Goal: Task Accomplishment & Management: Use online tool/utility

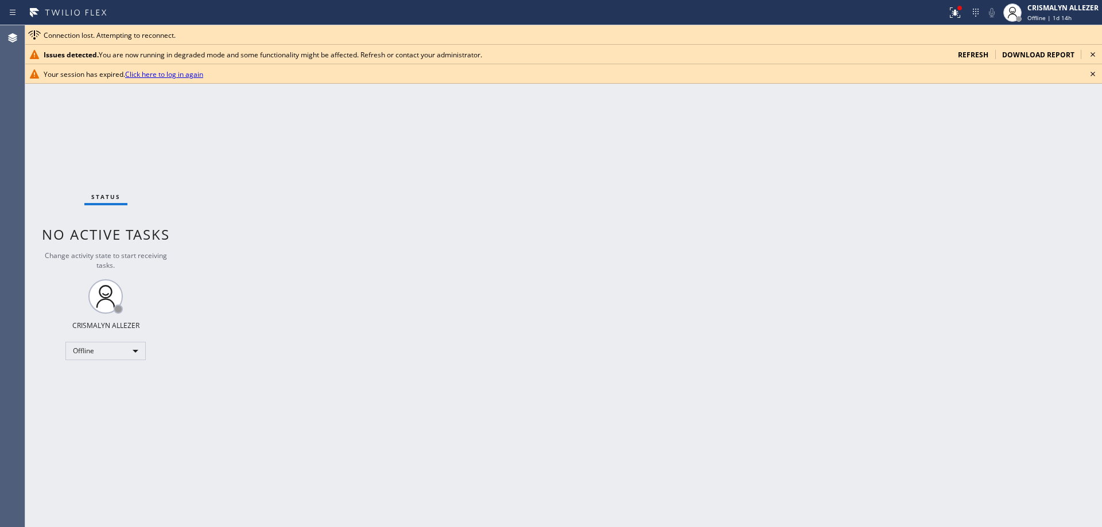
click at [975, 53] on span "refresh" at bounding box center [973, 55] width 30 height 10
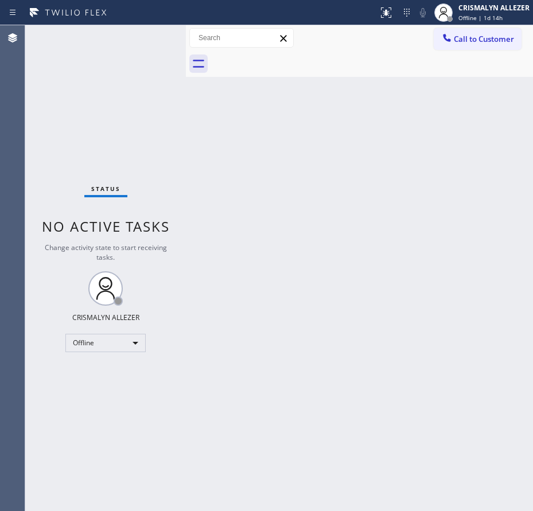
click at [45, 110] on div "Status No active tasks Change activity state to start receiving tasks. CRISMALY…" at bounding box center [105, 268] width 161 height 486
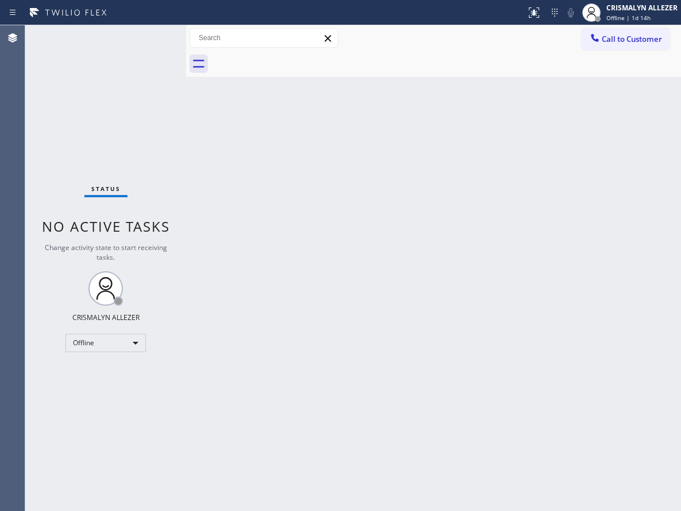
click at [332, 231] on div "Back to Dashboard Change Sender ID Customers Technicians Select a contact Outbo…" at bounding box center [433, 268] width 495 height 486
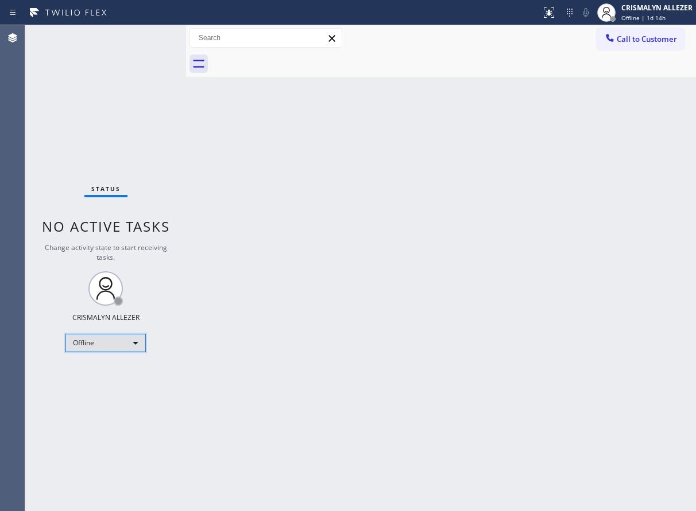
click at [136, 343] on div "Offline" at bounding box center [105, 343] width 80 height 18
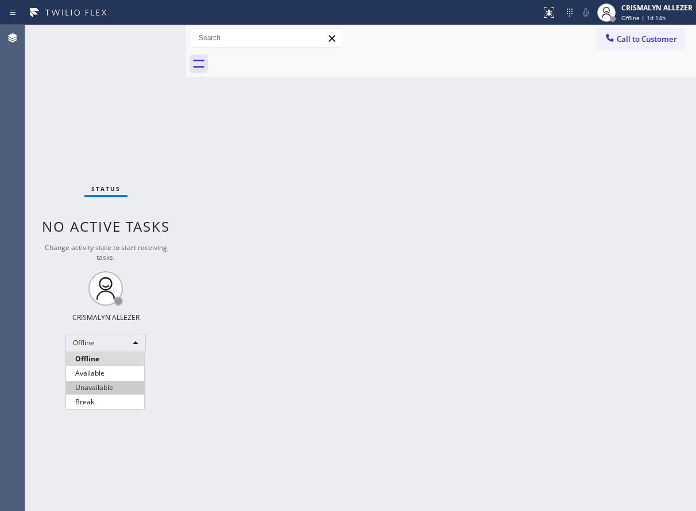
click at [103, 389] on li "Unavailable" at bounding box center [105, 388] width 78 height 14
click at [655, 36] on span "Call to Customer" at bounding box center [646, 39] width 60 height 10
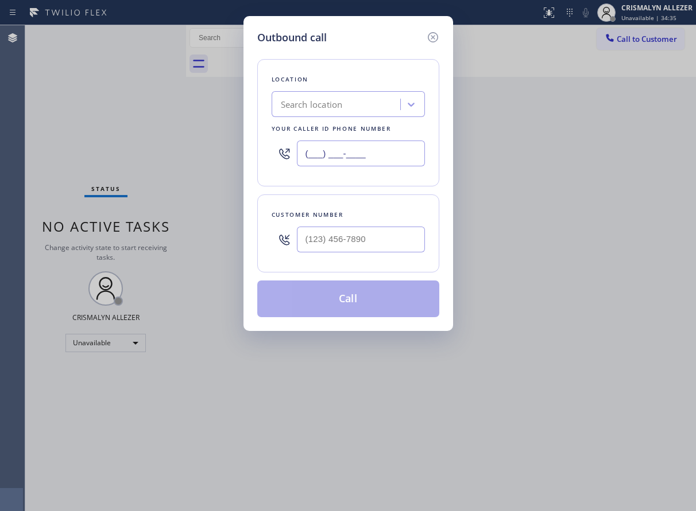
drag, startPoint x: 394, startPoint y: 148, endPoint x: 204, endPoint y: 164, distance: 191.2
click at [204, 164] on div "Outbound call Location Search location Your caller id phone number (___) ___-__…" at bounding box center [348, 255] width 696 height 511
paste input "347) 851-1690"
type input "[PHONE_NUMBER]"
click at [389, 242] on input "(___) ___-____" at bounding box center [361, 240] width 128 height 26
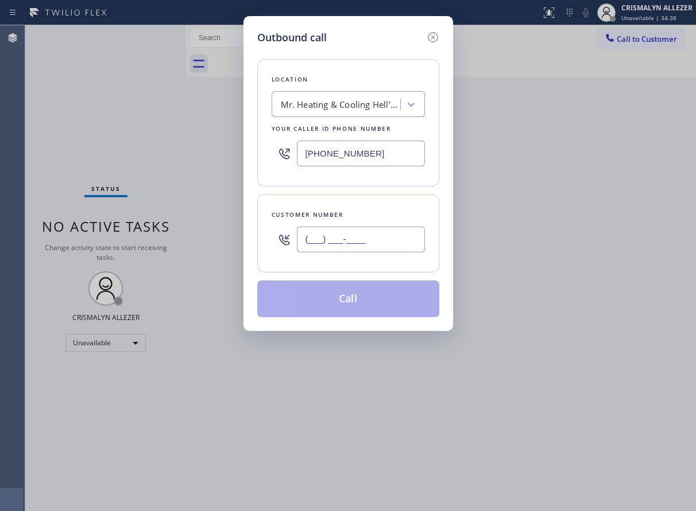
paste input "347) 812-2055"
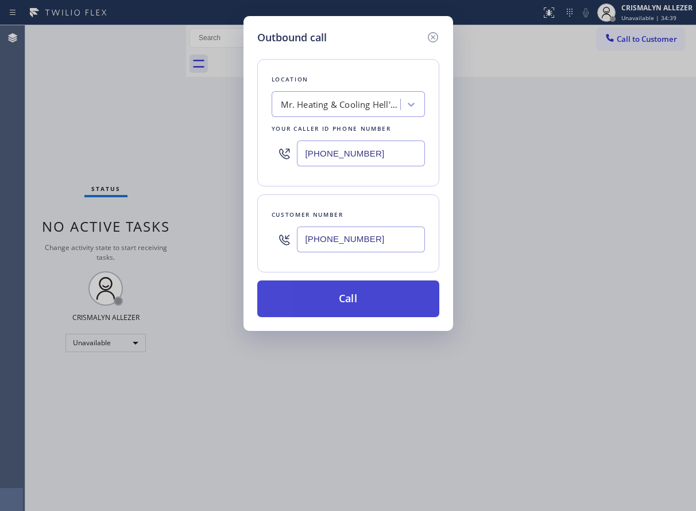
type input "[PHONE_NUMBER]"
click at [363, 292] on button "Call" at bounding box center [348, 299] width 182 height 37
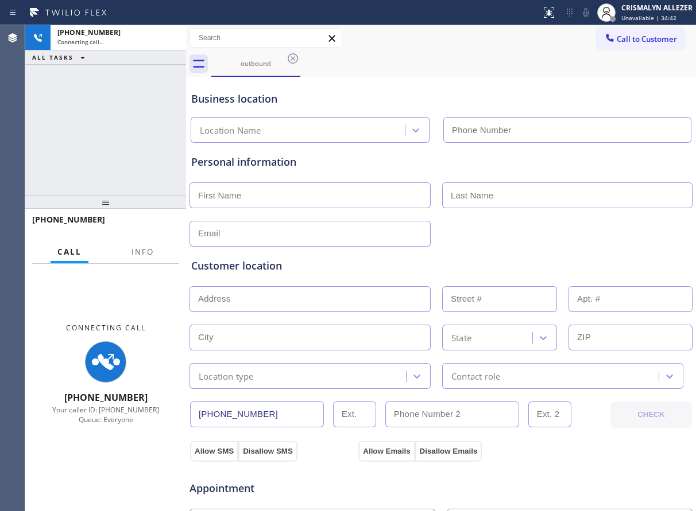
type input "[PHONE_NUMBER]"
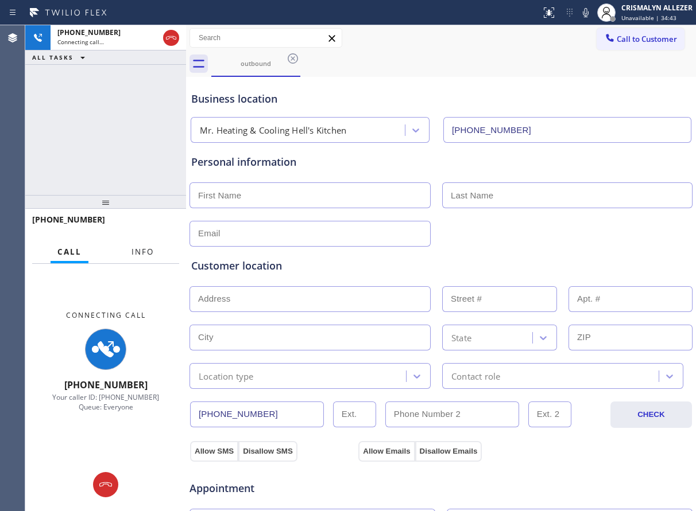
click at [149, 255] on span "Info" at bounding box center [142, 252] width 22 height 10
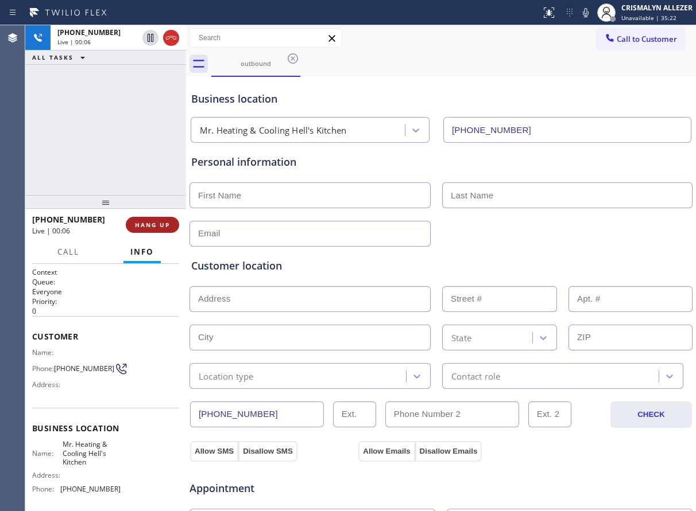
click at [139, 226] on span "HANG UP" at bounding box center [152, 225] width 35 height 8
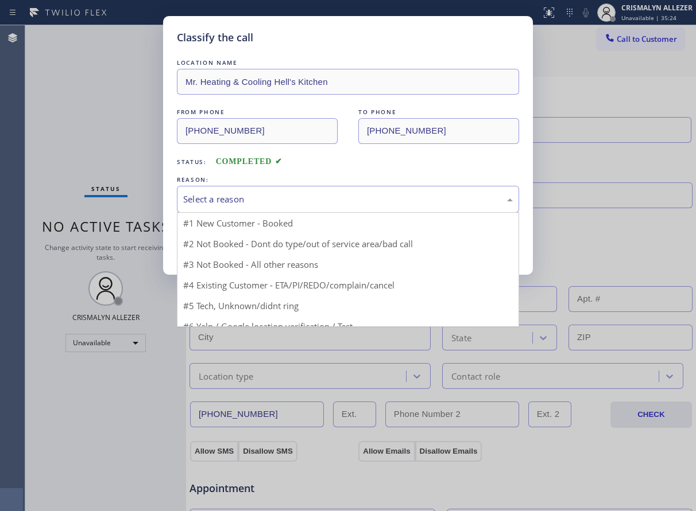
click at [313, 190] on div "Select a reason" at bounding box center [348, 199] width 342 height 27
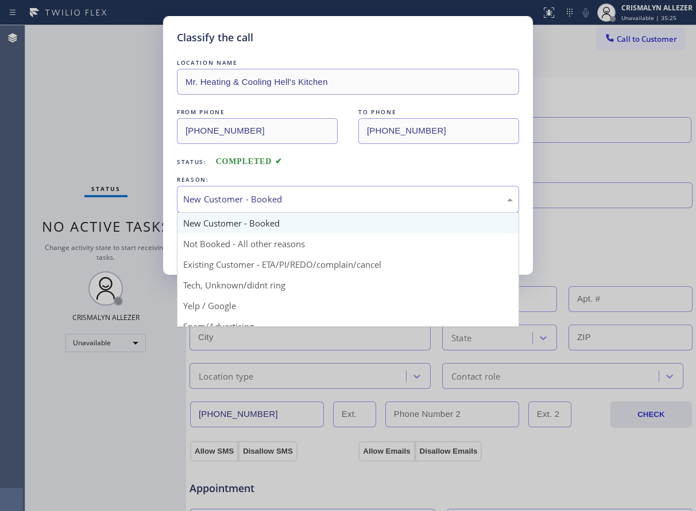
click at [289, 205] on div "New Customer - Booked" at bounding box center [347, 199] width 329 height 13
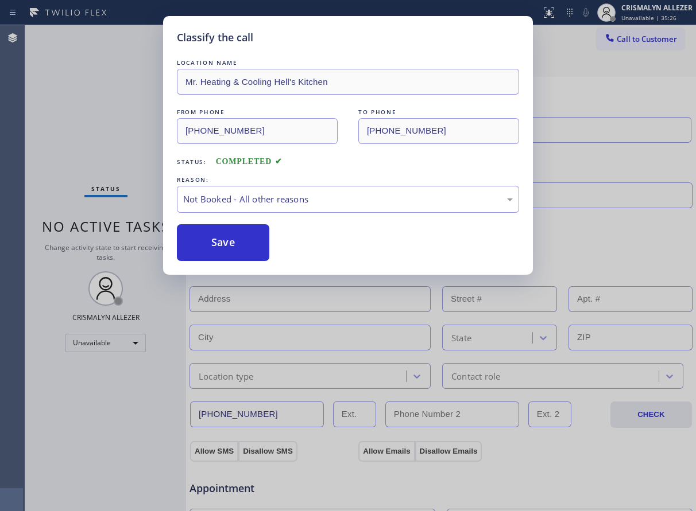
click at [227, 247] on button "Save" at bounding box center [223, 242] width 92 height 37
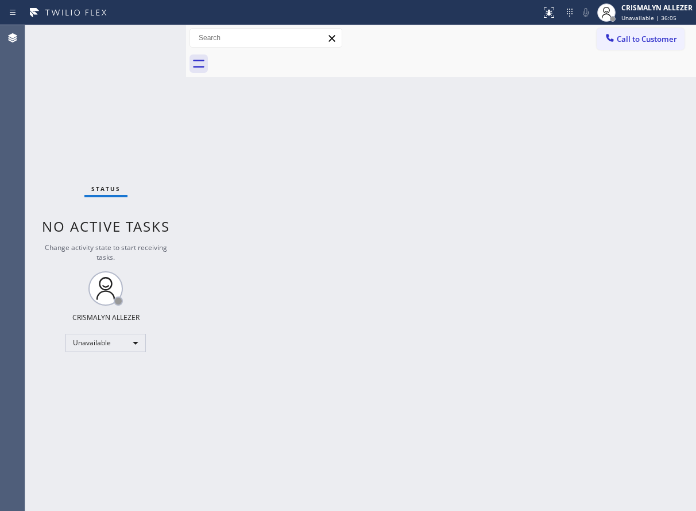
drag, startPoint x: 631, startPoint y: 40, endPoint x: 585, endPoint y: 71, distance: 55.9
click at [631, 40] on span "Call to Customer" at bounding box center [646, 39] width 60 height 10
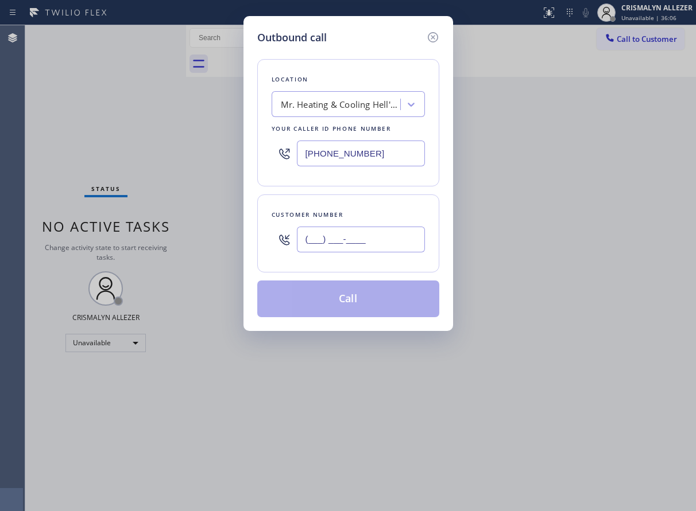
click at [383, 244] on input "(___) ___-____" at bounding box center [361, 240] width 128 height 26
paste input "347) 812-2055"
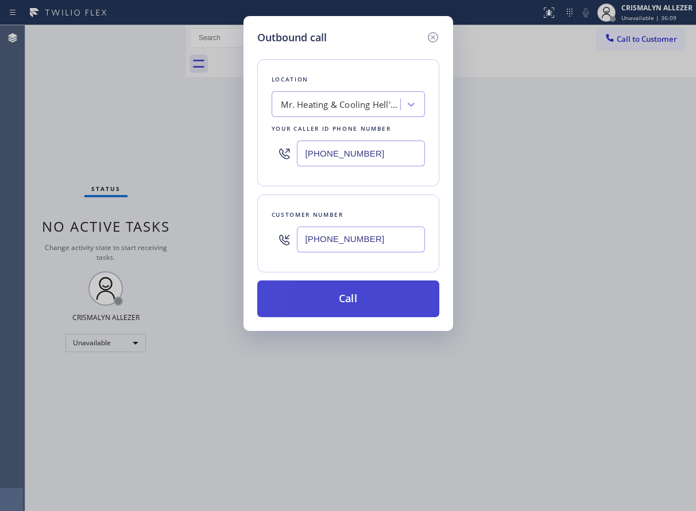
type input "[PHONE_NUMBER]"
click at [362, 310] on button "Call" at bounding box center [348, 299] width 182 height 37
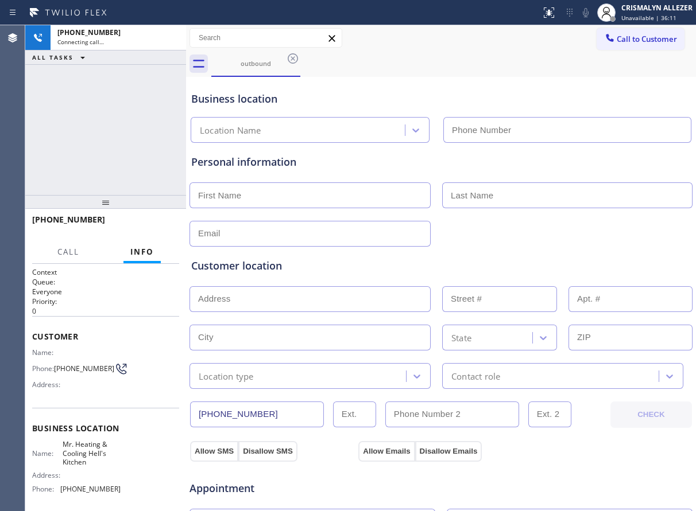
type input "[PHONE_NUMBER]"
click at [137, 105] on div "+13478122055 Connecting call… ALL TASKS ALL TASKS ACTIVE TASKS TASKS IN WRAP UP" at bounding box center [105, 110] width 161 height 170
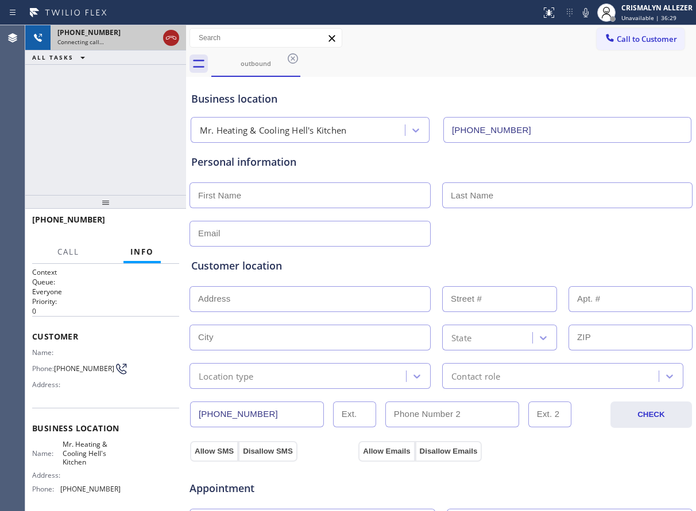
click at [173, 40] on icon at bounding box center [171, 38] width 14 height 14
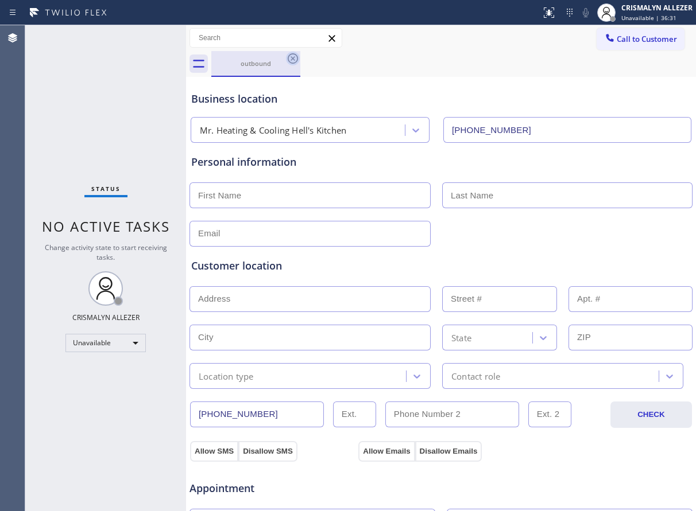
click at [294, 61] on icon at bounding box center [293, 59] width 14 height 14
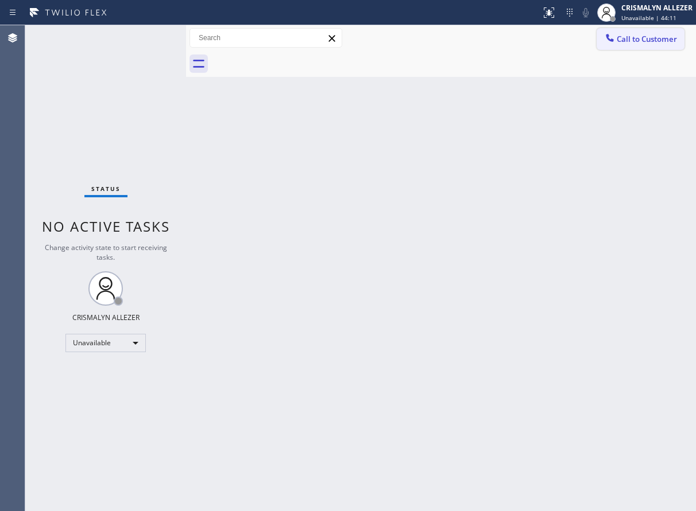
drag, startPoint x: 665, startPoint y: 41, endPoint x: 387, endPoint y: 127, distance: 291.4
click at [661, 41] on span "Call to Customer" at bounding box center [646, 39] width 60 height 10
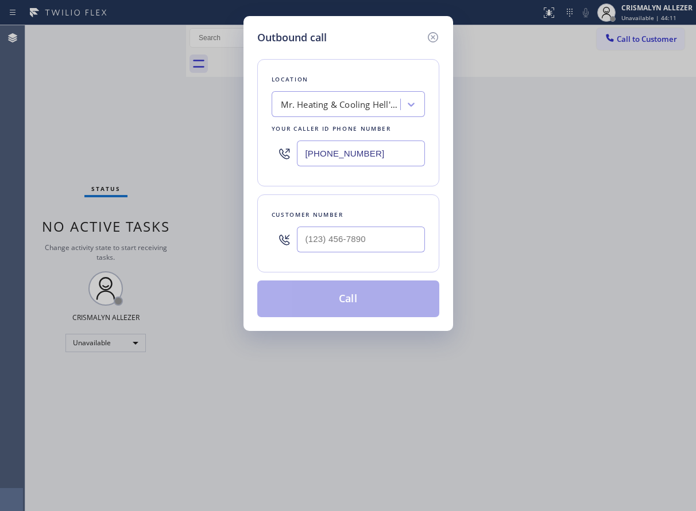
drag, startPoint x: 398, startPoint y: 155, endPoint x: 68, endPoint y: 157, distance: 330.0
click at [59, 155] on div "Outbound call Location Mr. Heating & Cooling Hell's Kitchen Your caller id phon…" at bounding box center [348, 255] width 696 height 511
paste input "240) 407-1963"
type input "[PHONE_NUMBER]"
click at [382, 246] on input "text" at bounding box center [361, 240] width 128 height 26
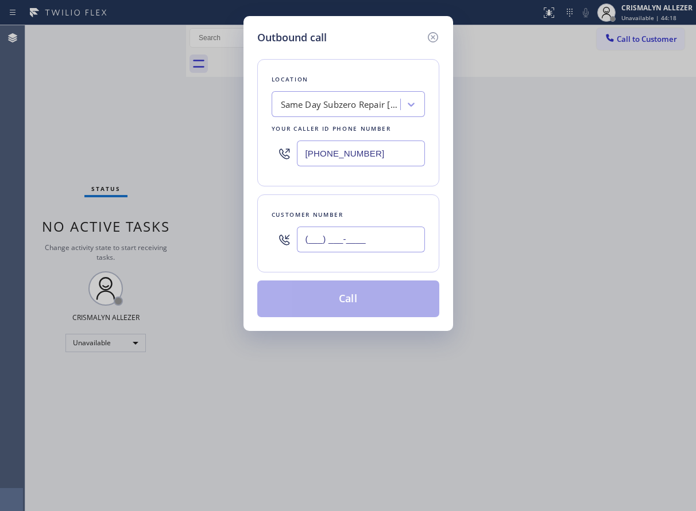
paste input "708) 719-9189"
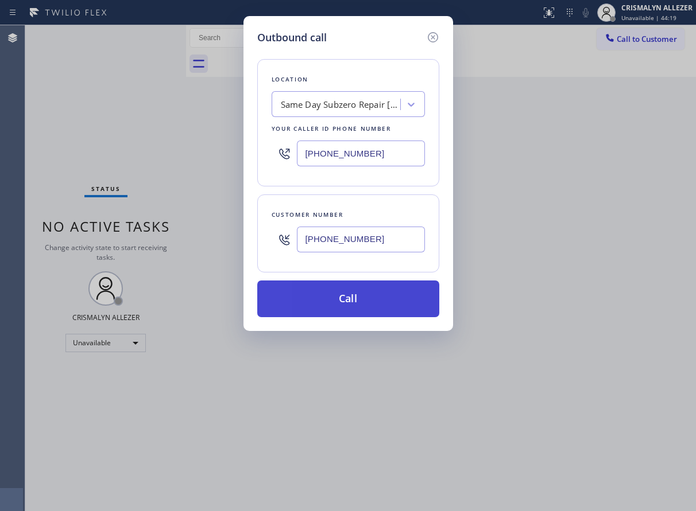
type input "[PHONE_NUMBER]"
click at [341, 313] on button "Call" at bounding box center [348, 299] width 182 height 37
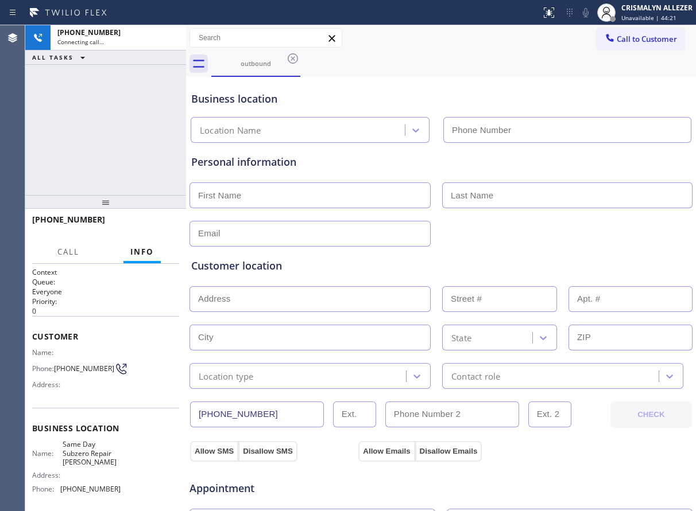
type input "[PHONE_NUMBER]"
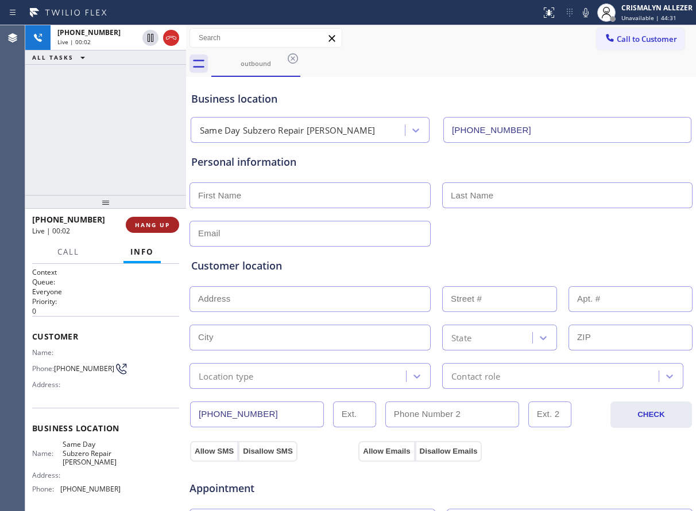
click at [149, 223] on span "HANG UP" at bounding box center [152, 225] width 35 height 8
click at [149, 225] on span "HANG UP" at bounding box center [152, 225] width 35 height 8
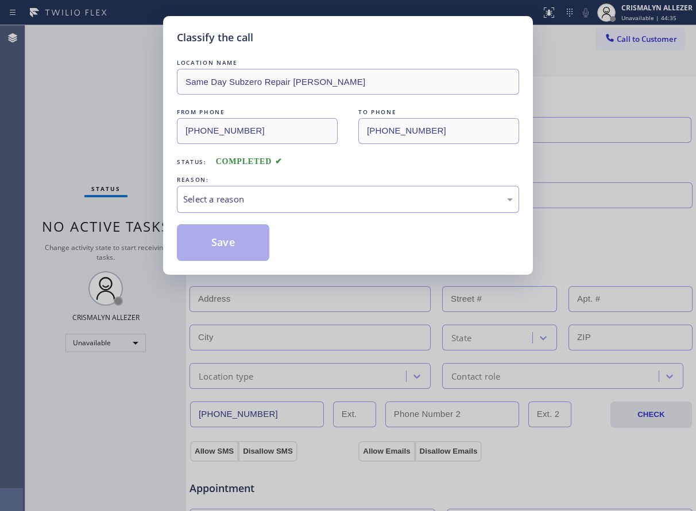
click at [269, 203] on div "Select a reason" at bounding box center [347, 199] width 329 height 13
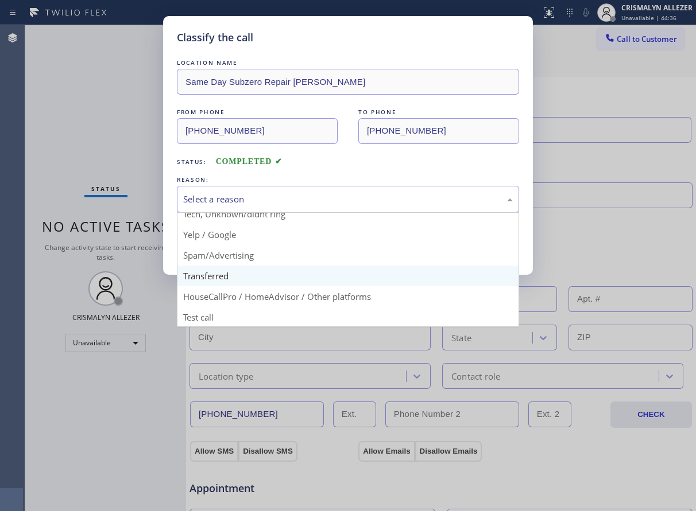
scroll to position [72, 0]
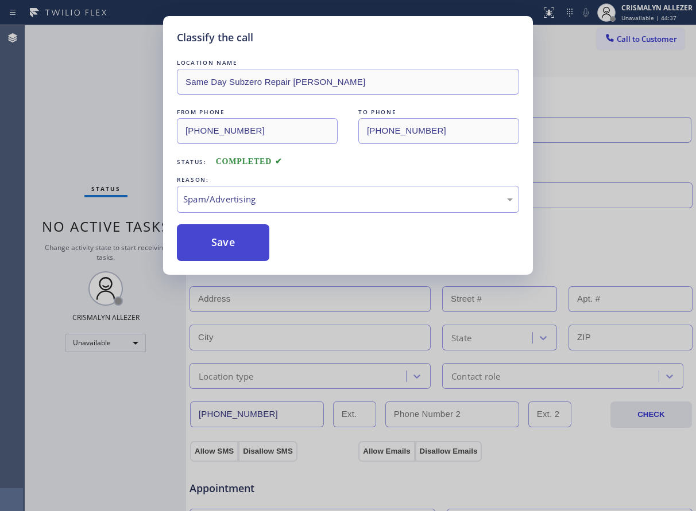
click at [222, 256] on button "Save" at bounding box center [223, 242] width 92 height 37
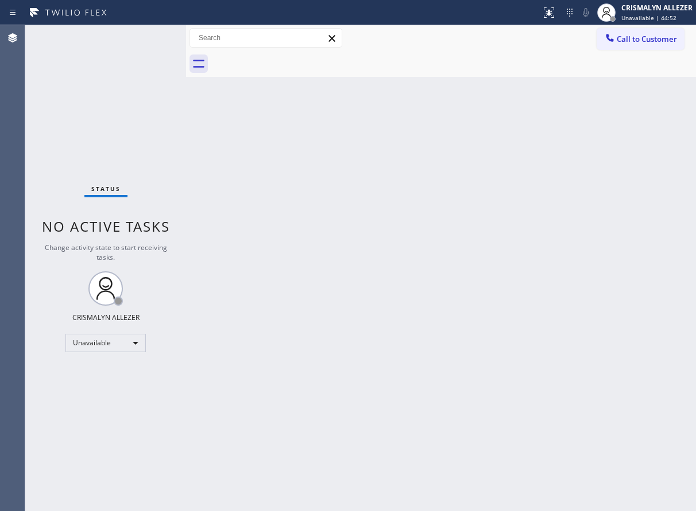
drag, startPoint x: 413, startPoint y: 177, endPoint x: 424, endPoint y: 172, distance: 11.5
click at [413, 177] on div "Back to Dashboard Change Sender ID Customers Technicians Select a contact Outbo…" at bounding box center [441, 268] width 510 height 486
drag, startPoint x: 642, startPoint y: 38, endPoint x: 626, endPoint y: 45, distance: 18.0
click at [638, 41] on span "Call to Customer" at bounding box center [646, 39] width 60 height 10
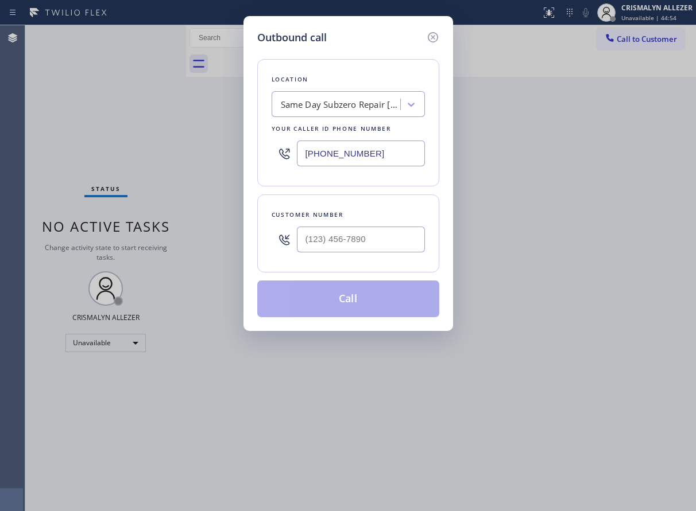
drag, startPoint x: 386, startPoint y: 153, endPoint x: 132, endPoint y: 150, distance: 254.3
click at [132, 150] on div "Outbound call Location Same Day Subzero Repair Bowie Your caller id phone numbe…" at bounding box center [348, 255] width 696 height 511
paste input "813) 750-023"
type input "[PHONE_NUMBER]"
click at [379, 235] on input "(___) ___-____" at bounding box center [361, 240] width 128 height 26
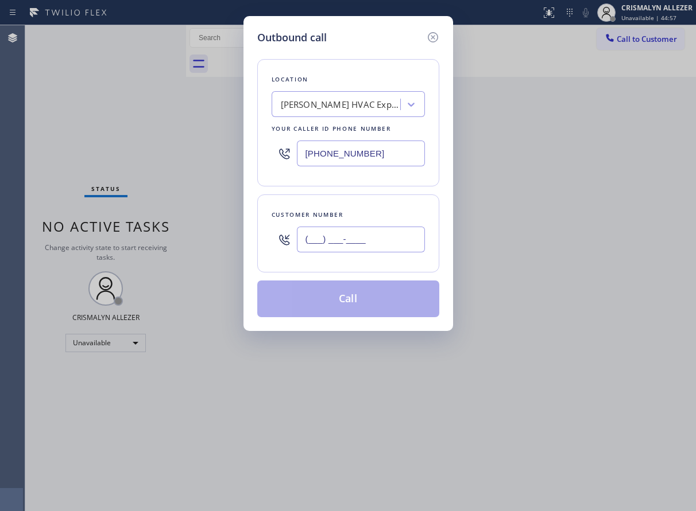
paste input "813) 358-1757"
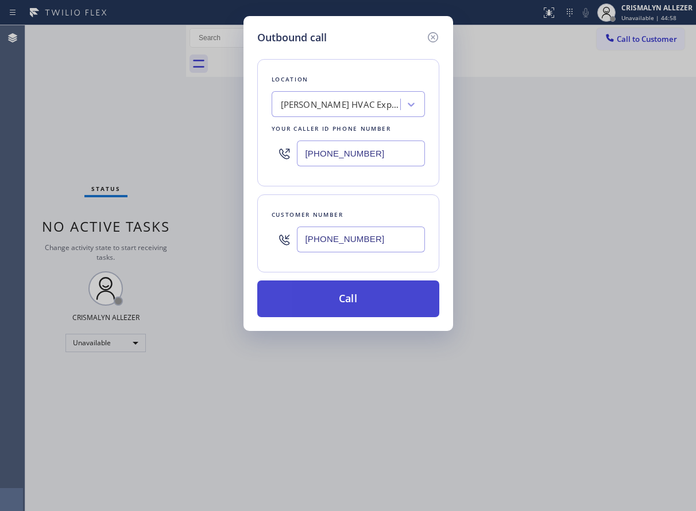
type input "[PHONE_NUMBER]"
click at [355, 311] on button "Call" at bounding box center [348, 299] width 182 height 37
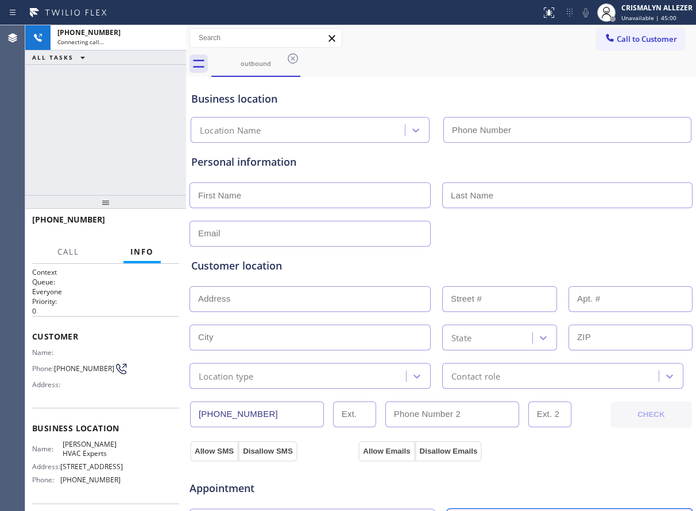
click at [470, 511] on html "Status report No issues detected If you experience an issue, please download th…" at bounding box center [348, 255] width 696 height 511
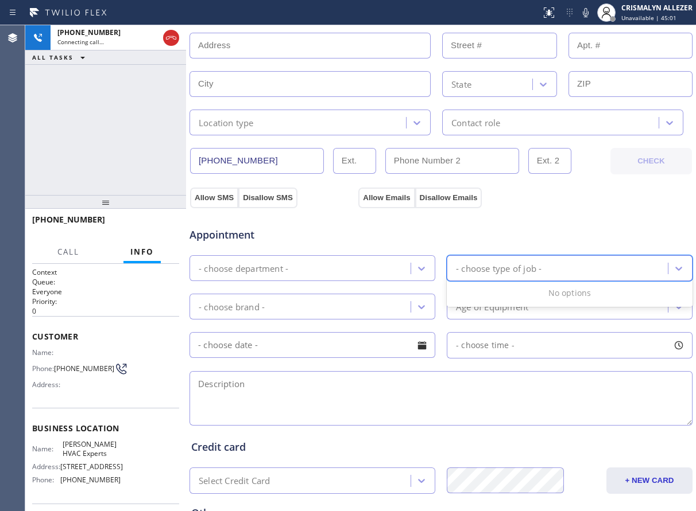
type input "[PHONE_NUMBER]"
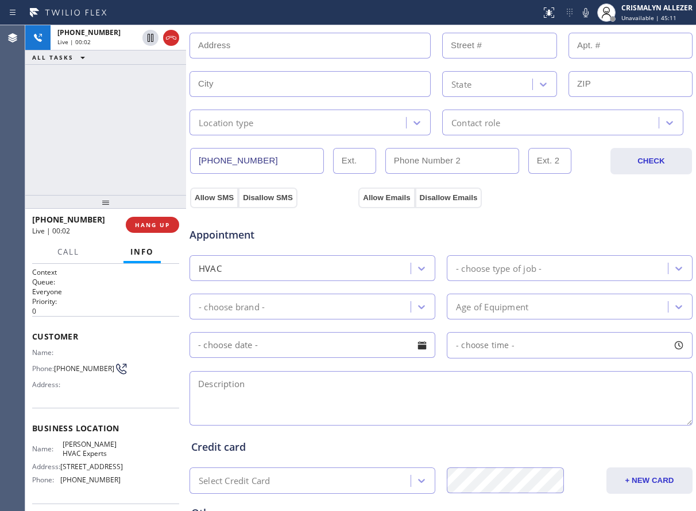
click at [282, 393] on textarea at bounding box center [440, 398] width 503 height 55
click at [146, 227] on span "HANG UP" at bounding box center [152, 225] width 35 height 8
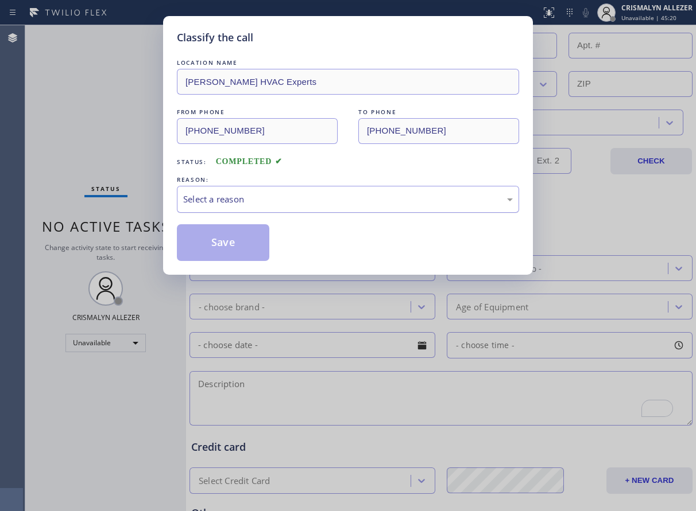
click at [310, 212] on div "Select a reason" at bounding box center [348, 199] width 342 height 27
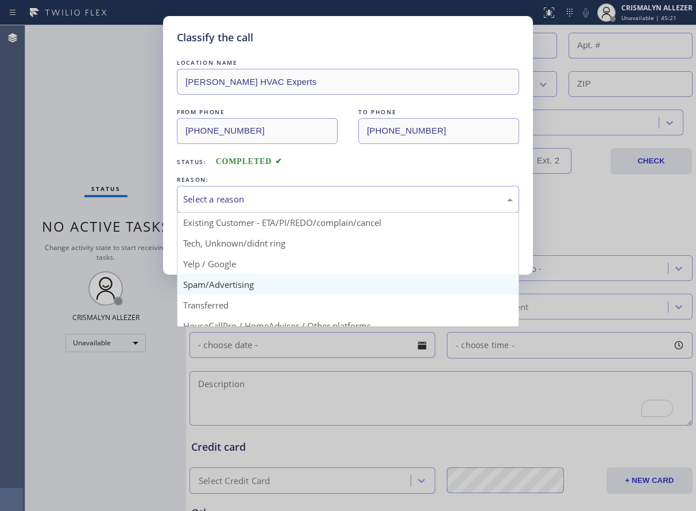
scroll to position [72, 0]
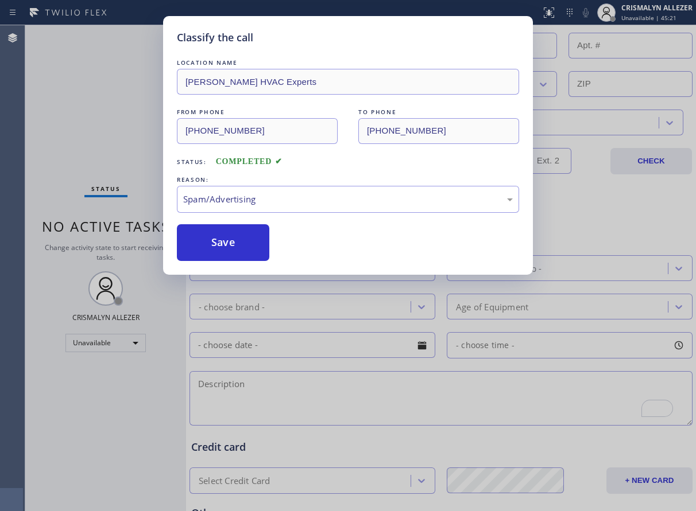
click at [215, 253] on button "Save" at bounding box center [223, 242] width 92 height 37
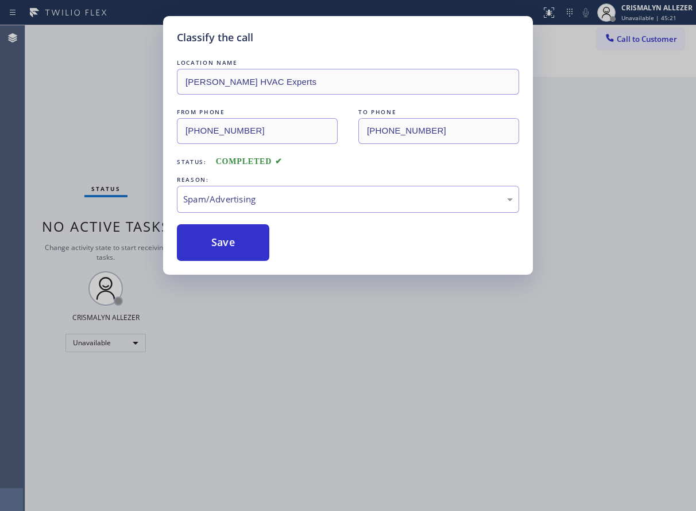
scroll to position [0, 0]
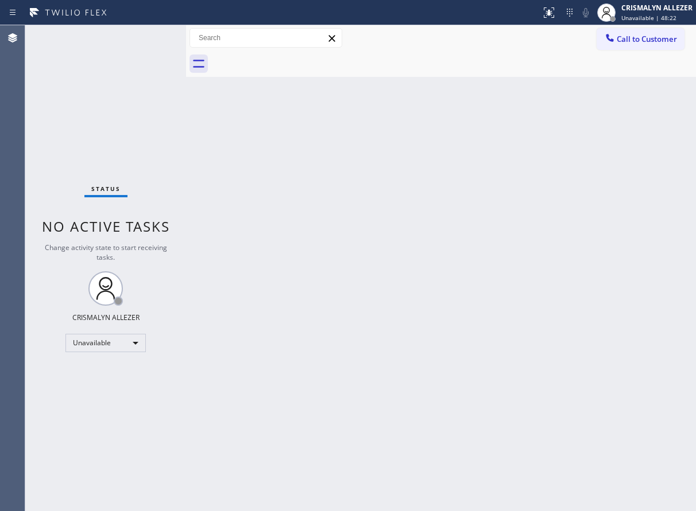
drag, startPoint x: 470, startPoint y: 273, endPoint x: 499, endPoint y: 224, distance: 56.6
click at [476, 262] on div "Back to Dashboard Change Sender ID Customers Technicians Select a contact Outbo…" at bounding box center [441, 268] width 510 height 486
click at [632, 41] on span "Call to Customer" at bounding box center [646, 39] width 60 height 10
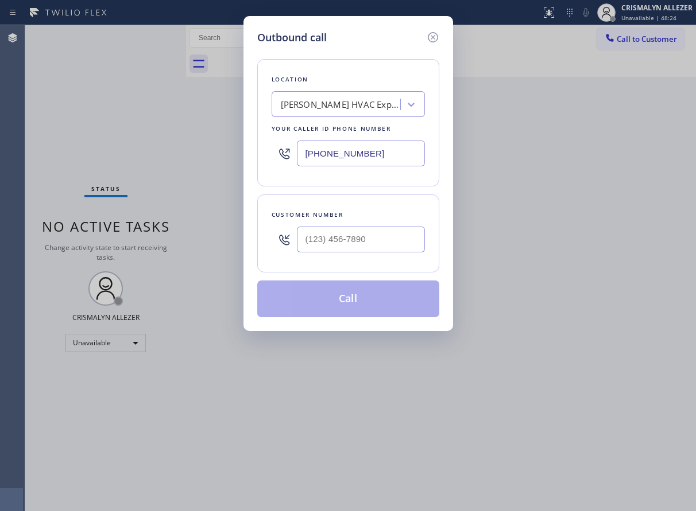
drag, startPoint x: 222, startPoint y: 152, endPoint x: 284, endPoint y: 192, distance: 74.2
click at [200, 152] on div "Outbound call Location Lennox HVAC Experts Your caller id phone number (813) 75…" at bounding box center [348, 255] width 696 height 511
paste input "408) 692-9424"
type input "[PHONE_NUMBER]"
click at [405, 239] on input "(___) ___-____" at bounding box center [361, 240] width 128 height 26
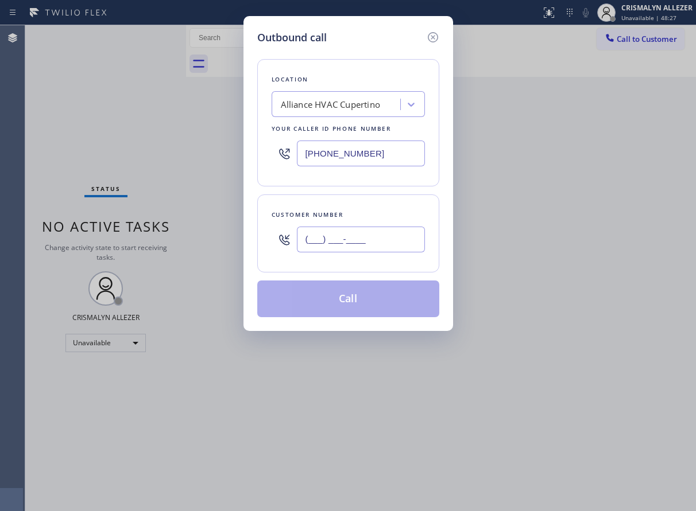
paste input "text"
paste input "909) 304-3347"
drag, startPoint x: 384, startPoint y: 240, endPoint x: 158, endPoint y: 232, distance: 225.7
click at [158, 232] on div "Outbound call Location Alliance HVAC Cupertino Your caller id phone number (408…" at bounding box center [348, 255] width 696 height 511
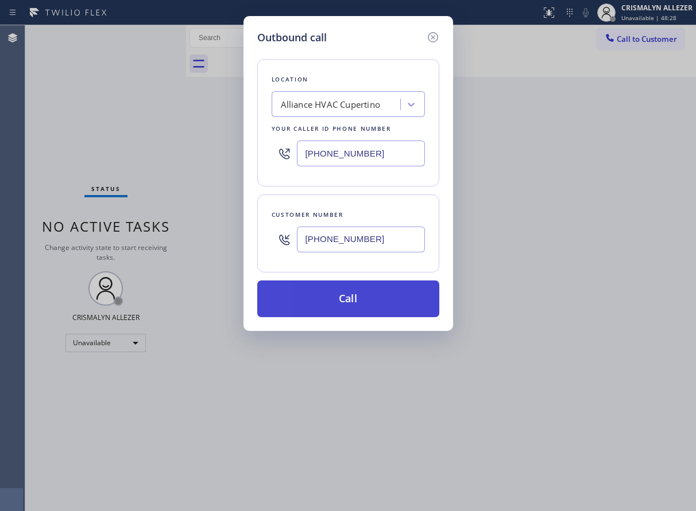
type input "[PHONE_NUMBER]"
click at [363, 307] on button "Call" at bounding box center [348, 299] width 182 height 37
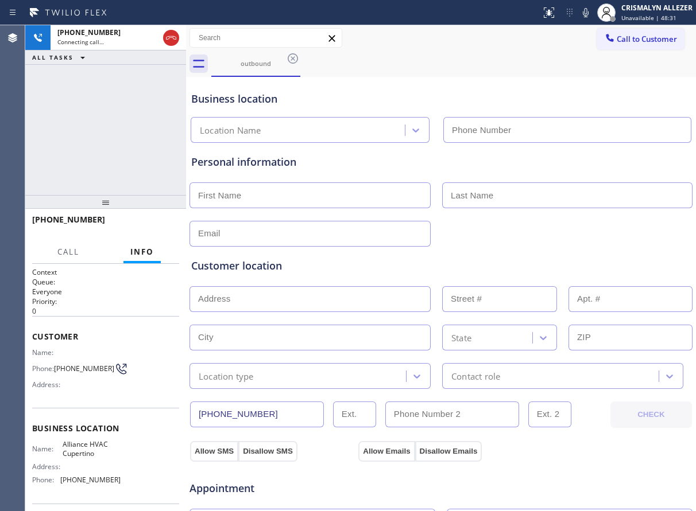
type input "[PHONE_NUMBER]"
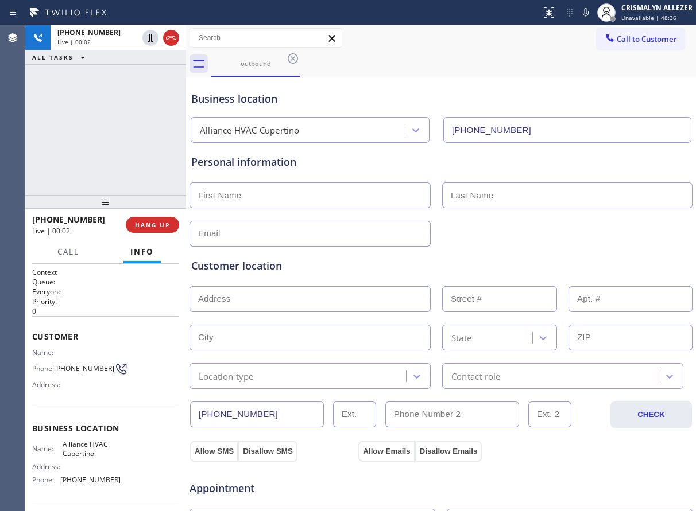
click at [355, 479] on div "Appointment" at bounding box center [440, 481] width 505 height 29
click at [143, 228] on span "HANG UP" at bounding box center [152, 225] width 35 height 8
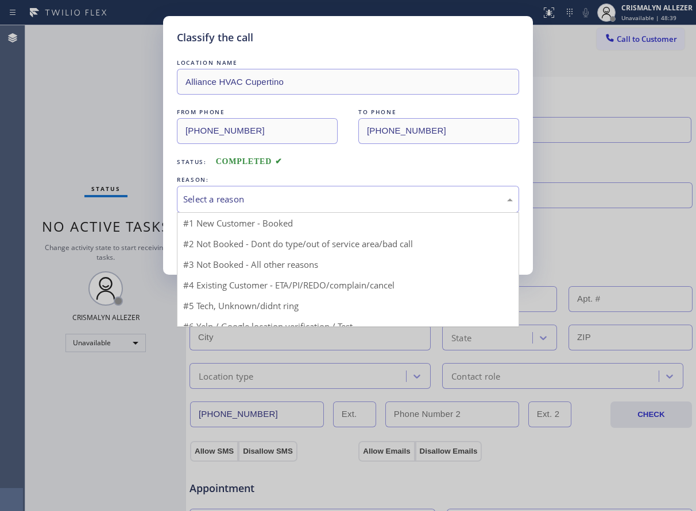
click at [368, 186] on div "Select a reason" at bounding box center [348, 199] width 342 height 27
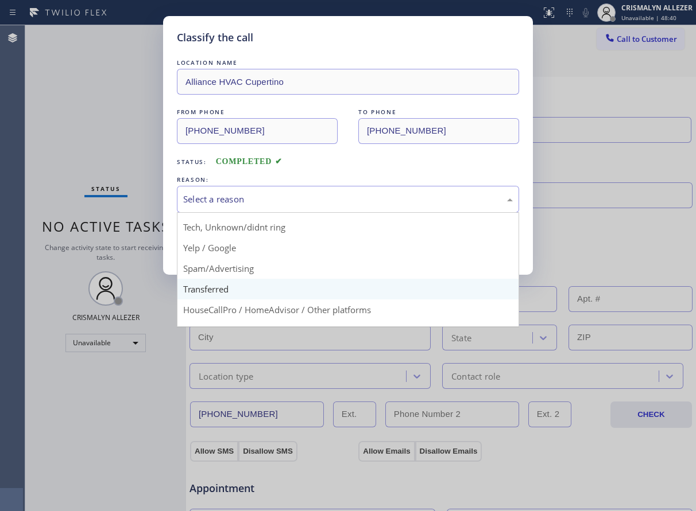
scroll to position [72, 0]
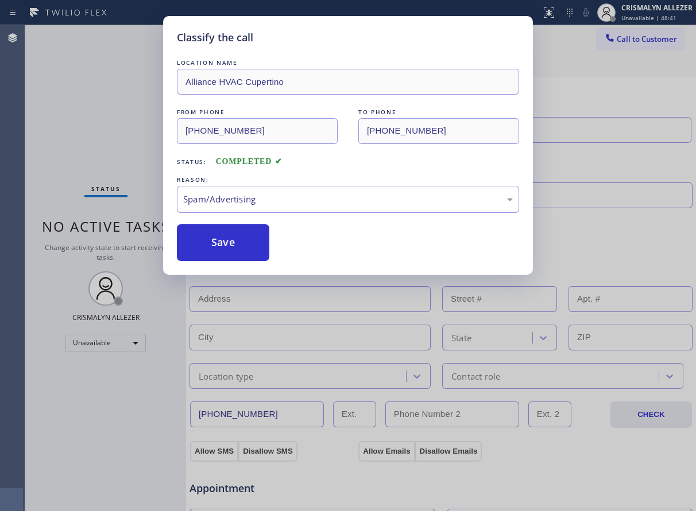
click at [215, 254] on button "Save" at bounding box center [223, 242] width 92 height 37
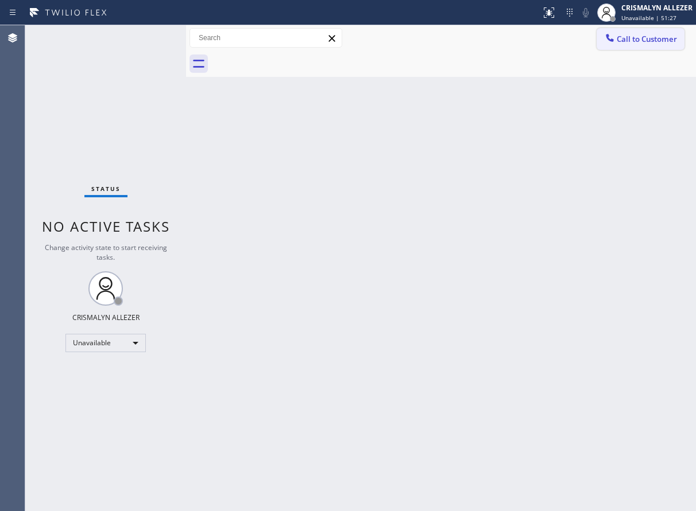
click at [629, 38] on span "Call to Customer" at bounding box center [646, 39] width 60 height 10
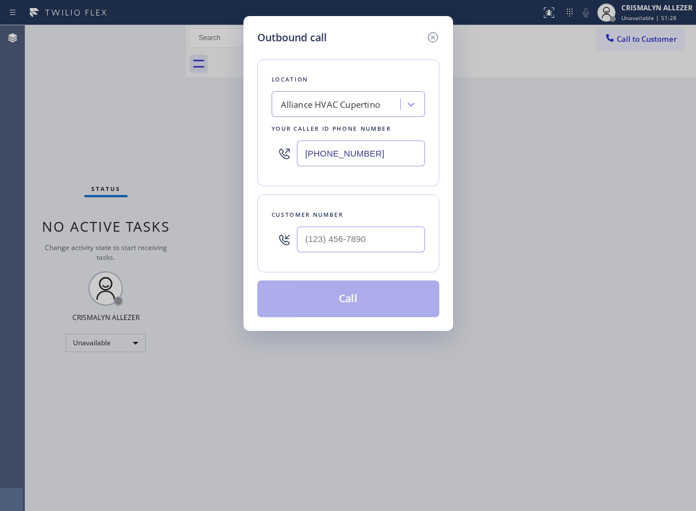
paste input "323) 709-8170"
drag, startPoint x: 92, startPoint y: 147, endPoint x: 424, endPoint y: 224, distance: 340.1
click at [69, 147] on div "Outbound call Location Alliance HVAC Cupertino Your caller id phone number (408…" at bounding box center [348, 255] width 696 height 511
type input "[PHONE_NUMBER]"
click at [377, 237] on input "(___) ___-____" at bounding box center [361, 240] width 128 height 26
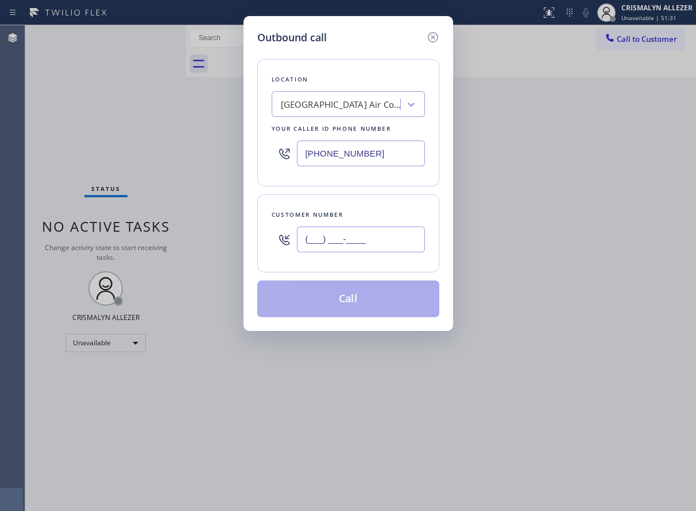
paste input "408) 403-3953"
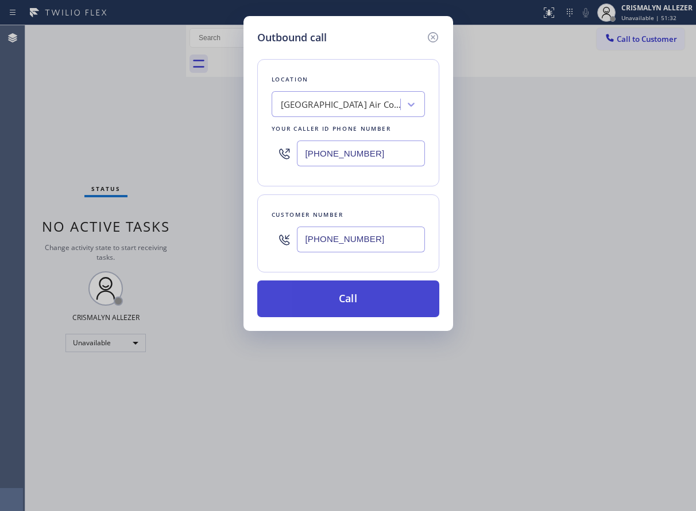
type input "[PHONE_NUMBER]"
click at [350, 296] on button "Call" at bounding box center [348, 299] width 182 height 37
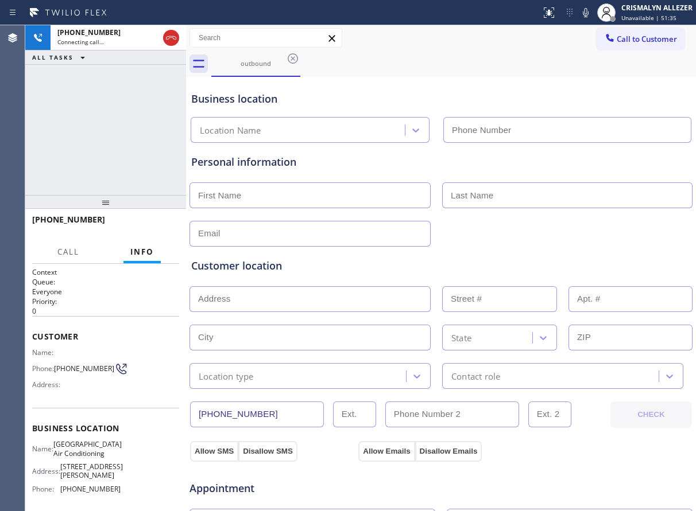
type input "[PHONE_NUMBER]"
click at [322, 452] on div "Allow SMS Disallow SMS" at bounding box center [272, 451] width 168 height 21
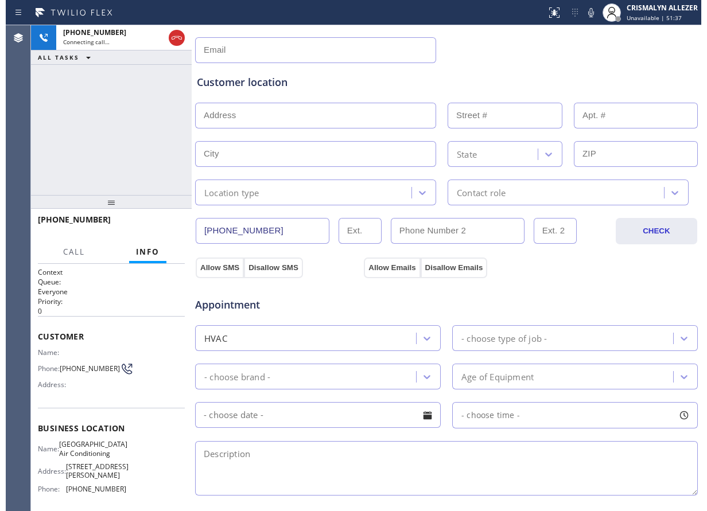
scroll to position [230, 0]
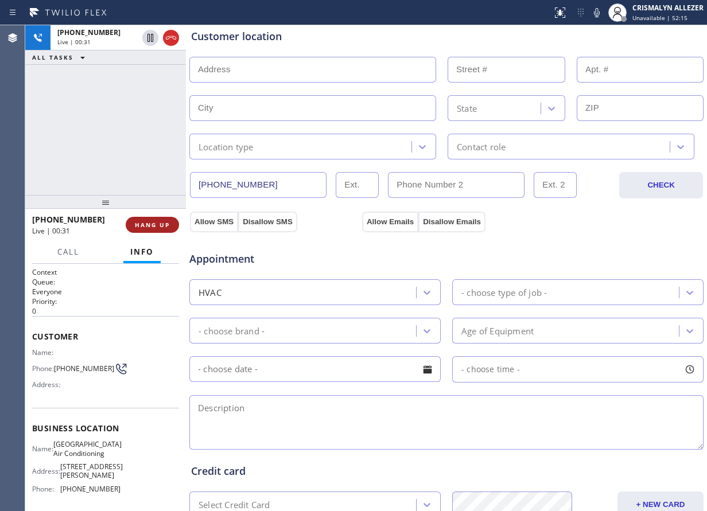
click at [149, 230] on button "HANG UP" at bounding box center [152, 225] width 53 height 16
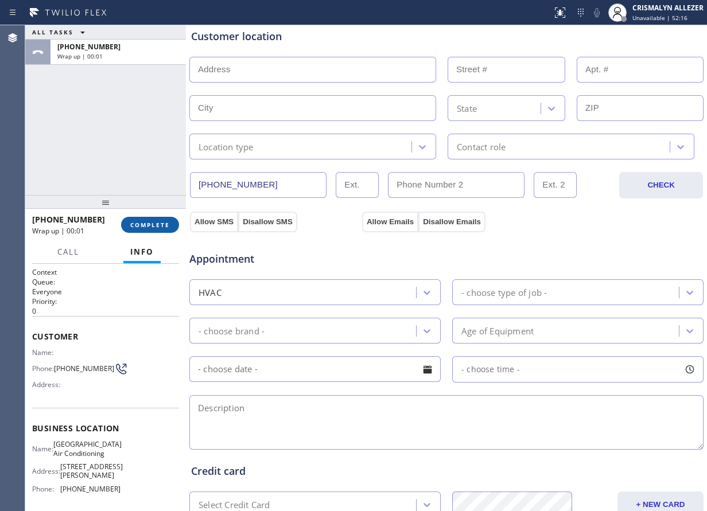
click at [149, 230] on button "COMPLETE" at bounding box center [150, 225] width 58 height 16
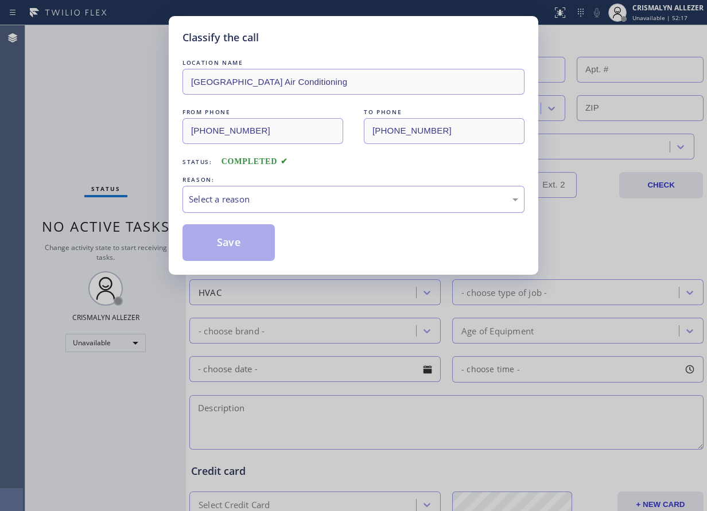
click at [318, 193] on div "Select a reason" at bounding box center [353, 199] width 329 height 13
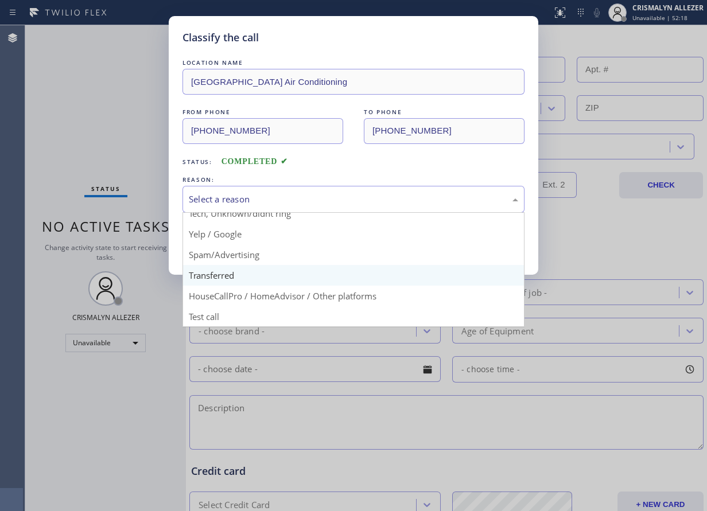
scroll to position [72, 0]
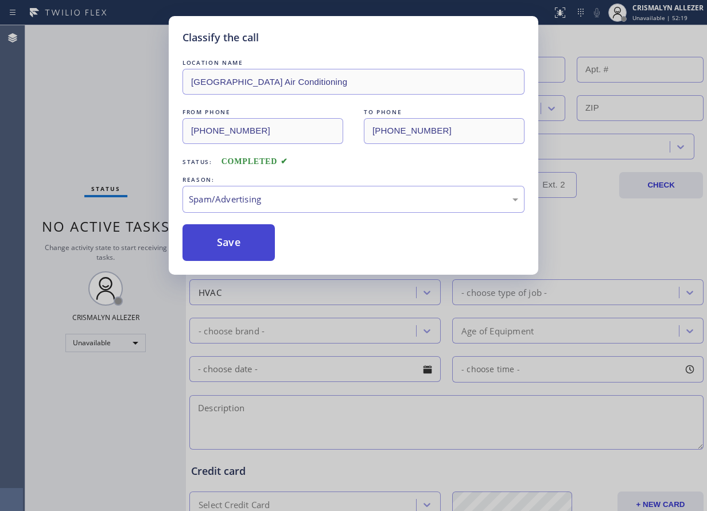
click at [237, 259] on button "Save" at bounding box center [229, 242] width 92 height 37
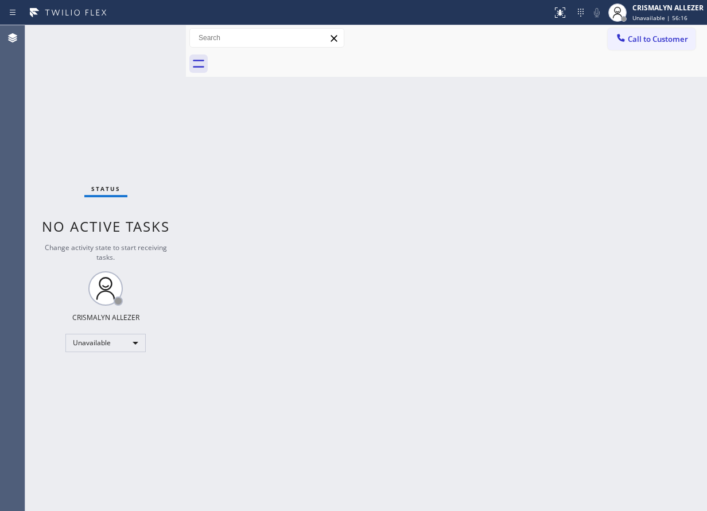
click at [513, 143] on div "Back to Dashboard Change Sender ID Customers Technicians Select a contact Outbo…" at bounding box center [446, 268] width 521 height 486
click at [662, 42] on span "Call to Customer" at bounding box center [658, 39] width 60 height 10
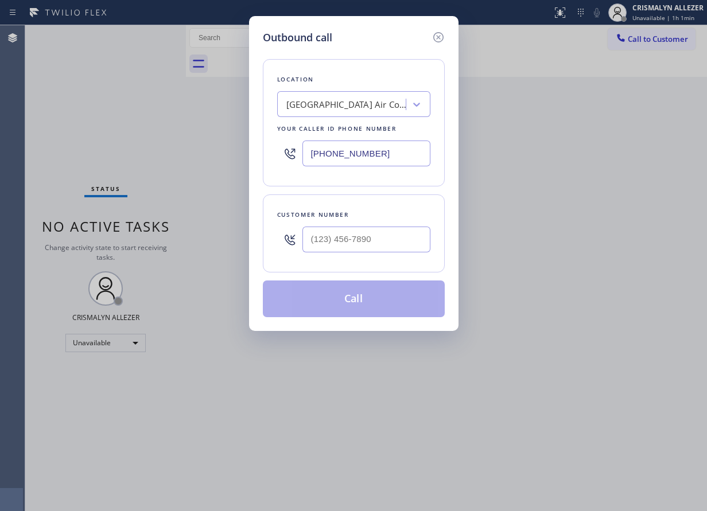
drag, startPoint x: 405, startPoint y: 156, endPoint x: 114, endPoint y: 156, distance: 291.0
click at [114, 156] on div "Outbound call Location North University Park Air Conditioning Your caller id ph…" at bounding box center [353, 255] width 707 height 511
paste input "561) 763-9575"
type input "[PHONE_NUMBER]"
click at [356, 228] on input "(___) ___-____" at bounding box center [366, 240] width 128 height 26
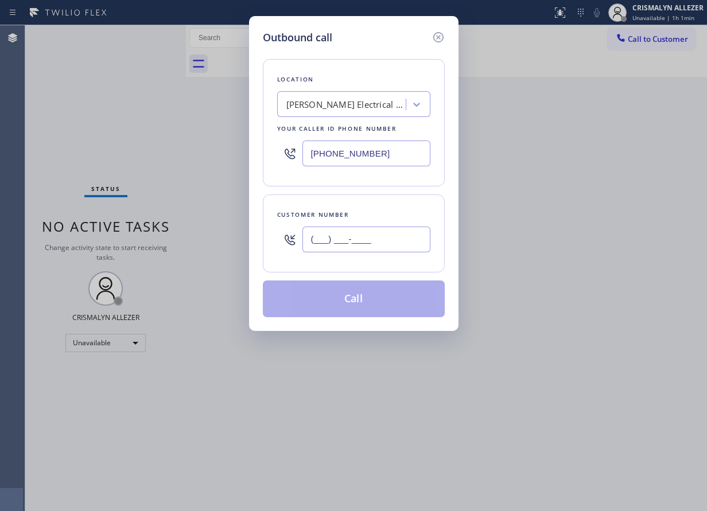
paste input "929) 445-4916"
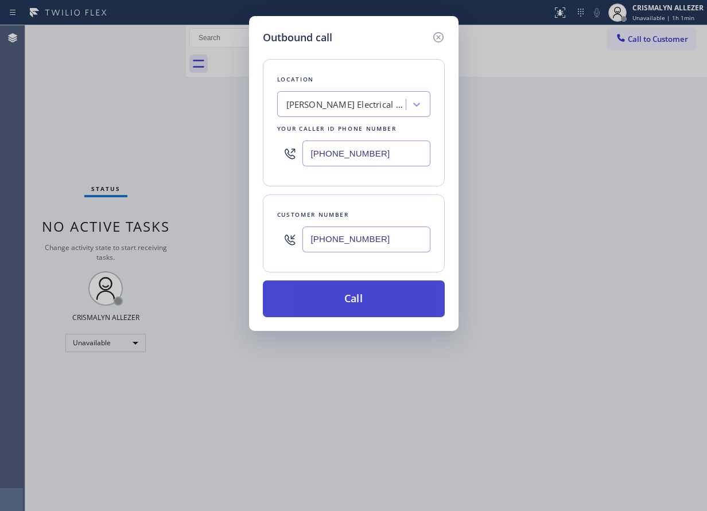
type input "[PHONE_NUMBER]"
click at [350, 296] on button "Call" at bounding box center [354, 299] width 182 height 37
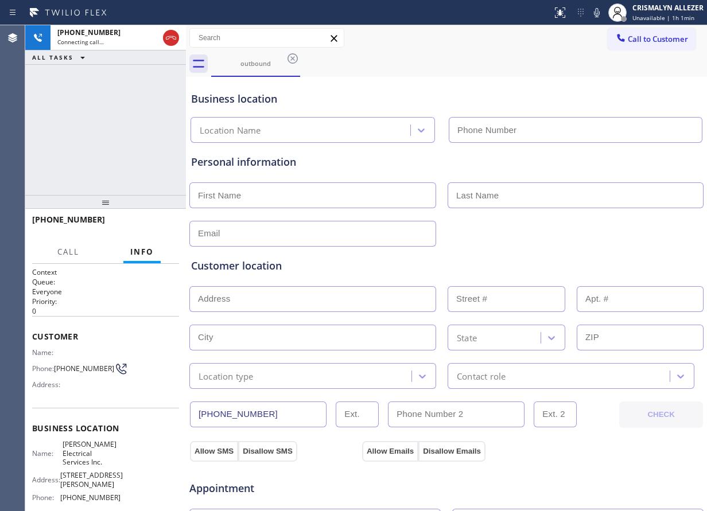
type input "[PHONE_NUMBER]"
click at [492, 475] on div "Appointment" at bounding box center [446, 481] width 517 height 29
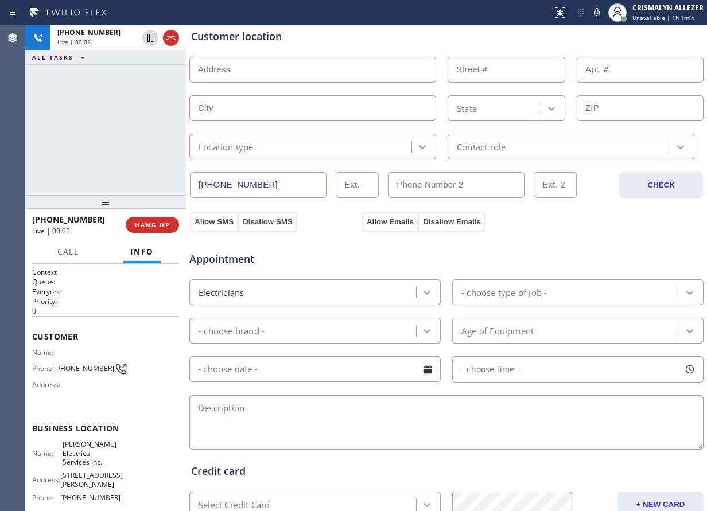
scroll to position [344, 0]
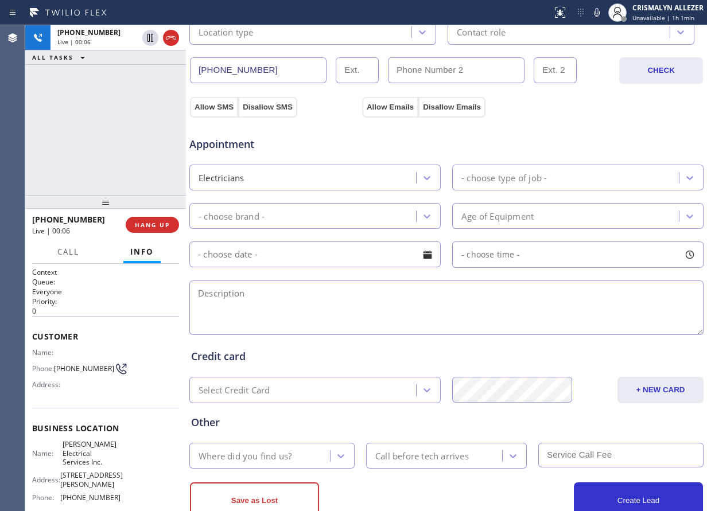
click at [354, 304] on textarea at bounding box center [446, 308] width 514 height 55
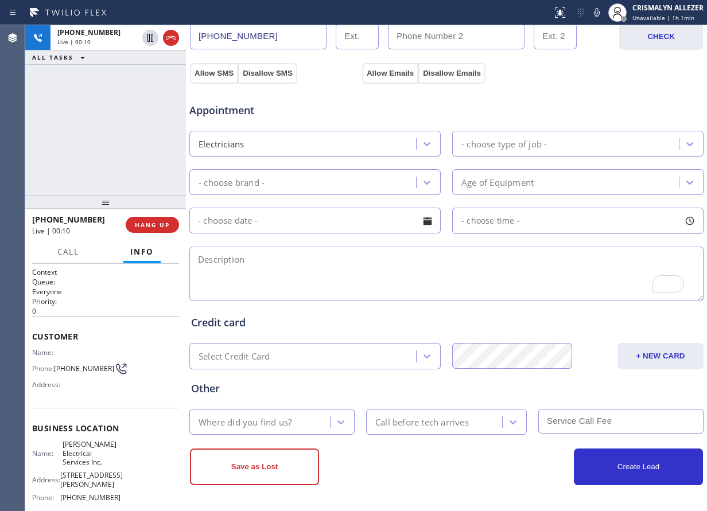
scroll to position [378, 0]
click at [131, 295] on p "Everyone" at bounding box center [105, 292] width 147 height 10
click at [147, 224] on span "HANG UP" at bounding box center [152, 225] width 35 height 8
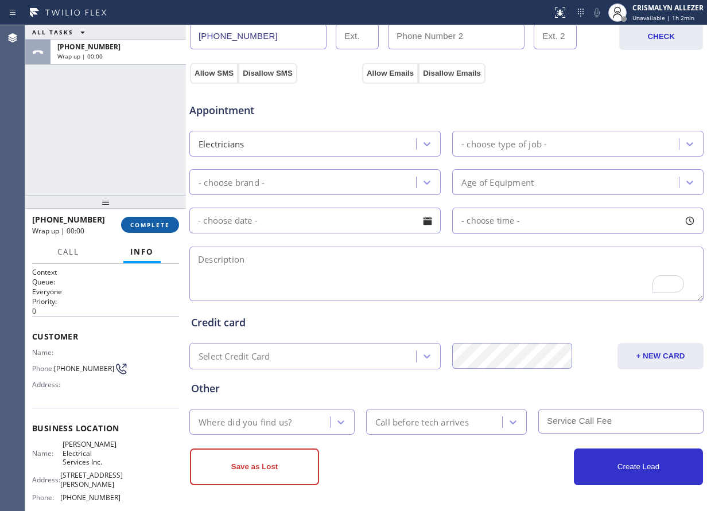
click at [147, 224] on span "COMPLETE" at bounding box center [150, 225] width 40 height 8
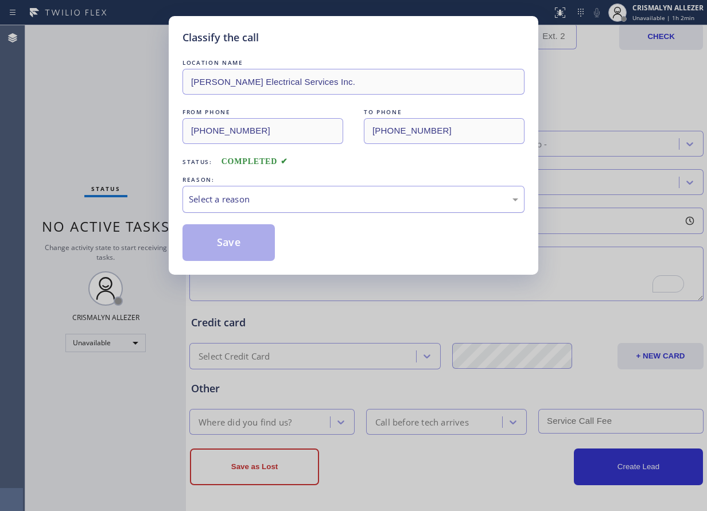
click at [340, 203] on div "Select a reason" at bounding box center [353, 199] width 329 height 13
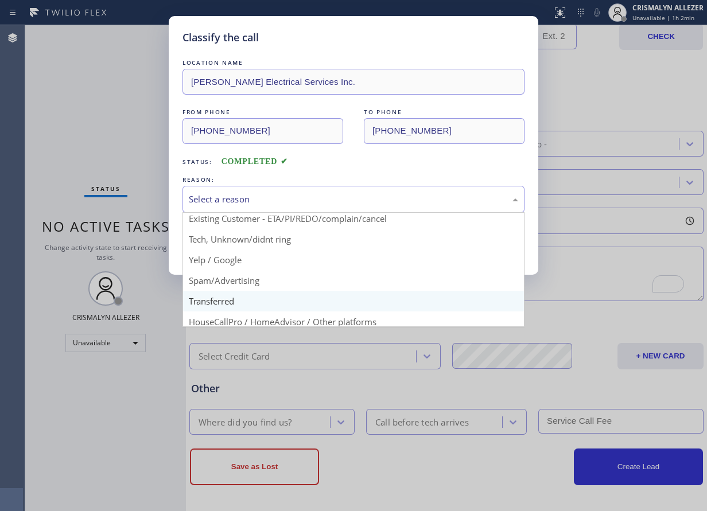
scroll to position [72, 0]
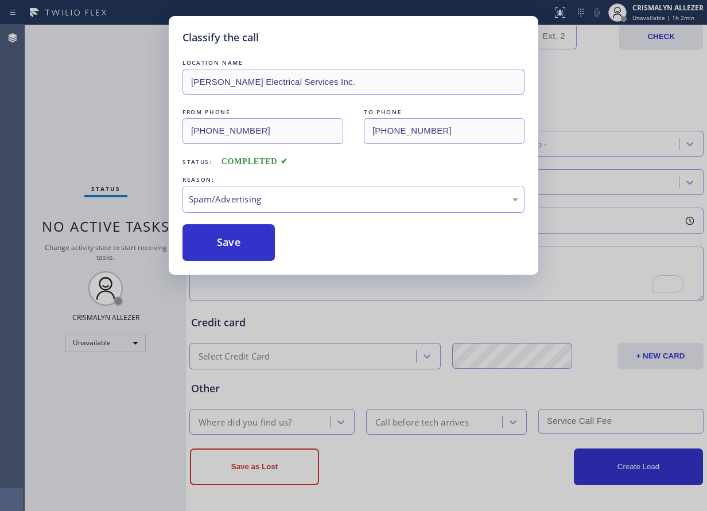
click at [234, 251] on button "Save" at bounding box center [229, 242] width 92 height 37
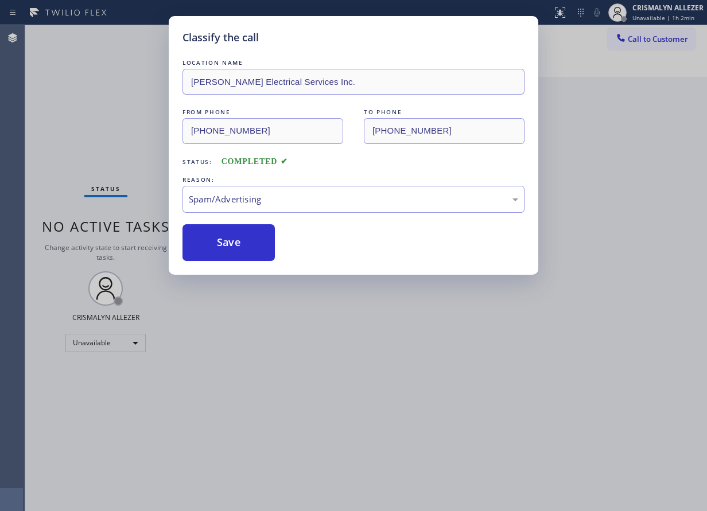
scroll to position [0, 0]
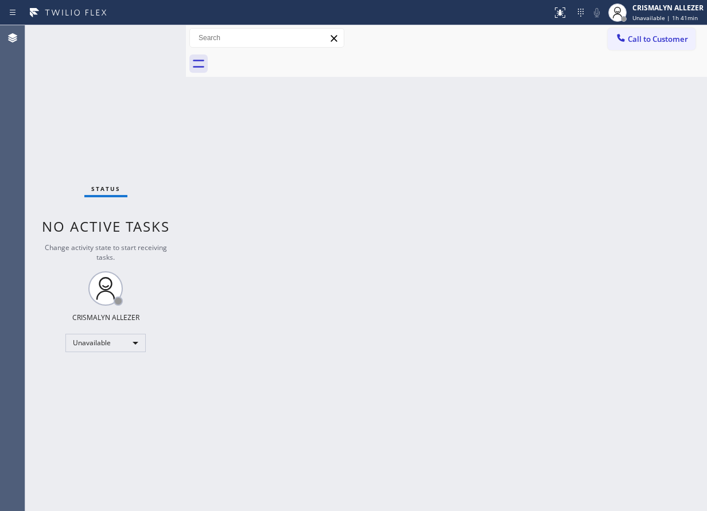
drag, startPoint x: 316, startPoint y: 292, endPoint x: 429, endPoint y: 192, distance: 150.5
click at [323, 284] on div "Back to Dashboard Change Sender ID Customers Technicians Select a contact Outbo…" at bounding box center [446, 268] width 521 height 486
click at [670, 45] on button "Call to Customer" at bounding box center [652, 39] width 88 height 22
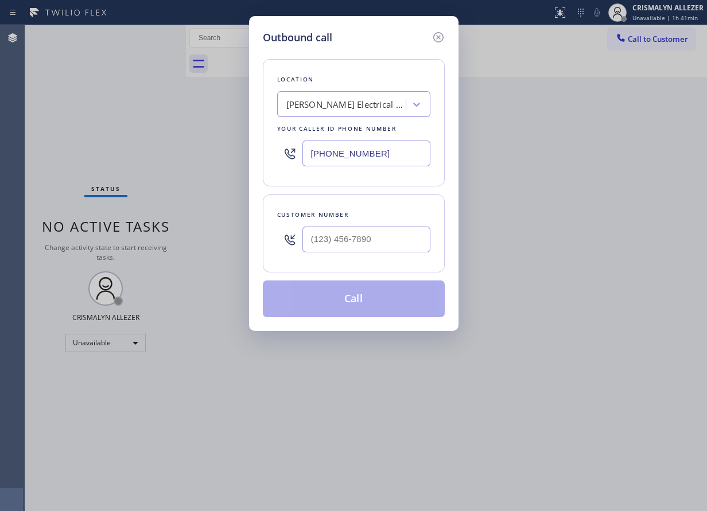
drag, startPoint x: 185, startPoint y: 152, endPoint x: 164, endPoint y: 154, distance: 21.9
click at [164, 154] on div "Outbound call Location Robbins Electrical Services Inc. Your caller id phone nu…" at bounding box center [353, 255] width 707 height 511
paste input "714) 790-9640"
type input "(714) 790-9640"
click at [367, 247] on input "(___) ___-____" at bounding box center [366, 240] width 128 height 26
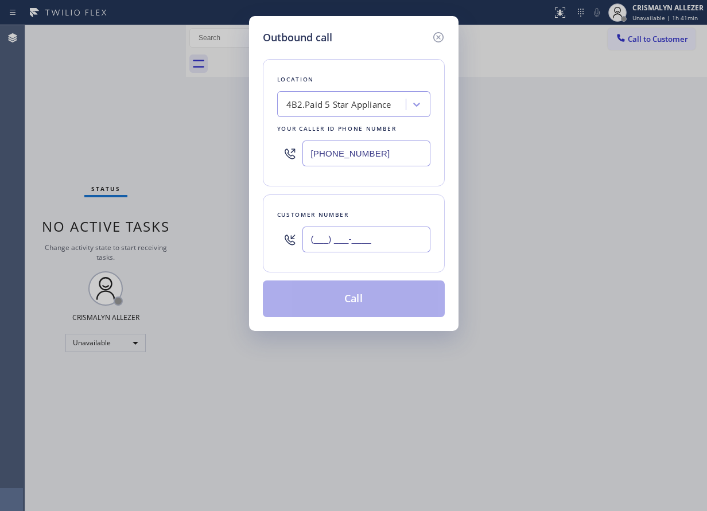
paste input "877) 777-0796"
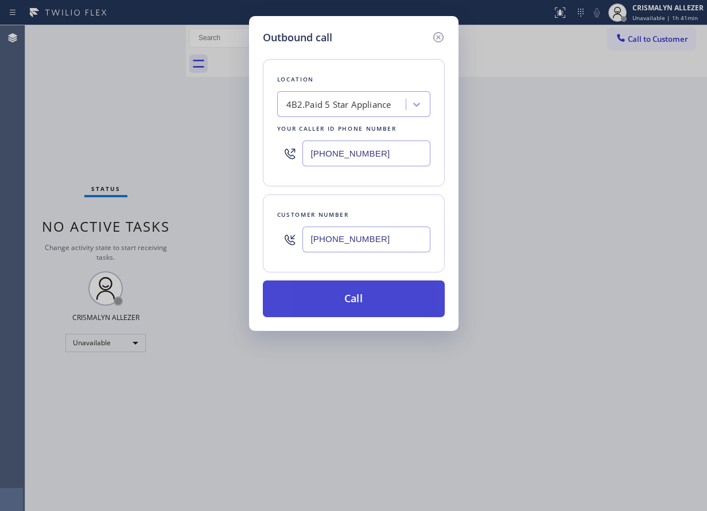
type input "(877) 777-0796"
click at [355, 294] on button "Call" at bounding box center [354, 299] width 182 height 37
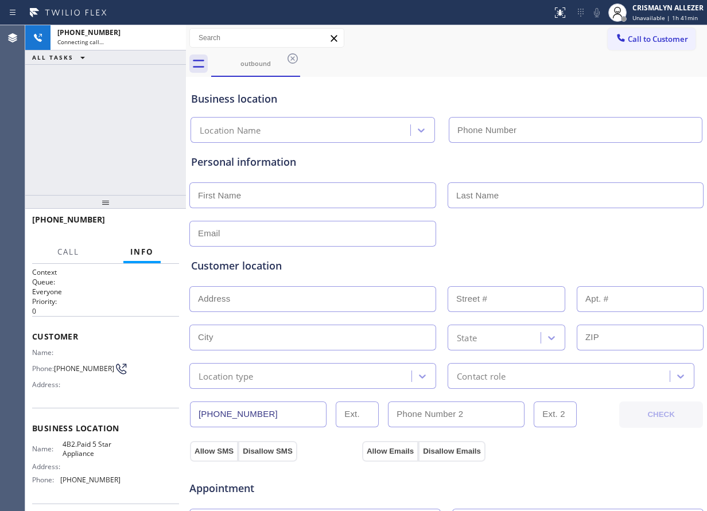
type input "(714) 790-9640"
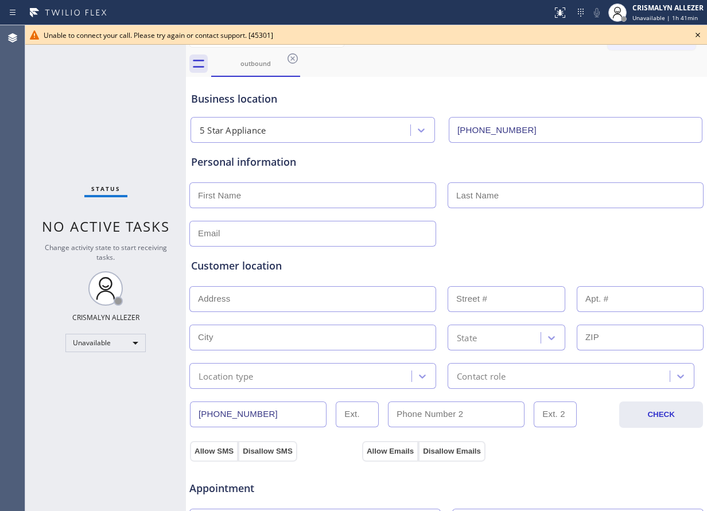
click at [390, 87] on div "Business location 5 Star Appliance (714) 790-9640" at bounding box center [446, 111] width 515 height 63
drag, startPoint x: 697, startPoint y: 35, endPoint x: 690, endPoint y: 36, distance: 7.5
click at [690, 36] on div "Unable to connect your call. Please try again or contact support. [45301]" at bounding box center [366, 35] width 682 height 20
click at [292, 61] on icon at bounding box center [293, 59] width 14 height 14
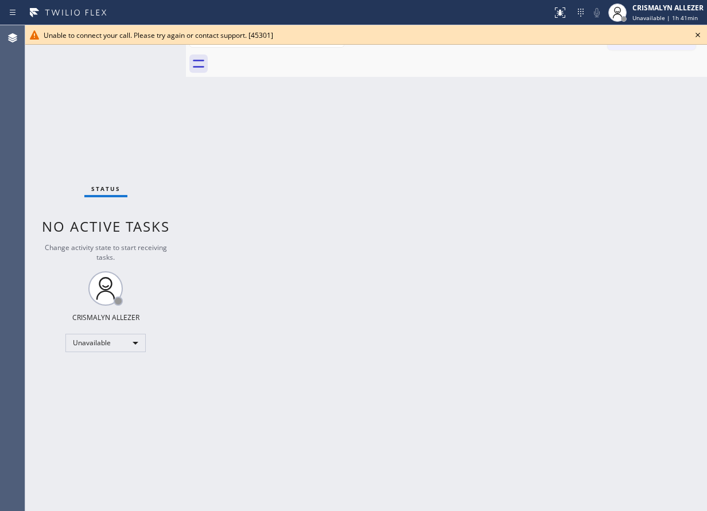
click at [698, 33] on icon at bounding box center [698, 35] width 14 height 14
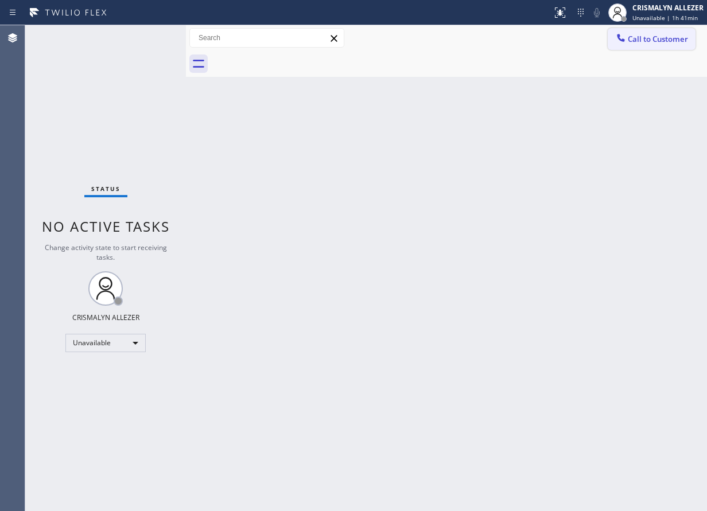
click at [648, 36] on span "Call to Customer" at bounding box center [658, 39] width 60 height 10
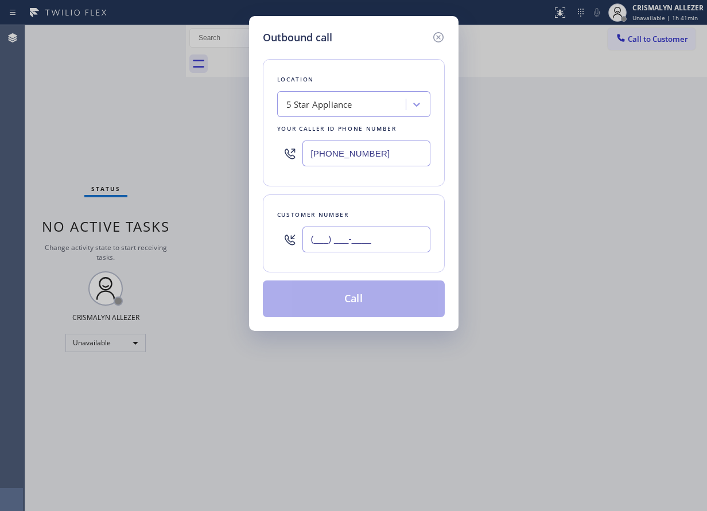
click at [405, 242] on input "(___) ___-____" at bounding box center [366, 240] width 128 height 26
paste input "877) 777-0796"
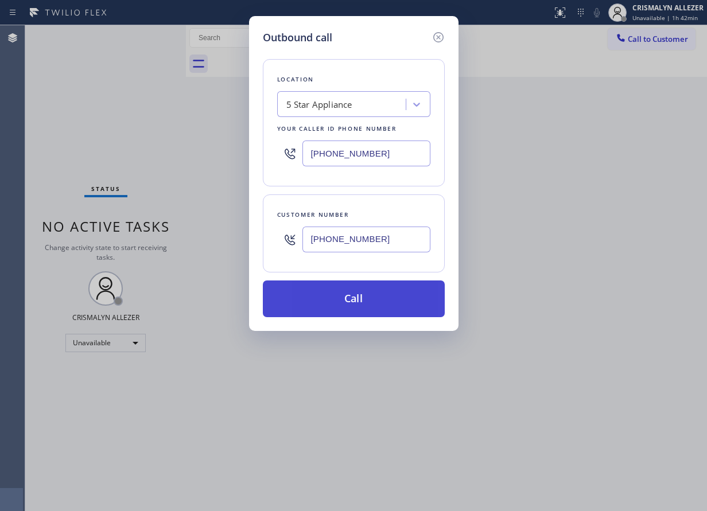
type input "(877) 777-0796"
click at [348, 297] on button "Call" at bounding box center [354, 299] width 182 height 37
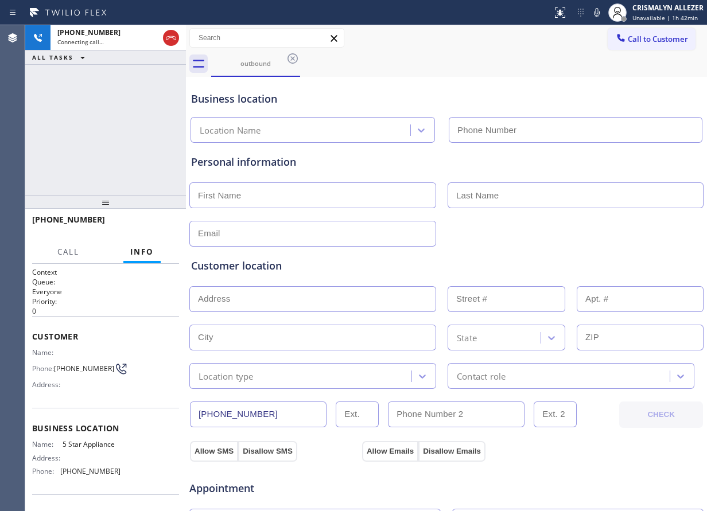
type input "(714) 790-9640"
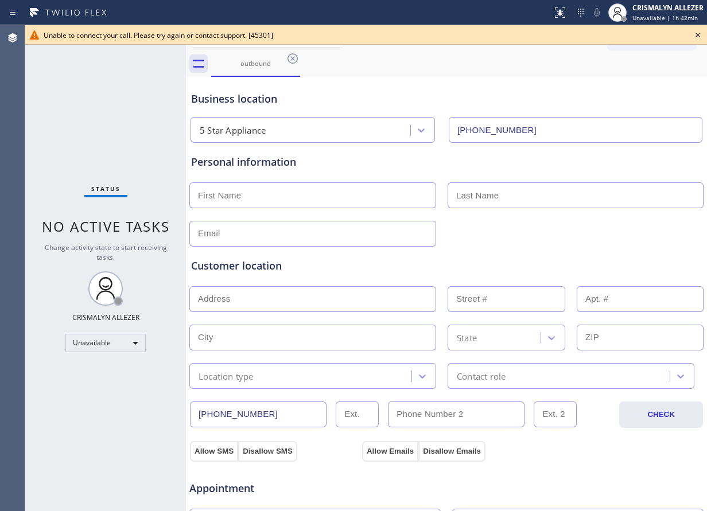
click at [696, 34] on icon at bounding box center [698, 35] width 14 height 14
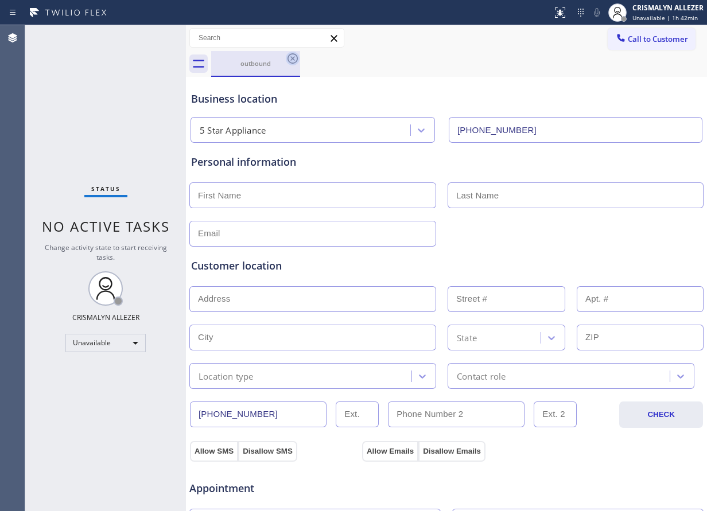
click at [295, 58] on icon at bounding box center [293, 59] width 14 height 14
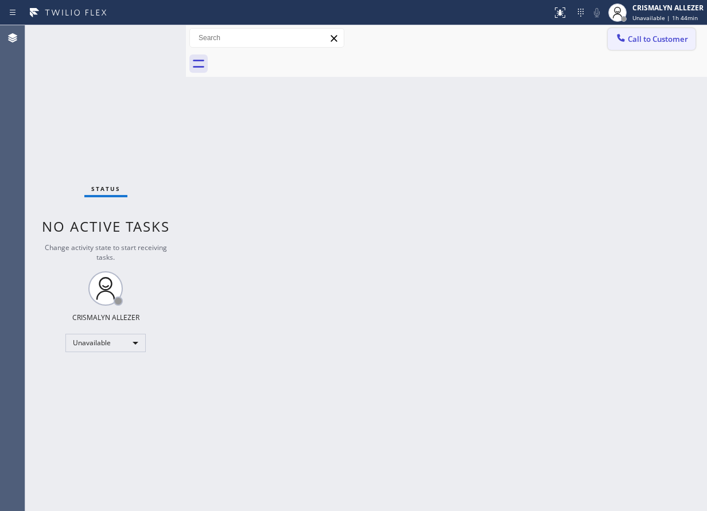
click at [645, 38] on span "Call to Customer" at bounding box center [658, 39] width 60 height 10
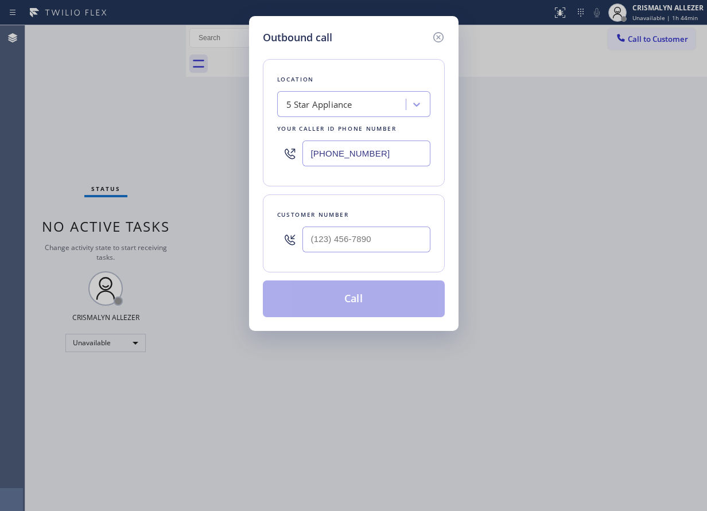
drag, startPoint x: 172, startPoint y: 172, endPoint x: 192, endPoint y: 164, distance: 21.6
click at [136, 168] on div "Outbound call Location 5 Star Appliance Your caller id phone number (714) 790-9…" at bounding box center [353, 255] width 707 height 511
paste input "60) 274-8861"
type input "[PHONE_NUMBER]"
click at [398, 231] on input "(___) ___-____" at bounding box center [366, 240] width 128 height 26
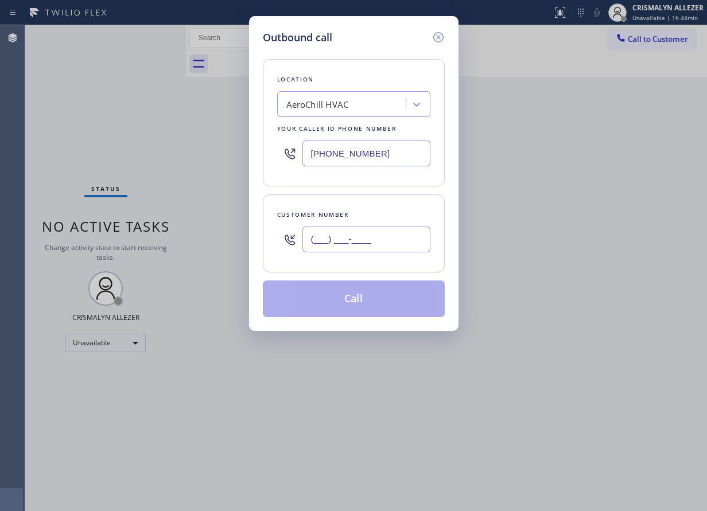
paste input "760) 407-4070"
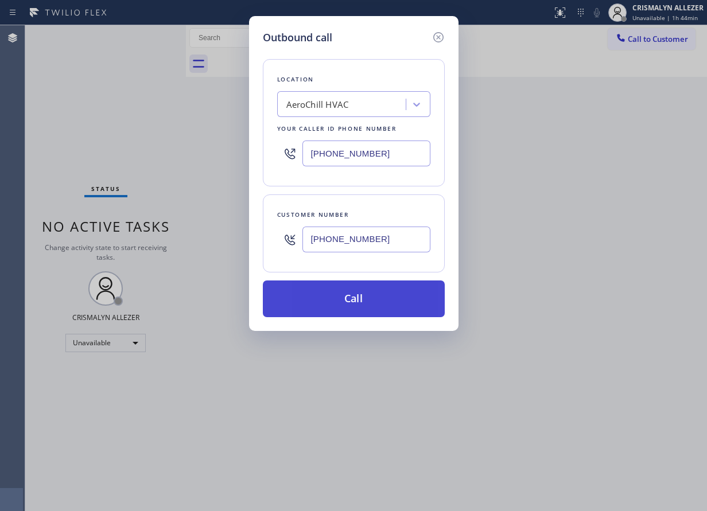
type input "[PHONE_NUMBER]"
click at [357, 302] on button "Call" at bounding box center [354, 299] width 182 height 37
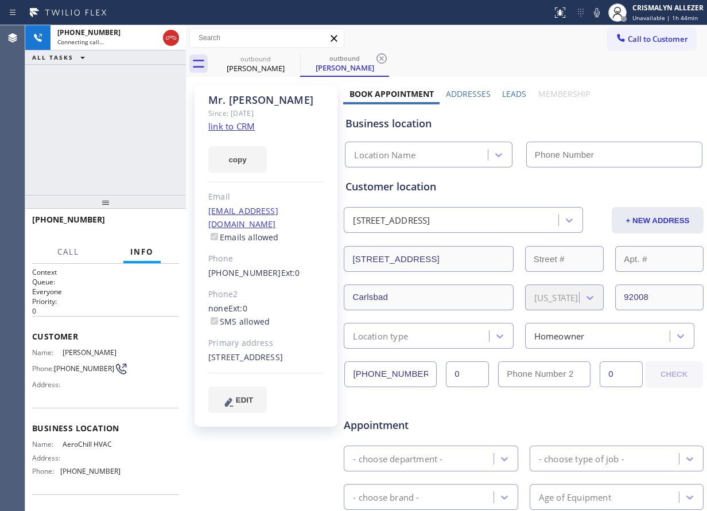
type input "[PHONE_NUMBER]"
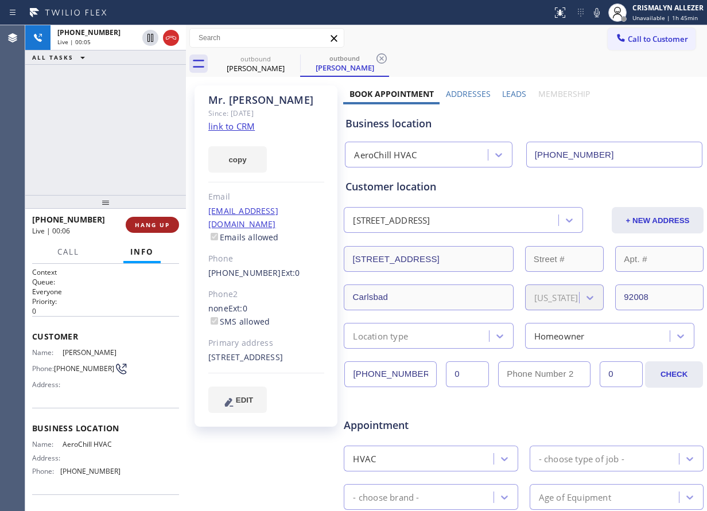
click at [137, 226] on span "HANG UP" at bounding box center [152, 225] width 35 height 8
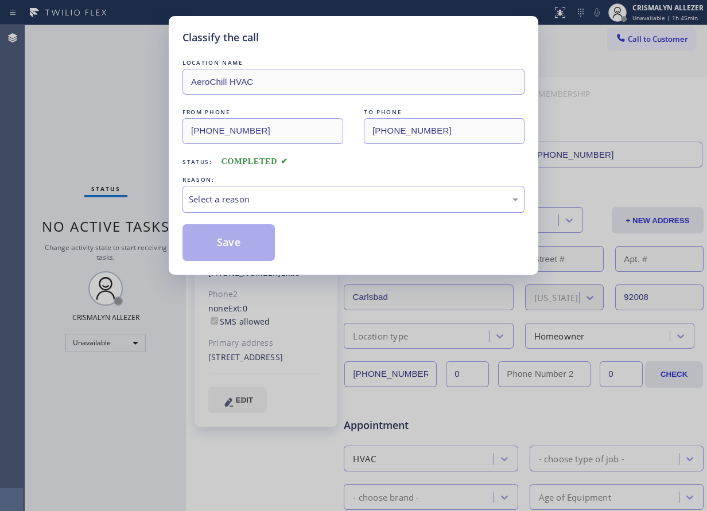
click at [367, 197] on div "Select a reason" at bounding box center [353, 199] width 329 height 13
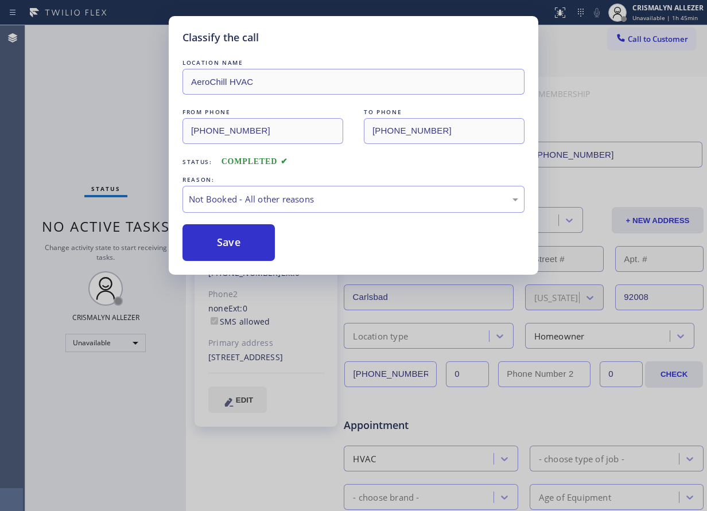
click at [246, 247] on button "Save" at bounding box center [229, 242] width 92 height 37
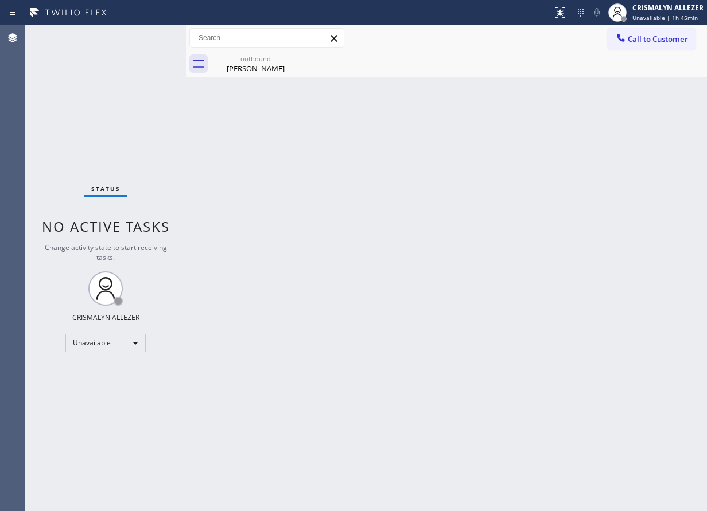
drag, startPoint x: 244, startPoint y: 61, endPoint x: 250, endPoint y: 204, distance: 142.4
click at [244, 63] on div "outbound" at bounding box center [255, 59] width 87 height 9
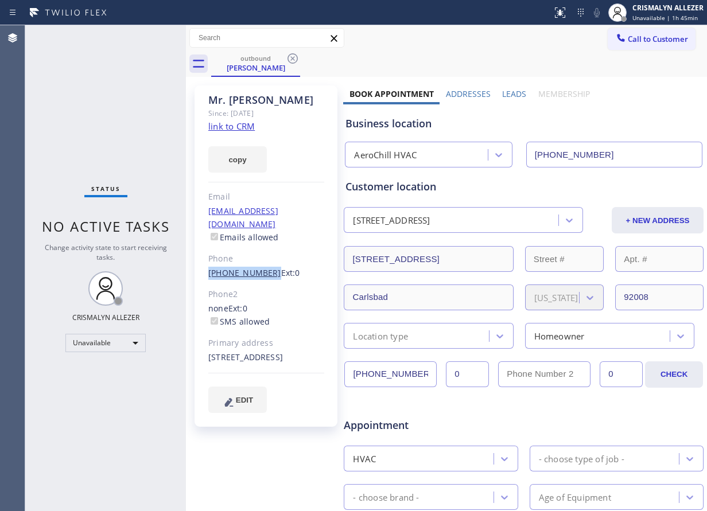
drag, startPoint x: 205, startPoint y: 258, endPoint x: 264, endPoint y: 261, distance: 58.6
click at [264, 261] on div "Mr. Ryan Since: 20 may 2020 link to CRM copy Email no@gmail.com Emails allowed …" at bounding box center [266, 256] width 143 height 341
copy link "[PHONE_NUMBER]"
click at [293, 59] on icon at bounding box center [293, 58] width 10 height 10
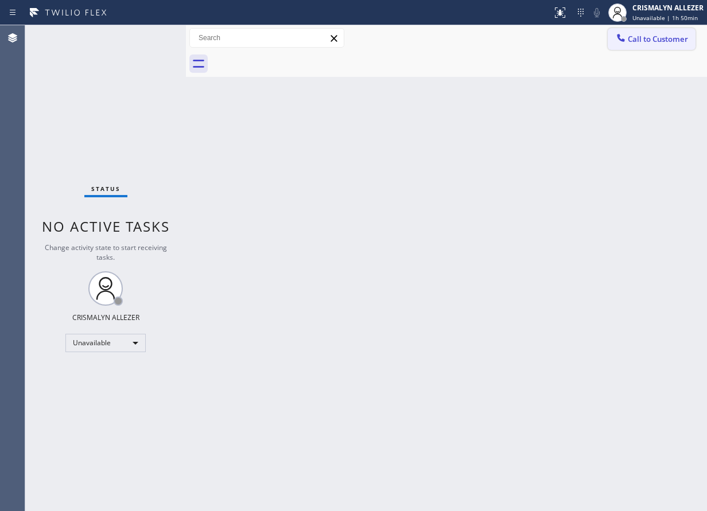
click at [665, 38] on span "Call to Customer" at bounding box center [658, 39] width 60 height 10
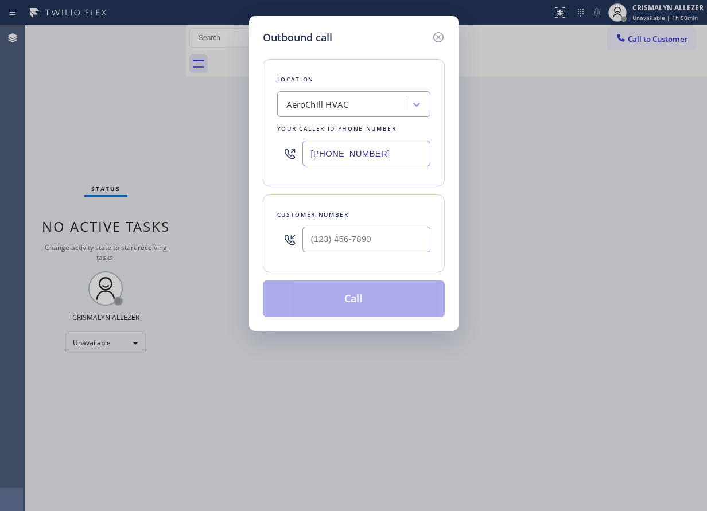
drag, startPoint x: 402, startPoint y: 154, endPoint x: 140, endPoint y: 158, distance: 261.7
click at [140, 158] on div "Outbound call Location AeroChill HVAC Your caller id phone number (760) 274-886…" at bounding box center [353, 255] width 707 height 511
paste input "14) 790-9640"
type input "(714) 790-9640"
click at [391, 244] on input "(___) ___-____" at bounding box center [366, 240] width 128 height 26
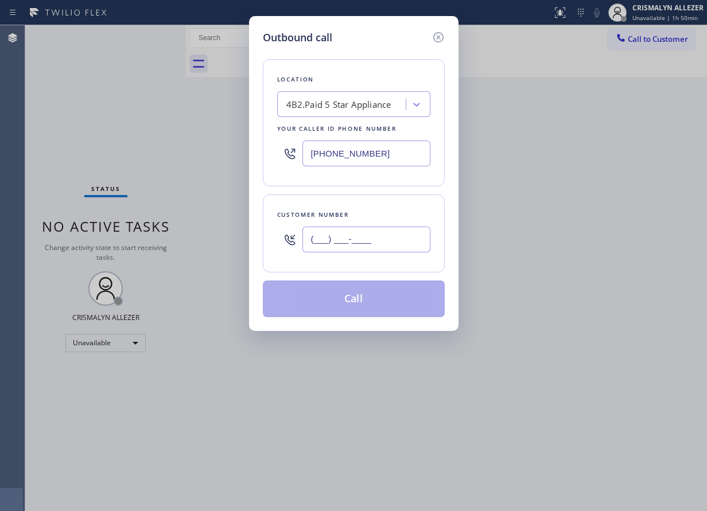
paste input "877) 777-0796"
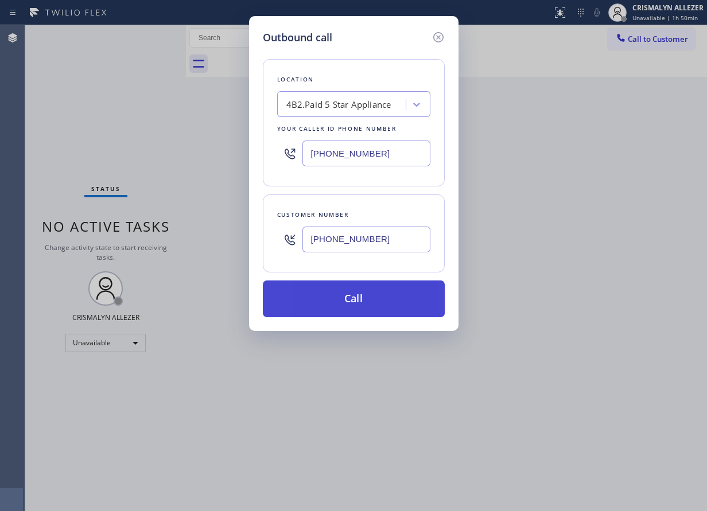
type input "(877) 777-0796"
click at [360, 301] on button "Call" at bounding box center [354, 299] width 182 height 37
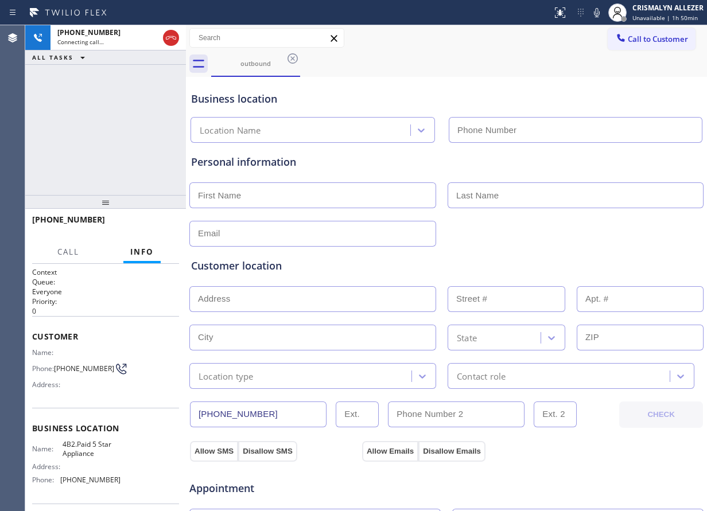
type input "(714) 790-9640"
click at [479, 420] on input "text" at bounding box center [456, 415] width 137 height 26
type input "(___) ___-____"
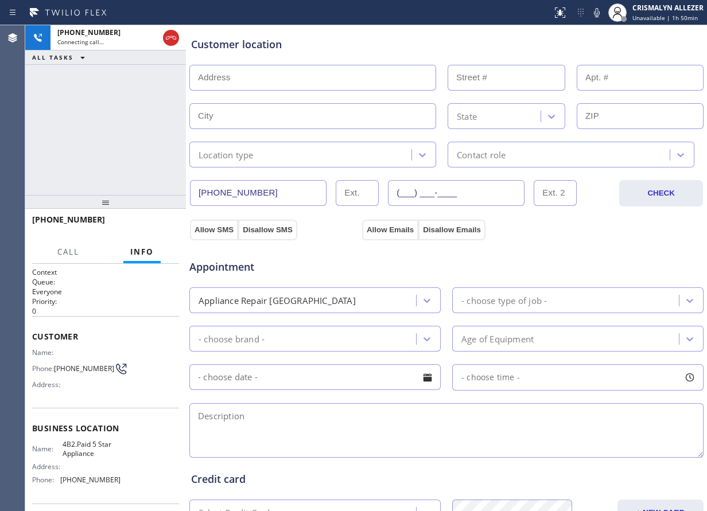
scroll to position [230, 0]
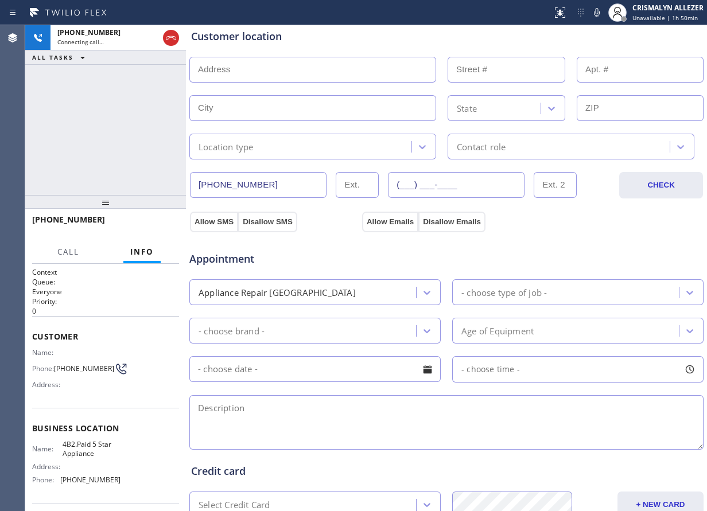
click at [365, 421] on textarea at bounding box center [446, 422] width 514 height 55
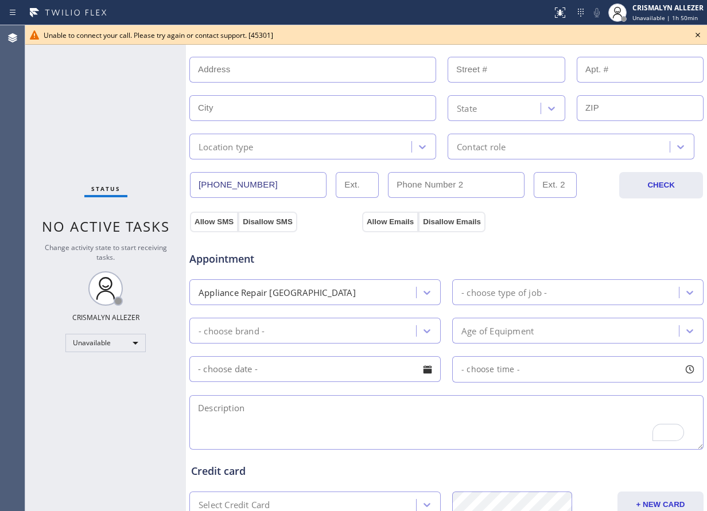
click at [701, 36] on icon at bounding box center [698, 35] width 14 height 14
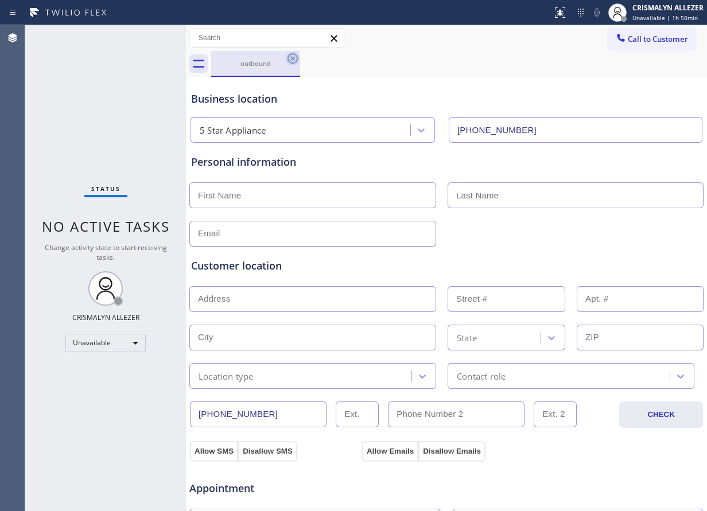
click at [293, 59] on icon at bounding box center [293, 58] width 10 height 10
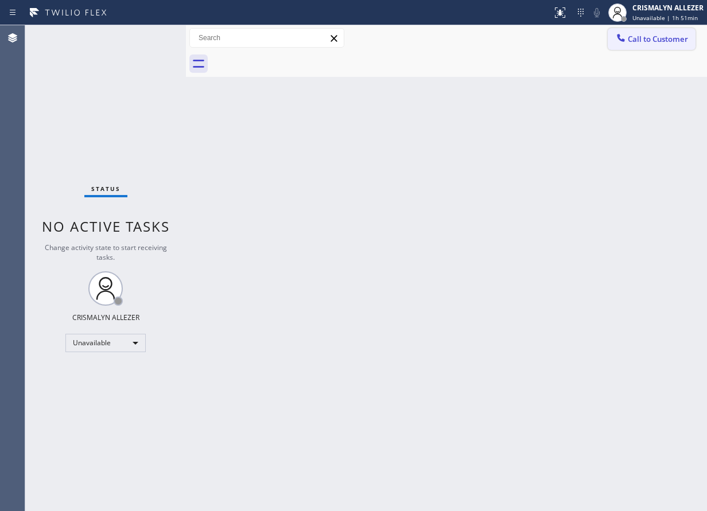
click at [671, 46] on button "Call to Customer" at bounding box center [652, 39] width 88 height 22
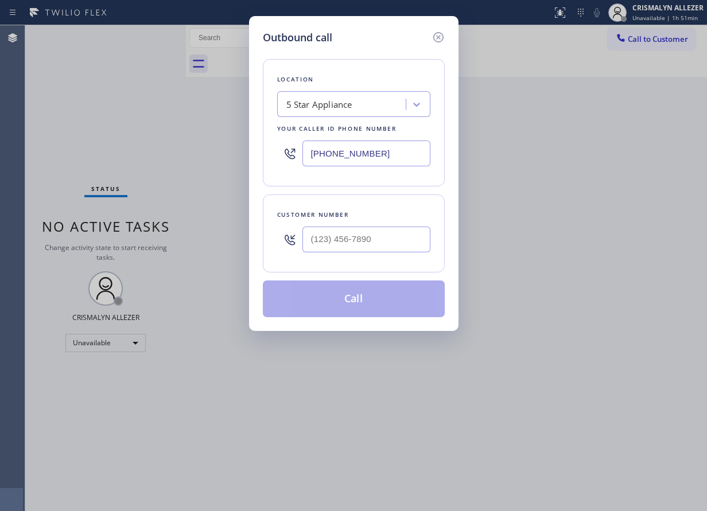
drag, startPoint x: 290, startPoint y: 154, endPoint x: 224, endPoint y: 150, distance: 65.5
click at [222, 150] on div "Outbound call Location 5 Star Appliance Your caller id phone number (714) 790-9…" at bounding box center [353, 255] width 707 height 511
paste input "619) 773-0925"
type input "[PHONE_NUMBER]"
click at [386, 239] on input "(___) ___-____" at bounding box center [366, 240] width 128 height 26
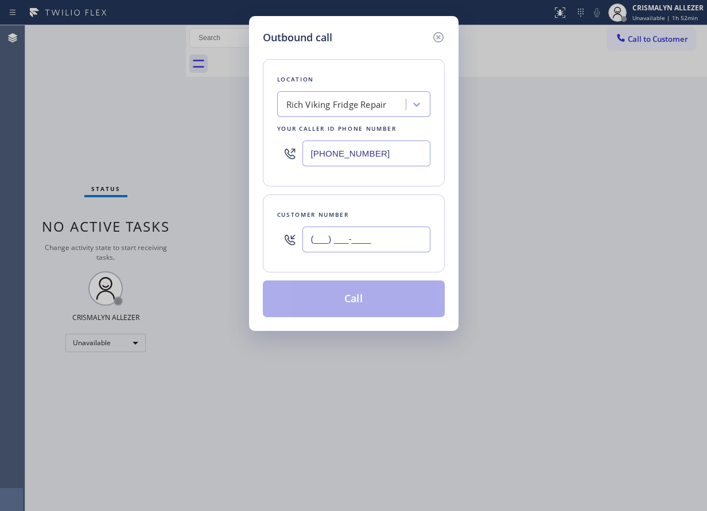
paste input "619) 366-3043"
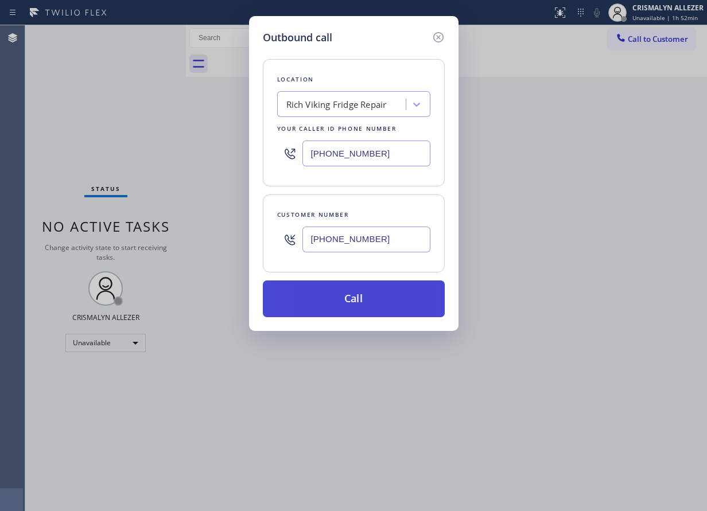
type input "[PHONE_NUMBER]"
click at [351, 310] on button "Call" at bounding box center [354, 299] width 182 height 37
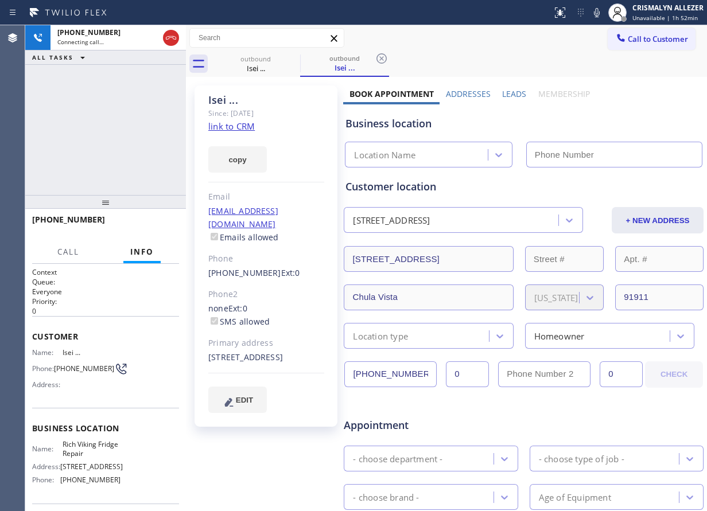
type input "[PHONE_NUMBER]"
click at [419, 414] on div "Appointment" at bounding box center [403, 419] width 121 height 27
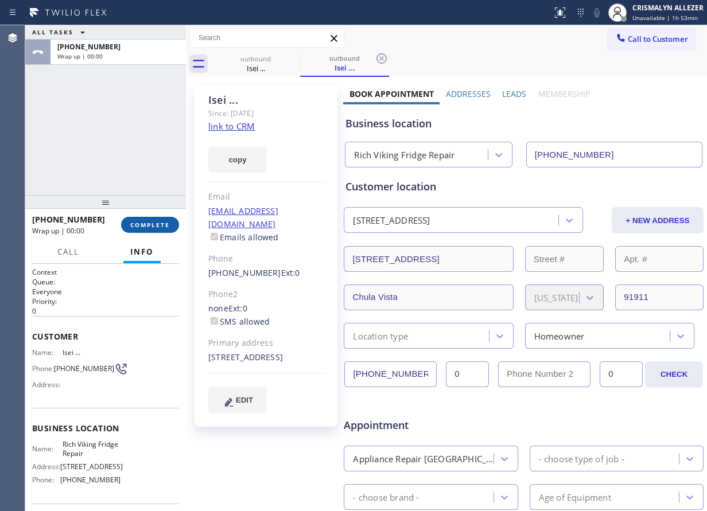
click at [153, 228] on span "COMPLETE" at bounding box center [150, 225] width 40 height 8
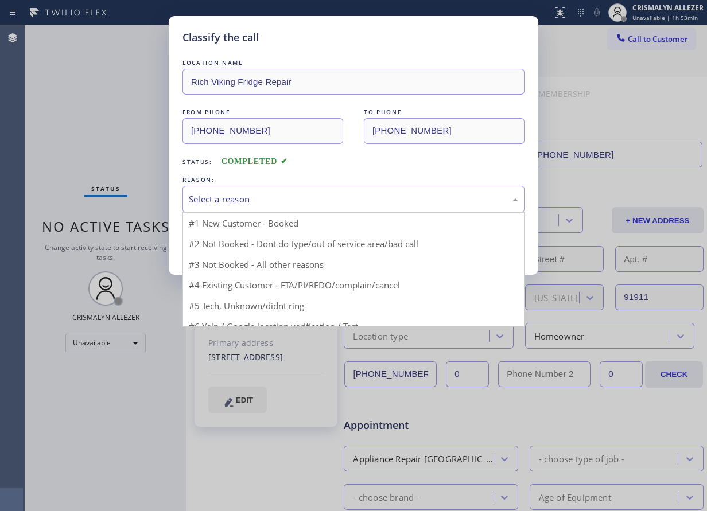
click at [289, 196] on div "Select a reason" at bounding box center [353, 199] width 329 height 13
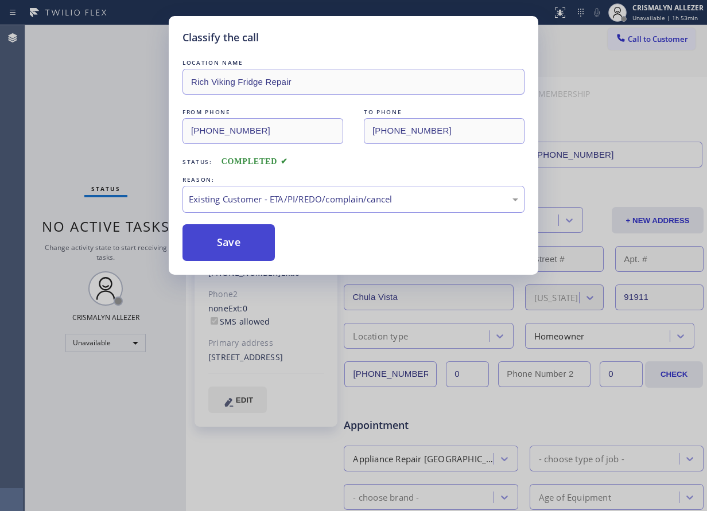
click at [235, 253] on button "Save" at bounding box center [229, 242] width 92 height 37
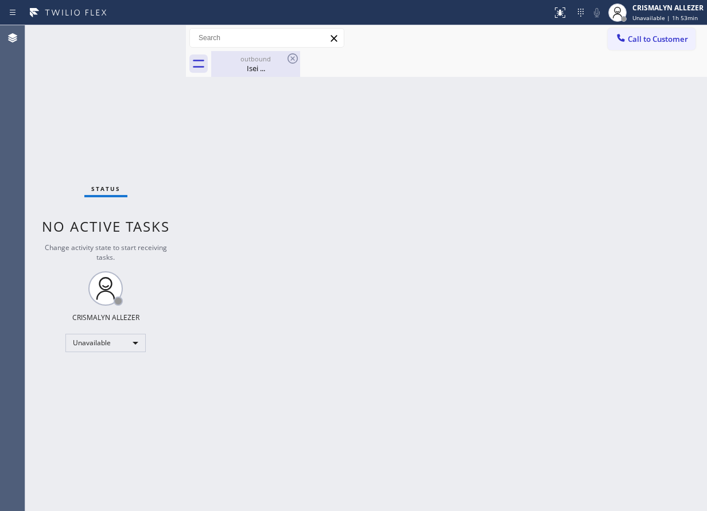
click at [248, 68] on div "Isei ..." at bounding box center [255, 68] width 87 height 10
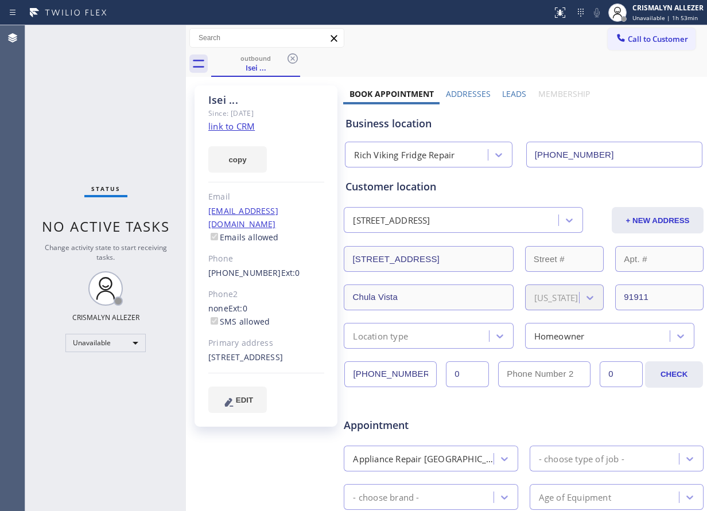
click at [511, 90] on label "Leads" at bounding box center [514, 93] width 24 height 11
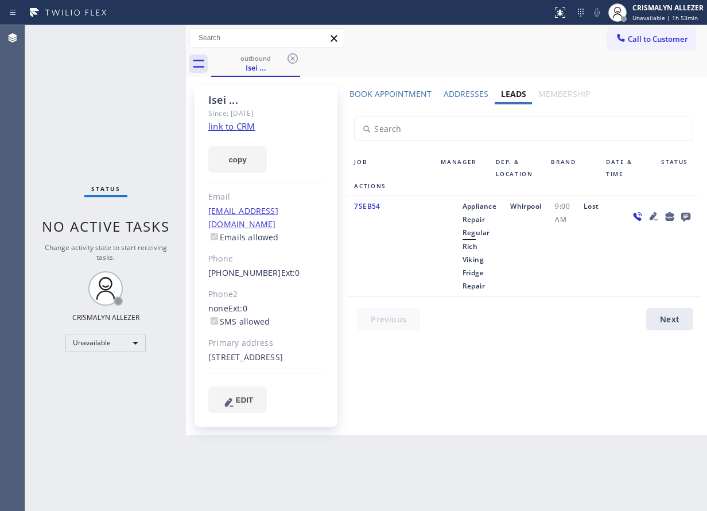
click at [685, 218] on icon at bounding box center [685, 217] width 9 height 9
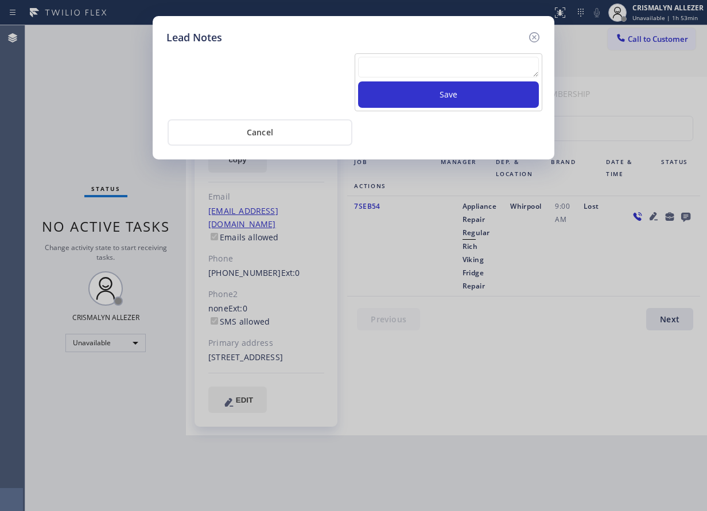
click at [418, 67] on textarea at bounding box center [448, 67] width 181 height 21
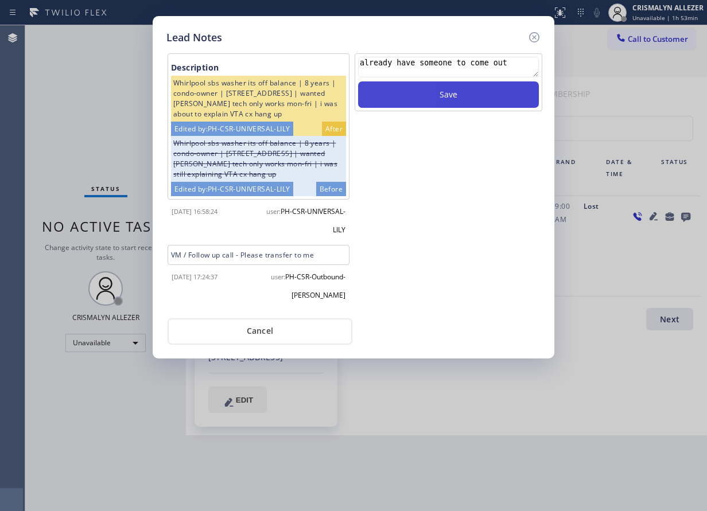
type textarea "already have someone to come out"
click at [452, 95] on button "Save" at bounding box center [448, 94] width 181 height 26
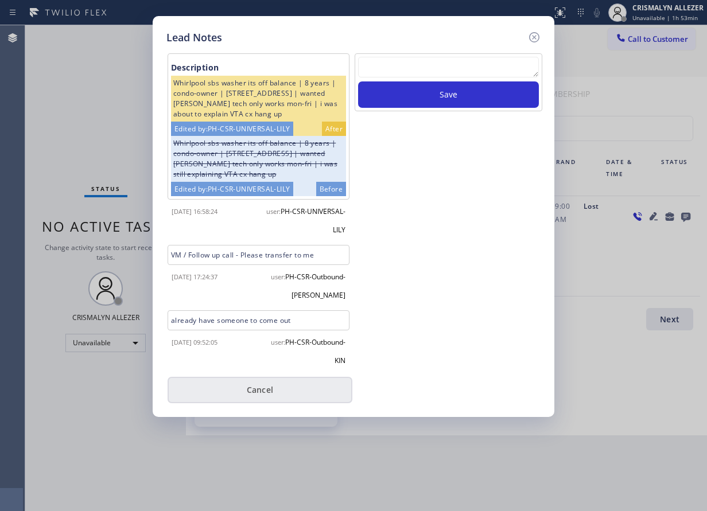
click at [279, 393] on button "Cancel" at bounding box center [260, 390] width 185 height 26
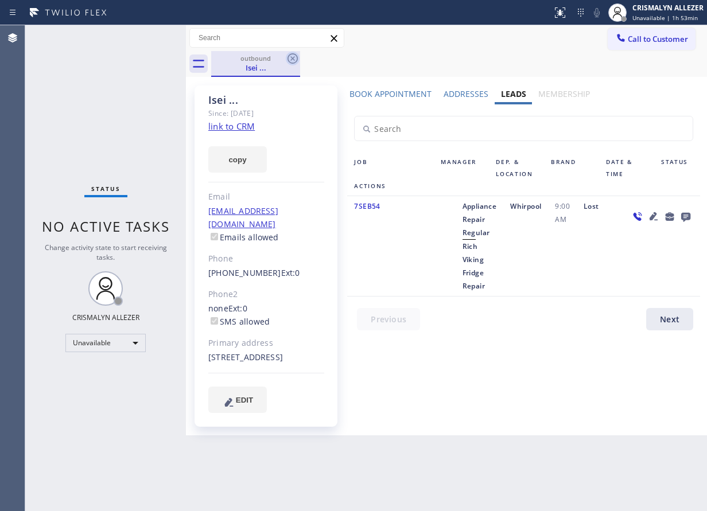
click at [290, 56] on icon at bounding box center [293, 59] width 14 height 14
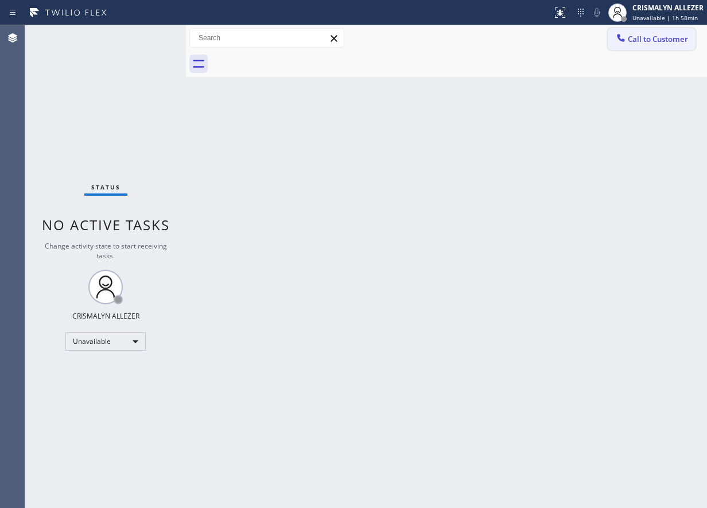
click at [661, 46] on button "Call to Customer" at bounding box center [652, 39] width 88 height 22
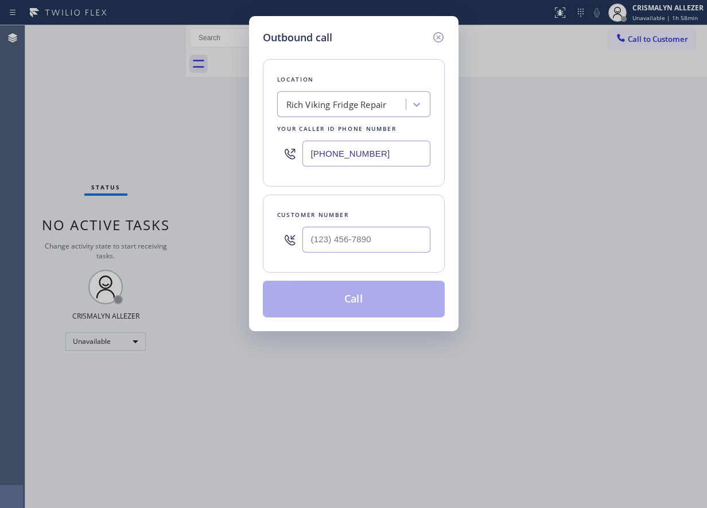
drag, startPoint x: 408, startPoint y: 147, endPoint x: 241, endPoint y: 152, distance: 167.1
click at [244, 152] on div "Outbound call Location Rich Viking Fridge Repair Your caller id phone number (6…" at bounding box center [353, 254] width 707 height 508
paste input "714) 970-4558"
type input "[PHONE_NUMBER]"
click at [395, 238] on input "(___) ___-____" at bounding box center [366, 240] width 128 height 26
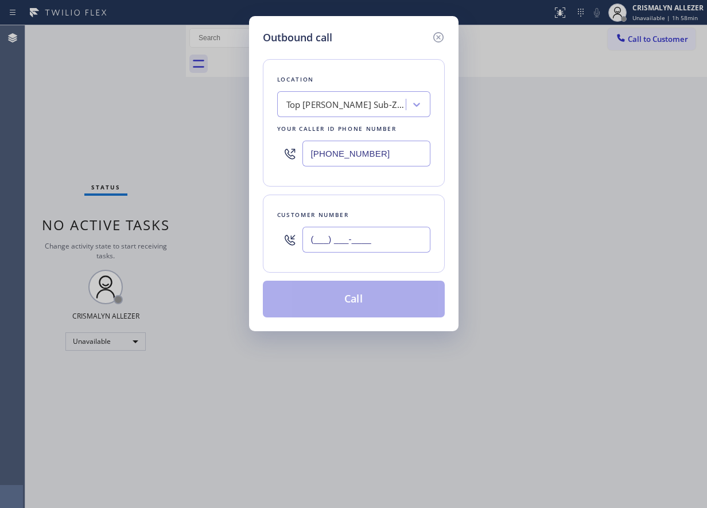
paste input "714) 906-7279"
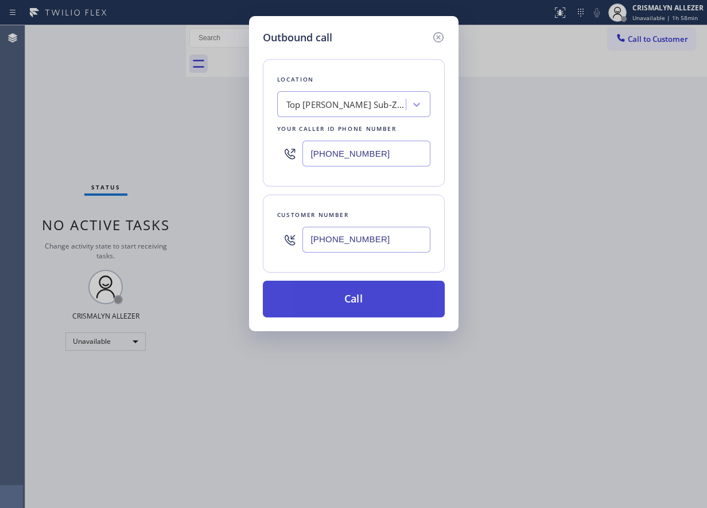
type input "[PHONE_NUMBER]"
click at [351, 304] on button "Call" at bounding box center [354, 299] width 182 height 37
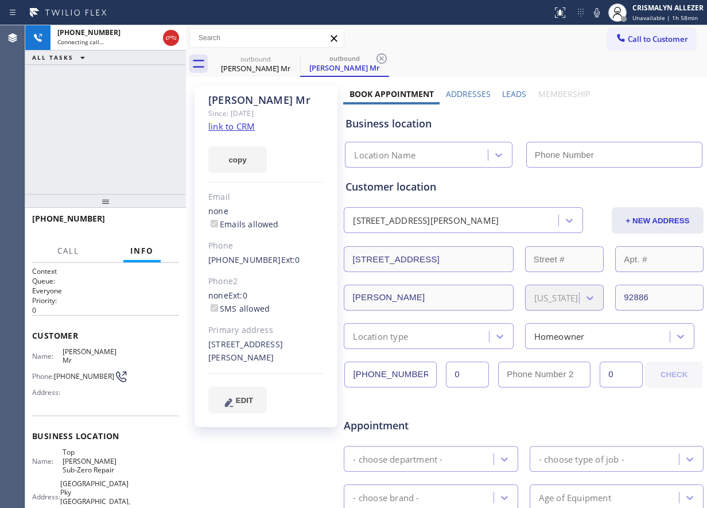
type input "[PHONE_NUMBER]"
click at [448, 426] on span "Appointment" at bounding box center [403, 425] width 118 height 15
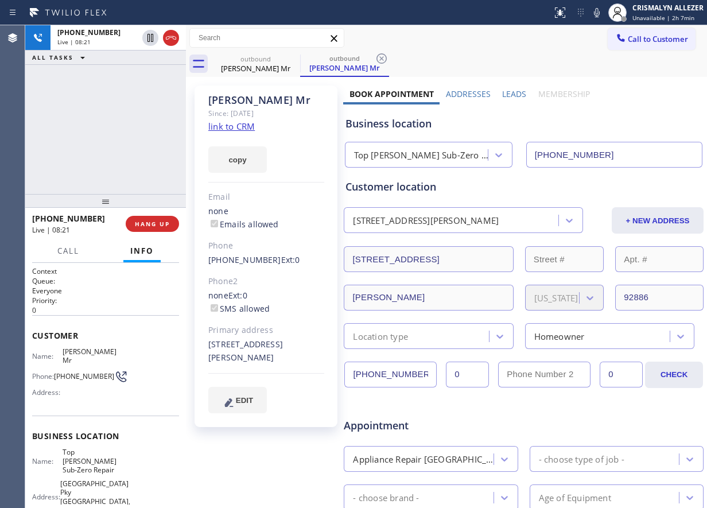
click at [131, 161] on div "+17149067279 Live | 08:21 ALL TASKS ALL TASKS ACTIVE TASKS TASKS IN WRAP UP" at bounding box center [105, 109] width 161 height 169
click at [147, 226] on span "HANG UP" at bounding box center [152, 224] width 35 height 8
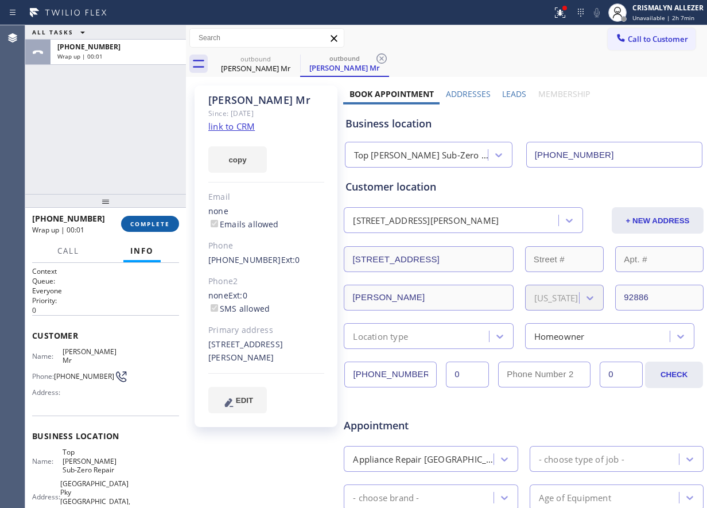
click at [144, 225] on span "COMPLETE" at bounding box center [150, 224] width 40 height 8
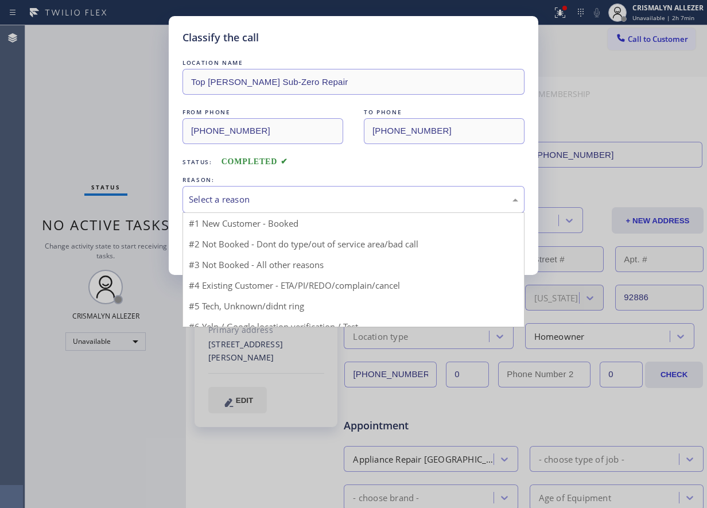
click at [364, 199] on div "Select a reason" at bounding box center [353, 199] width 329 height 13
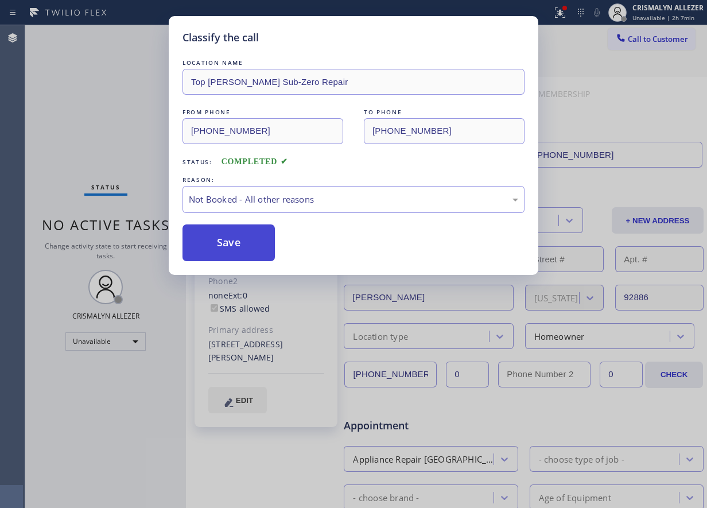
click at [236, 243] on button "Save" at bounding box center [229, 242] width 92 height 37
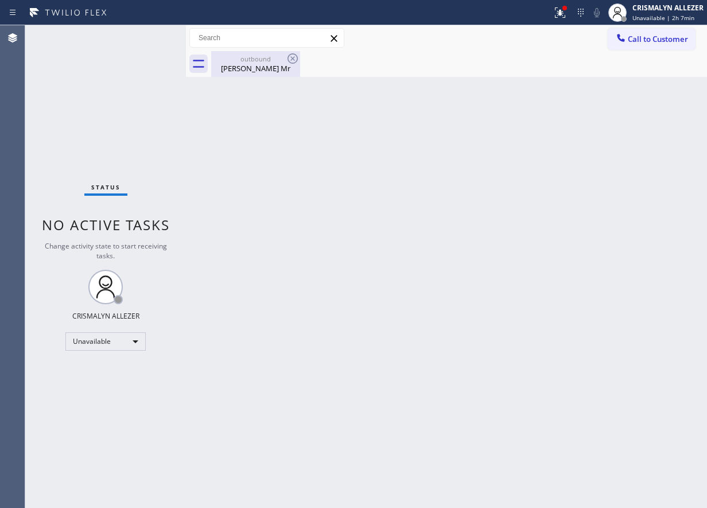
click at [258, 76] on div "outbound Helen Mr" at bounding box center [255, 64] width 87 height 26
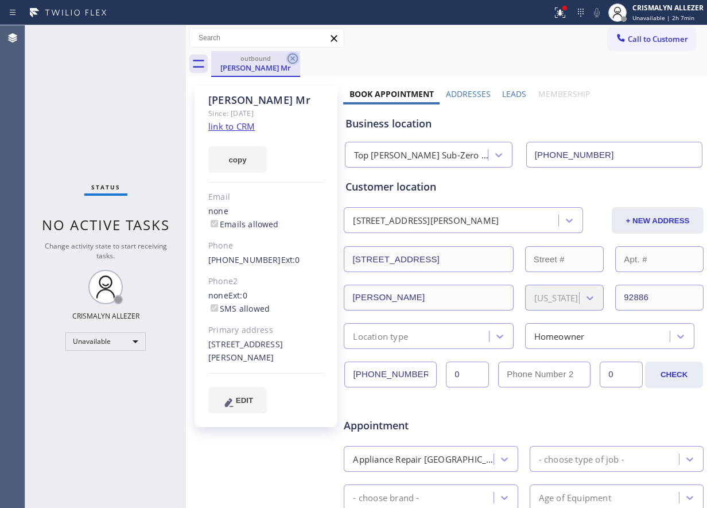
click at [293, 57] on icon at bounding box center [293, 58] width 10 height 10
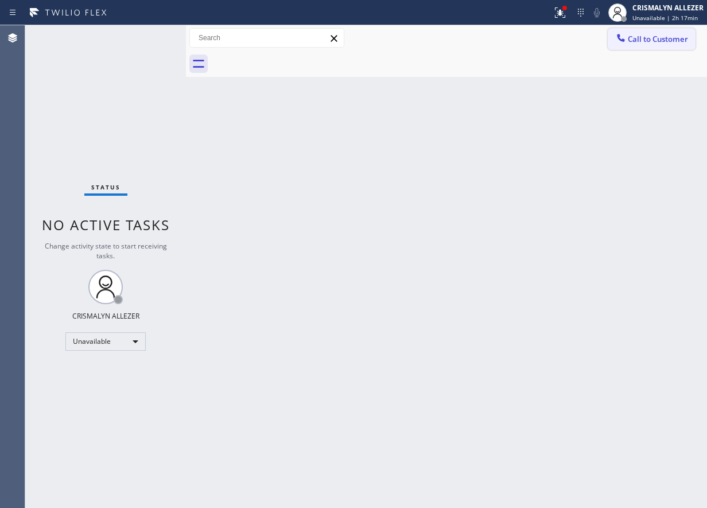
click at [667, 33] on button "Call to Customer" at bounding box center [652, 39] width 88 height 22
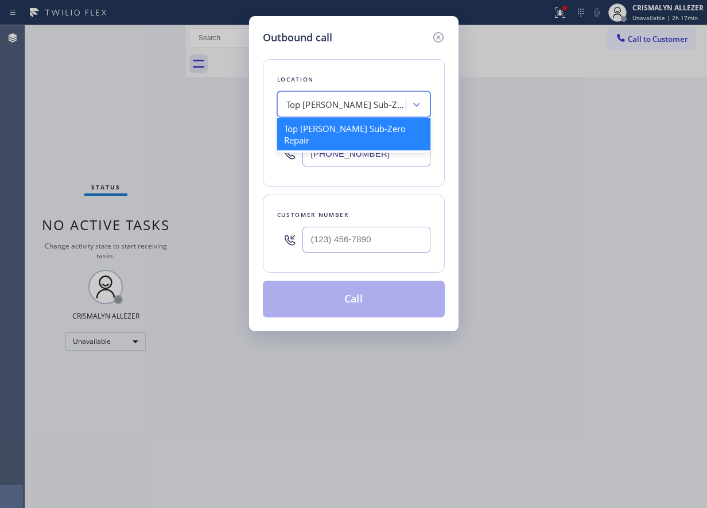
click at [379, 103] on div "Top [PERSON_NAME] Sub-Zero Repair" at bounding box center [346, 104] width 121 height 13
paste input "[PHONE_NUMBER]"
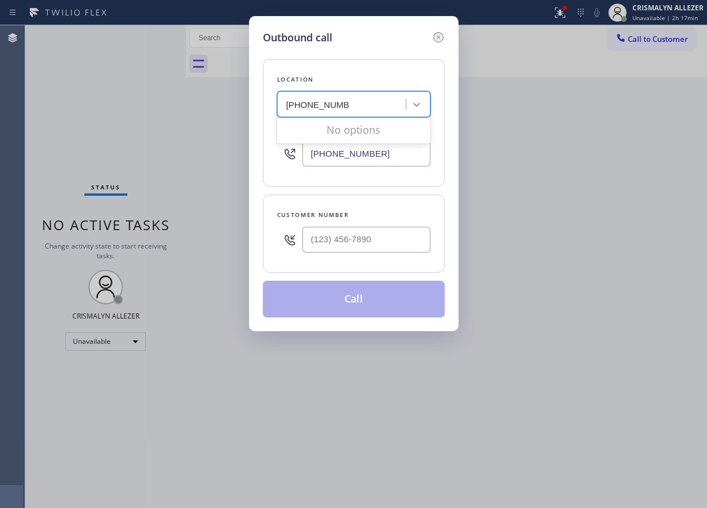
type input "[PHONE_NUMBER]"
click at [397, 157] on input "[PHONE_NUMBER]" at bounding box center [366, 154] width 128 height 26
drag, startPoint x: 265, startPoint y: 163, endPoint x: 200, endPoint y: 165, distance: 64.9
click at [200, 165] on div "Outbound call Location Top Yorba Linda Sub-Zero Repair Your caller id phone num…" at bounding box center [353, 254] width 707 height 508
paste input "469) 218-2803"
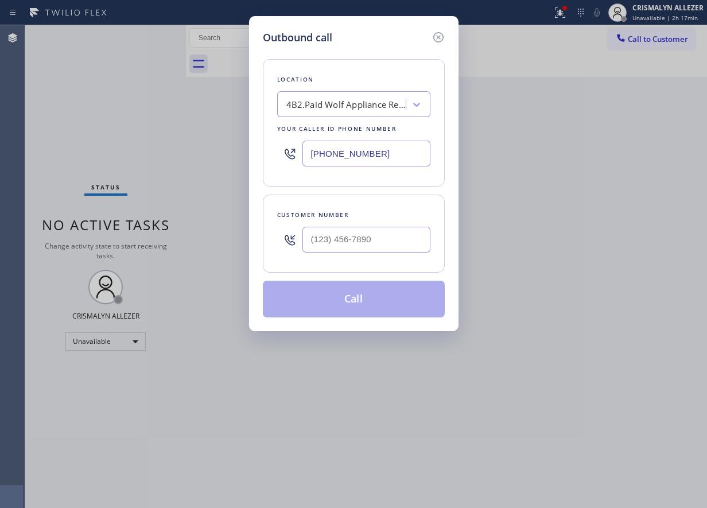
type input "[PHONE_NUMBER]"
click at [381, 246] on input "(___) ___-____" at bounding box center [366, 240] width 128 height 26
paste input "904) 334-9000"
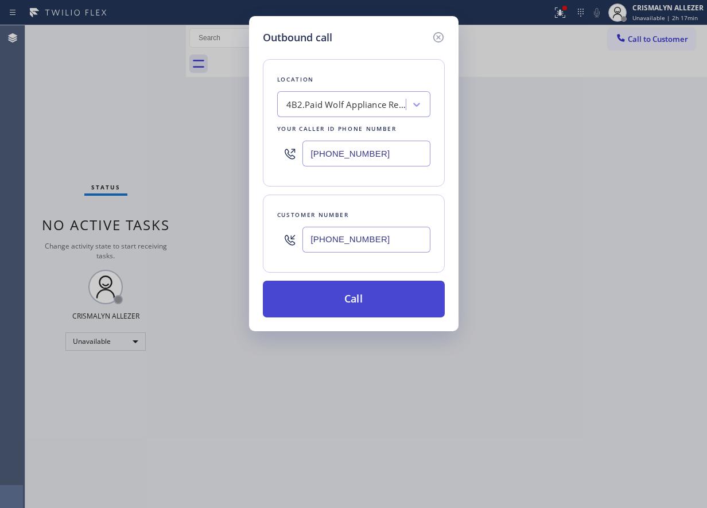
type input "[PHONE_NUMBER]"
click at [344, 302] on button "Call" at bounding box center [354, 299] width 182 height 37
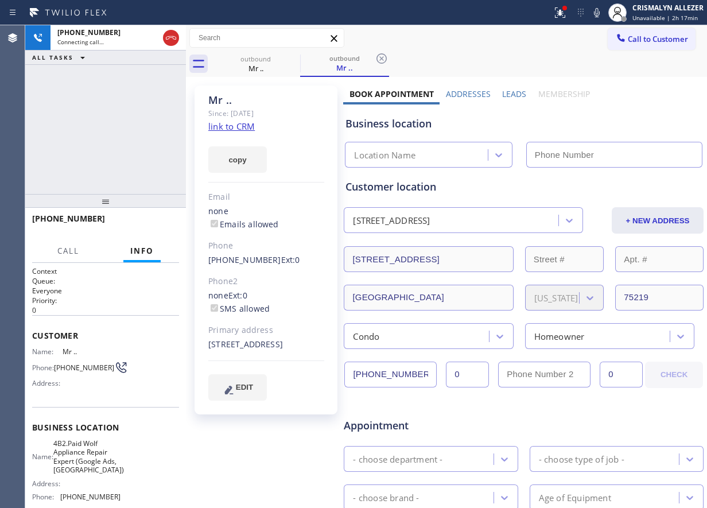
type input "[PHONE_NUMBER]"
click at [438, 424] on span "Appointment" at bounding box center [403, 425] width 118 height 15
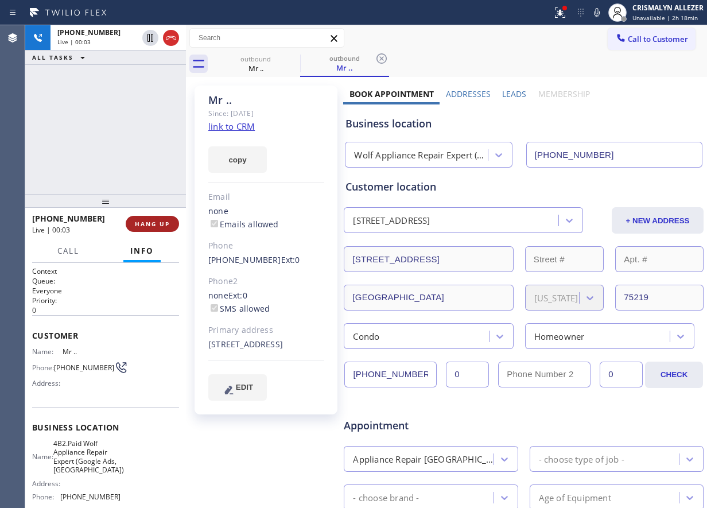
click at [150, 222] on span "HANG UP" at bounding box center [152, 224] width 35 height 8
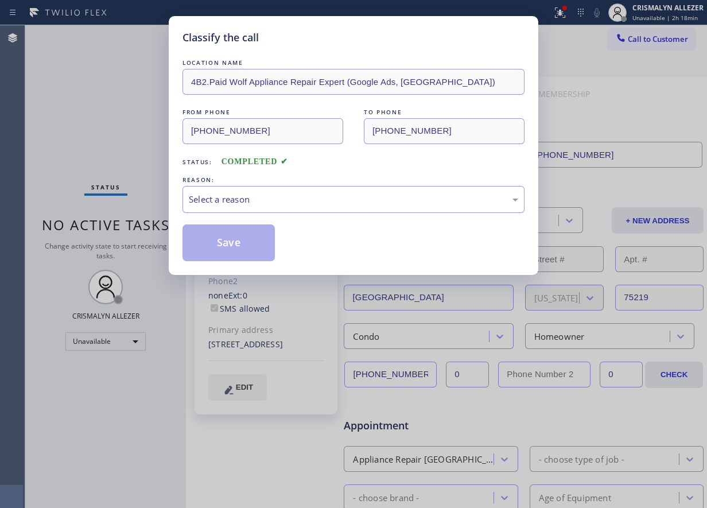
click at [392, 182] on div "REASON:" at bounding box center [354, 180] width 342 height 12
click at [321, 208] on div "Select a reason" at bounding box center [354, 199] width 342 height 27
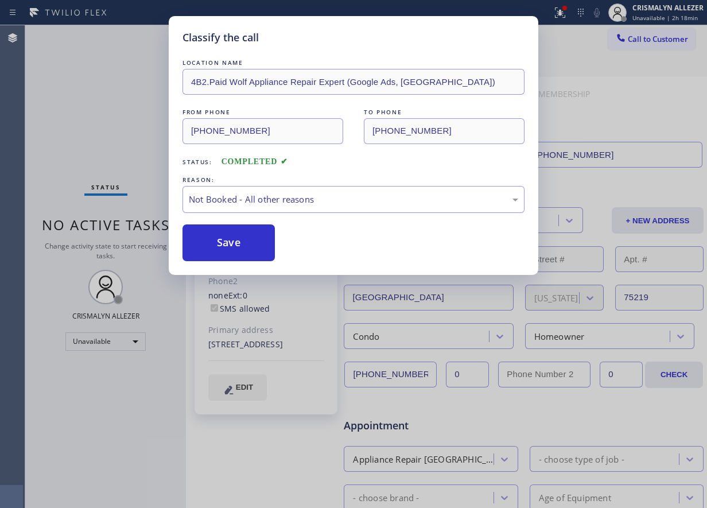
click at [268, 242] on button "Save" at bounding box center [229, 242] width 92 height 37
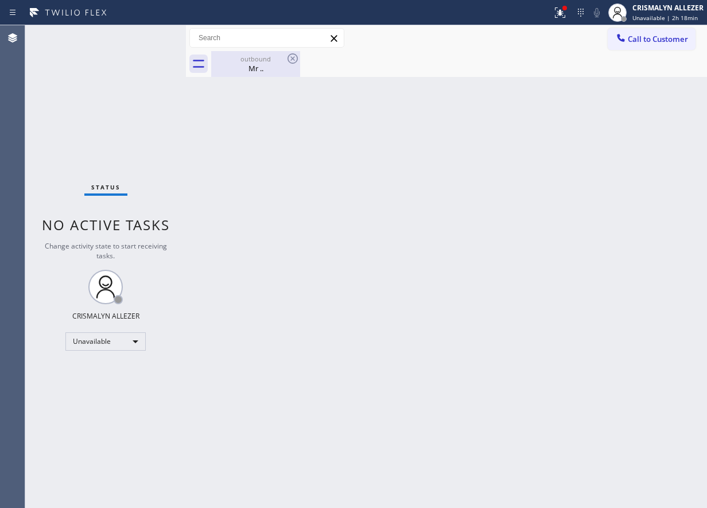
click at [261, 68] on div "Mr .." at bounding box center [255, 68] width 87 height 10
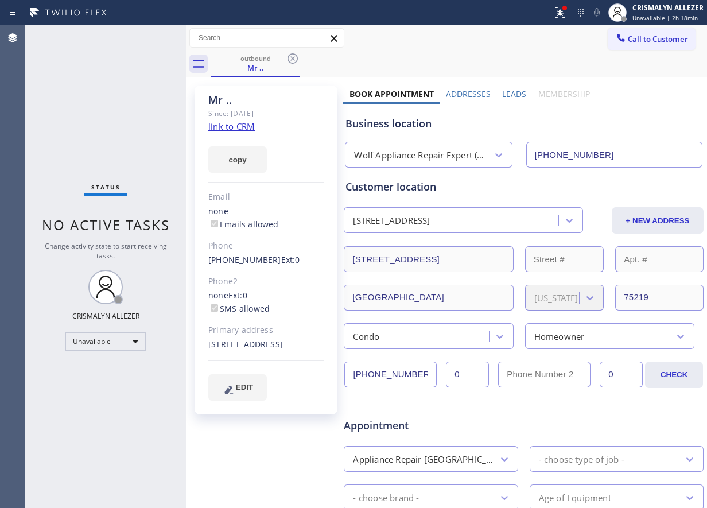
click at [506, 93] on label "Leads" at bounding box center [514, 93] width 24 height 11
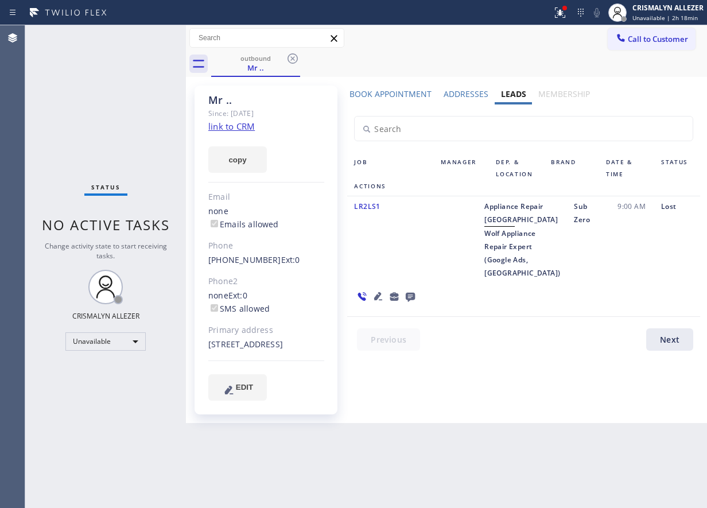
click at [415, 293] on icon at bounding box center [410, 297] width 9 height 9
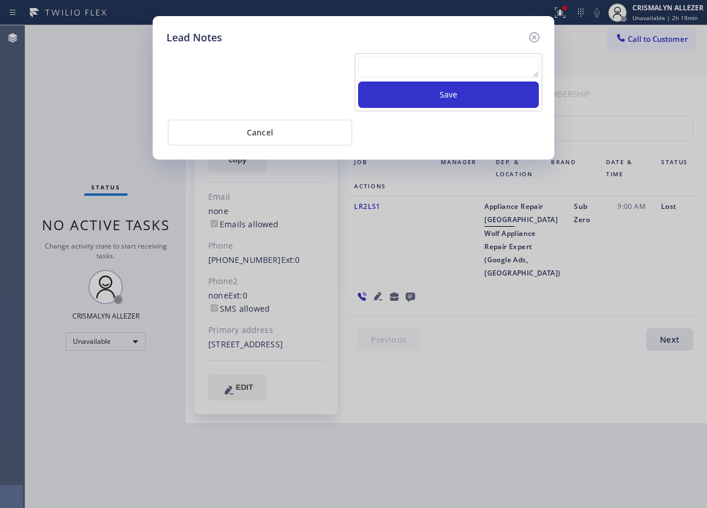
click at [410, 294] on div "Lead Notes Save Cancel" at bounding box center [353, 254] width 707 height 508
click at [417, 69] on textarea at bounding box center [448, 67] width 181 height 21
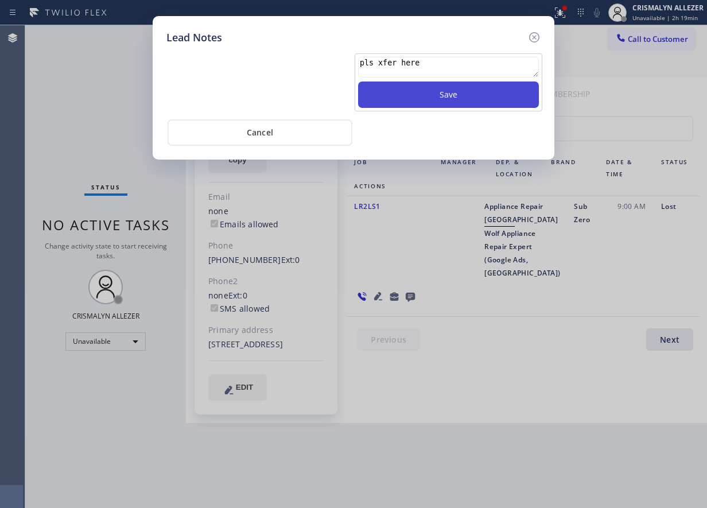
type textarea "pls xfer here"
click at [453, 101] on button "Save" at bounding box center [448, 94] width 181 height 26
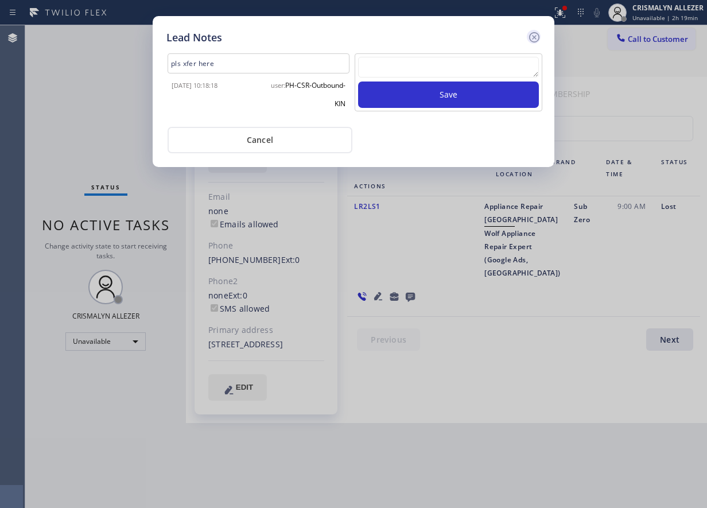
click at [535, 37] on icon at bounding box center [534, 37] width 10 height 10
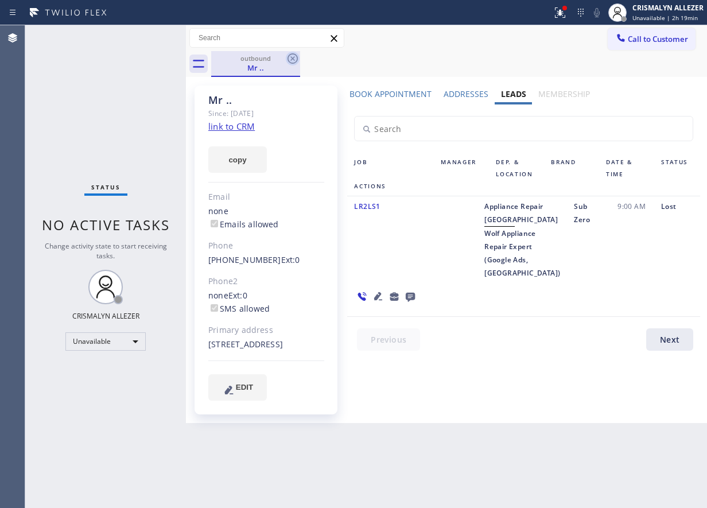
click at [290, 58] on icon at bounding box center [293, 59] width 14 height 14
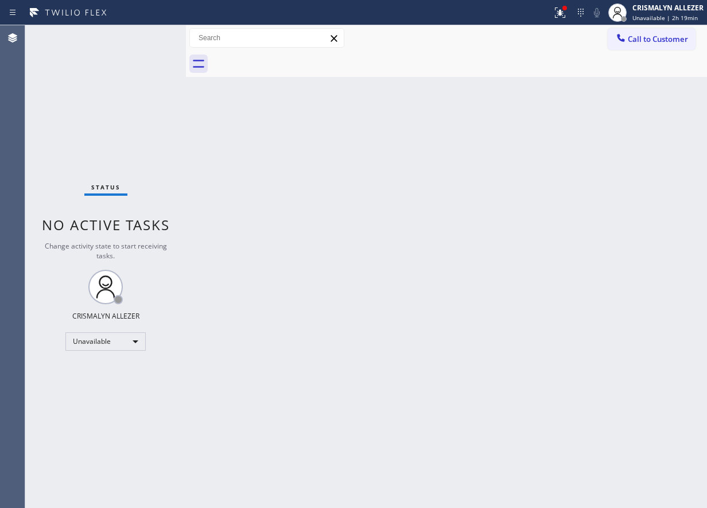
click at [448, 322] on div "Back to Dashboard Change Sender ID Customers Technicians Select a contact Outbo…" at bounding box center [446, 266] width 521 height 483
click at [135, 337] on div "Unavailable" at bounding box center [105, 341] width 80 height 18
click at [110, 406] on li "Break" at bounding box center [105, 401] width 78 height 14
click at [649, 45] on button "Call to Customer" at bounding box center [652, 39] width 88 height 22
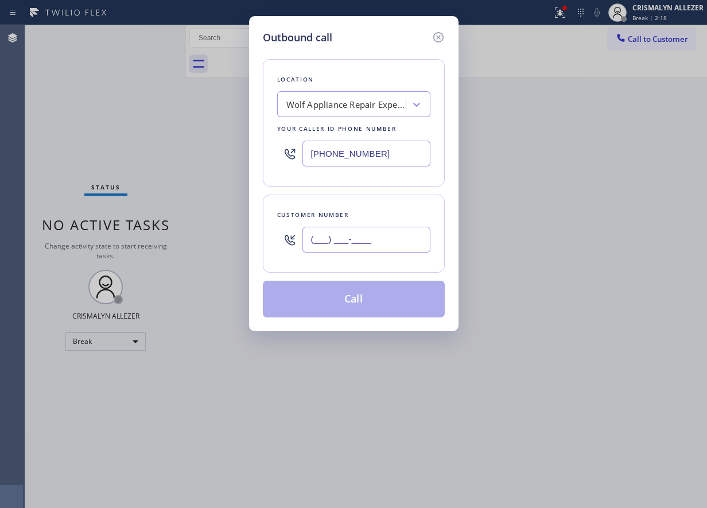
click at [399, 248] on input "(___) ___-____" at bounding box center [366, 240] width 128 height 26
paste input "904) 334-9000"
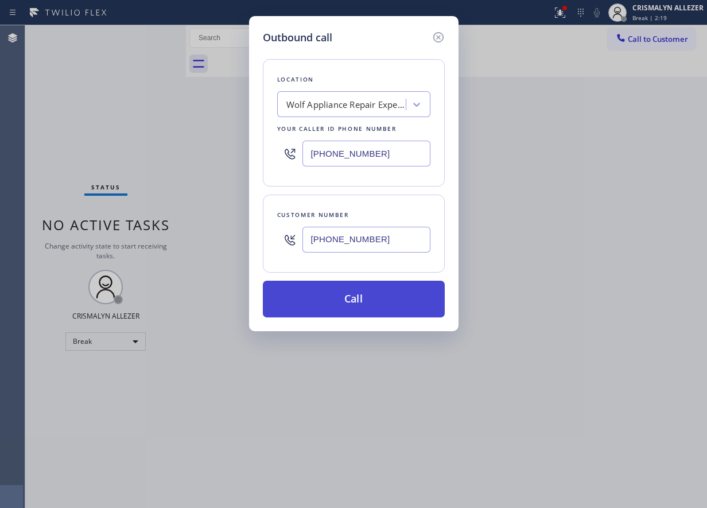
type input "[PHONE_NUMBER]"
click at [363, 299] on button "Call" at bounding box center [354, 299] width 182 height 37
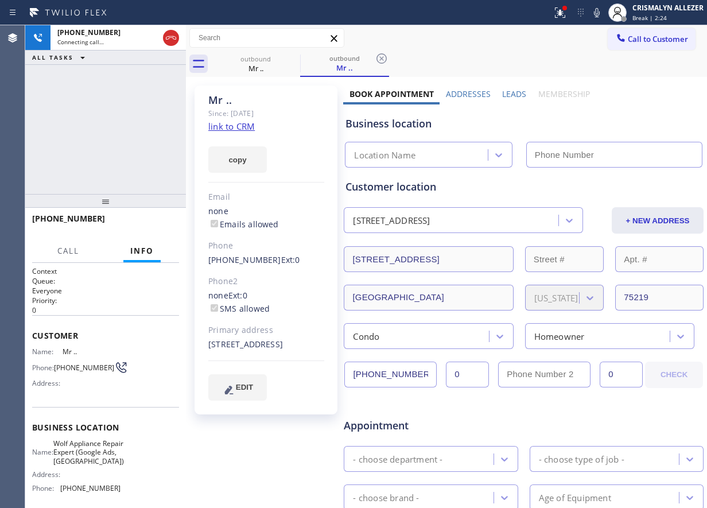
type input "[PHONE_NUMBER]"
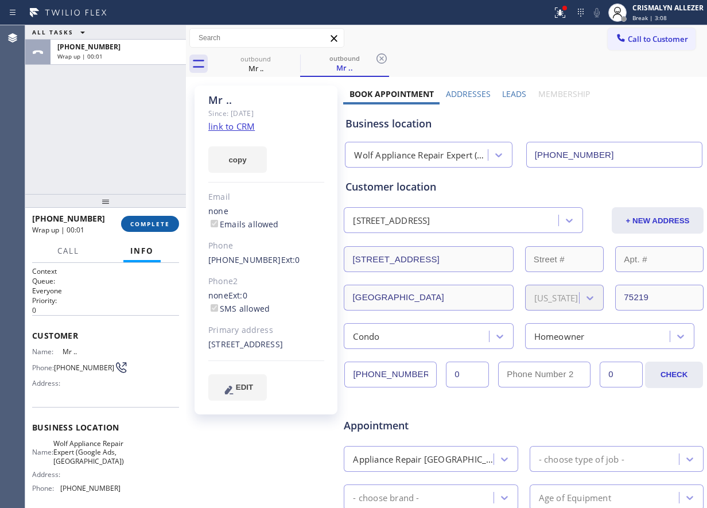
click at [145, 226] on span "COMPLETE" at bounding box center [150, 224] width 40 height 8
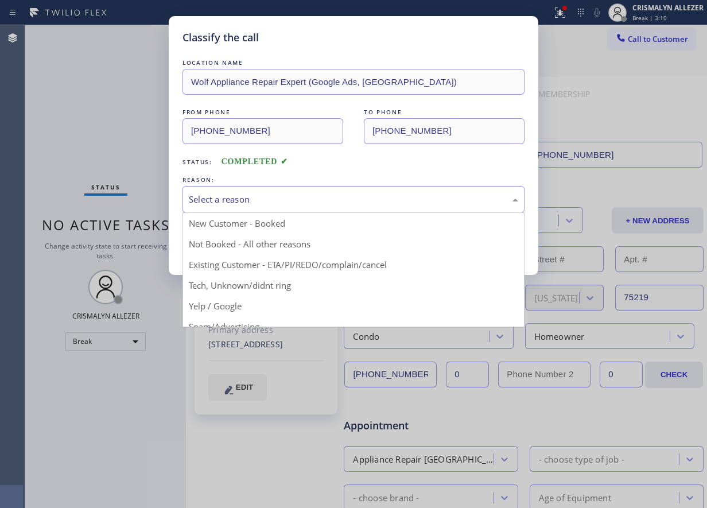
click at [354, 205] on div "Select a reason" at bounding box center [353, 199] width 329 height 13
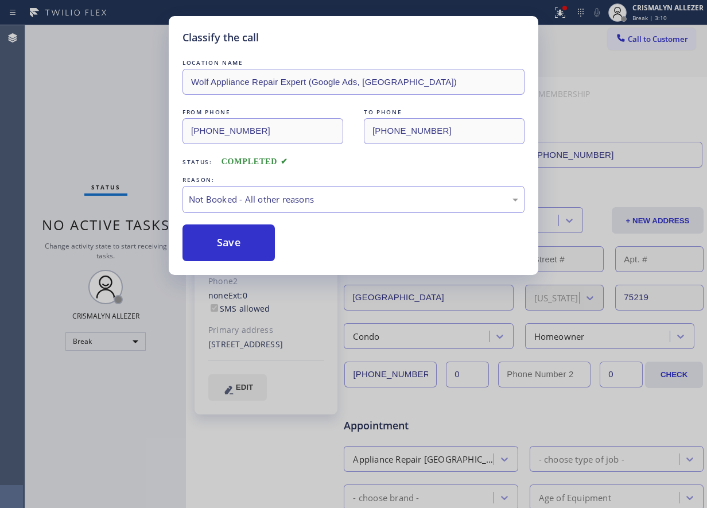
click at [258, 244] on button "Save" at bounding box center [229, 242] width 92 height 37
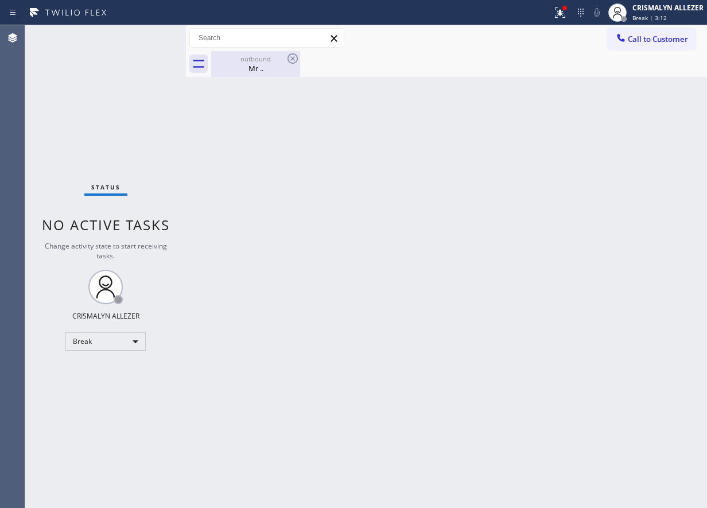
click at [262, 71] on div "Mr .." at bounding box center [255, 68] width 87 height 10
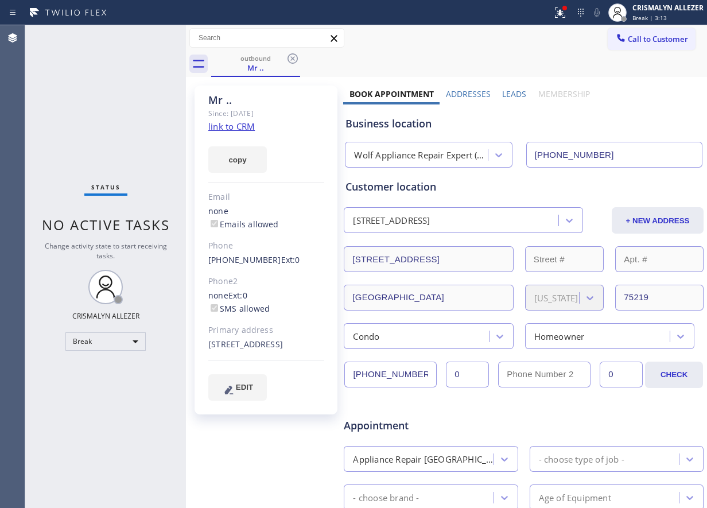
click at [513, 96] on label "Leads" at bounding box center [514, 93] width 24 height 11
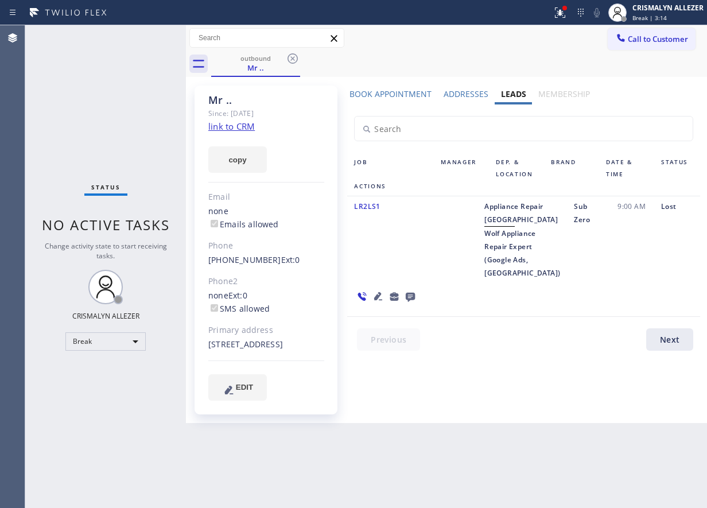
click at [415, 293] on icon at bounding box center [410, 297] width 9 height 9
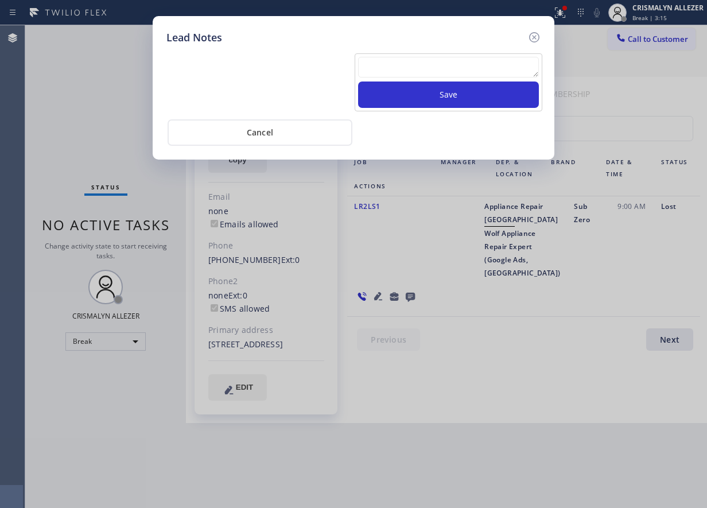
click at [401, 69] on textarea at bounding box center [448, 67] width 181 height 21
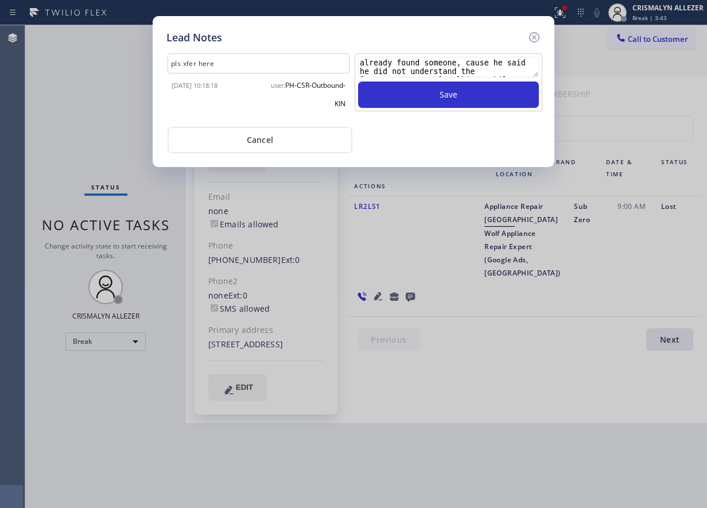
scroll to position [7, 0]
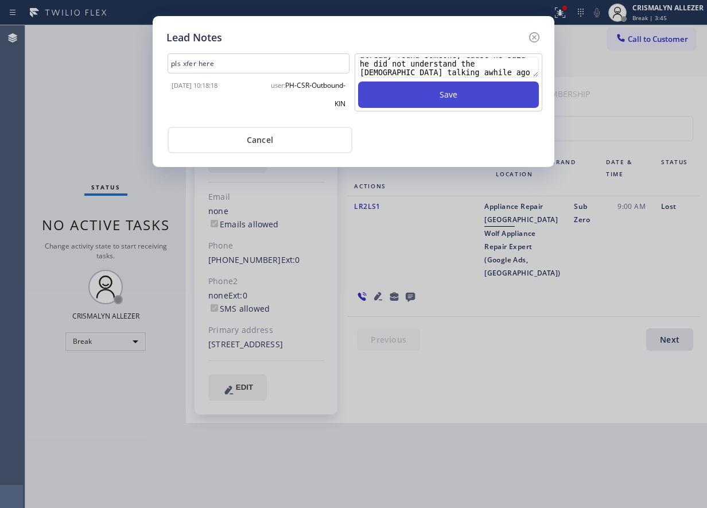
type textarea "already found someone, cause he said he did not understand the lady talking awh…"
click at [427, 94] on button "Save" at bounding box center [448, 94] width 181 height 26
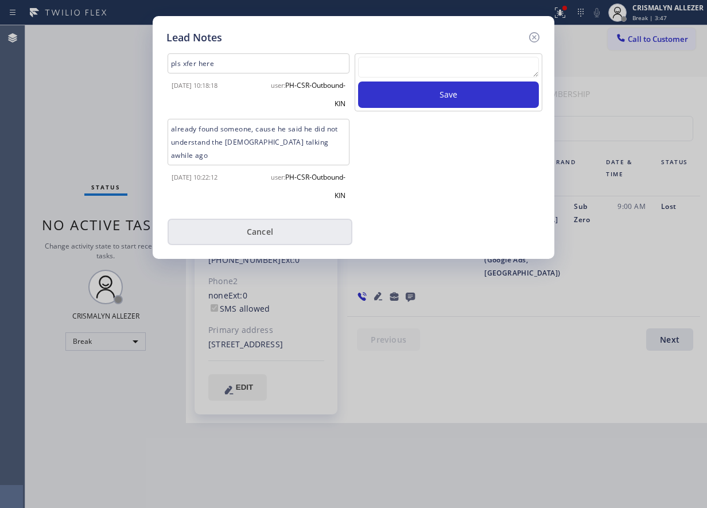
click at [282, 223] on button "Cancel" at bounding box center [260, 232] width 185 height 26
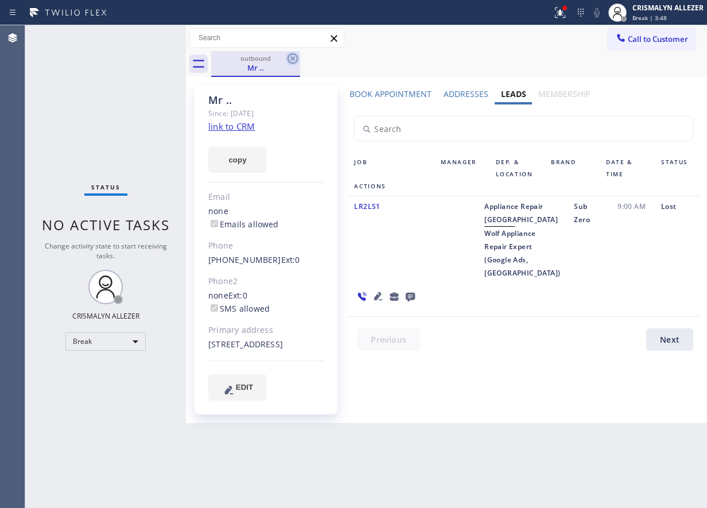
click at [291, 59] on icon at bounding box center [293, 59] width 14 height 14
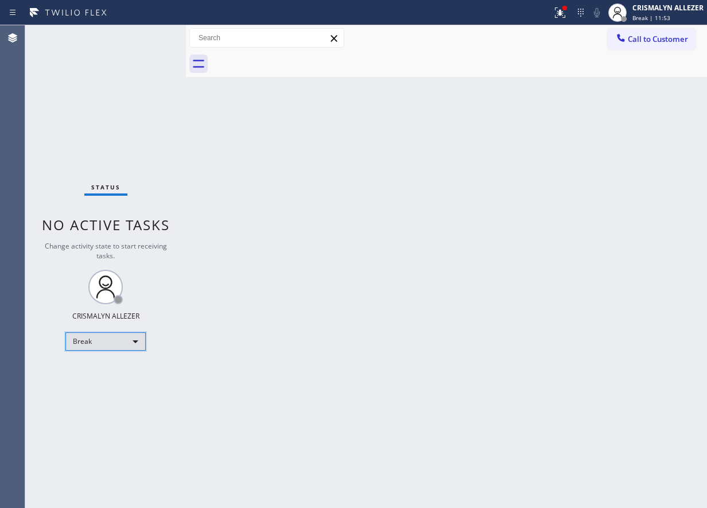
click at [140, 343] on div "Break" at bounding box center [105, 341] width 80 height 18
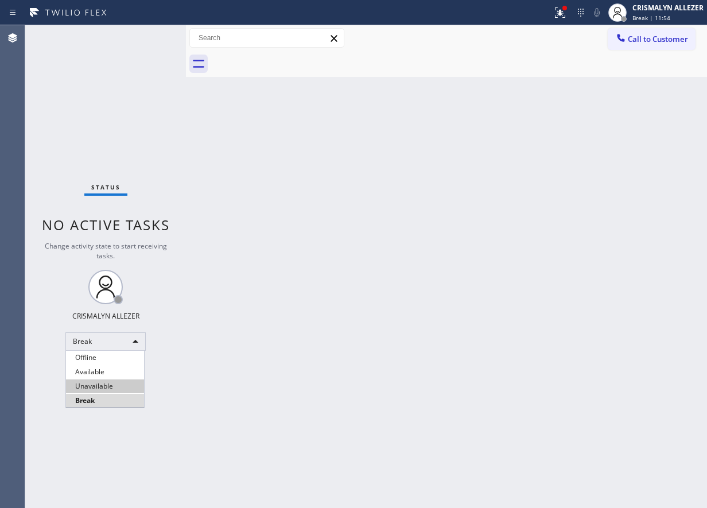
click at [118, 390] on li "Unavailable" at bounding box center [105, 386] width 78 height 14
click at [393, 99] on div "Back to Dashboard Change Sender ID Customers Technicians Select a contact Outbo…" at bounding box center [446, 266] width 521 height 483
click at [646, 34] on span "Call to Customer" at bounding box center [658, 39] width 60 height 10
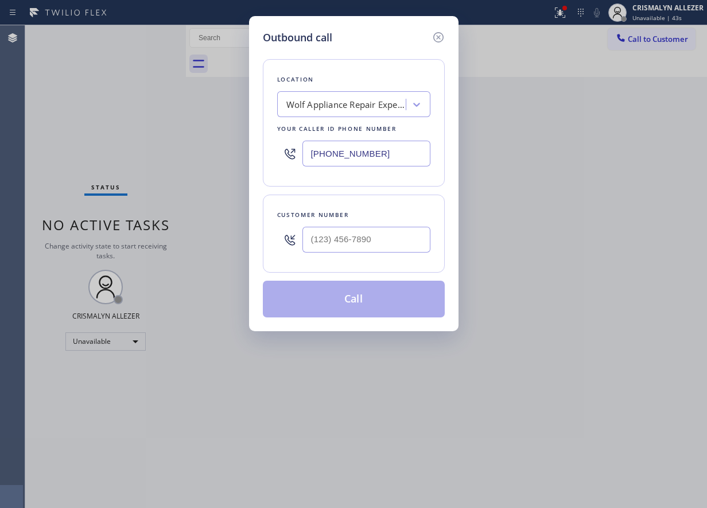
drag, startPoint x: 396, startPoint y: 158, endPoint x: 163, endPoint y: 154, distance: 233.1
click at [163, 154] on div "Outbound call Location Wolf Appliance Repair Expert (Google Ads, Dallas) Your c…" at bounding box center [353, 254] width 707 height 508
paste input "855) 731-4952"
type input "[PHONE_NUMBER]"
click at [379, 225] on div at bounding box center [366, 239] width 128 height 37
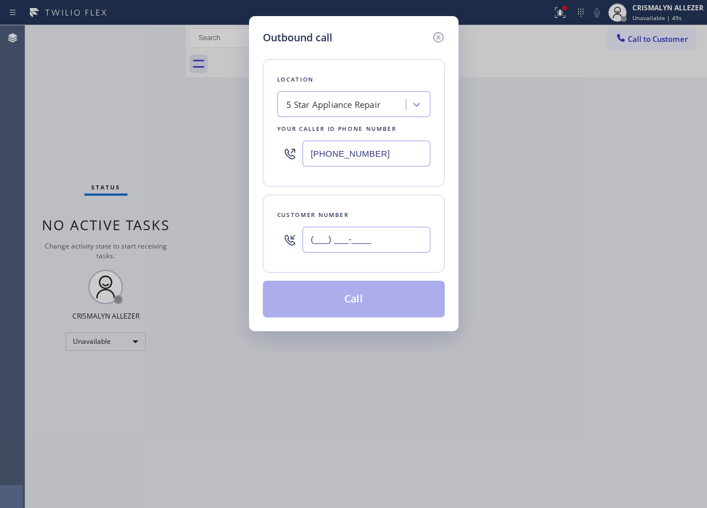
click at [383, 235] on input "(___) ___-____" at bounding box center [366, 240] width 128 height 26
paste input "626) 456-4782"
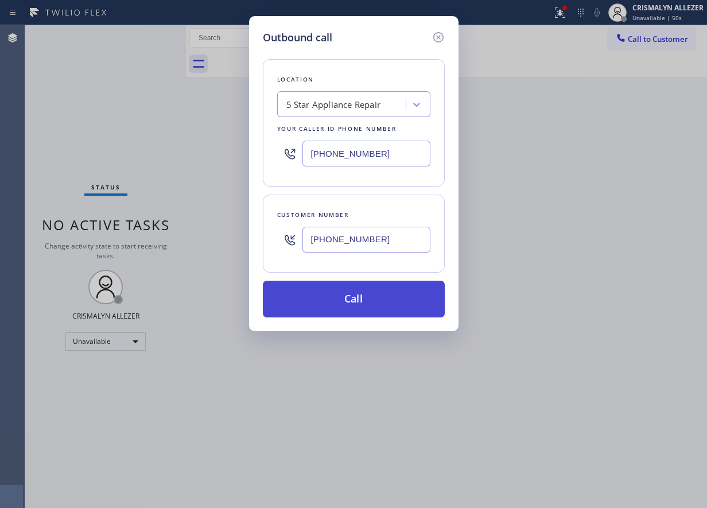
type input "[PHONE_NUMBER]"
click at [355, 302] on button "Call" at bounding box center [354, 299] width 182 height 37
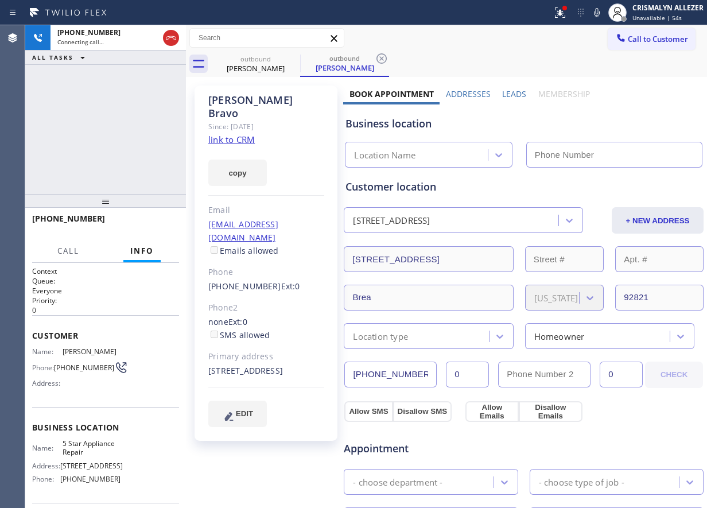
type input "[PHONE_NUMBER]"
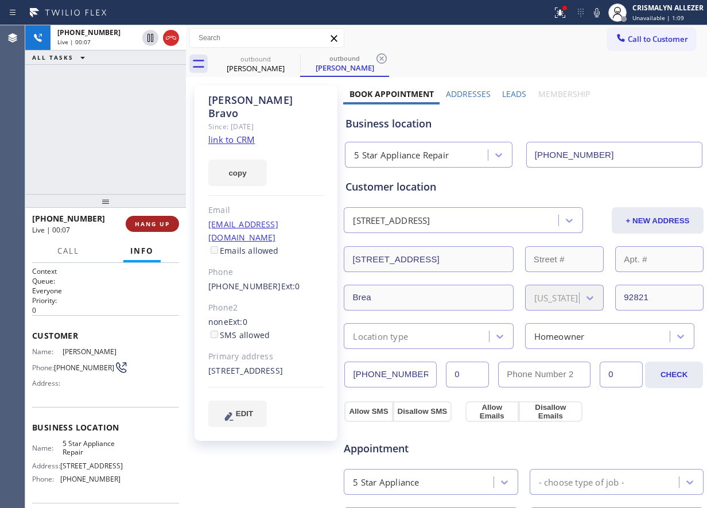
click at [150, 222] on span "HANG UP" at bounding box center [152, 224] width 35 height 8
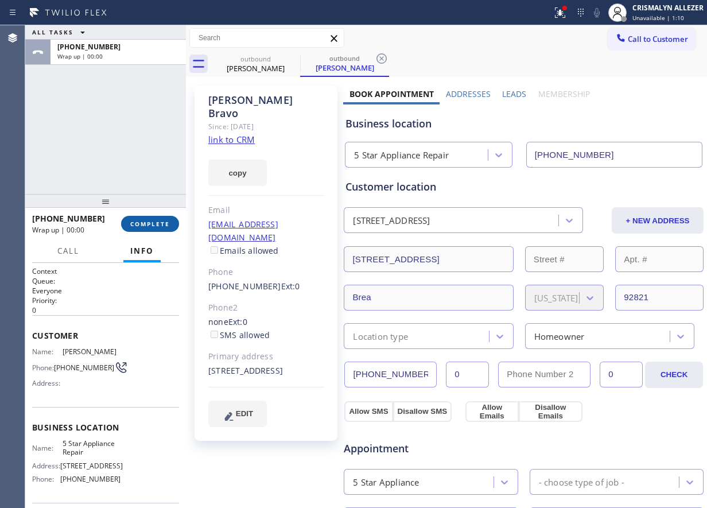
click at [150, 222] on span "COMPLETE" at bounding box center [150, 224] width 40 height 8
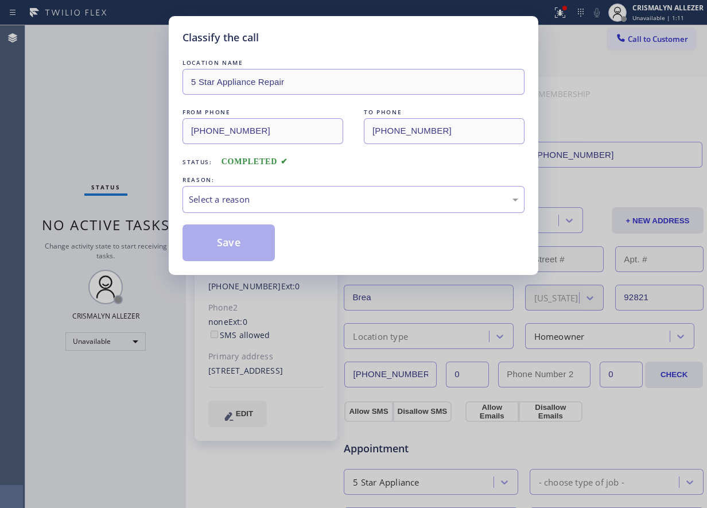
click at [394, 177] on div "REASON:" at bounding box center [354, 180] width 342 height 12
click at [317, 202] on div "Select a reason" at bounding box center [353, 199] width 329 height 13
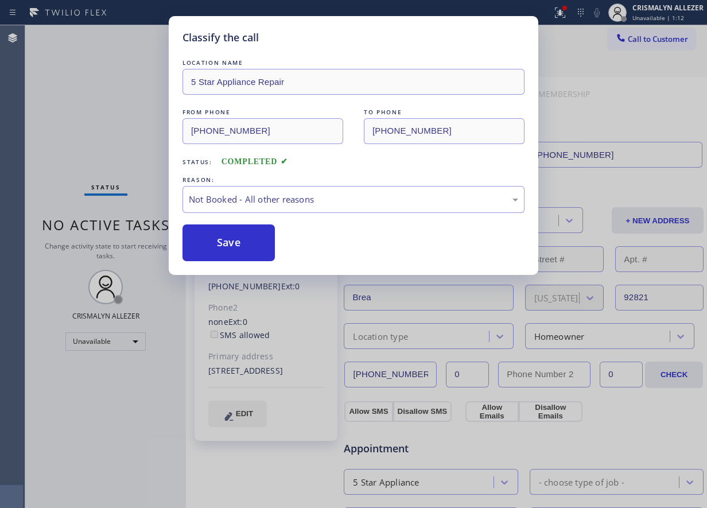
click at [254, 241] on button "Save" at bounding box center [229, 242] width 92 height 37
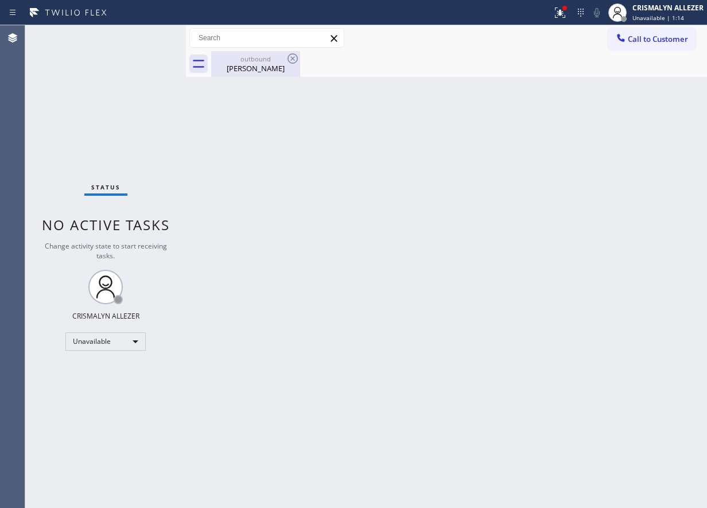
click at [262, 69] on div "Alex Bravo" at bounding box center [255, 68] width 87 height 10
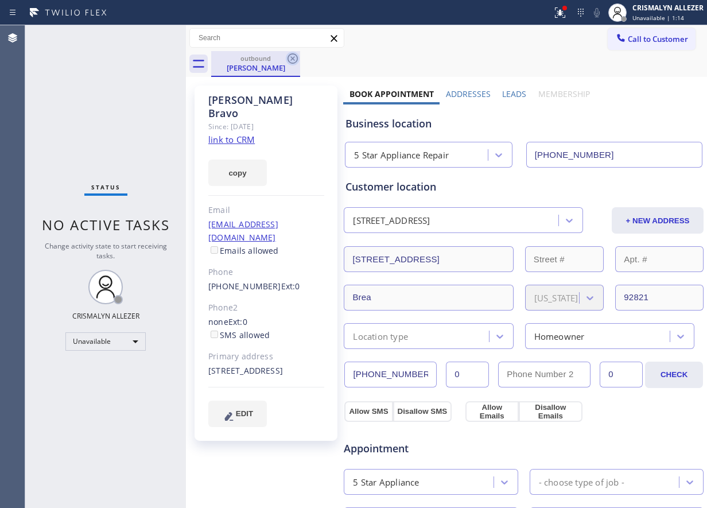
click at [290, 56] on icon at bounding box center [293, 59] width 14 height 14
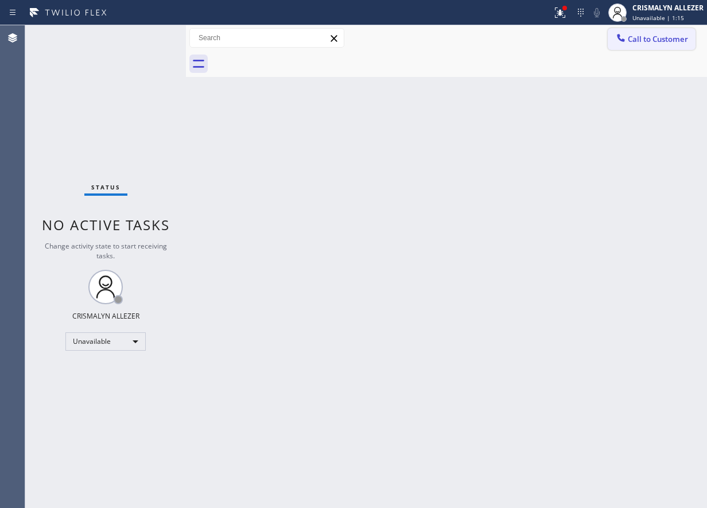
click at [688, 35] on span "Call to Customer" at bounding box center [658, 39] width 60 height 10
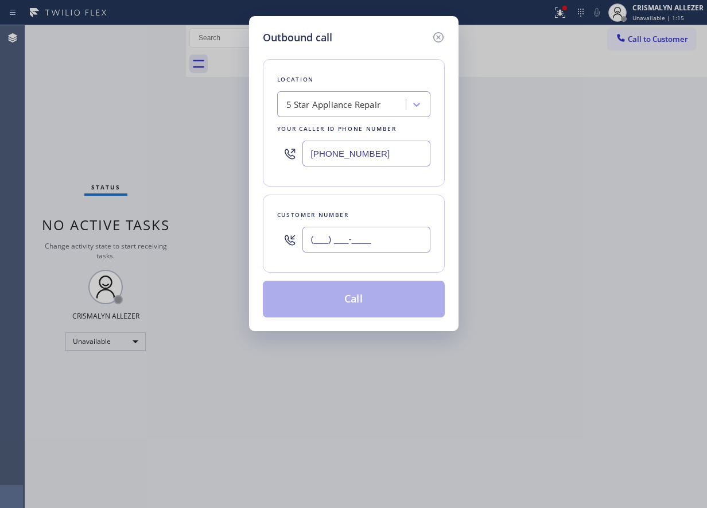
click at [411, 242] on input "(___) ___-____" at bounding box center [366, 240] width 128 height 26
paste input "626) 456-4782"
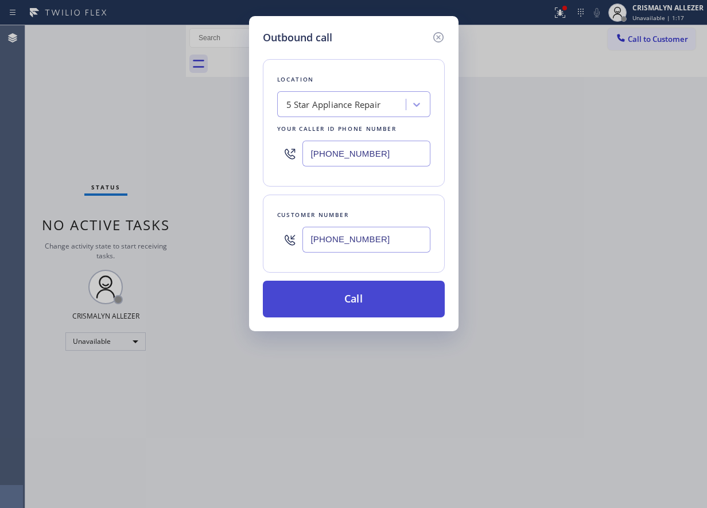
type input "[PHONE_NUMBER]"
click at [371, 306] on button "Call" at bounding box center [354, 299] width 182 height 37
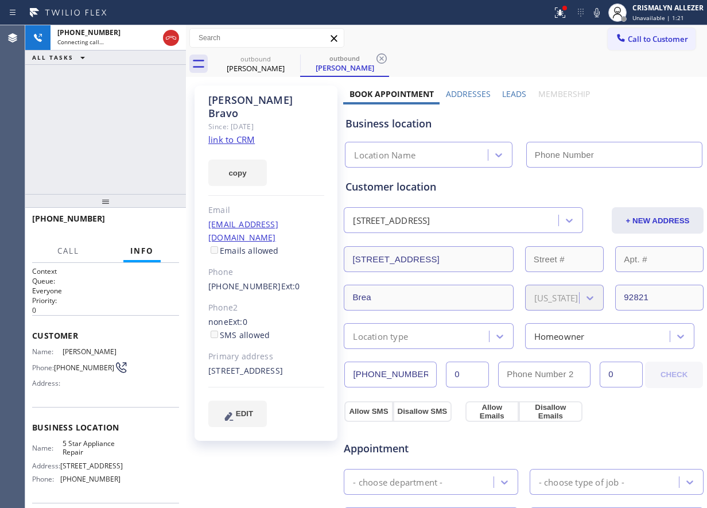
type input "[PHONE_NUMBER]"
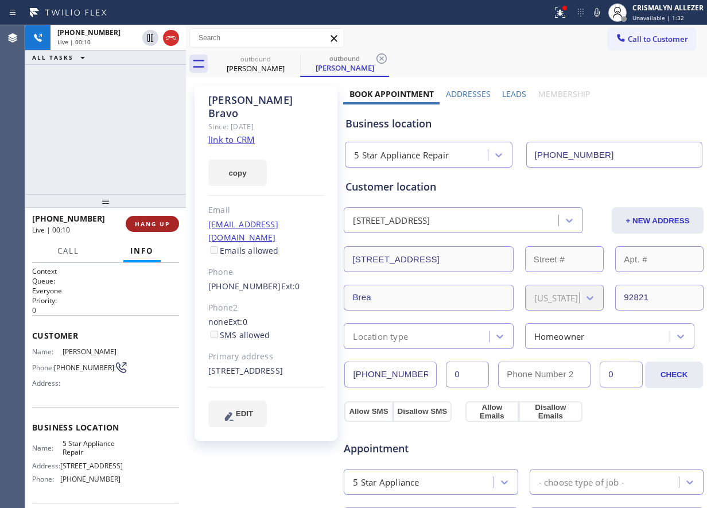
click at [145, 228] on button "HANG UP" at bounding box center [152, 224] width 53 height 16
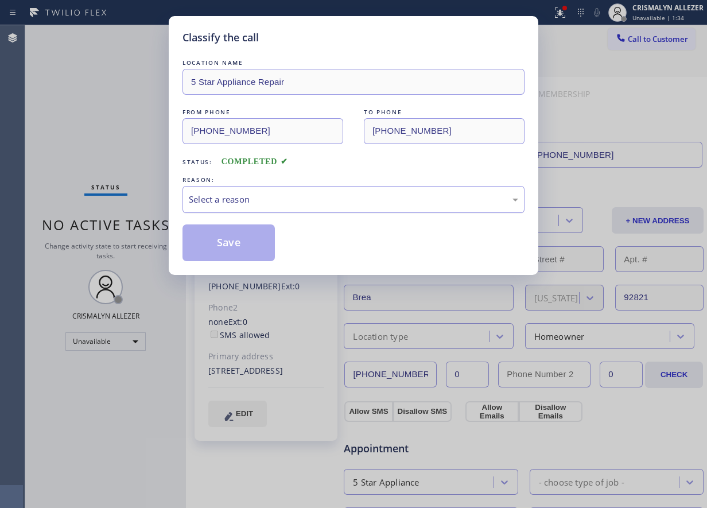
click at [307, 207] on div "Select a reason" at bounding box center [354, 199] width 342 height 27
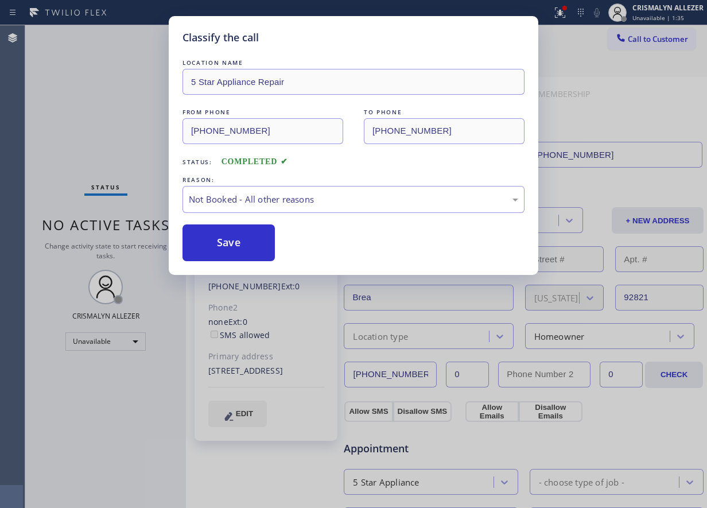
click at [259, 240] on button "Save" at bounding box center [229, 242] width 92 height 37
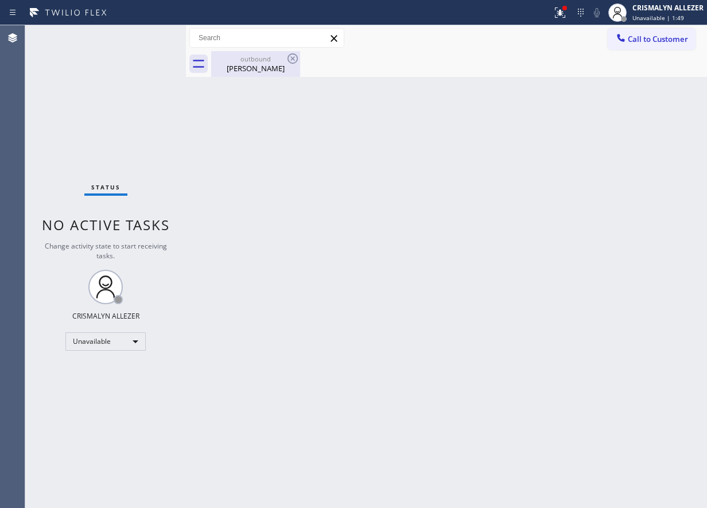
click at [266, 76] on div "outbound Alex Bravo" at bounding box center [255, 64] width 87 height 26
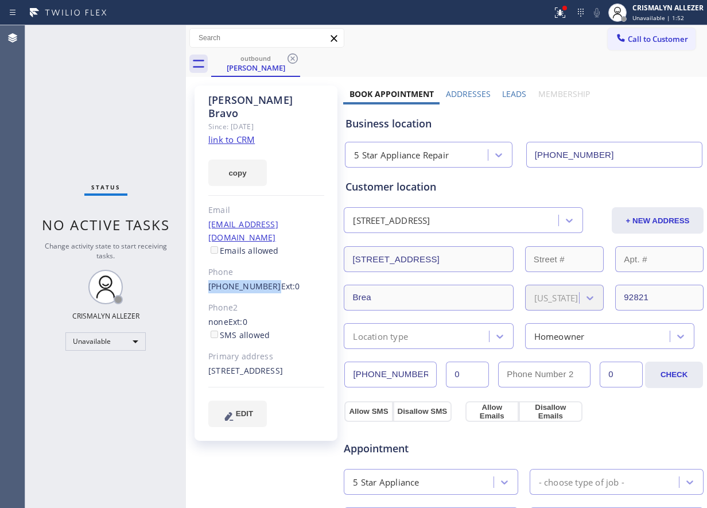
drag, startPoint x: 205, startPoint y: 259, endPoint x: 265, endPoint y: 262, distance: 60.4
click at [265, 262] on div "Alex Bravo Since: 20 may 2020 link to CRM copy Email alexandriabravo@gmail.com …" at bounding box center [266, 263] width 143 height 355
copy link "[PHONE_NUMBER]"
click at [292, 59] on icon at bounding box center [293, 59] width 14 height 14
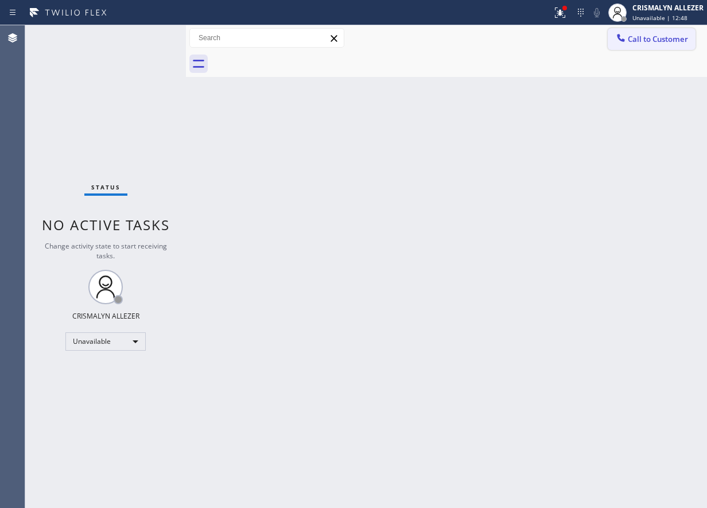
click at [656, 41] on span "Call to Customer" at bounding box center [658, 39] width 60 height 10
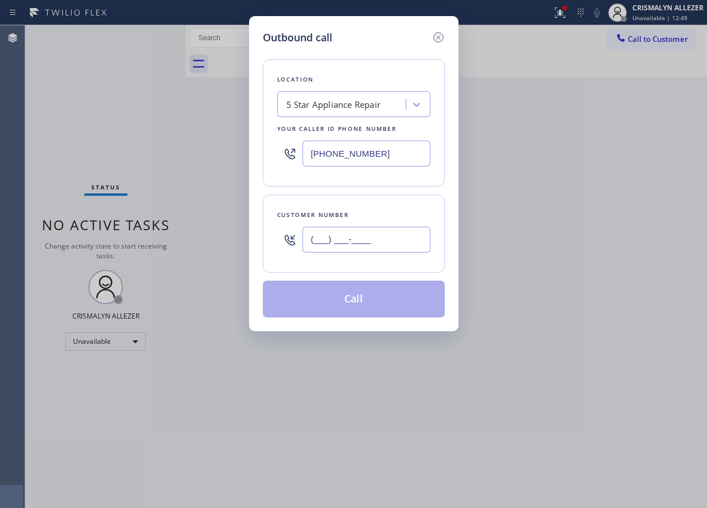
click at [405, 233] on input "(___) ___-____" at bounding box center [366, 240] width 128 height 26
paste input "626) 456-4782"
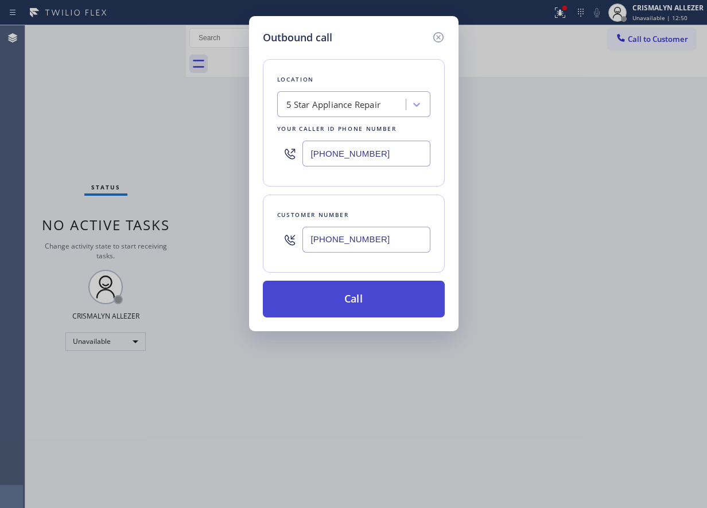
type input "[PHONE_NUMBER]"
click at [371, 296] on button "Call" at bounding box center [354, 299] width 182 height 37
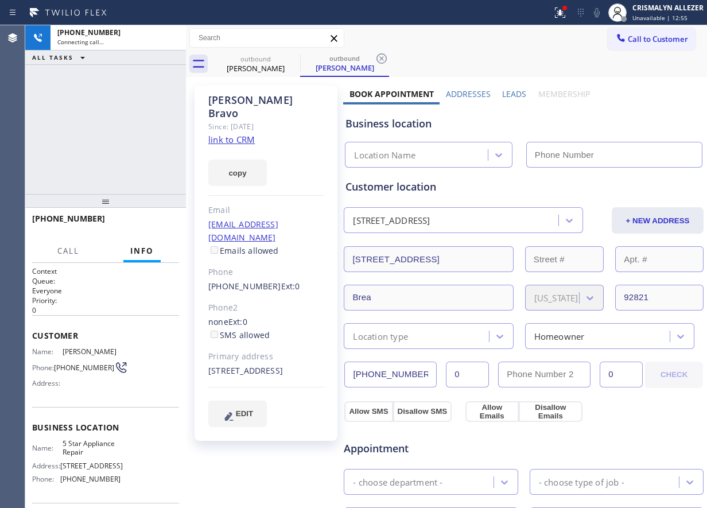
type input "[PHONE_NUMBER]"
click at [134, 102] on div "+16264564782 Connecting call… ALL TASKS ALL TASKS ACTIVE TASKS TASKS IN WRAP UP" at bounding box center [105, 109] width 161 height 169
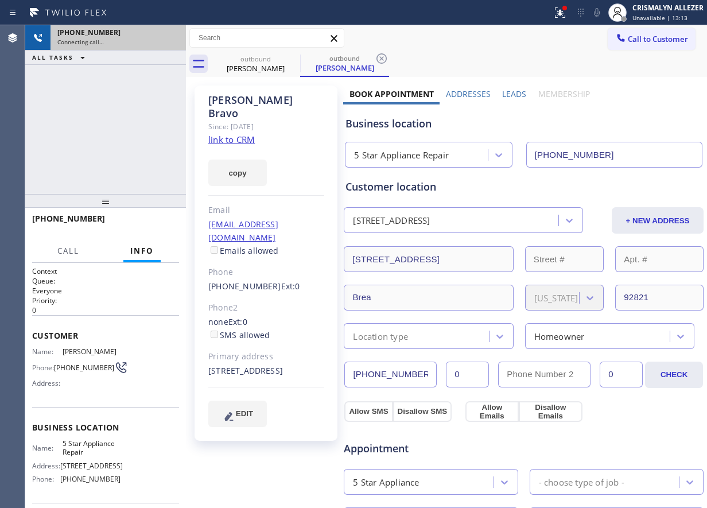
click at [171, 43] on div "Connecting call…" at bounding box center [118, 42] width 122 height 8
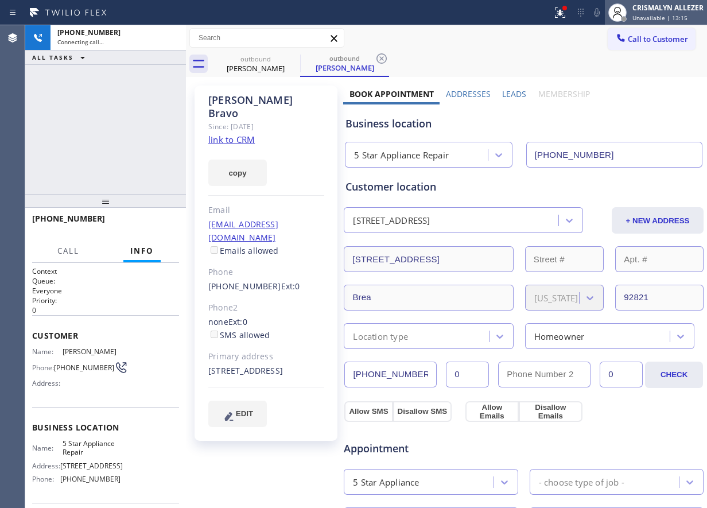
click at [671, 15] on span "Unavailable | 13:15" at bounding box center [659, 18] width 55 height 8
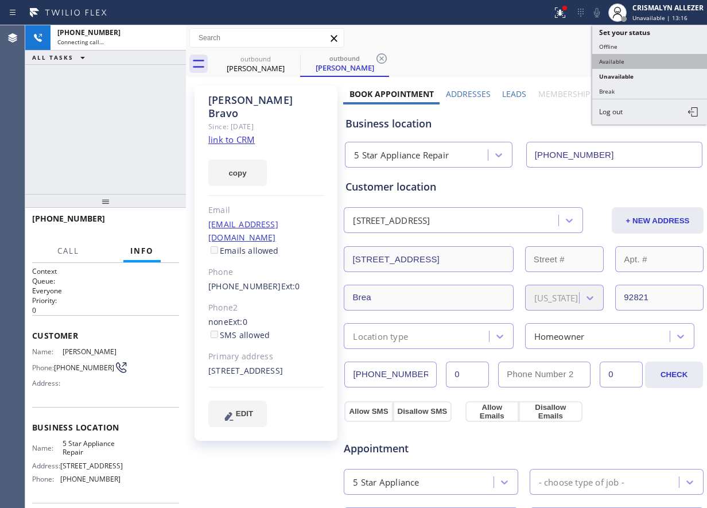
click at [626, 62] on button "Available" at bounding box center [649, 61] width 115 height 15
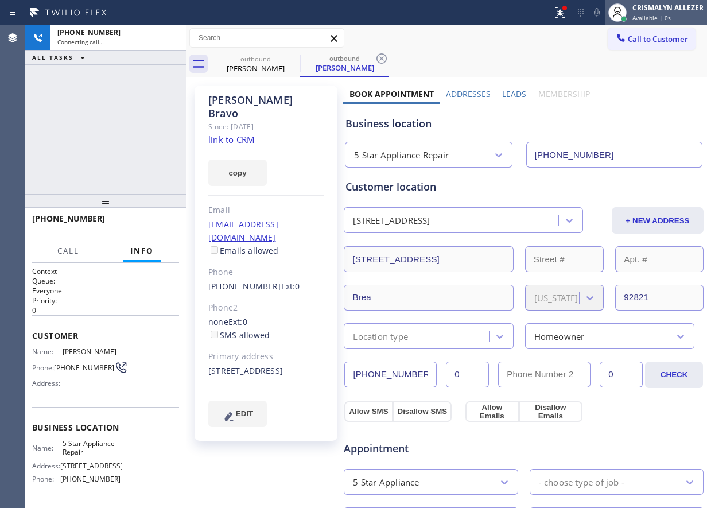
click at [661, 18] on span "Available | 0s" at bounding box center [651, 18] width 38 height 8
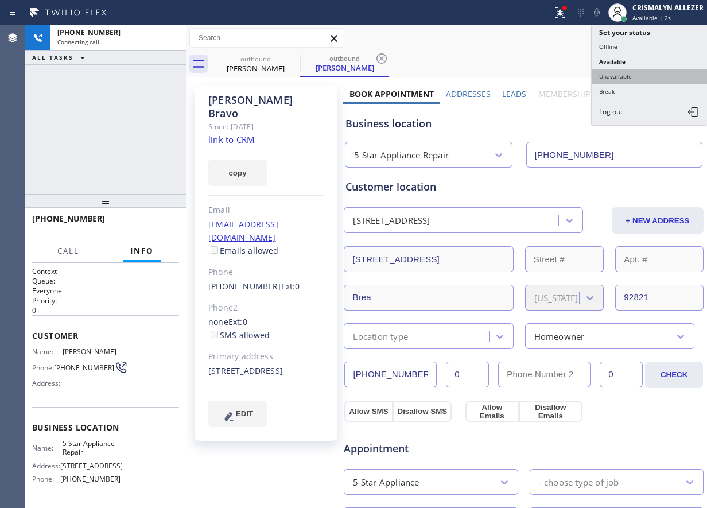
click at [632, 75] on button "Unavailable" at bounding box center [649, 76] width 115 height 15
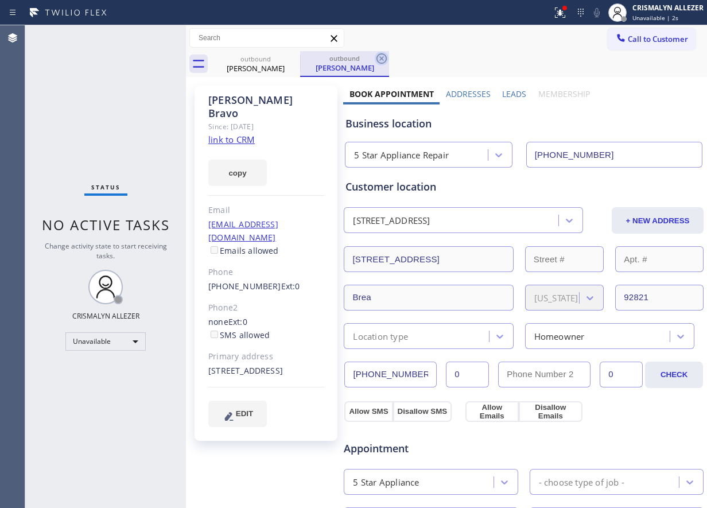
click at [384, 61] on icon at bounding box center [382, 59] width 14 height 14
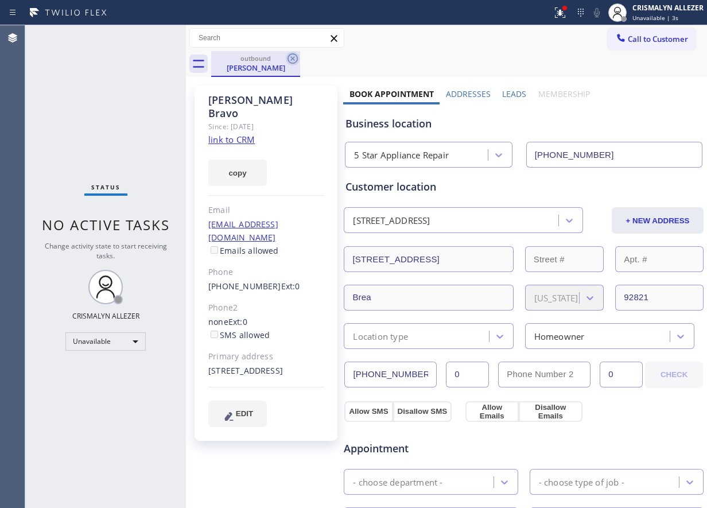
click at [293, 61] on icon at bounding box center [293, 59] width 14 height 14
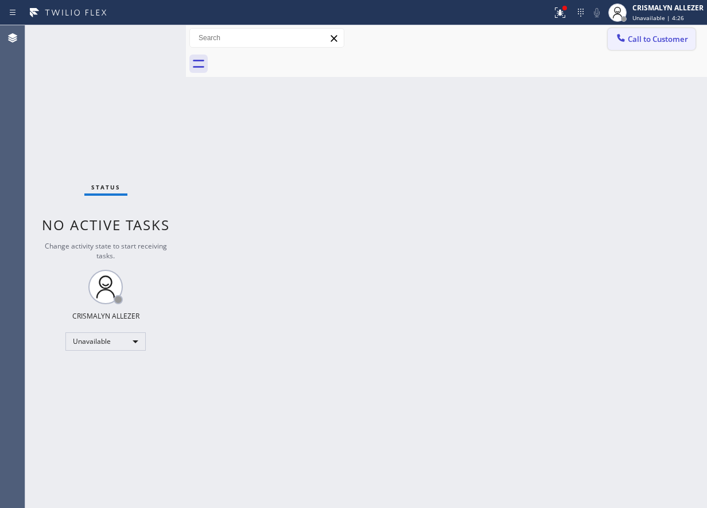
click at [633, 41] on span "Call to Customer" at bounding box center [658, 39] width 60 height 10
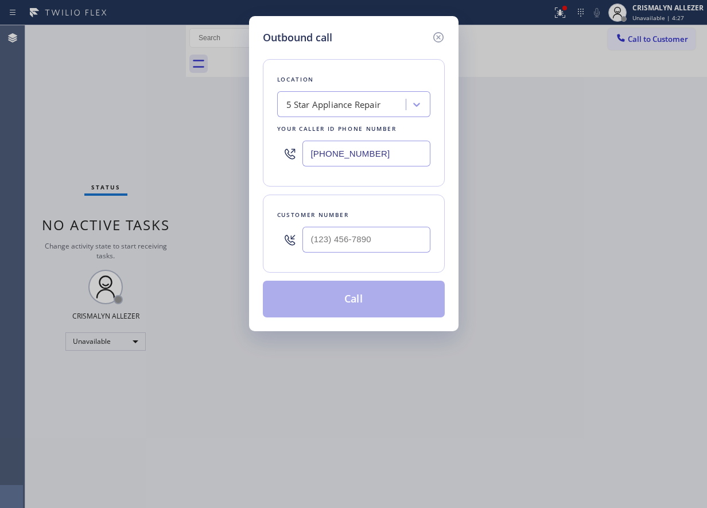
paste input "310) 388-3916"
drag, startPoint x: 395, startPoint y: 156, endPoint x: 127, endPoint y: 150, distance: 268.6
click at [127, 150] on div "Outbound call Location 5 Star Appliance Repair Your caller id phone number (855…" at bounding box center [353, 254] width 707 height 508
type input "[PHONE_NUMBER]"
click at [369, 236] on input "(___) ___-____" at bounding box center [366, 240] width 128 height 26
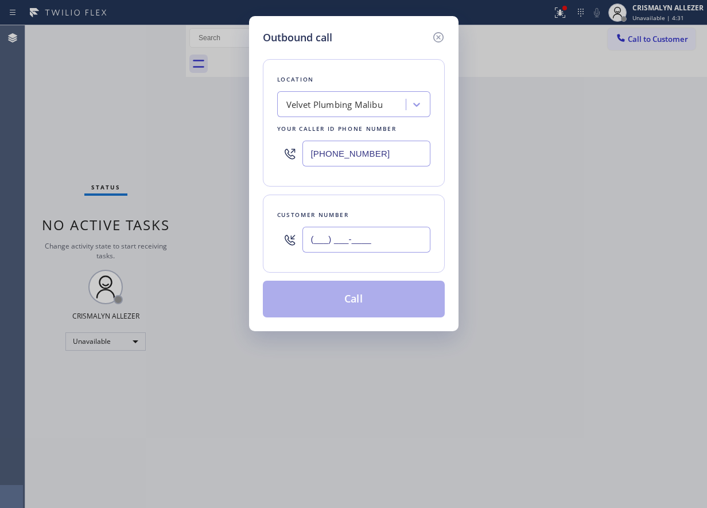
paste input "771) 244-4447"
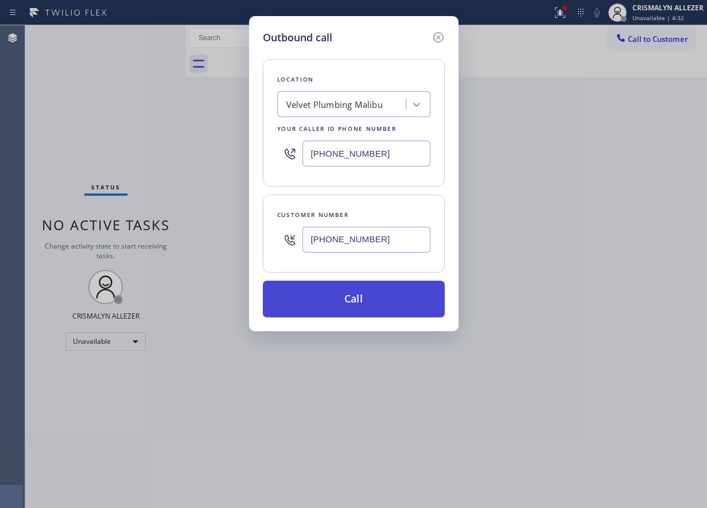
type input "[PHONE_NUMBER]"
click at [359, 304] on button "Call" at bounding box center [354, 299] width 182 height 37
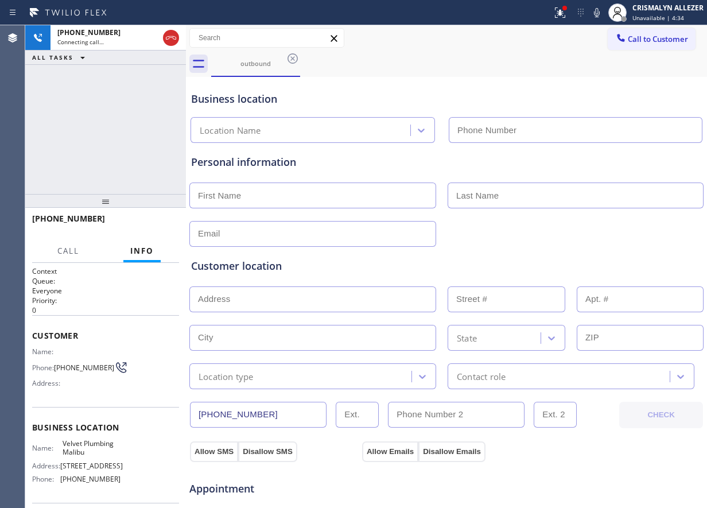
type input "[PHONE_NUMBER]"
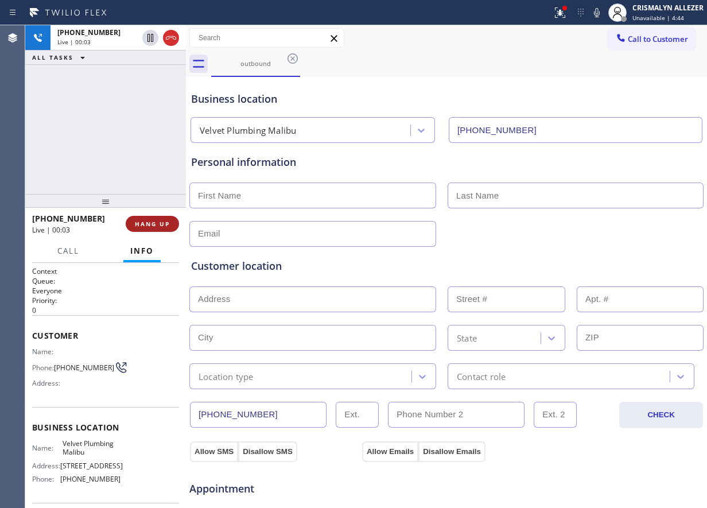
click at [153, 223] on span "HANG UP" at bounding box center [152, 224] width 35 height 8
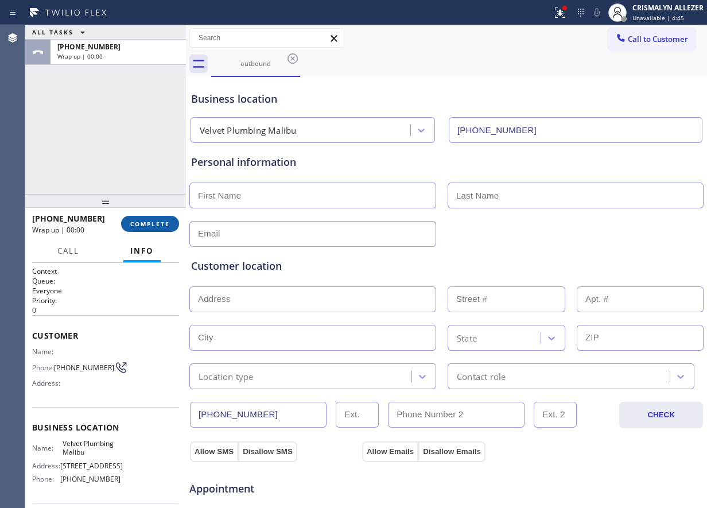
click at [153, 223] on span "COMPLETE" at bounding box center [150, 224] width 40 height 8
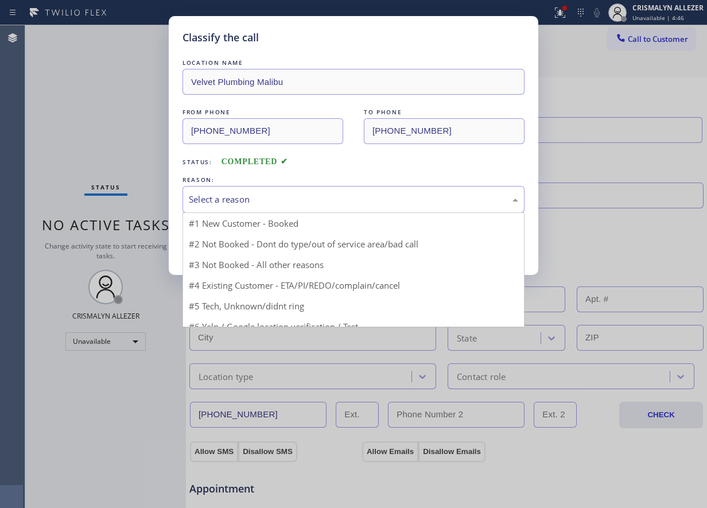
click at [359, 193] on div "Select a reason" at bounding box center [353, 199] width 329 height 13
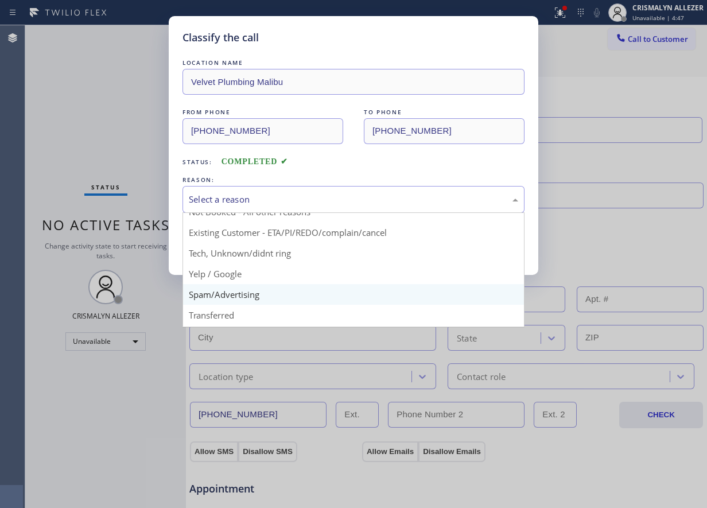
scroll to position [72, 0]
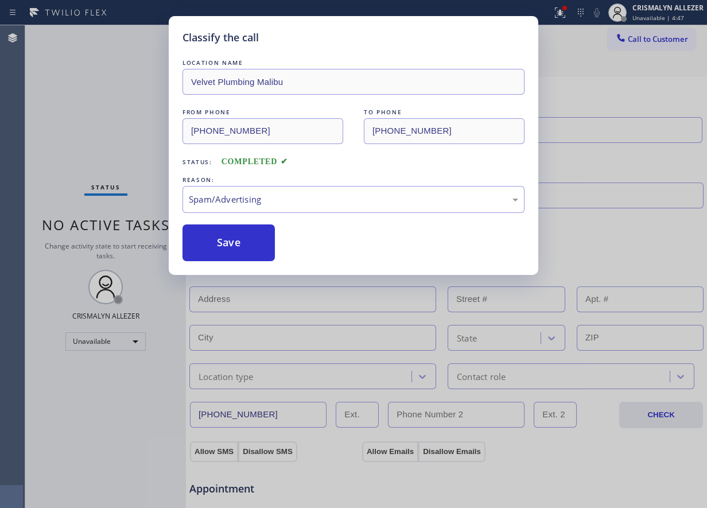
click at [230, 255] on button "Save" at bounding box center [229, 242] width 92 height 37
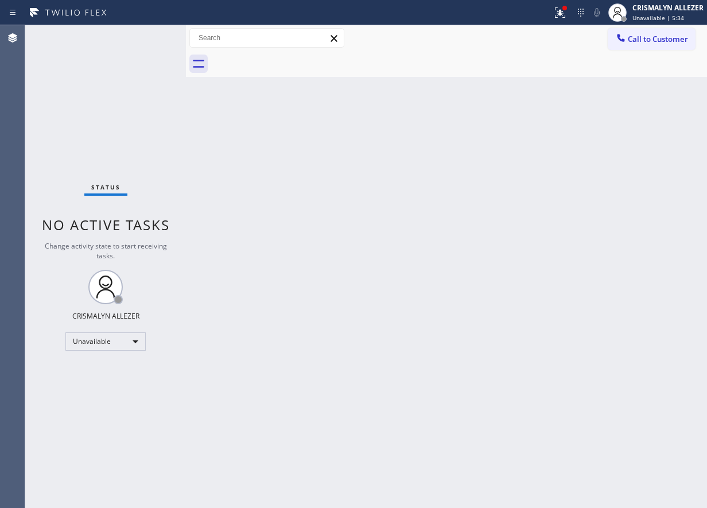
drag, startPoint x: 471, startPoint y: 143, endPoint x: 471, endPoint y: 107, distance: 36.7
click at [470, 131] on div "Back to Dashboard Change Sender ID Customers Technicians Select a contact Outbo…" at bounding box center [446, 266] width 521 height 483
click at [662, 40] on span "Call to Customer" at bounding box center [658, 39] width 60 height 10
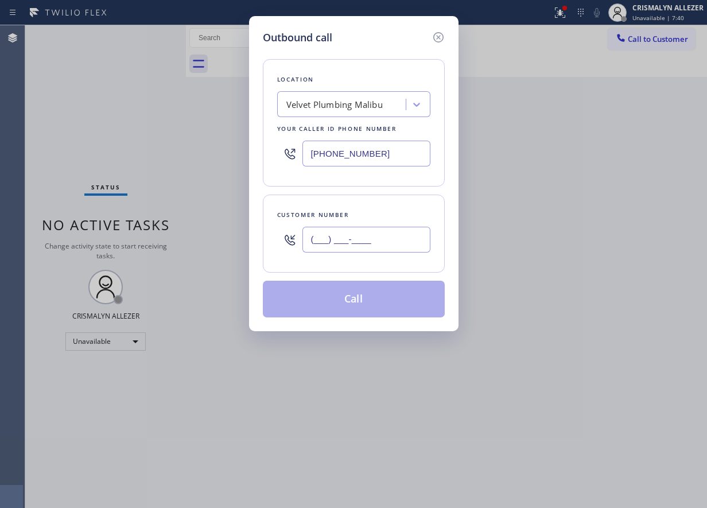
click at [398, 243] on input "(___) ___-____" at bounding box center [366, 240] width 128 height 26
paste input "214) 244-7222"
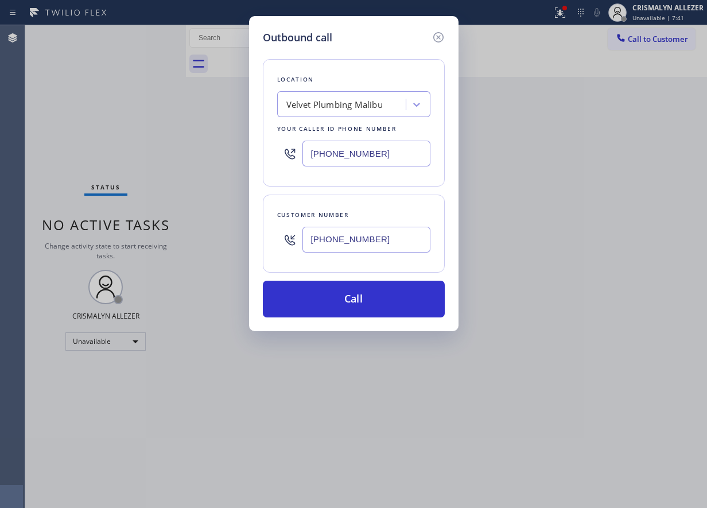
type input "[PHONE_NUMBER]"
click at [363, 115] on div "Velvet Plumbing Malibu" at bounding box center [353, 104] width 153 height 26
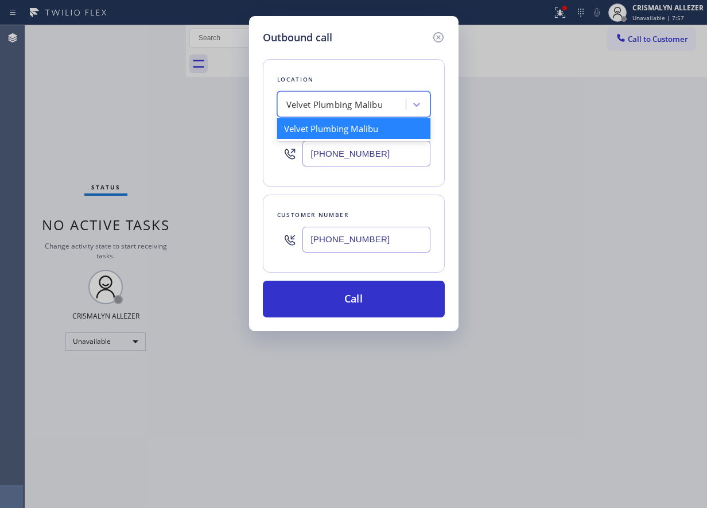
paste input "Sub Zero & Wolf Repair Professionals"
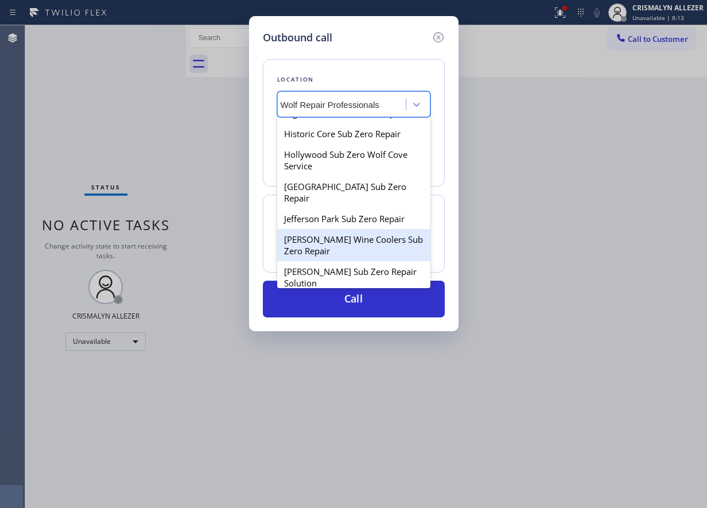
scroll to position [2254, 0]
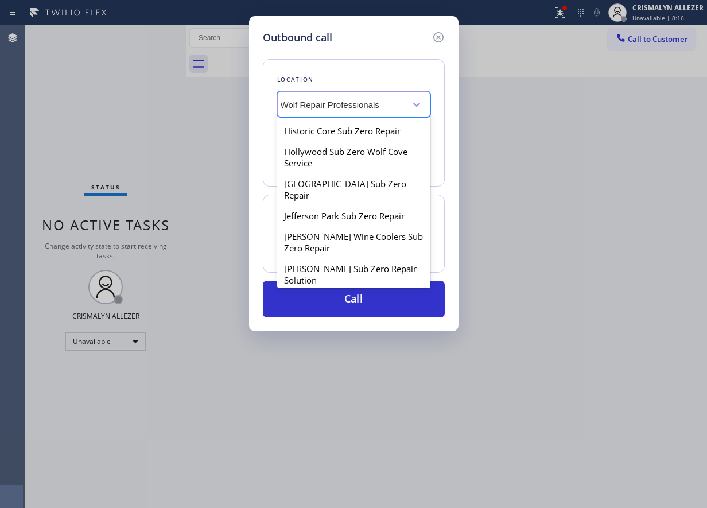
type input "Sub Zero & Wolf Repair Professionals"
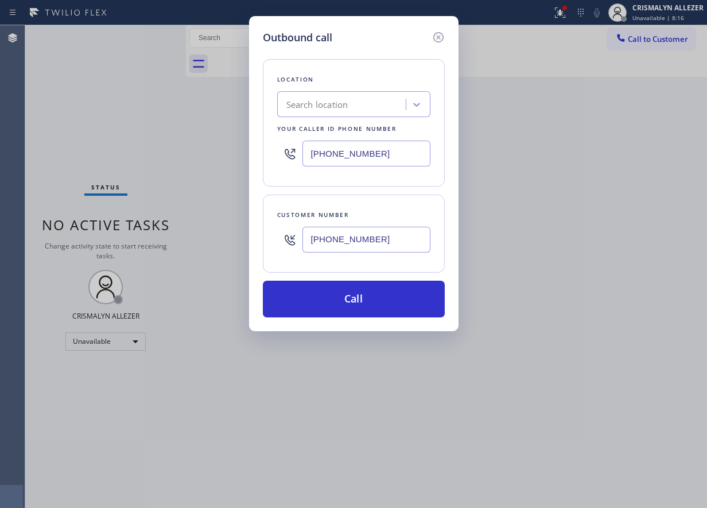
scroll to position [0, 0]
drag, startPoint x: 494, startPoint y: 61, endPoint x: 515, endPoint y: 11, distance: 54.3
click at [494, 60] on div "Outbound call Location Search location Your caller id phone number (310) 388-39…" at bounding box center [353, 254] width 707 height 508
drag, startPoint x: 417, startPoint y: 154, endPoint x: 165, endPoint y: 172, distance: 253.1
click at [165, 172] on div "Outbound call Location Search location Your caller id phone number (310) 388-39…" at bounding box center [353, 254] width 707 height 508
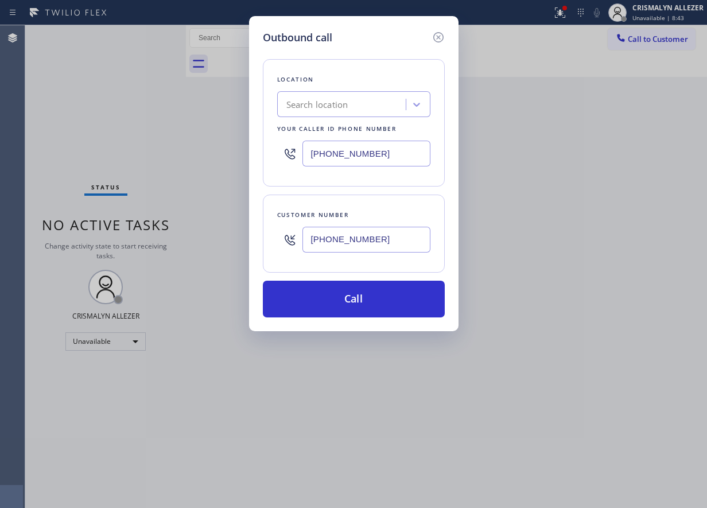
paste input "855) 662-5332"
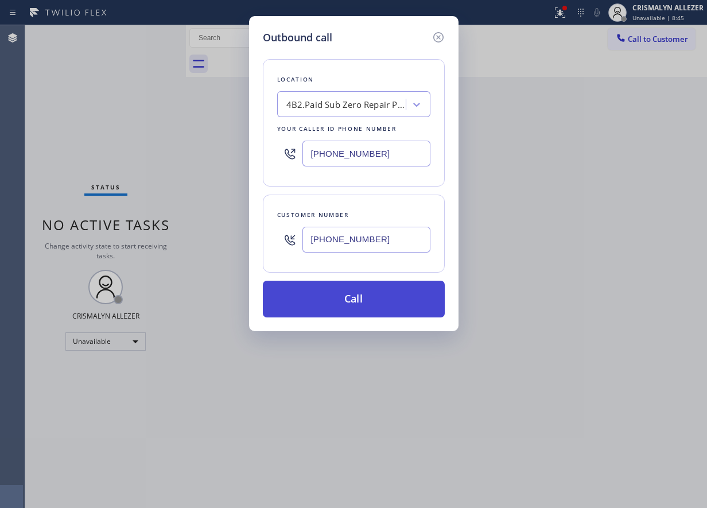
type input "[PHONE_NUMBER]"
click at [352, 304] on button "Call" at bounding box center [354, 299] width 182 height 37
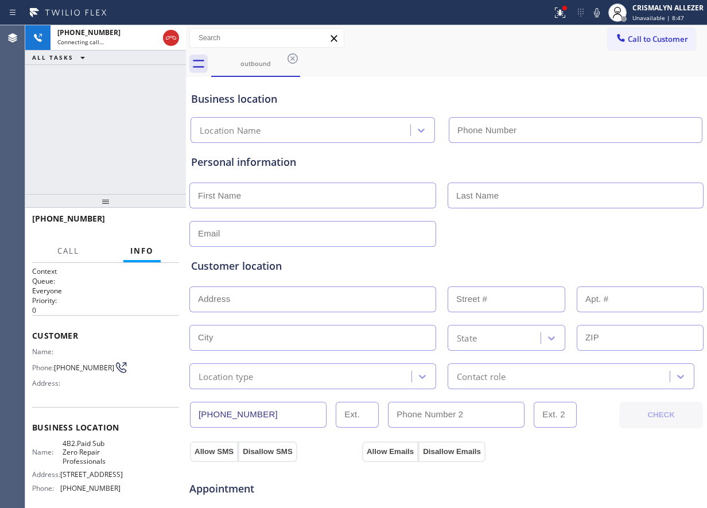
type input "[PHONE_NUMBER]"
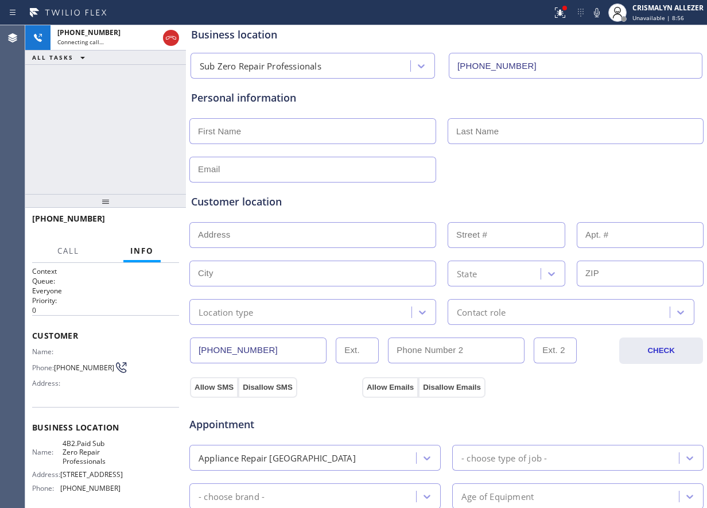
scroll to position [57, 0]
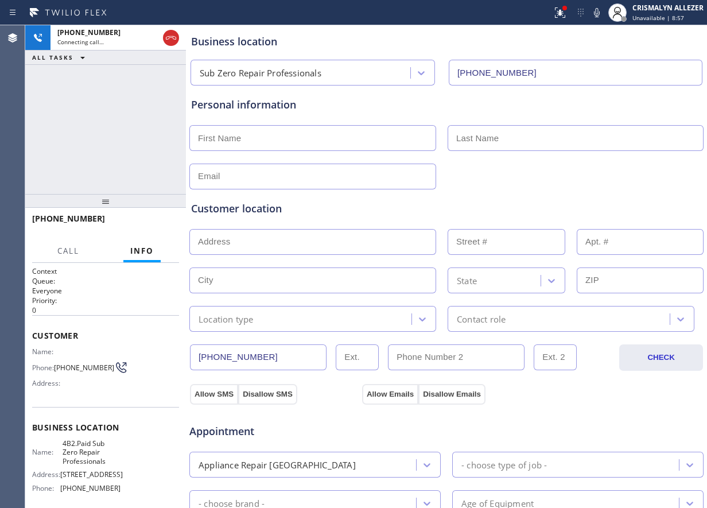
click at [265, 146] on input "text" at bounding box center [312, 138] width 247 height 26
type input "t"
type input "Steve"
type input "Lewis"
click at [238, 183] on input "text" at bounding box center [312, 177] width 247 height 26
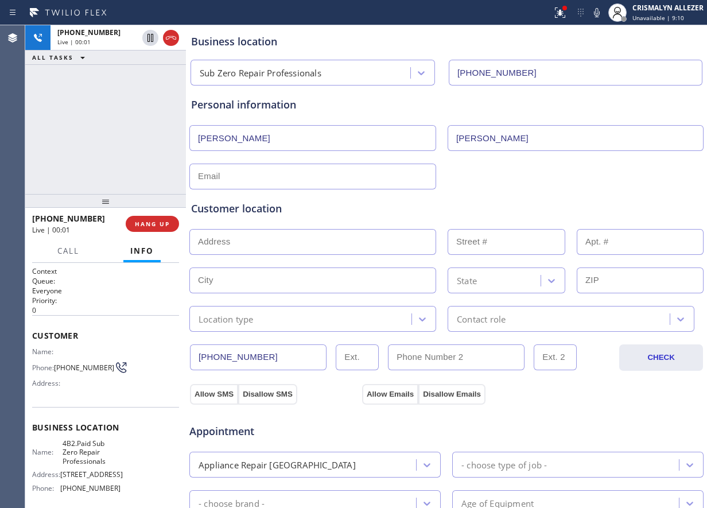
paste input "stevetlewis@aol.com"
type input "stevetlewis@aol.com"
click at [283, 240] on input "text" at bounding box center [312, 242] width 247 height 26
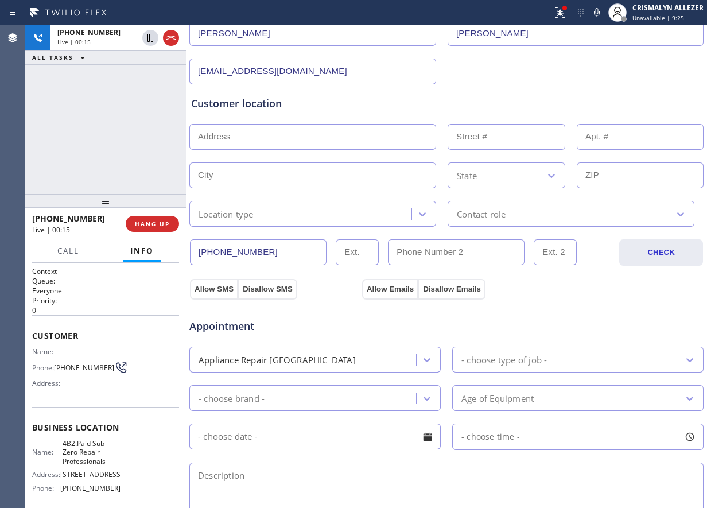
scroll to position [172, 0]
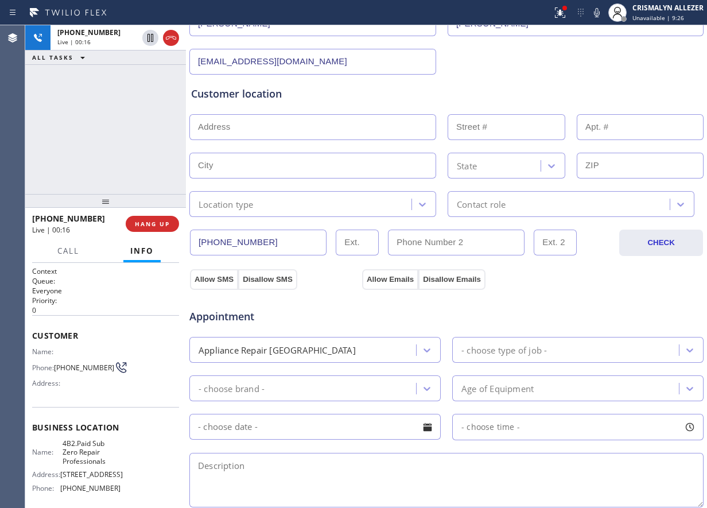
click at [425, 312] on div "Appointment" at bounding box center [446, 309] width 517 height 29
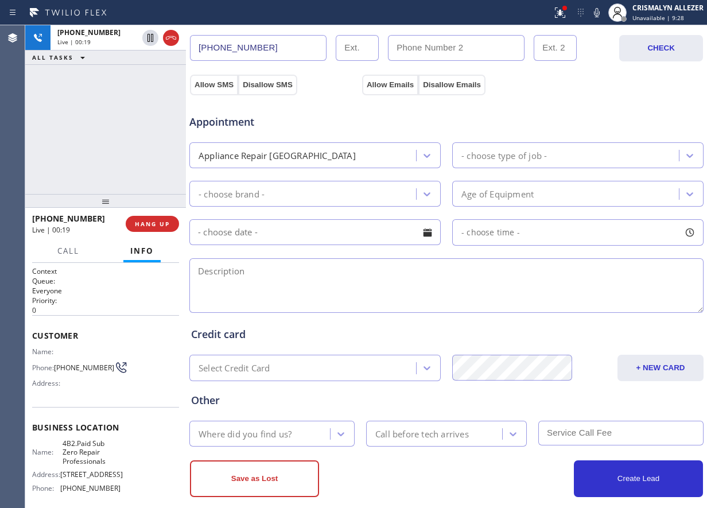
scroll to position [382, 0]
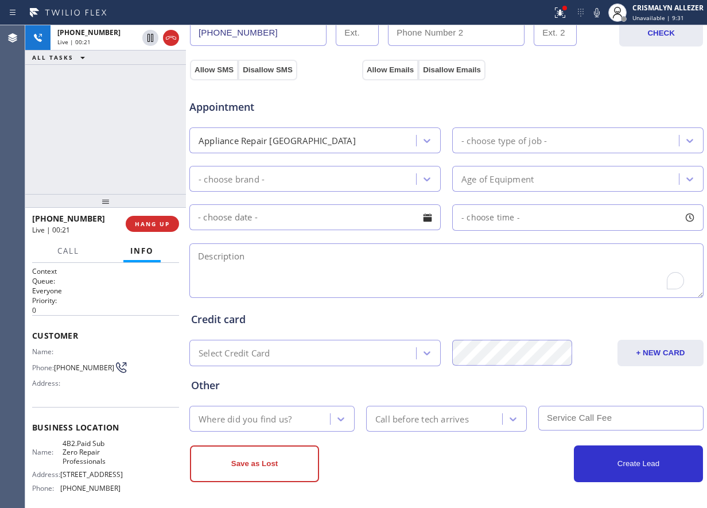
click at [329, 271] on textarea "To enrich screen reader interactions, please activate Accessibility in Grammarl…" at bounding box center [446, 270] width 514 height 55
click at [504, 261] on textarea "Sub-Zero || wine cooler || it doesn't cool, it has an error message ||" at bounding box center [446, 270] width 514 height 55
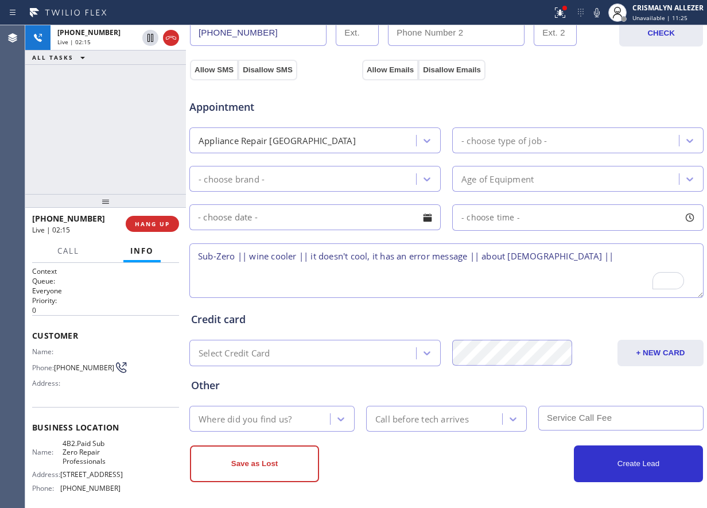
click at [579, 256] on textarea "Sub-Zero || wine cooler || it doesn't cool, it has an error message || about 10…" at bounding box center [446, 270] width 514 height 55
paste textarea "6600 Thorntree Dr, Mckinney, TX 75072"
click at [324, 270] on textarea "Sub-Zero || wine cooler || it doesn't cool, it has an error message || about 10…" at bounding box center [446, 270] width 514 height 55
click at [199, 255] on textarea "Sub-Zero || wine cooler || it doesn't cool, it has an error message || about 10…" at bounding box center [446, 270] width 514 height 55
click at [348, 282] on textarea "10-1 || Sub-Zero || wine cooler || it doesn't cool, it has an error message || …" at bounding box center [446, 270] width 514 height 55
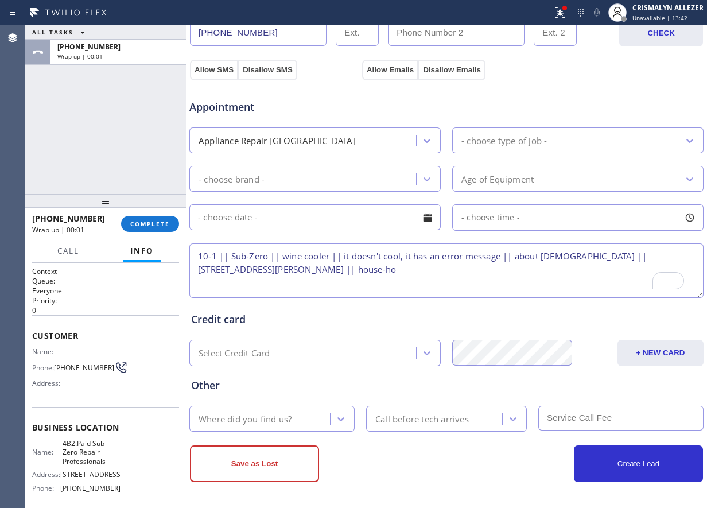
click at [217, 256] on textarea "10-1 || Sub-Zero || wine cooler || it doesn't cool, it has an error message || …" at bounding box center [446, 270] width 514 height 55
click at [416, 273] on textarea "10-1|| $75 || Sub-Zero || wine cooler || it doesn't cool, it has an error messa…" at bounding box center [446, 270] width 514 height 55
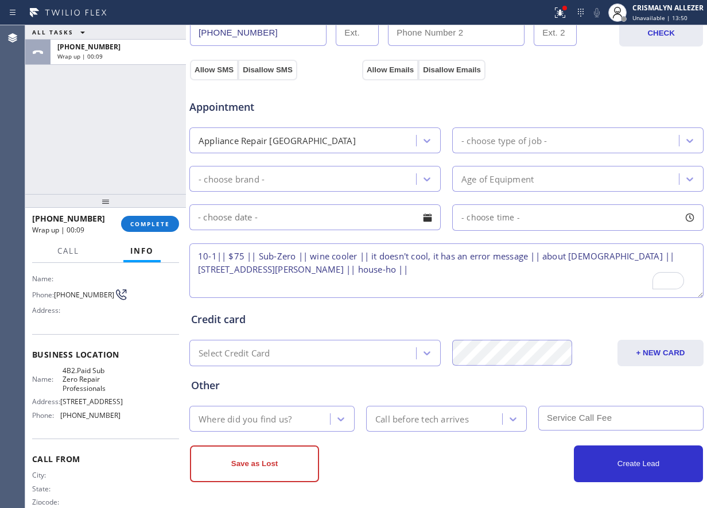
scroll to position [107, 0]
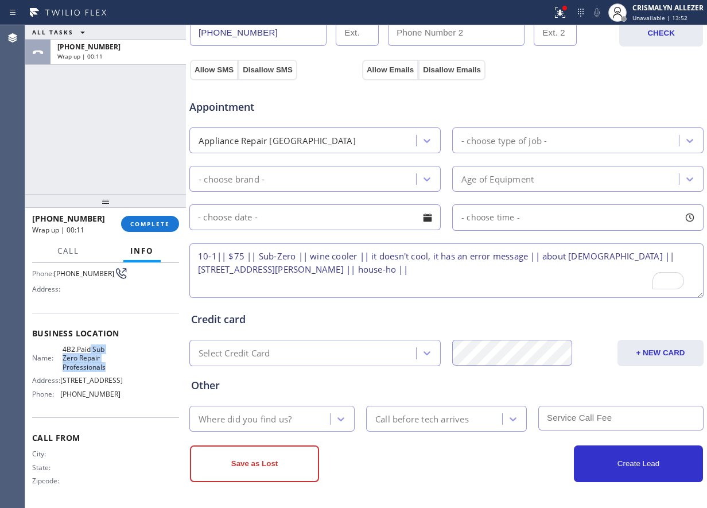
drag, startPoint x: 90, startPoint y: 340, endPoint x: 118, endPoint y: 358, distance: 33.8
click at [118, 358] on div "Name: 4B2.Paid Sub Zero Repair Professionals Address: 716 Yarmouth Rd Phone: (8…" at bounding box center [105, 374] width 147 height 58
copy span "Sub Zero Repair Professionals"
click at [420, 267] on textarea "10-1|| $75 || Sub-Zero || wine cooler || it doesn't cool, it has an error messa…" at bounding box center [446, 270] width 514 height 55
paste textarea "Sub Zero Repair Professionals"
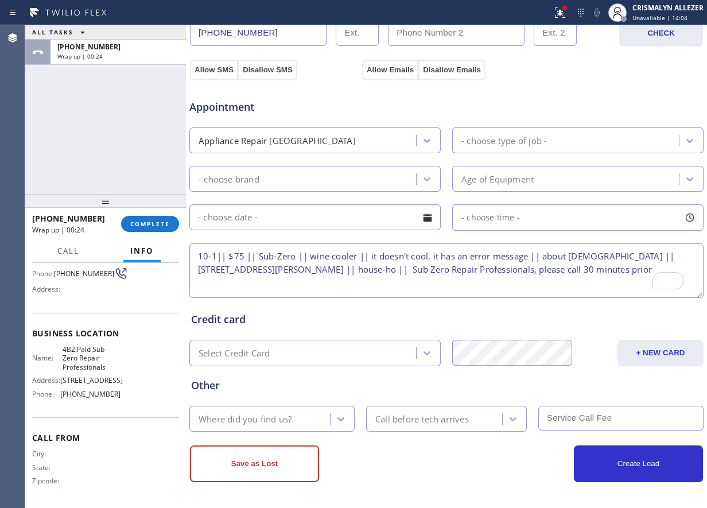
type textarea "10-1|| $75 || Sub-Zero || wine cooler || it doesn't cool, it has an error messa…"
click at [337, 421] on icon at bounding box center [340, 418] width 11 height 11
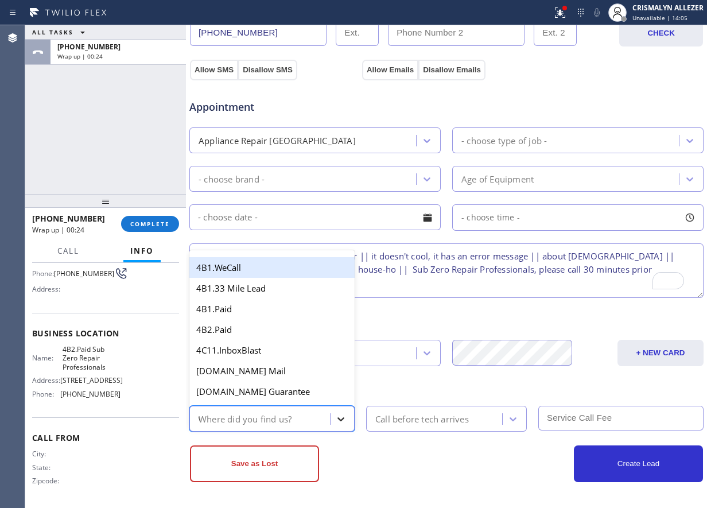
type input "we"
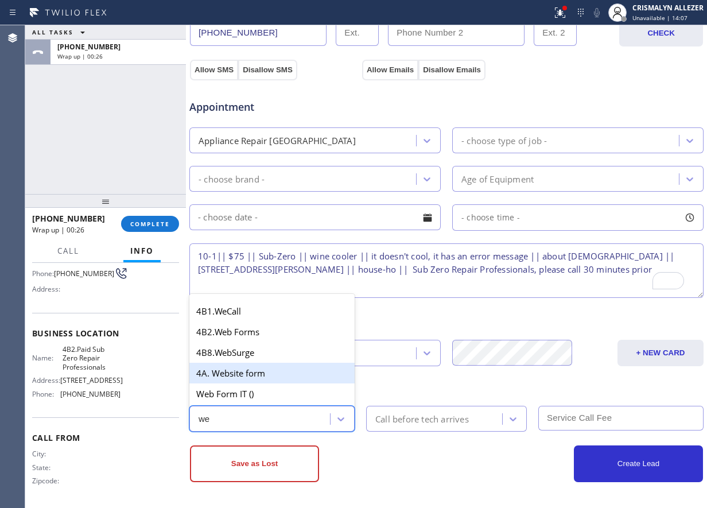
click at [262, 372] on div "4A. Website form" at bounding box center [271, 373] width 165 height 21
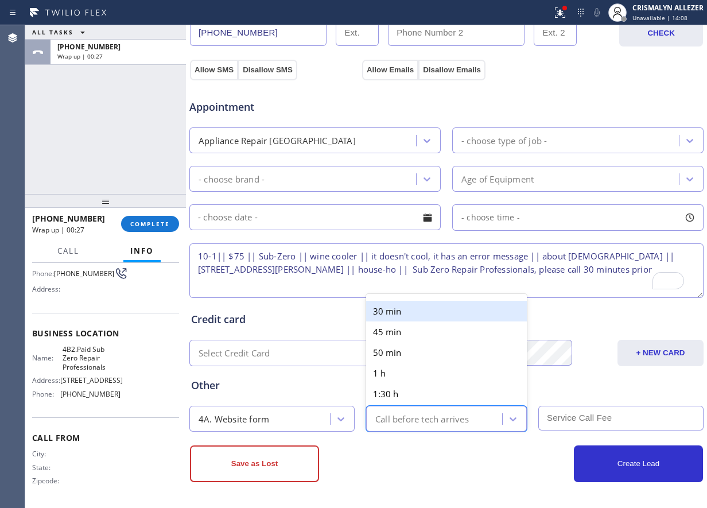
click at [427, 424] on div "Call before tech arrives" at bounding box center [422, 418] width 94 height 13
click at [436, 312] on div "30 min" at bounding box center [446, 311] width 161 height 21
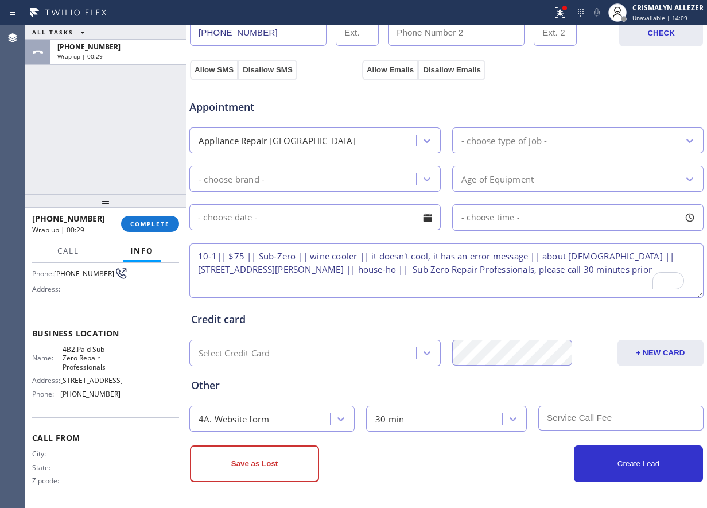
click at [579, 418] on input "text" at bounding box center [620, 418] width 165 height 25
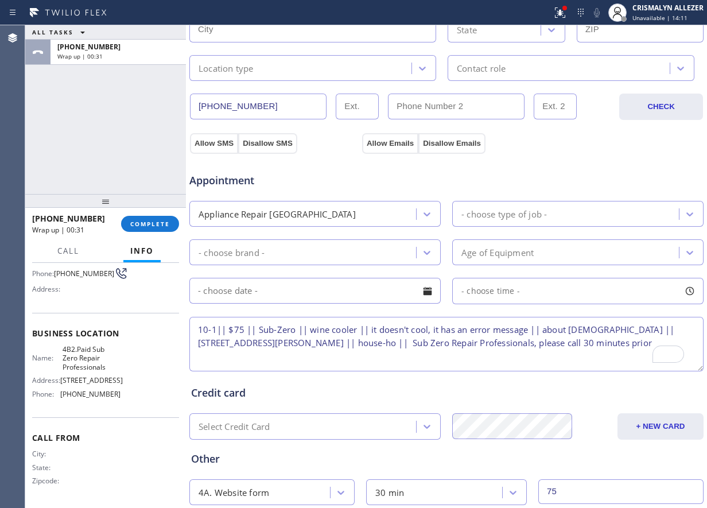
scroll to position [209, 0]
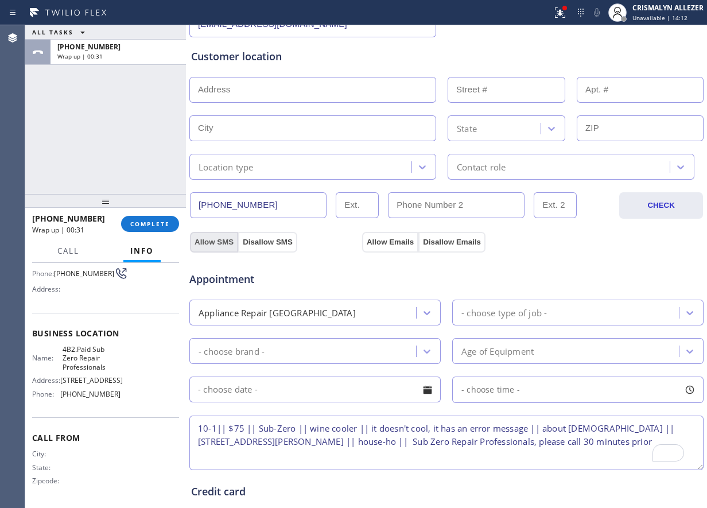
type input "75"
click at [213, 240] on button "Allow SMS" at bounding box center [214, 242] width 48 height 21
click at [398, 244] on button "Allow Emails" at bounding box center [390, 242] width 56 height 21
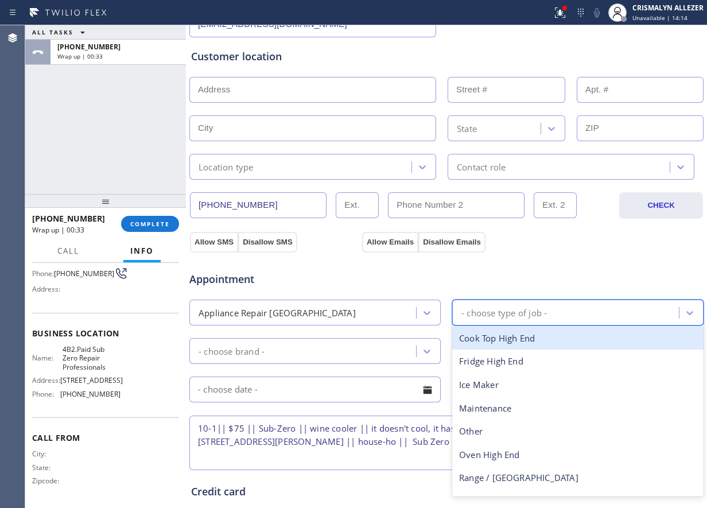
click at [518, 308] on div "- choose type of job -" at bounding box center [504, 312] width 86 height 13
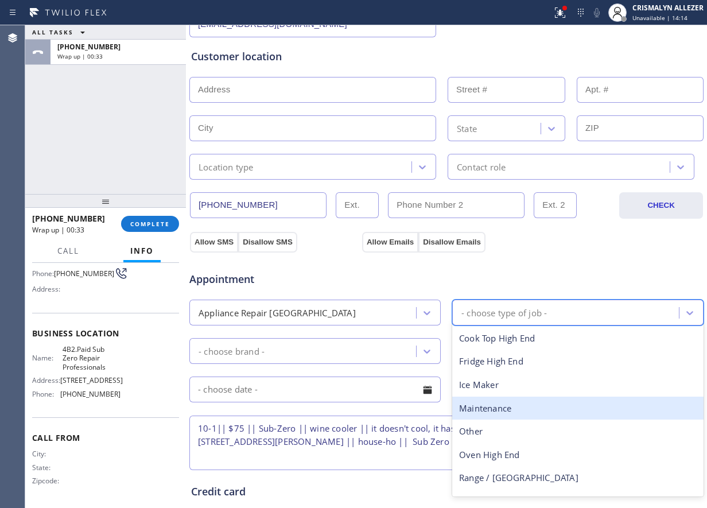
scroll to position [42, 0]
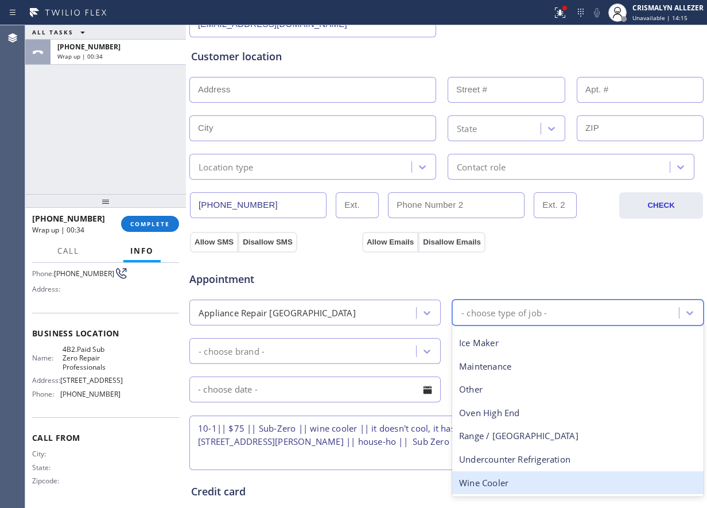
click at [513, 486] on div "Wine Cooler" at bounding box center [577, 483] width 251 height 24
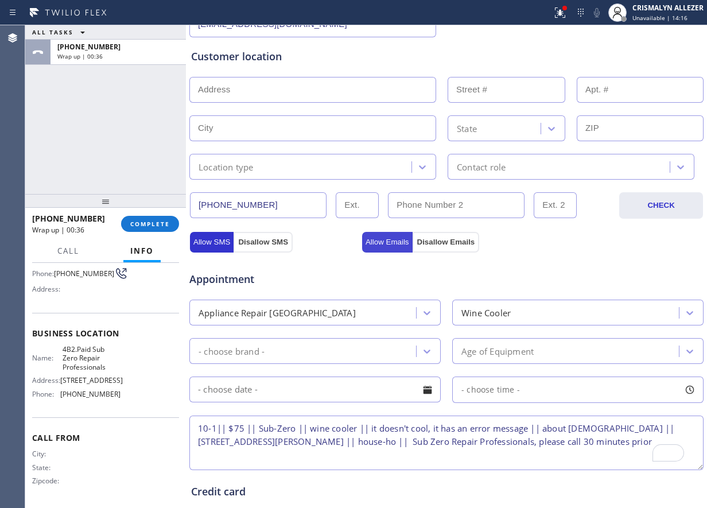
click at [382, 239] on button "Allow Emails" at bounding box center [387, 242] width 51 height 21
click at [209, 239] on button "Allow SMS" at bounding box center [212, 242] width 44 height 21
click at [421, 352] on icon at bounding box center [426, 350] width 11 height 11
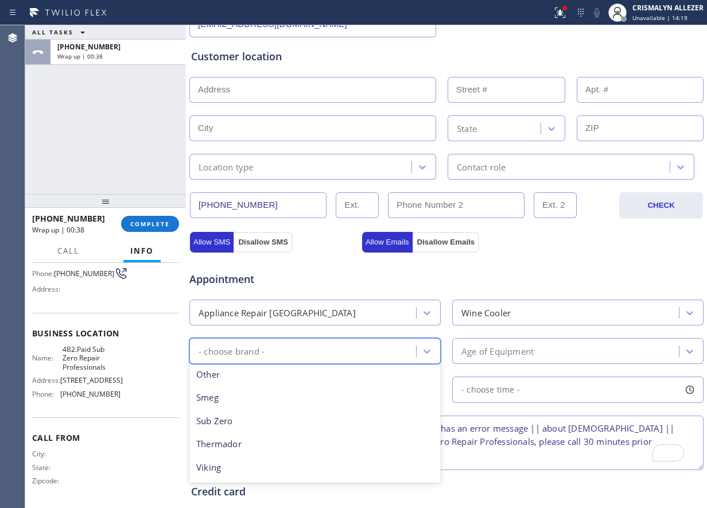
scroll to position [211, 0]
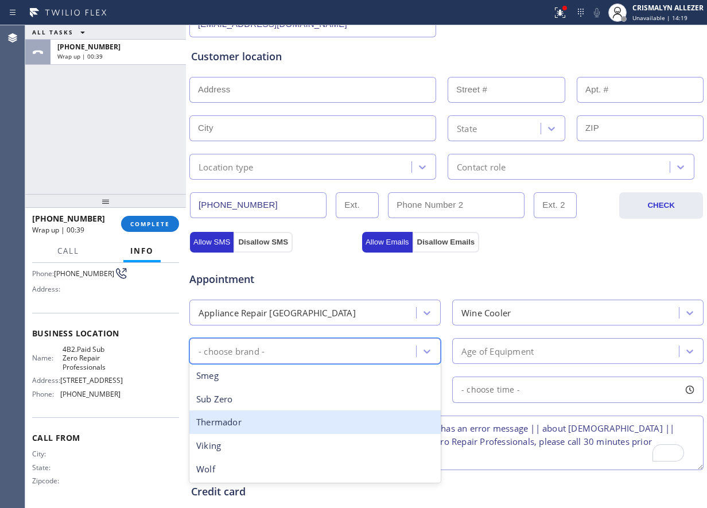
click at [265, 411] on div "Thermador" at bounding box center [314, 422] width 251 height 24
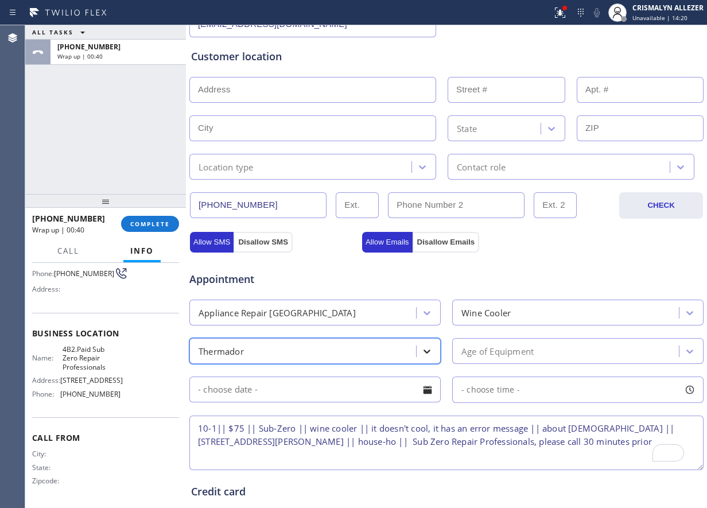
click at [417, 348] on div at bounding box center [427, 351] width 21 height 21
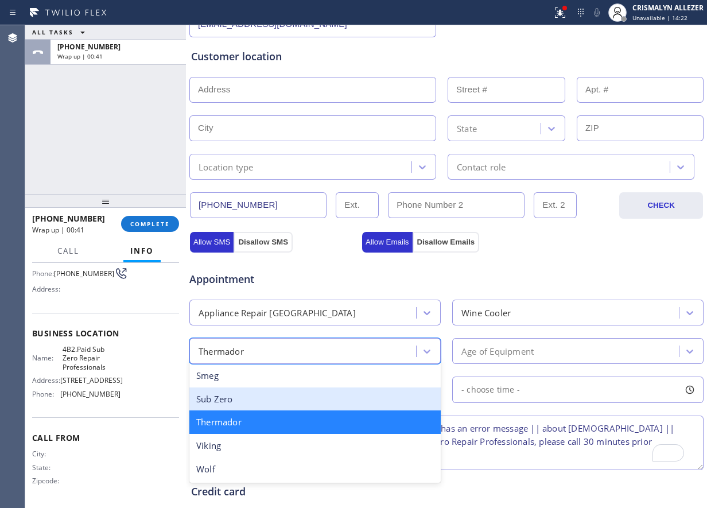
click at [261, 397] on div "Sub Zero" at bounding box center [314, 399] width 251 height 24
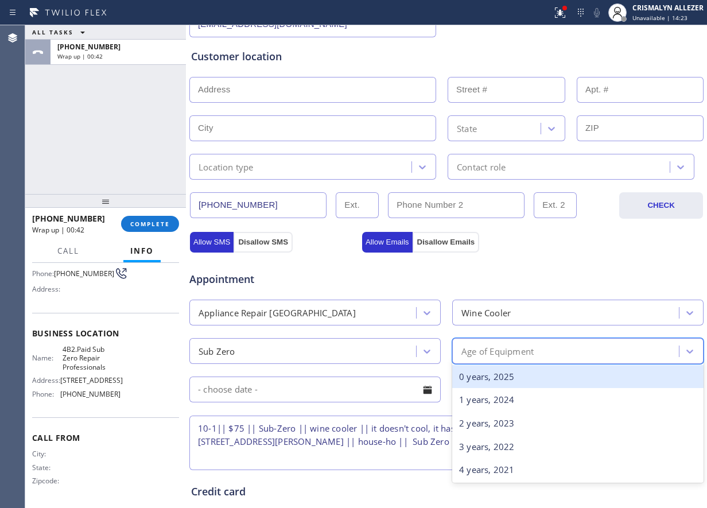
click at [553, 350] on div "Age of Equipment" at bounding box center [567, 351] width 223 height 20
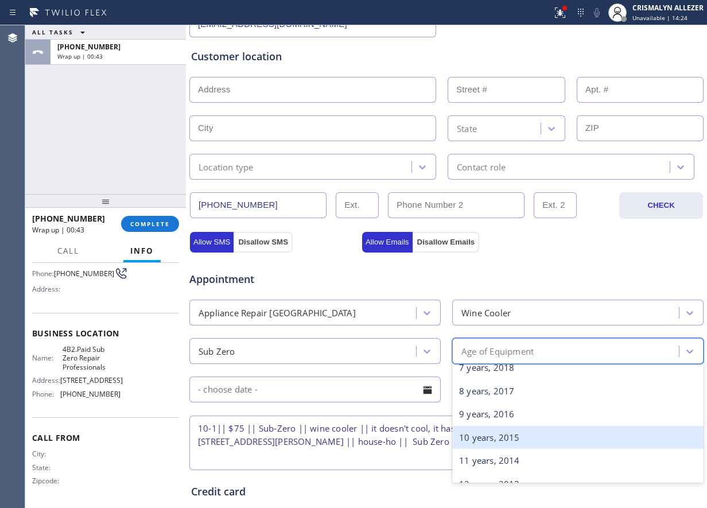
click at [499, 440] on div "10 years, 2015" at bounding box center [577, 438] width 251 height 24
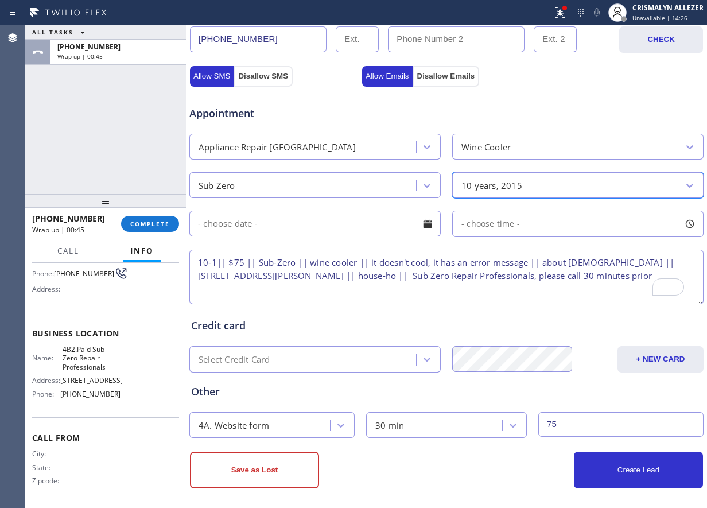
scroll to position [382, 0]
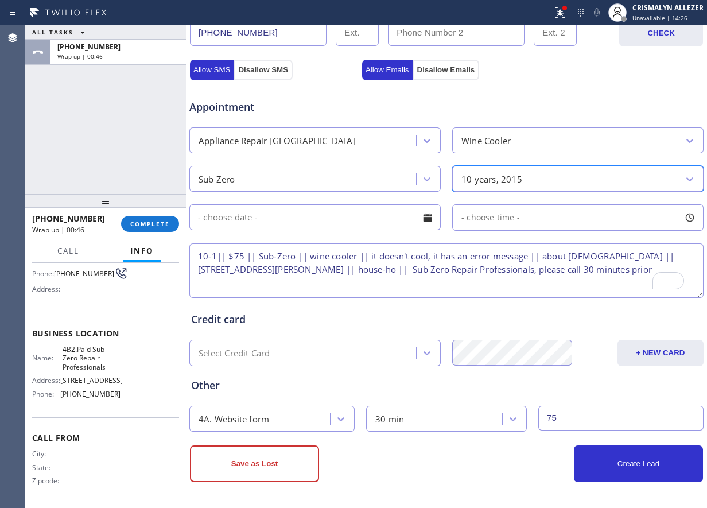
click at [433, 221] on div at bounding box center [428, 218] width 20 height 20
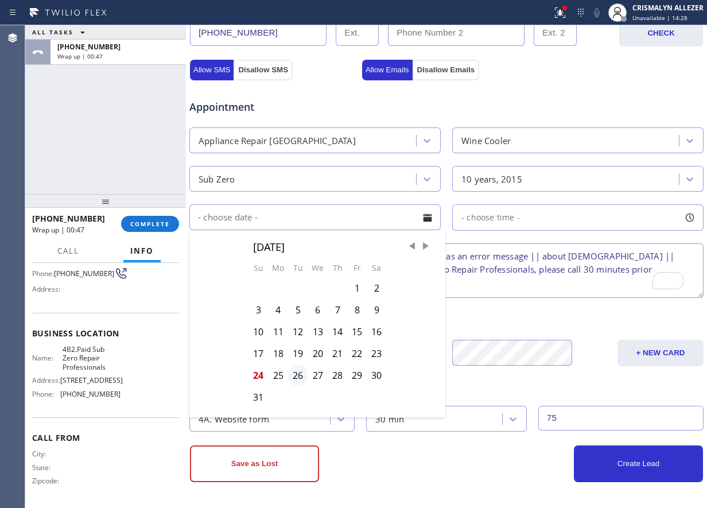
click at [296, 374] on div "26" at bounding box center [298, 375] width 20 height 22
type input "08/26/2025"
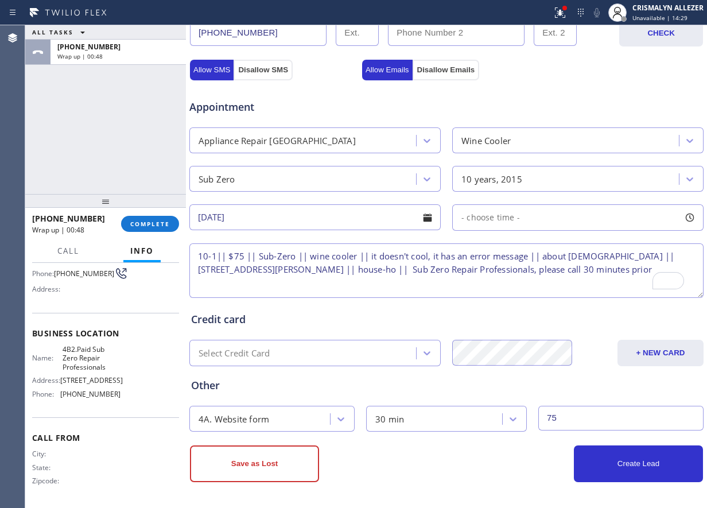
click at [531, 221] on div "- choose time -" at bounding box center [577, 217] width 251 height 26
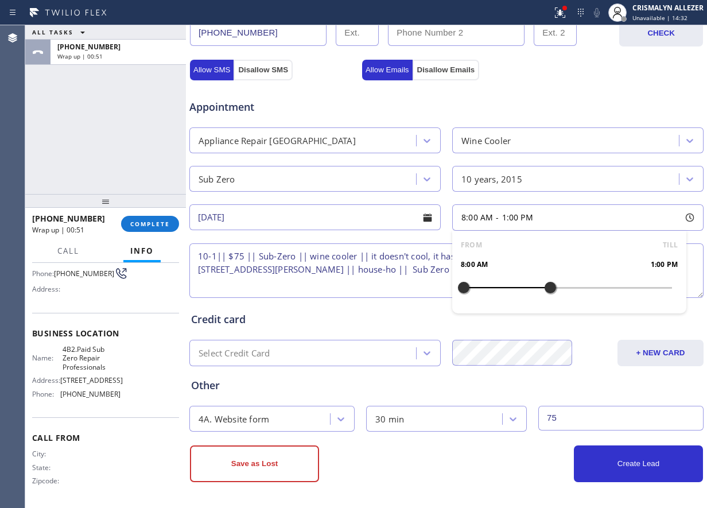
drag, startPoint x: 461, startPoint y: 286, endPoint x: 543, endPoint y: 286, distance: 82.1
click at [543, 286] on div at bounding box center [550, 287] width 14 height 24
drag, startPoint x: 459, startPoint y: 287, endPoint x: 495, endPoint y: 290, distance: 36.8
click at [495, 290] on div at bounding box center [499, 287] width 14 height 24
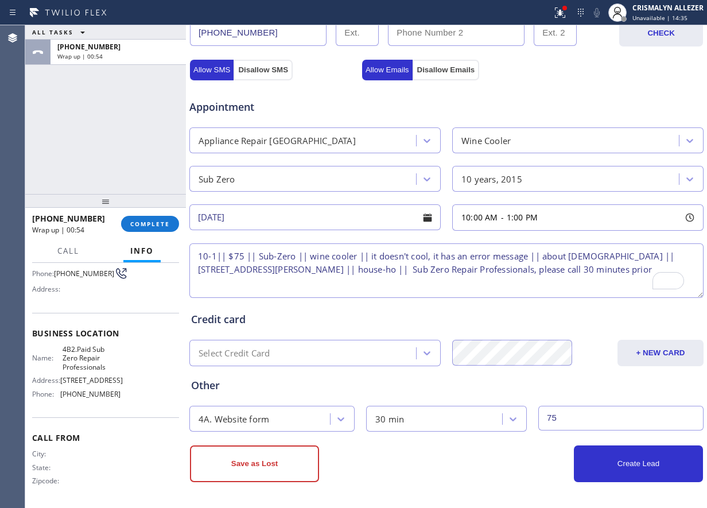
click at [376, 293] on textarea "10-1|| $75 || Sub-Zero || wine cooler || it doesn't cool, it has an error messa…" at bounding box center [446, 270] width 514 height 55
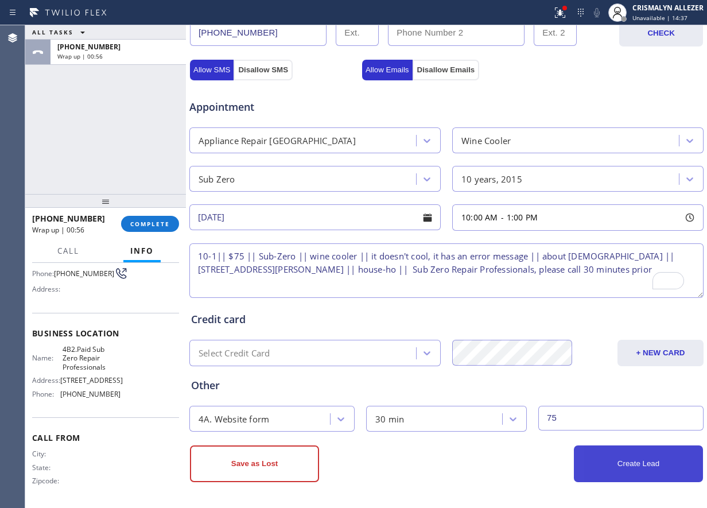
click at [624, 465] on button "Create Lead" at bounding box center [638, 463] width 129 height 37
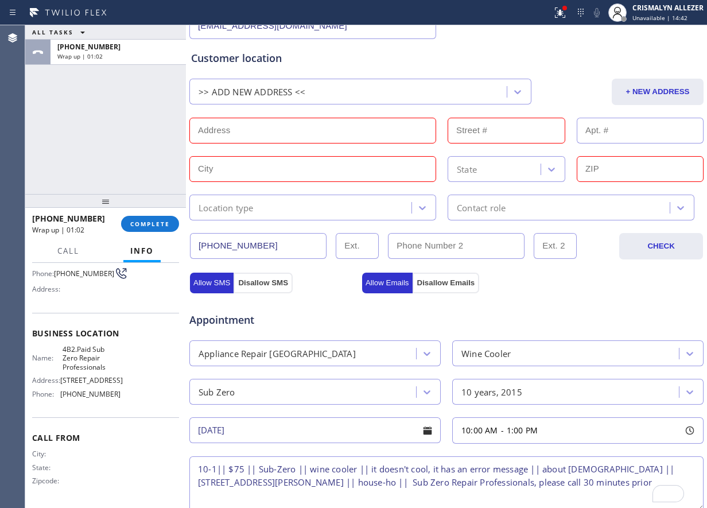
scroll to position [191, 0]
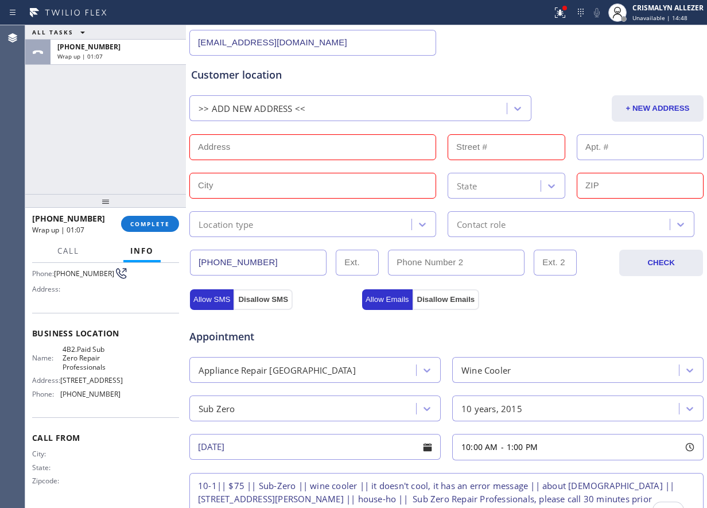
click at [304, 141] on input "text" at bounding box center [312, 147] width 247 height 26
paste input "6600 Thorntree Dr, Mckinney, TX 75072"
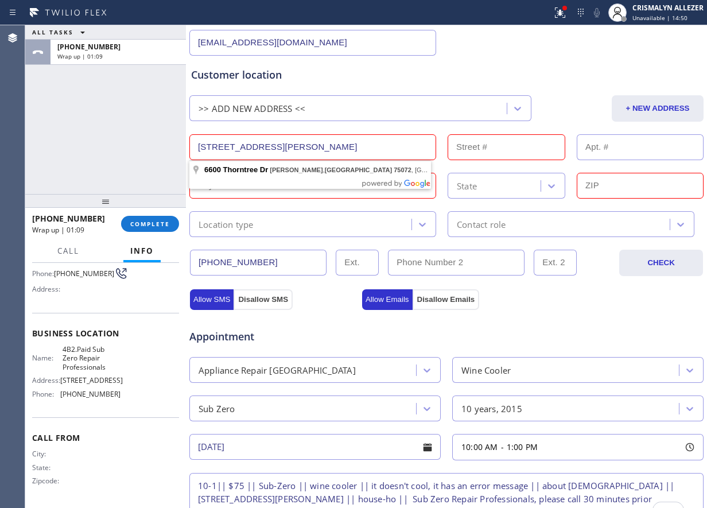
type input "6600 Thorntree Dr"
type input "6600"
type input "McKinney"
type input "75072"
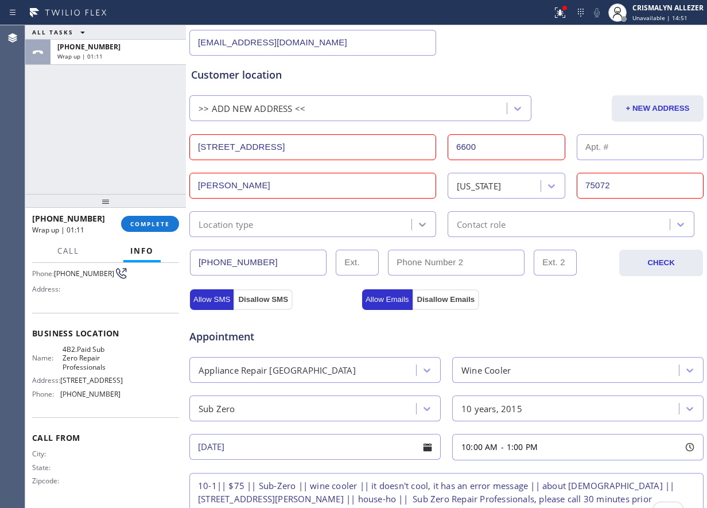
click at [417, 228] on icon at bounding box center [422, 224] width 11 height 11
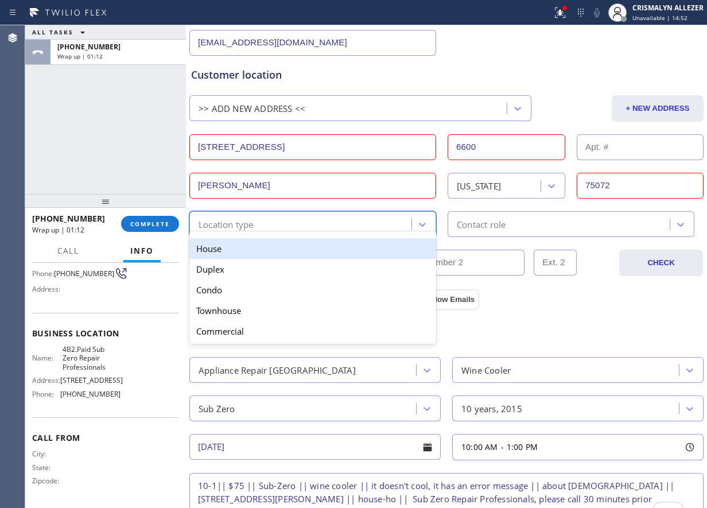
click at [251, 250] on div "House" at bounding box center [312, 248] width 247 height 21
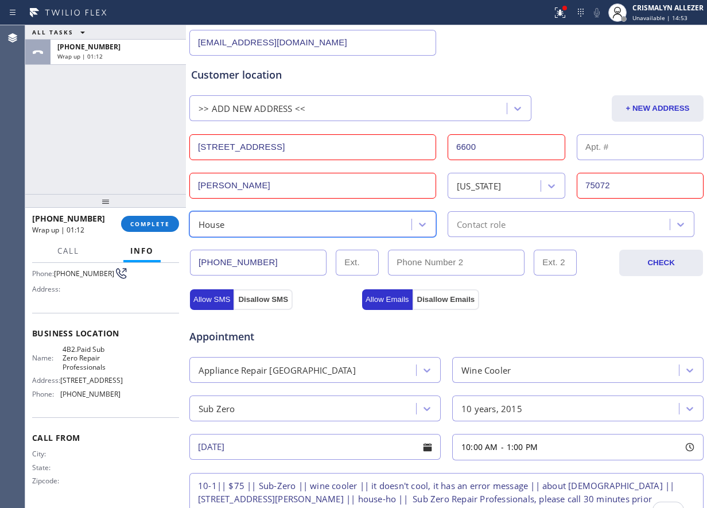
click at [543, 224] on div "Contact role" at bounding box center [560, 224] width 219 height 20
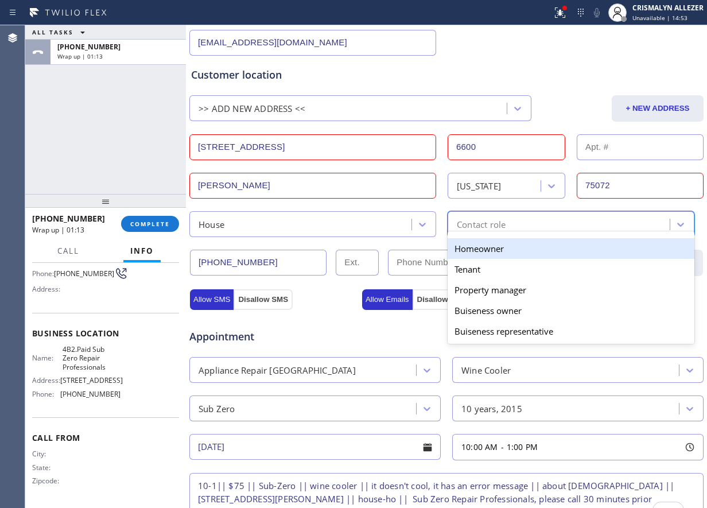
click at [494, 253] on div "Homeowner" at bounding box center [571, 248] width 247 height 21
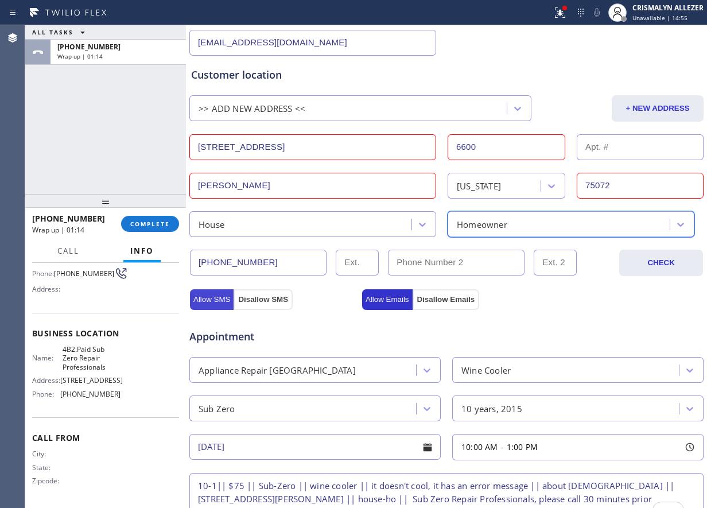
click at [217, 301] on button "Allow SMS" at bounding box center [212, 299] width 44 height 21
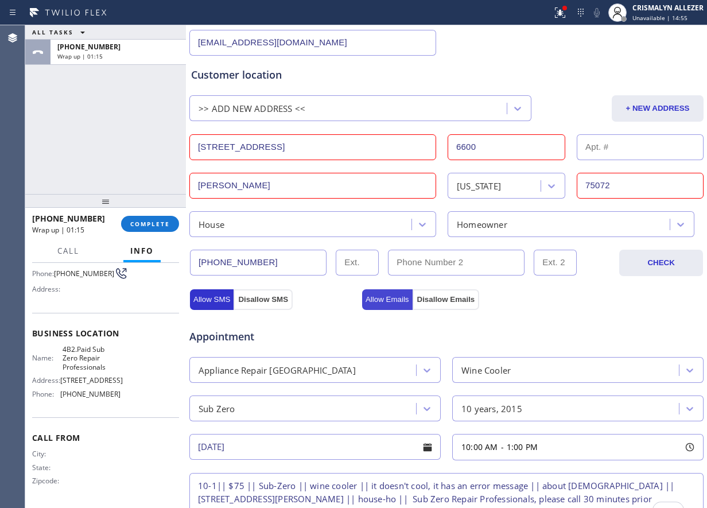
click at [387, 301] on button "Allow Emails" at bounding box center [387, 299] width 51 height 21
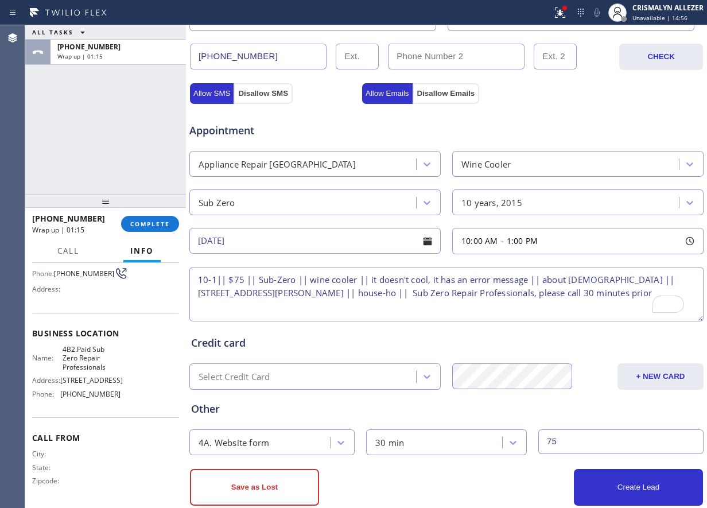
scroll to position [421, 0]
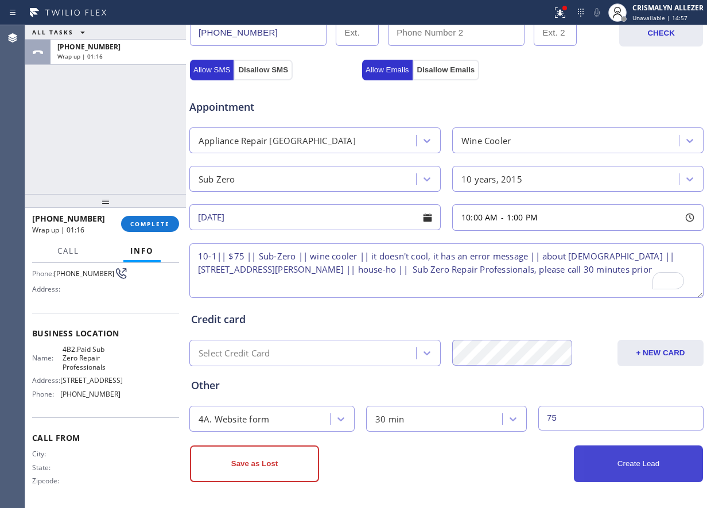
click at [635, 468] on button "Create Lead" at bounding box center [638, 463] width 129 height 37
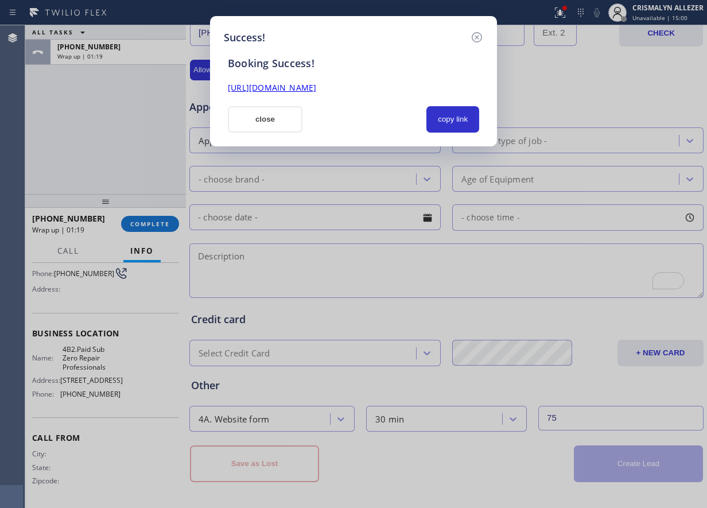
click at [460, 105] on div "Booking Success! https://erp.apollosoft.co/customer/758897#portlet_lead close c…" at bounding box center [353, 88] width 259 height 87
click at [456, 117] on button "copy link" at bounding box center [452, 119] width 53 height 26
click at [258, 122] on button "close" at bounding box center [265, 119] width 75 height 26
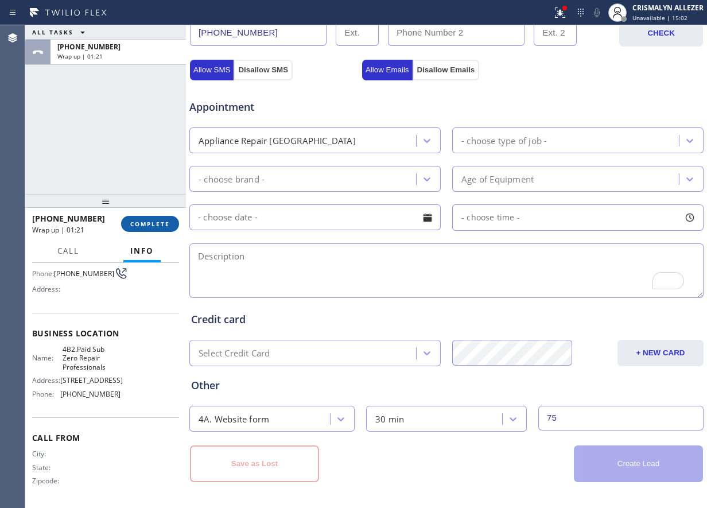
click at [151, 224] on span "COMPLETE" at bounding box center [150, 224] width 40 height 8
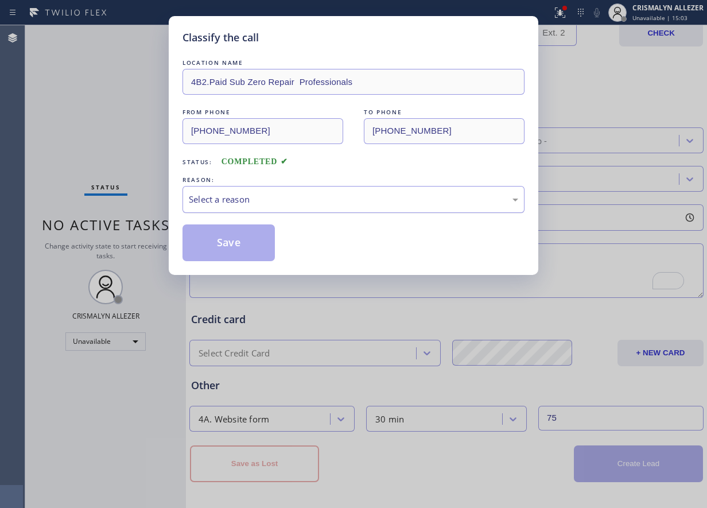
click at [390, 195] on div "Select a reason" at bounding box center [353, 199] width 329 height 13
click at [253, 238] on button "Save" at bounding box center [229, 242] width 92 height 37
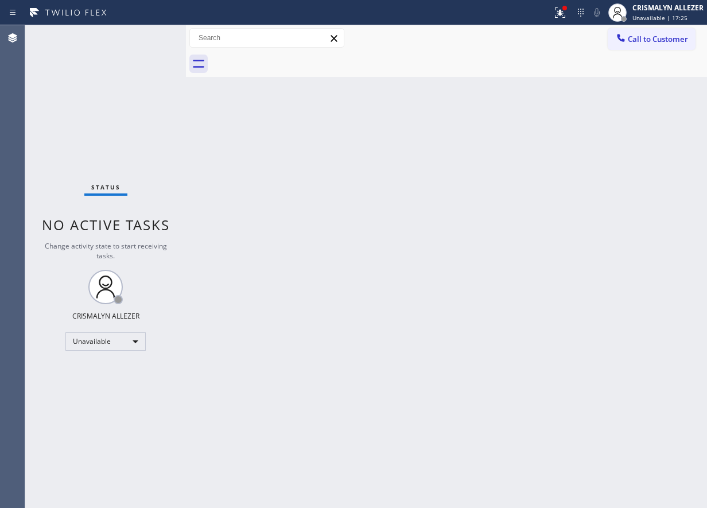
click at [290, 220] on div "Back to Dashboard Change Sender ID Customers Technicians Select a contact Outbo…" at bounding box center [446, 266] width 521 height 483
click at [662, 33] on button "Call to Customer" at bounding box center [652, 39] width 88 height 22
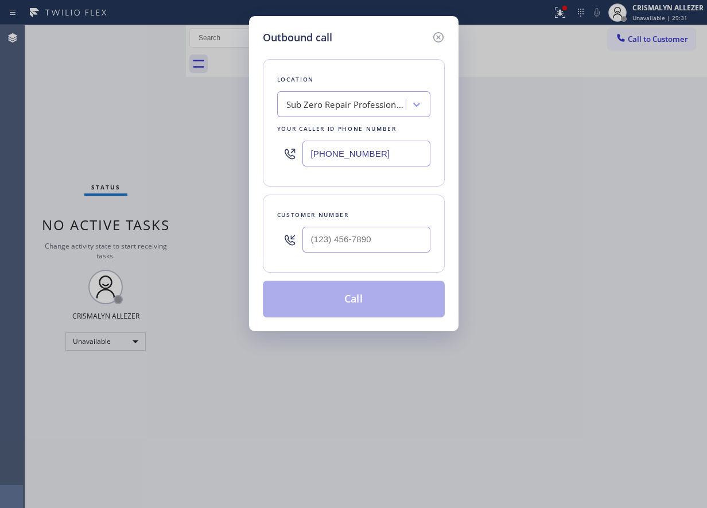
drag, startPoint x: 408, startPoint y: 154, endPoint x: 63, endPoint y: 162, distance: 345.6
click at [70, 162] on div "Outbound call Location Sub Zero Repair Professionals Your caller id phone numbe…" at bounding box center [353, 254] width 707 height 508
paste input "657) 218-2893"
type input "[PHONE_NUMBER]"
click at [376, 243] on input "(___) ___-____" at bounding box center [366, 240] width 128 height 26
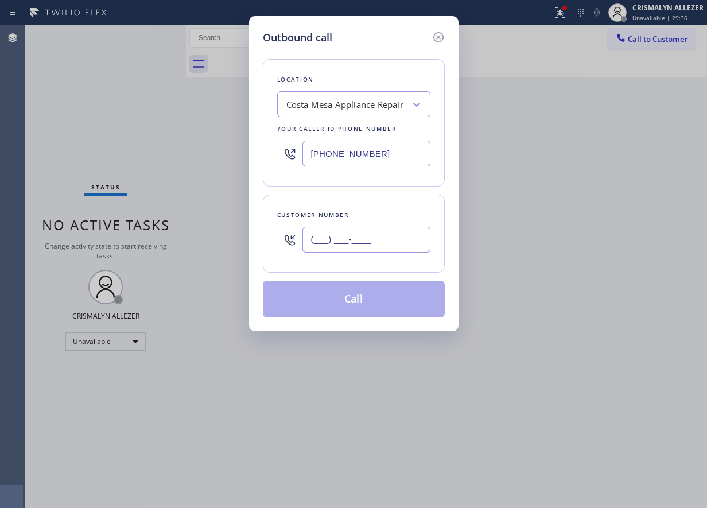
paste input "949) 981-2489"
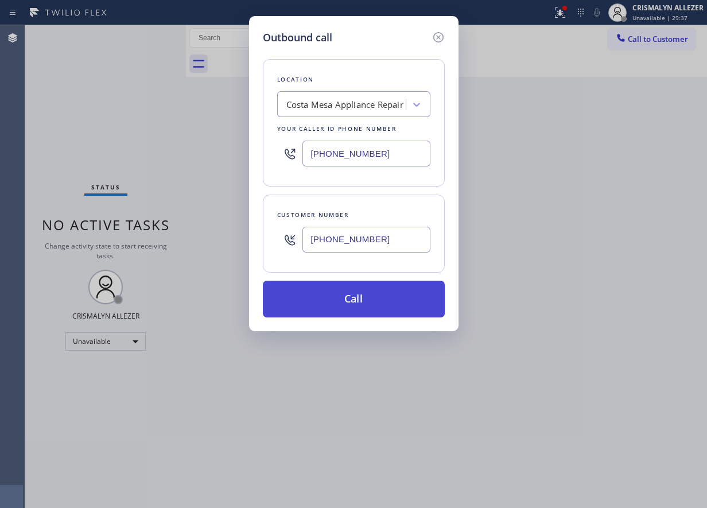
type input "[PHONE_NUMBER]"
click at [355, 309] on button "Call" at bounding box center [354, 299] width 182 height 37
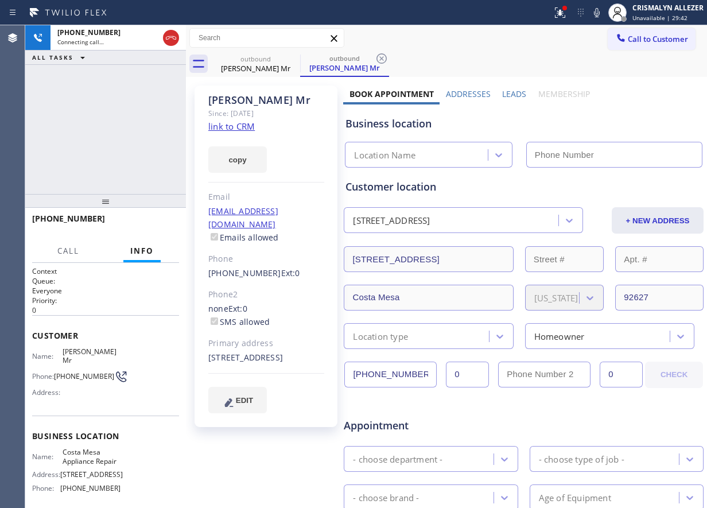
type input "[PHONE_NUMBER]"
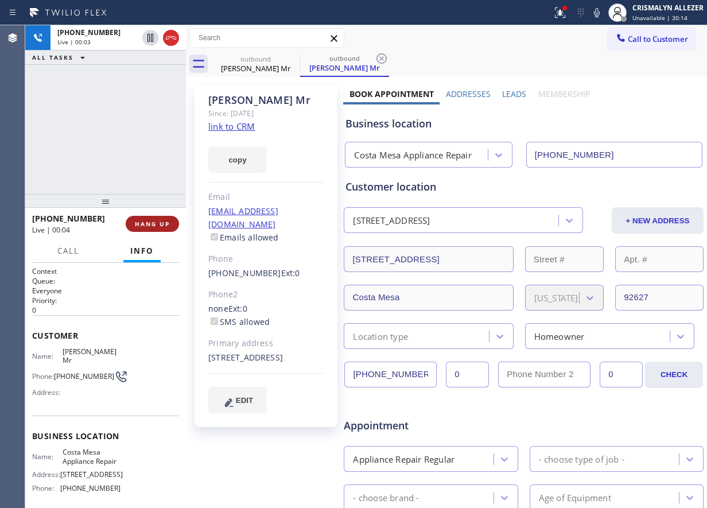
click at [152, 230] on button "HANG UP" at bounding box center [152, 224] width 53 height 16
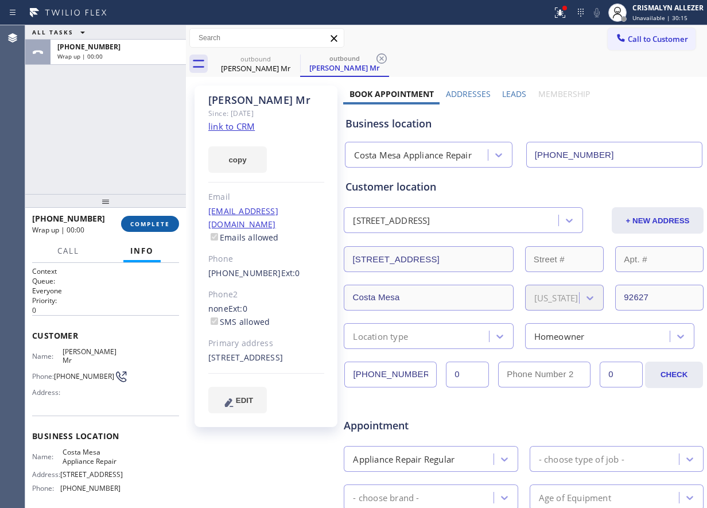
click at [152, 230] on button "COMPLETE" at bounding box center [150, 224] width 58 height 16
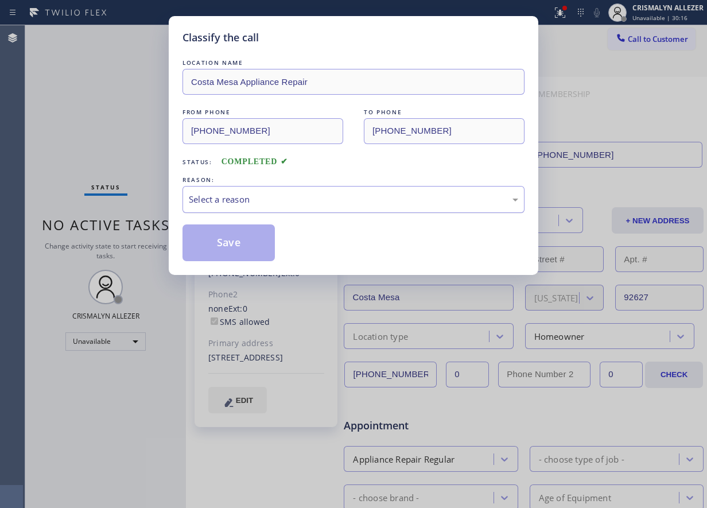
click at [386, 201] on div "Select a reason" at bounding box center [353, 199] width 329 height 13
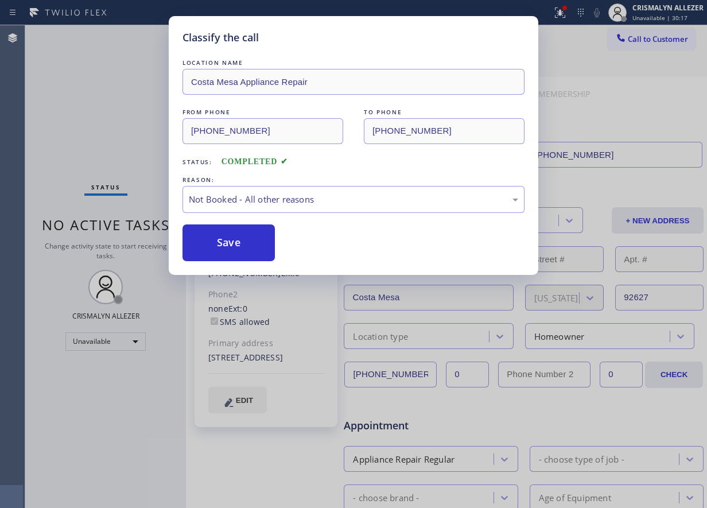
click at [254, 242] on button "Save" at bounding box center [229, 242] width 92 height 37
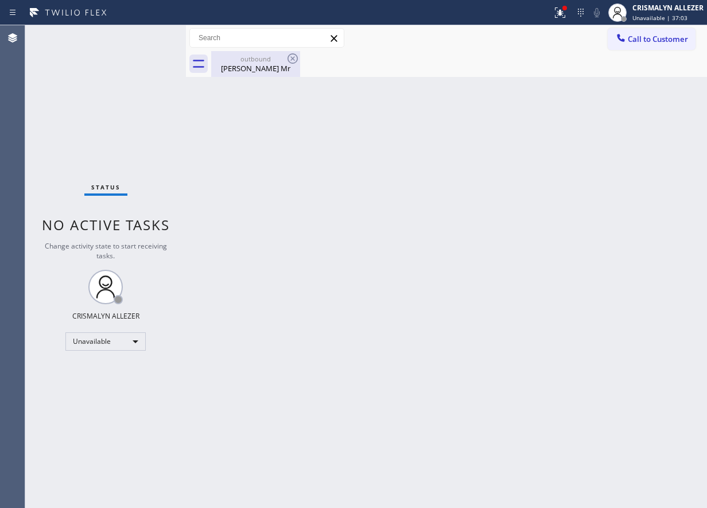
click at [246, 64] on div "[PERSON_NAME] Mr" at bounding box center [255, 68] width 87 height 10
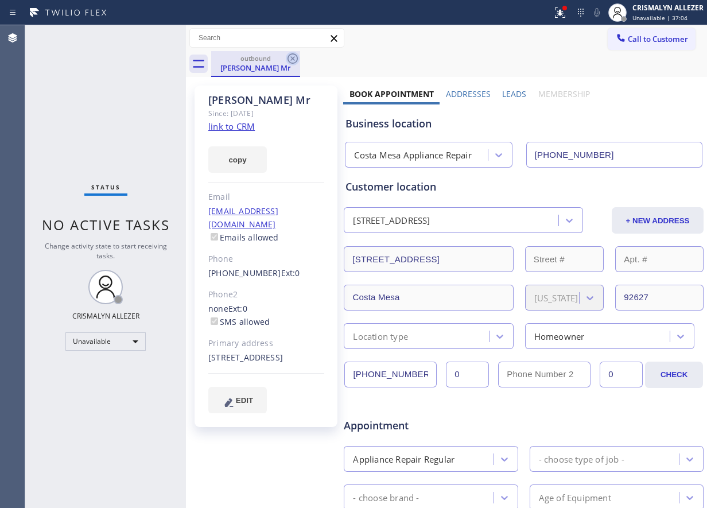
click at [290, 59] on icon at bounding box center [293, 59] width 14 height 14
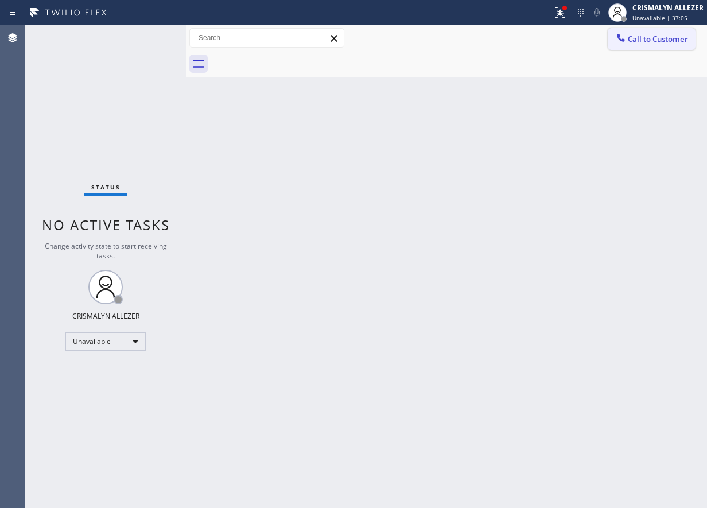
click at [667, 37] on span "Call to Customer" at bounding box center [658, 39] width 60 height 10
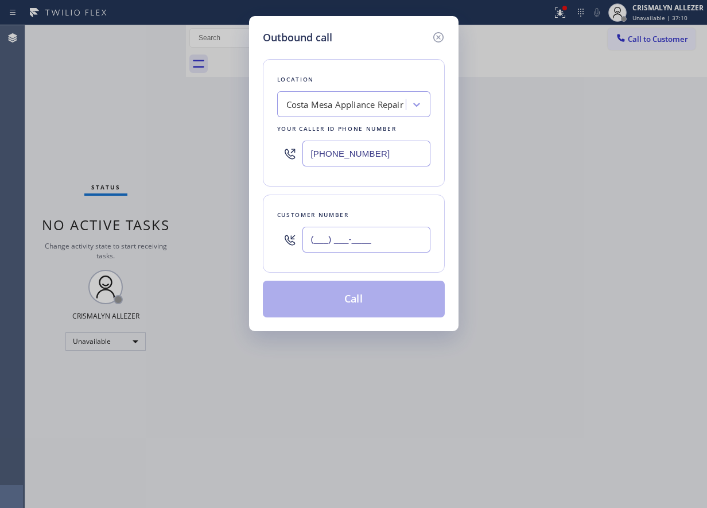
click at [399, 246] on input "(___) ___-____" at bounding box center [366, 240] width 128 height 26
paste input "949) 981-2489"
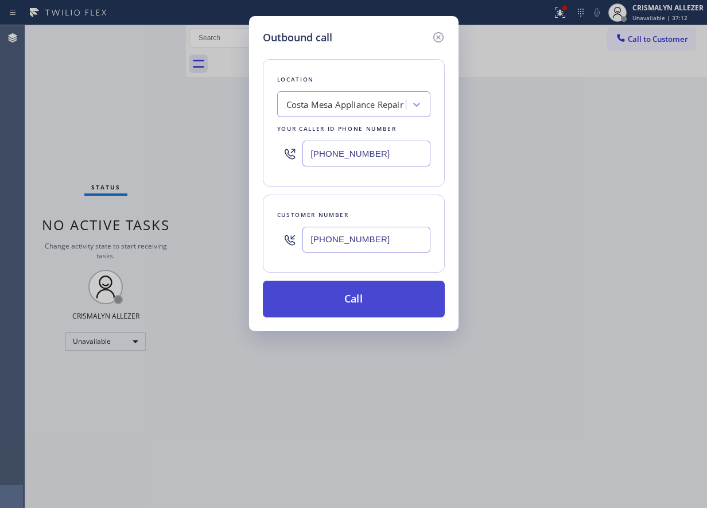
type input "[PHONE_NUMBER]"
click at [368, 298] on button "Call" at bounding box center [354, 299] width 182 height 37
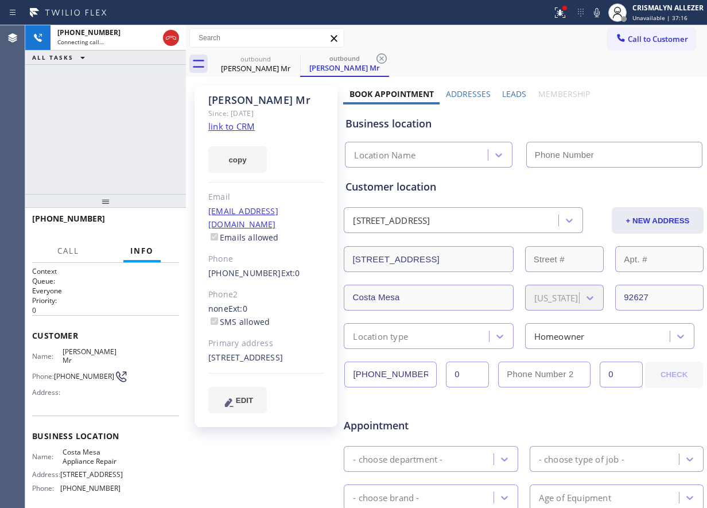
type input "[PHONE_NUMBER]"
click at [442, 421] on span "Appointment" at bounding box center [403, 425] width 118 height 15
click at [308, 168] on div "copy" at bounding box center [266, 153] width 116 height 40
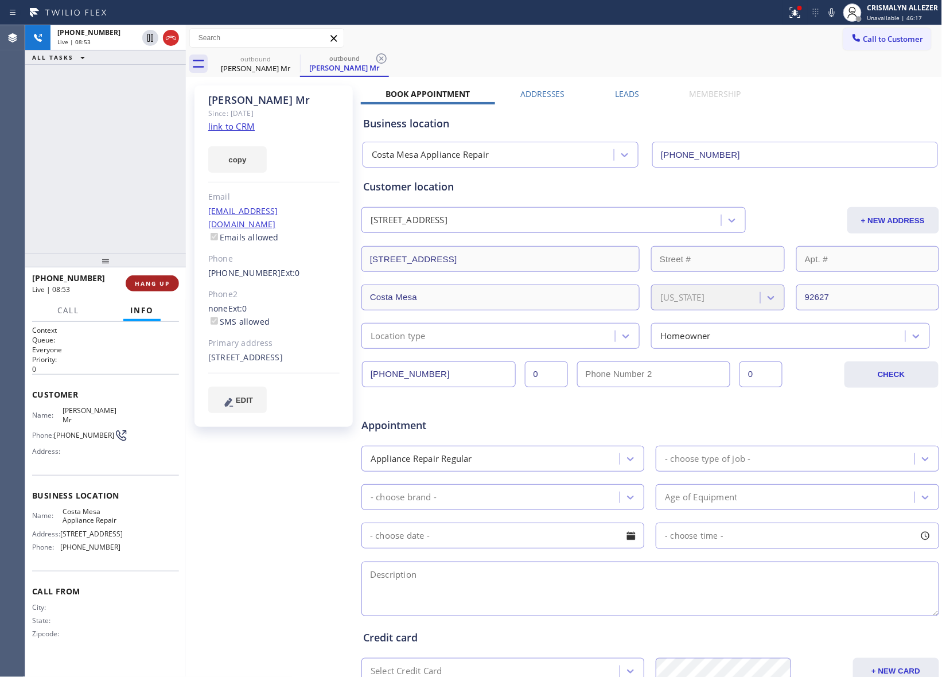
click at [152, 283] on span "HANG UP" at bounding box center [152, 283] width 35 height 8
click at [152, 283] on span "COMPLETE" at bounding box center [150, 283] width 40 height 8
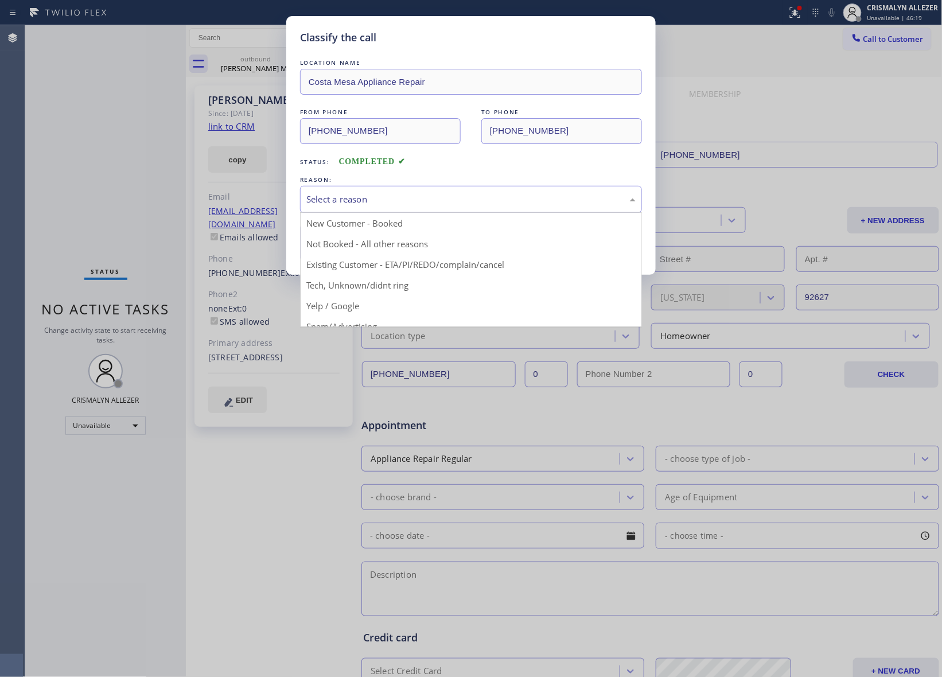
click at [428, 206] on div "Select a reason" at bounding box center [470, 199] width 329 height 13
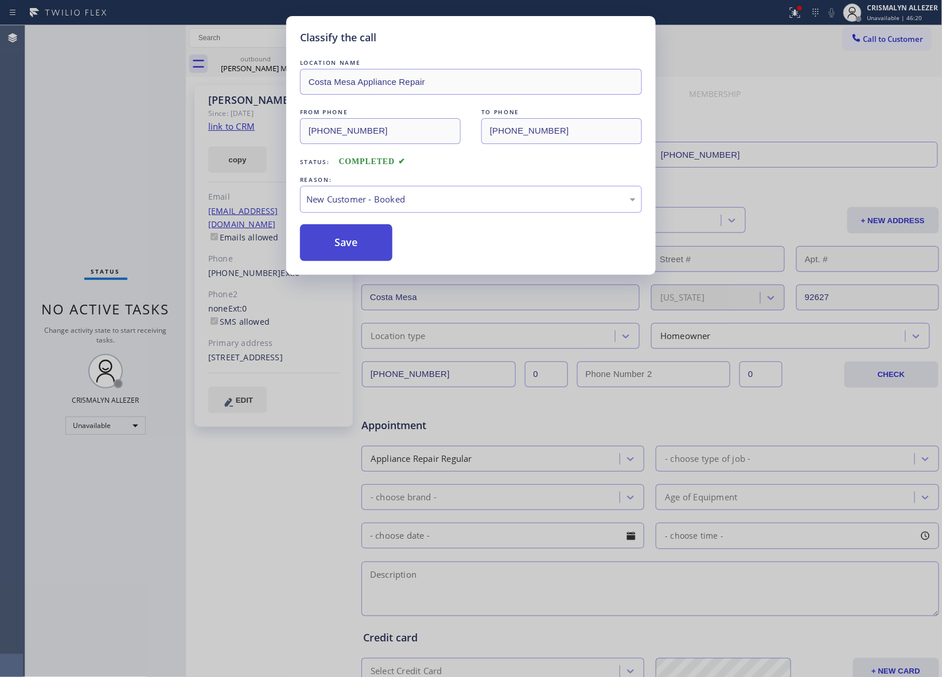
click at [347, 253] on button "Save" at bounding box center [346, 242] width 92 height 37
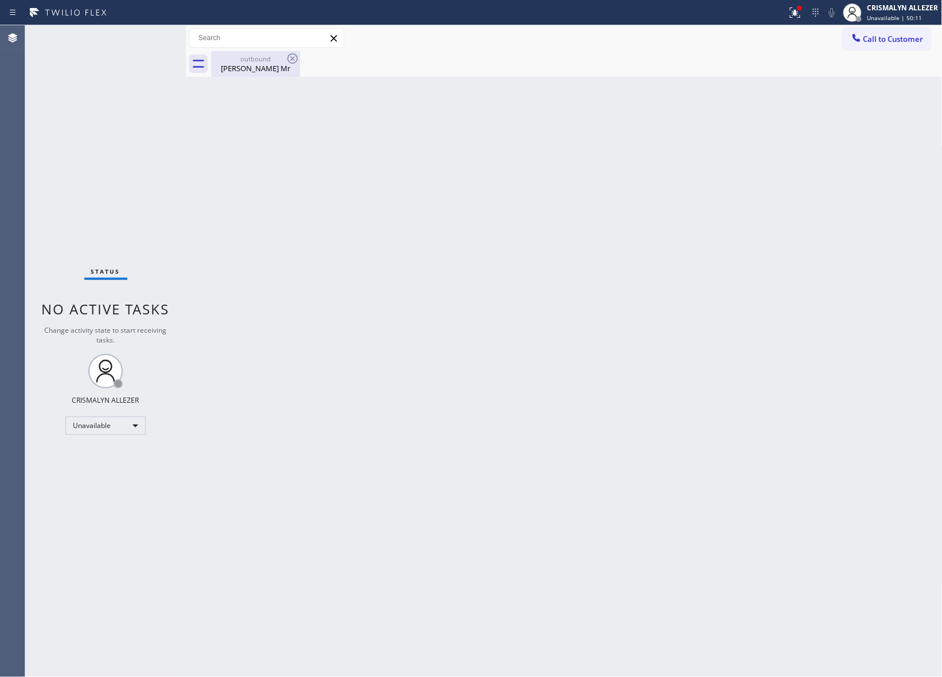
click at [261, 68] on div "[PERSON_NAME] Mr" at bounding box center [255, 68] width 87 height 10
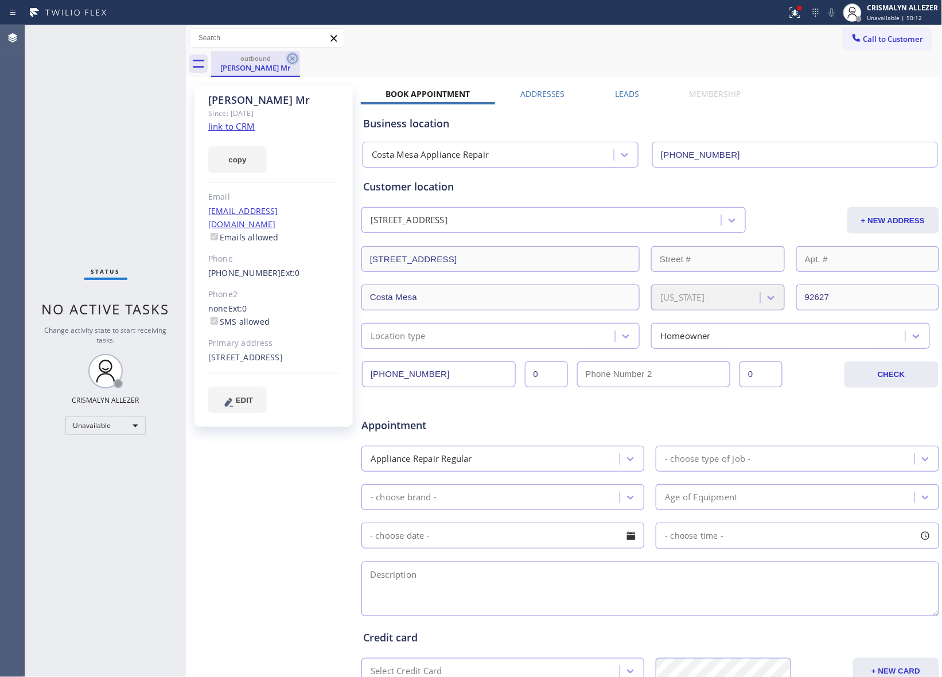
click at [288, 60] on icon at bounding box center [293, 58] width 10 height 10
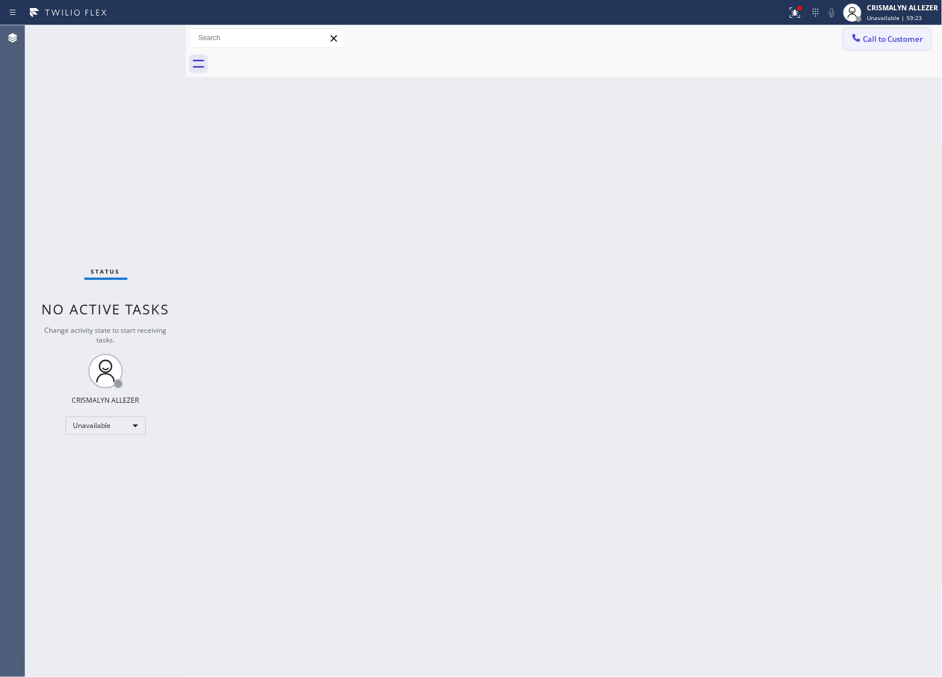
drag, startPoint x: 912, startPoint y: 42, endPoint x: 896, endPoint y: 56, distance: 21.5
click at [907, 47] on button "Call to Customer" at bounding box center [888, 39] width 88 height 22
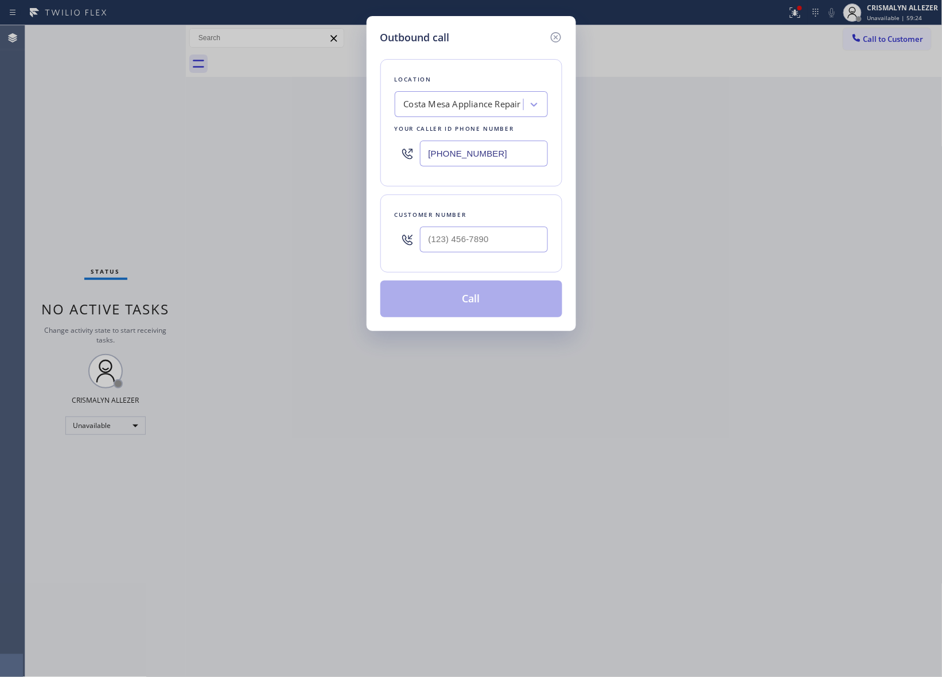
drag, startPoint x: 531, startPoint y: 154, endPoint x: 306, endPoint y: 152, distance: 225.0
click at [306, 152] on div "Outbound call Location [GEOGRAPHIC_DATA] Appliance Repair Your caller id phone …" at bounding box center [471, 338] width 942 height 677
paste input "708) 998-5526"
type input "[PHONE_NUMBER]"
click at [506, 246] on input "(___) ___-____" at bounding box center [484, 240] width 128 height 26
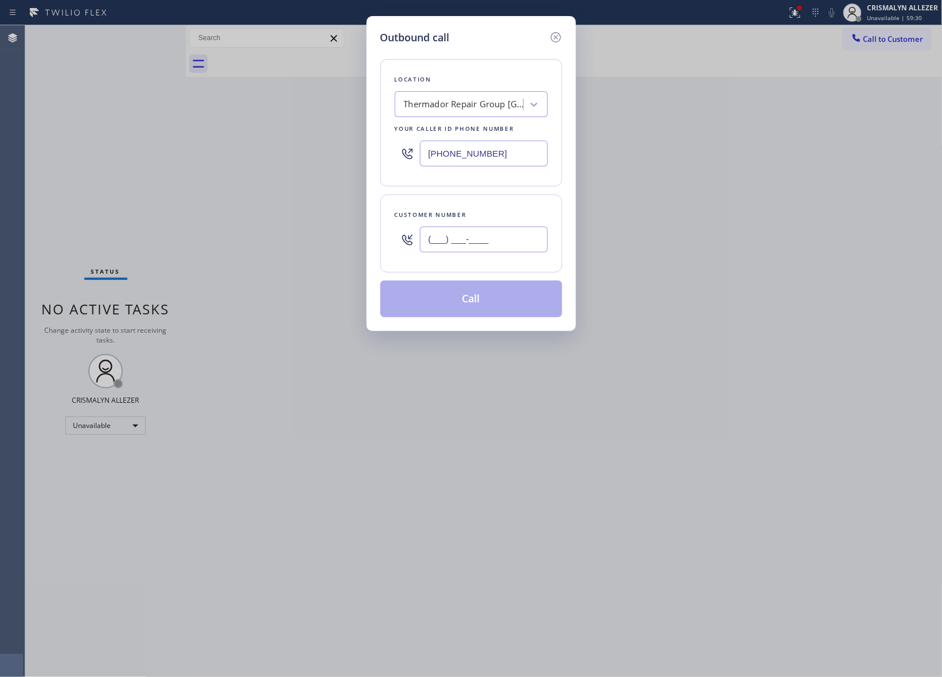
paste input "312) 420-1346"
type input "[PHONE_NUMBER]"
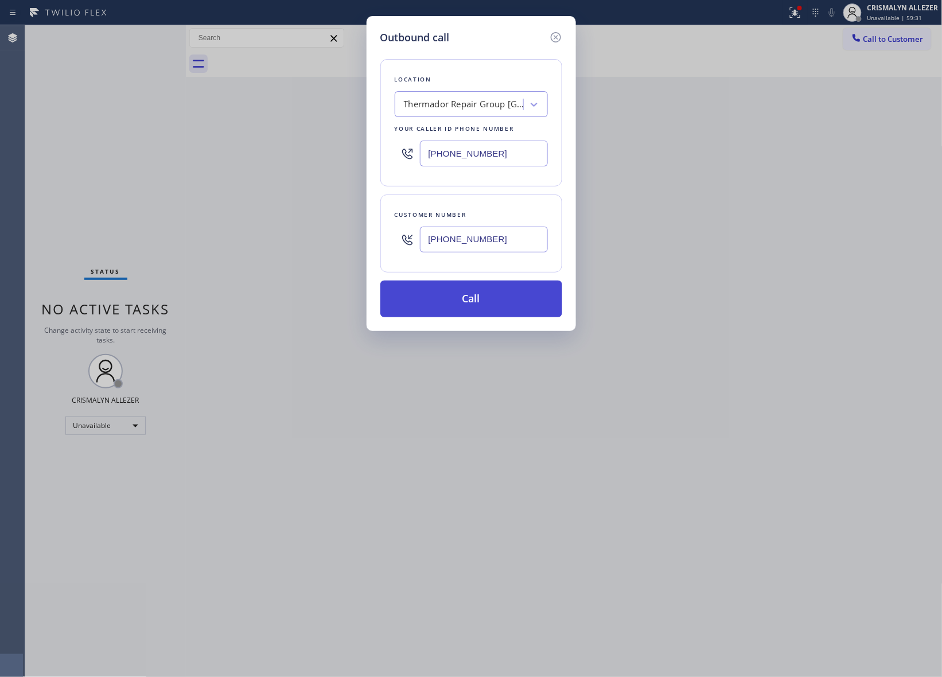
click at [480, 306] on button "Call" at bounding box center [472, 299] width 182 height 37
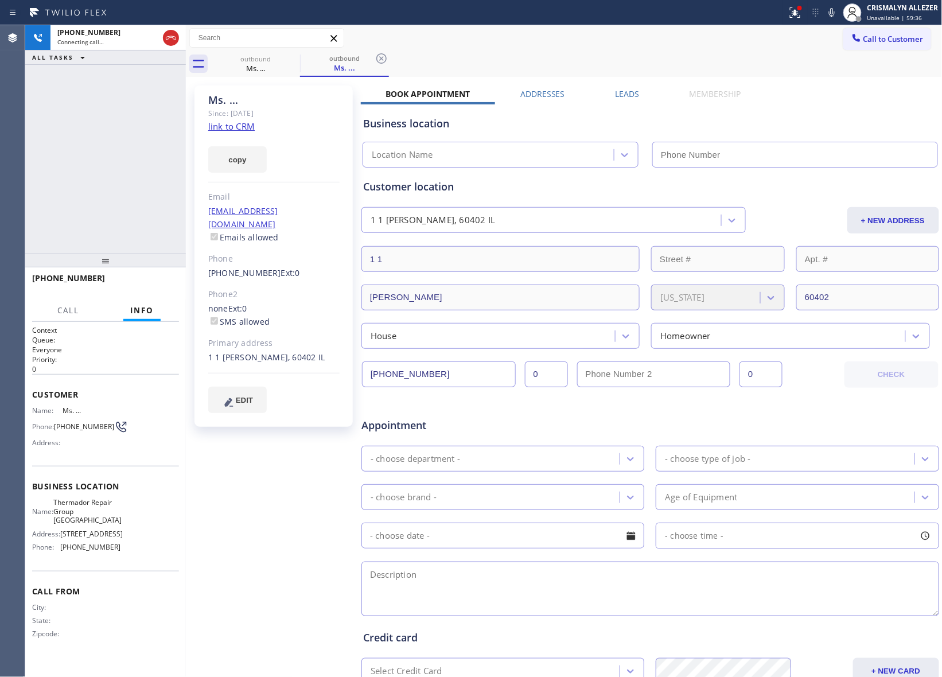
type input "[PHONE_NUMBER]"
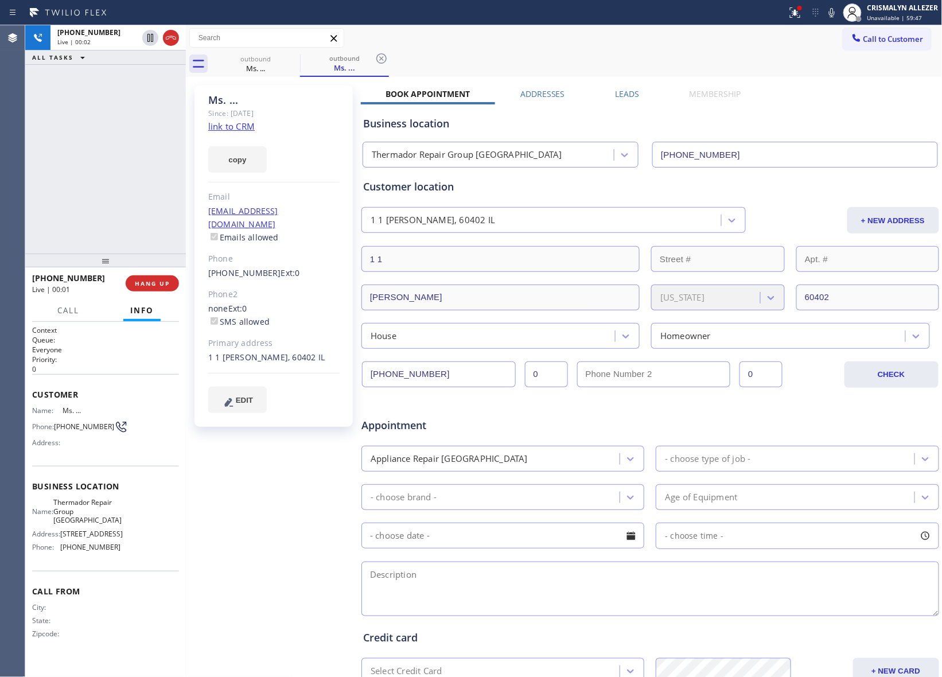
click at [585, 432] on div "Appointment" at bounding box center [650, 418] width 580 height 29
click at [149, 287] on span "HANG UP" at bounding box center [152, 283] width 35 height 8
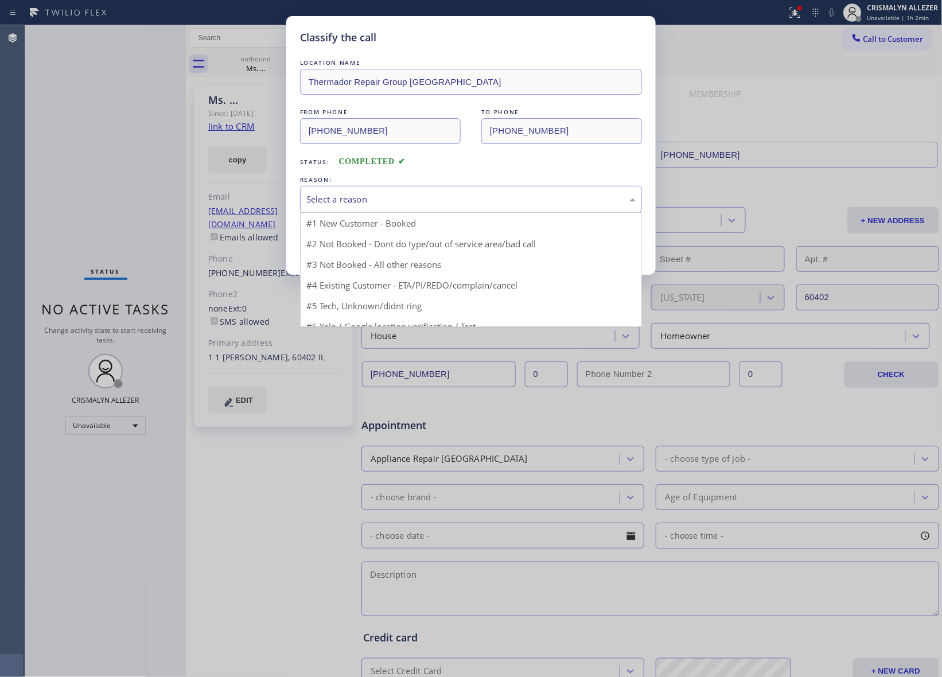
click at [458, 202] on div "Select a reason" at bounding box center [470, 199] width 329 height 13
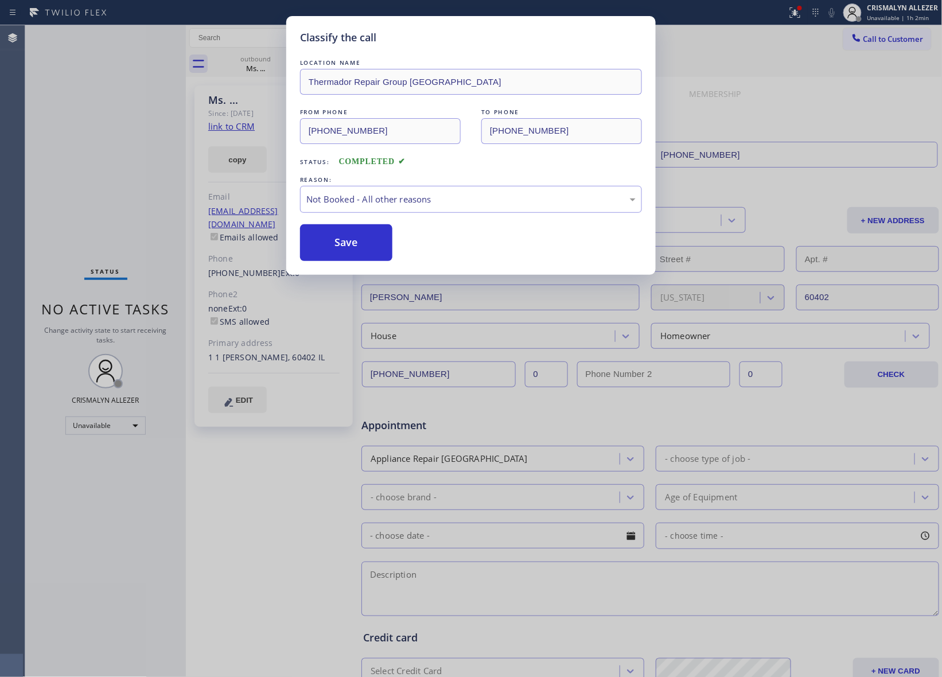
click at [341, 244] on button "Save" at bounding box center [346, 242] width 92 height 37
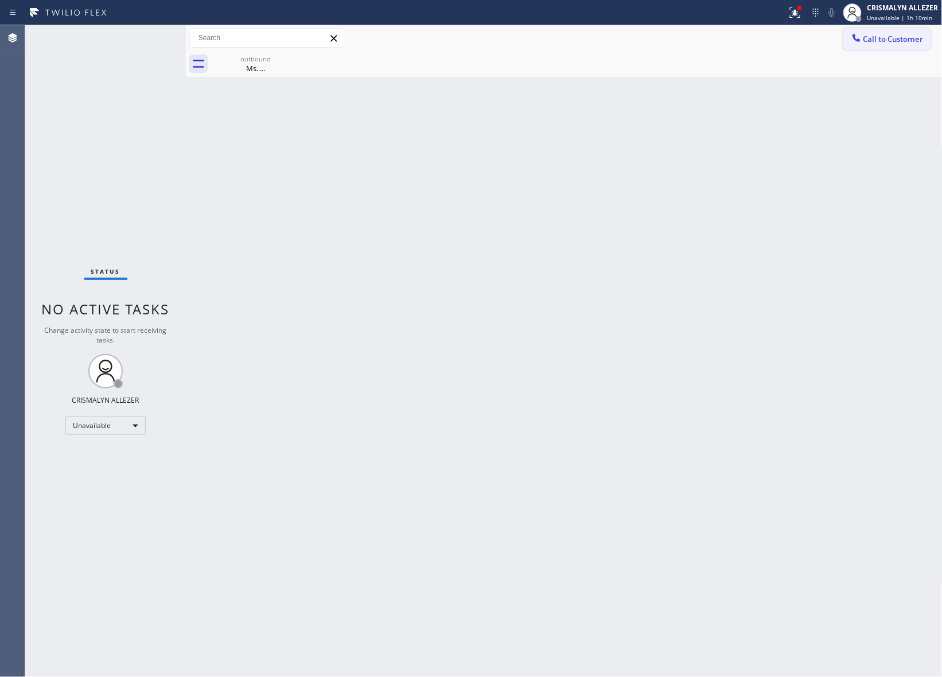
click at [883, 41] on span "Call to Customer" at bounding box center [894, 39] width 60 height 10
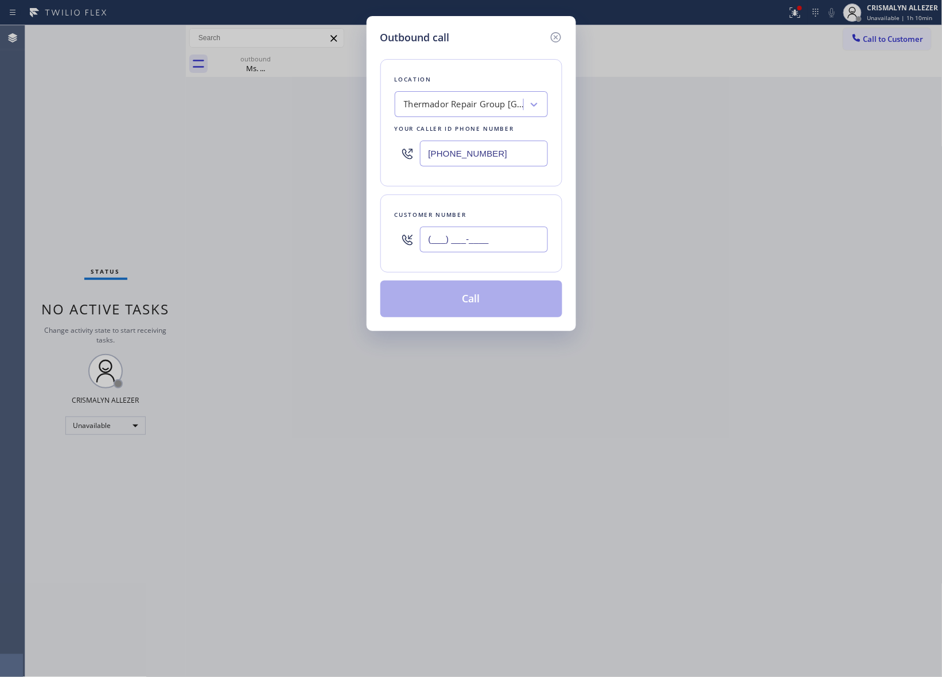
click at [539, 250] on input "(___) ___-____" at bounding box center [484, 240] width 128 height 26
paste input "760) 409-5602"
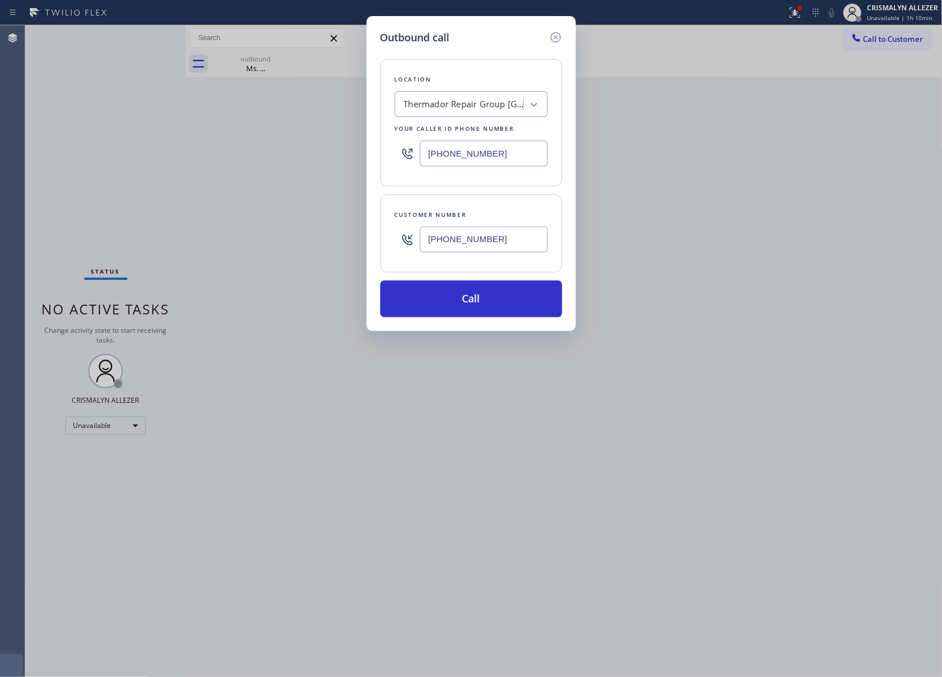
type input "[PHONE_NUMBER]"
drag, startPoint x: 512, startPoint y: 152, endPoint x: 471, endPoint y: 150, distance: 41.4
click at [471, 150] on input "[PHONE_NUMBER]" at bounding box center [484, 154] width 128 height 26
click at [463, 106] on div "Thermador Repair Group [GEOGRAPHIC_DATA]" at bounding box center [464, 104] width 121 height 13
paste input "Green Garden Plumbers"
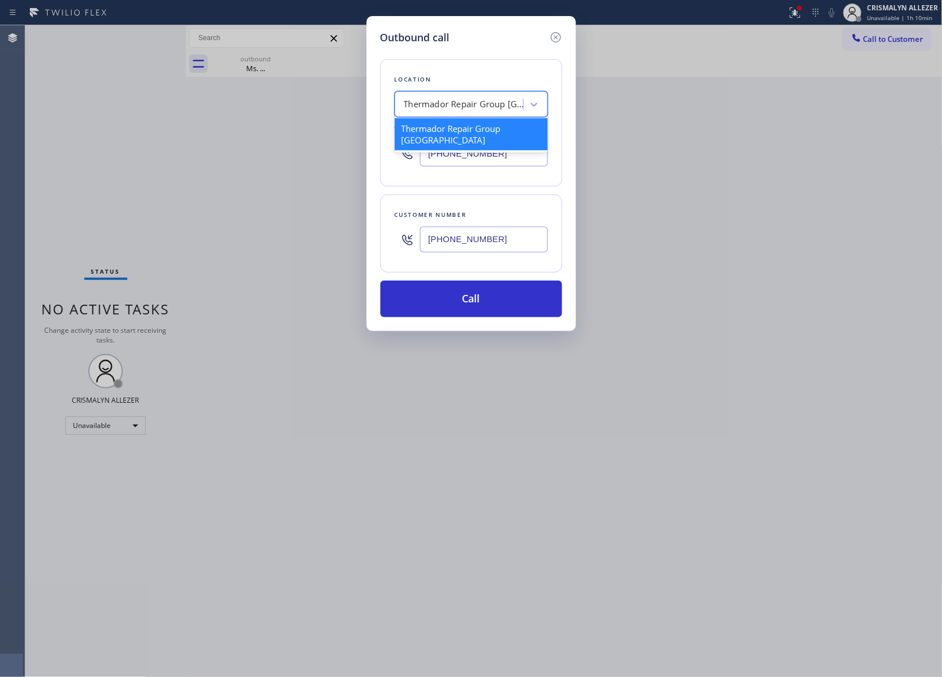
type input "Green Garden Plumbers"
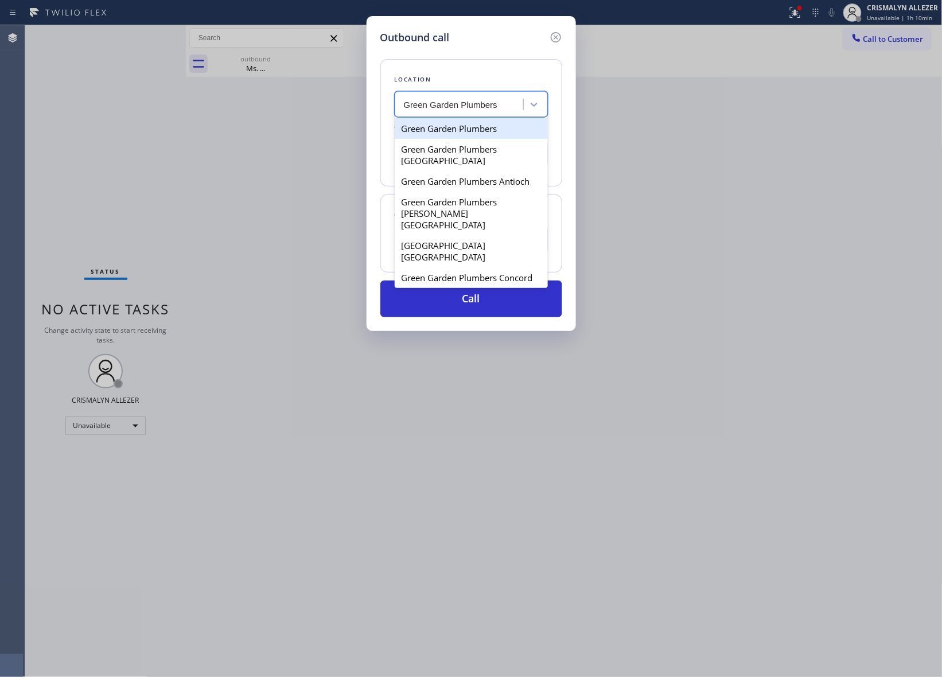
click at [457, 130] on div "Green Garden Plumbers" at bounding box center [471, 128] width 153 height 21
type input "[PHONE_NUMBER]"
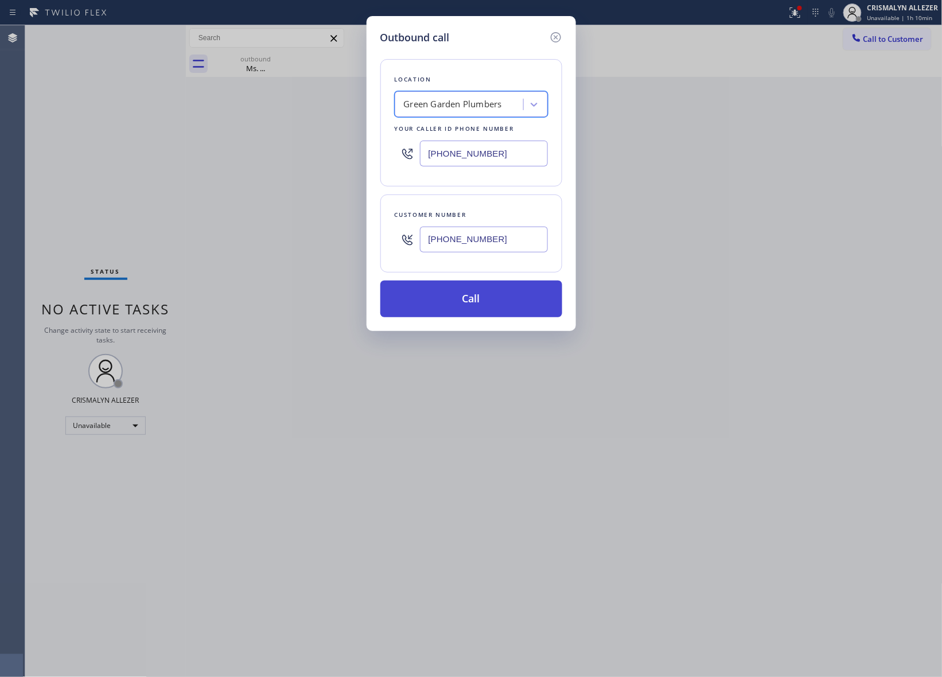
click at [490, 306] on button "Call" at bounding box center [472, 299] width 182 height 37
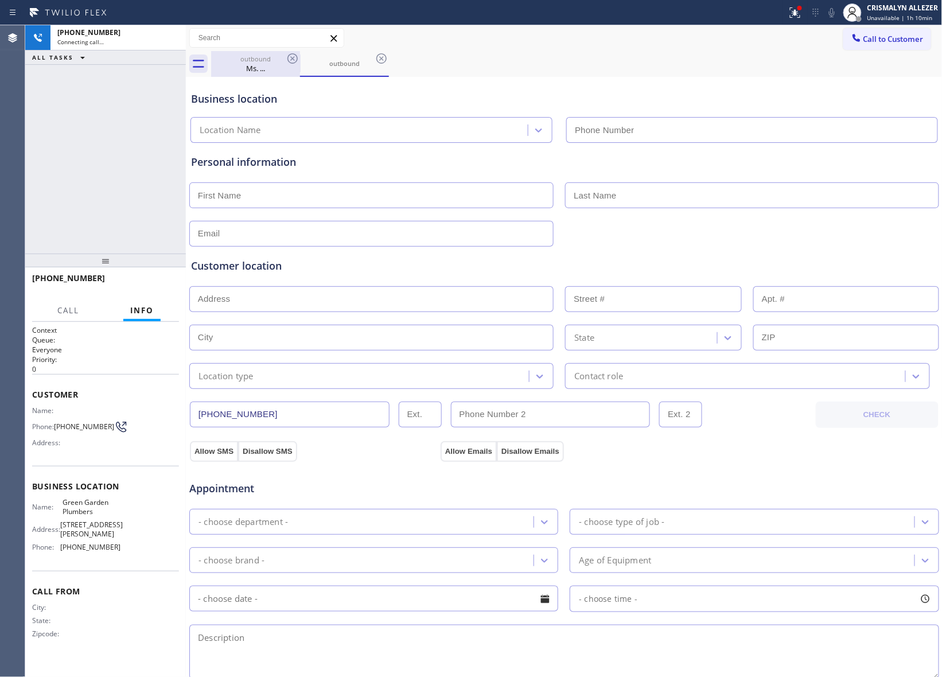
type input "[PHONE_NUMBER]"
click at [249, 64] on div "Ms. ..." at bounding box center [255, 68] width 87 height 10
type input "[PHONE_NUMBER]"
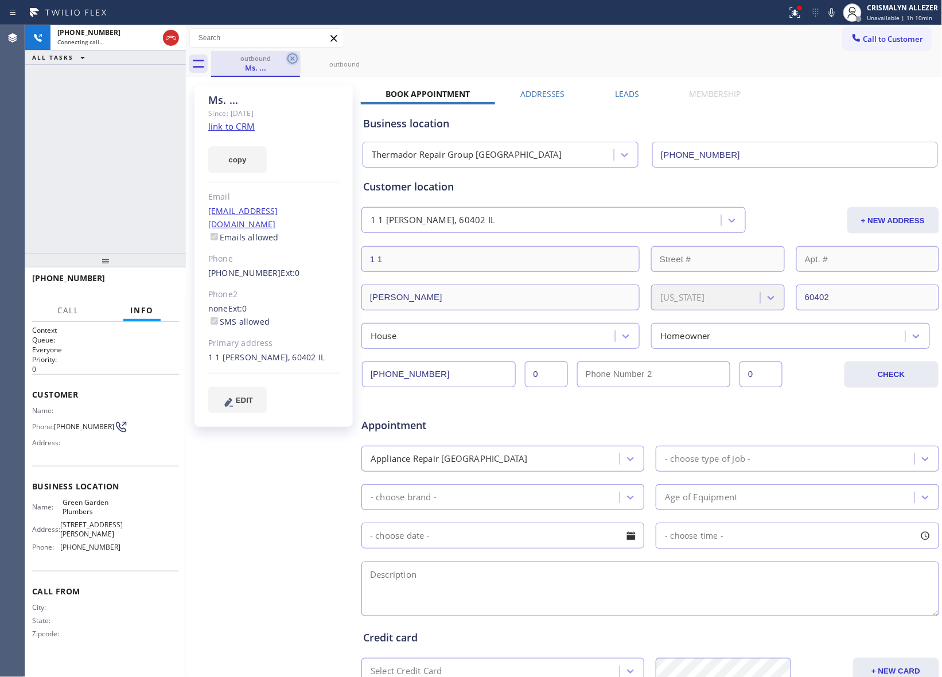
click at [292, 60] on icon at bounding box center [293, 58] width 10 height 10
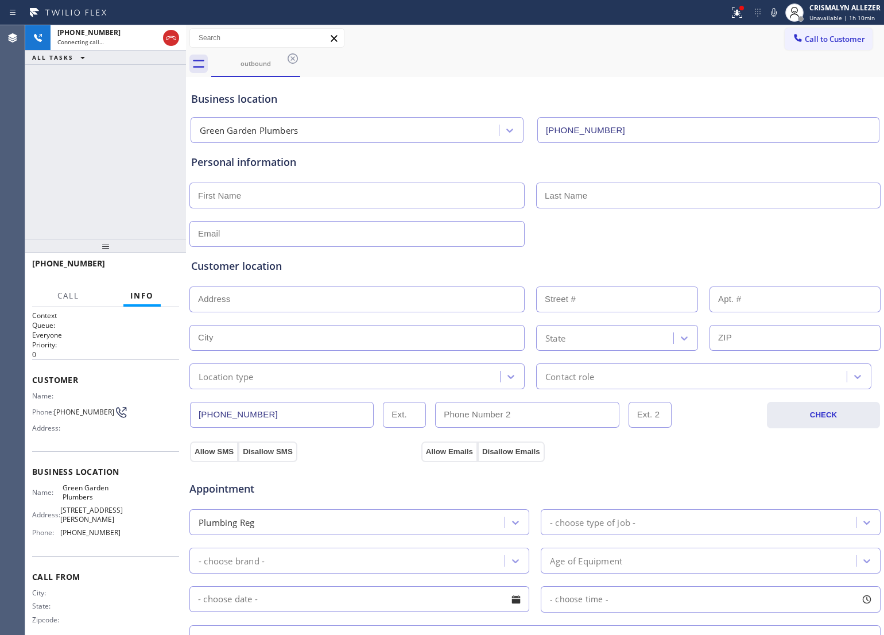
click at [284, 233] on input "text" at bounding box center [356, 234] width 335 height 26
paste input "[PERSON_NAME][EMAIL_ADDRESS][DOMAIN_NAME]"
type input "[PERSON_NAME][EMAIL_ADDRESS][DOMAIN_NAME]"
click at [339, 208] on input "text" at bounding box center [356, 196] width 335 height 26
type input "[PERSON_NAME]"
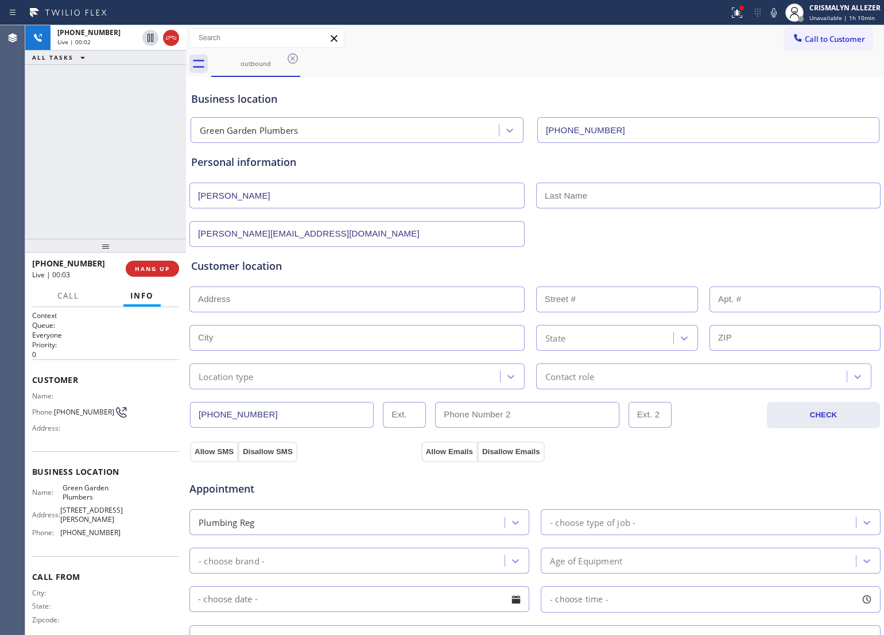
click at [584, 244] on div "Customer location >> ADD NEW ADDRESS << + NEW ADDRESS State Location type Conta…" at bounding box center [535, 315] width 692 height 147
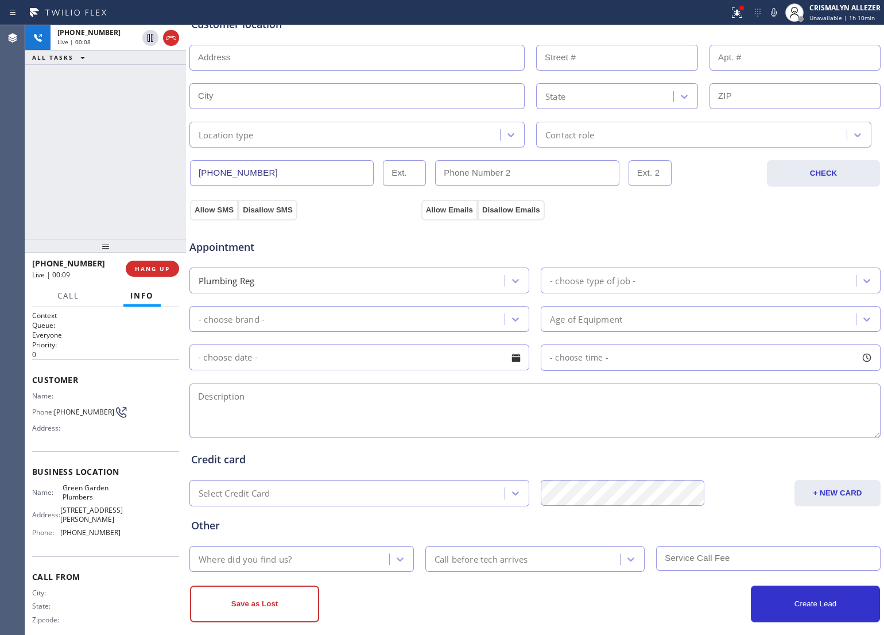
scroll to position [257, 0]
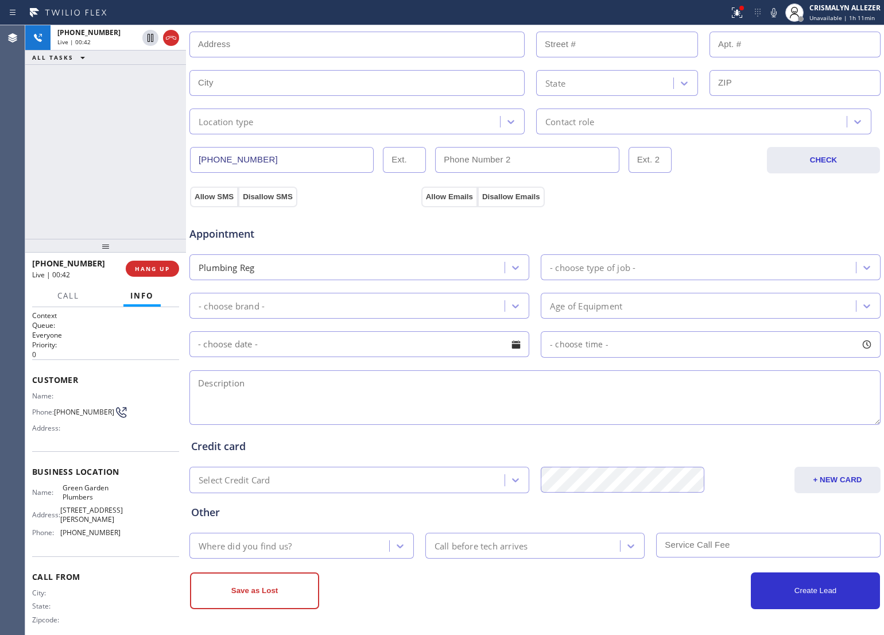
click at [263, 390] on textarea at bounding box center [534, 397] width 691 height 55
drag, startPoint x: 196, startPoint y: 385, endPoint x: 284, endPoint y: 389, distance: 88.5
click at [284, 389] on textarea "wants to repipline" at bounding box center [534, 397] width 691 height 55
paste textarea "Want to replace all irrigation systems"
click at [498, 390] on textarea "Want to replace all irrigation systems || house built in the 80s ||" at bounding box center [534, 397] width 691 height 55
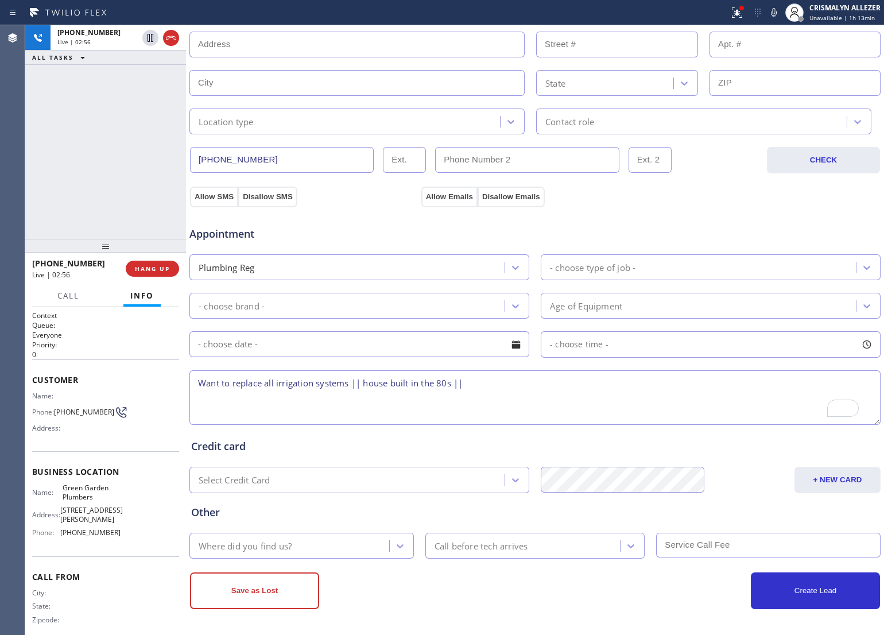
click at [492, 383] on textarea "Want to replace all irrigation systems || house built in the 80s ||" at bounding box center [534, 397] width 691 height 55
paste textarea "[STREET_ADDRESS]"
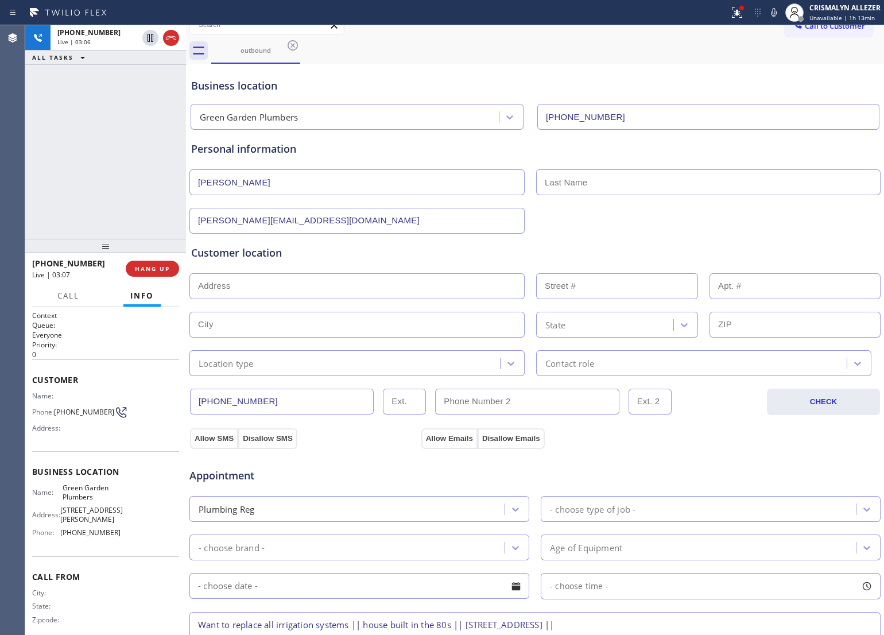
scroll to position [0, 0]
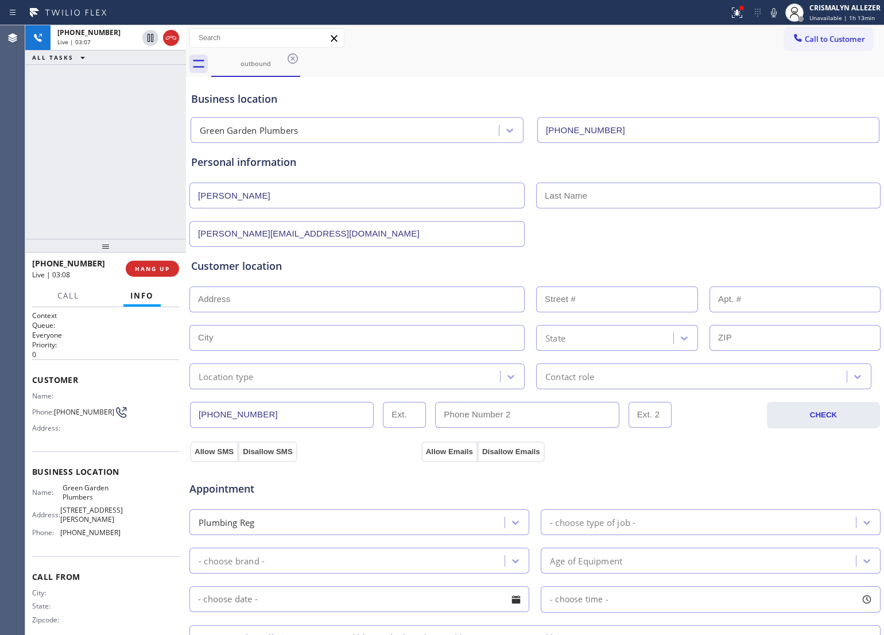
type textarea "Want to replace all irrigation systems || house built in the 80s || [STREET_ADD…"
click at [629, 189] on input "text" at bounding box center [708, 196] width 344 height 26
type input "[PERSON_NAME]"
click at [393, 275] on div "Customer location >> ADD NEW ADDRESS << + NEW ADDRESS State Location type Conta…" at bounding box center [535, 323] width 688 height 131
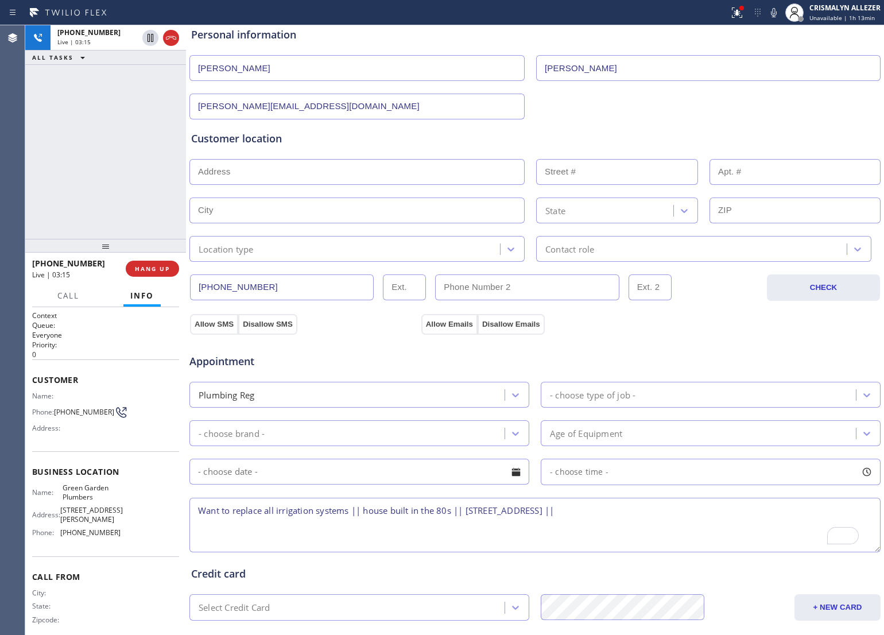
scroll to position [215, 0]
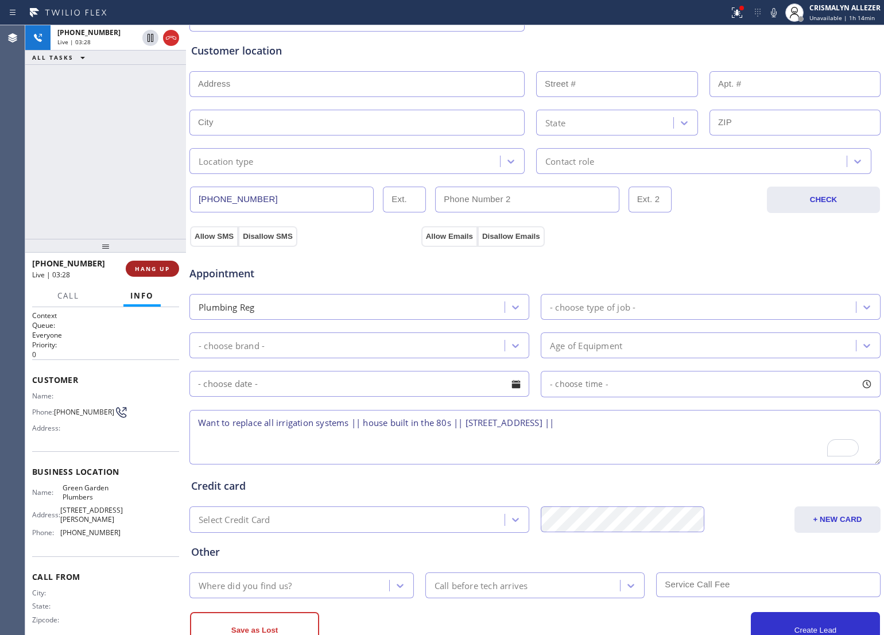
click at [153, 270] on span "HANG UP" at bounding box center [152, 269] width 35 height 8
click at [414, 88] on input "text" at bounding box center [356, 84] width 335 height 26
paste input "[STREET_ADDRESS]"
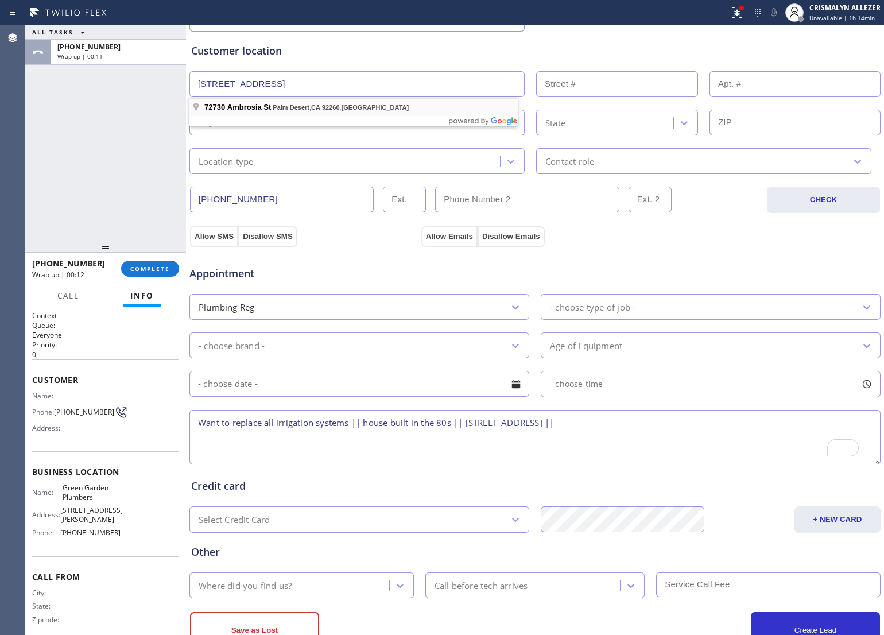
type input "[STREET_ADDRESS]"
type input "72730"
type input "Palm Desert"
type input "92260"
click at [509, 165] on icon at bounding box center [510, 161] width 11 height 11
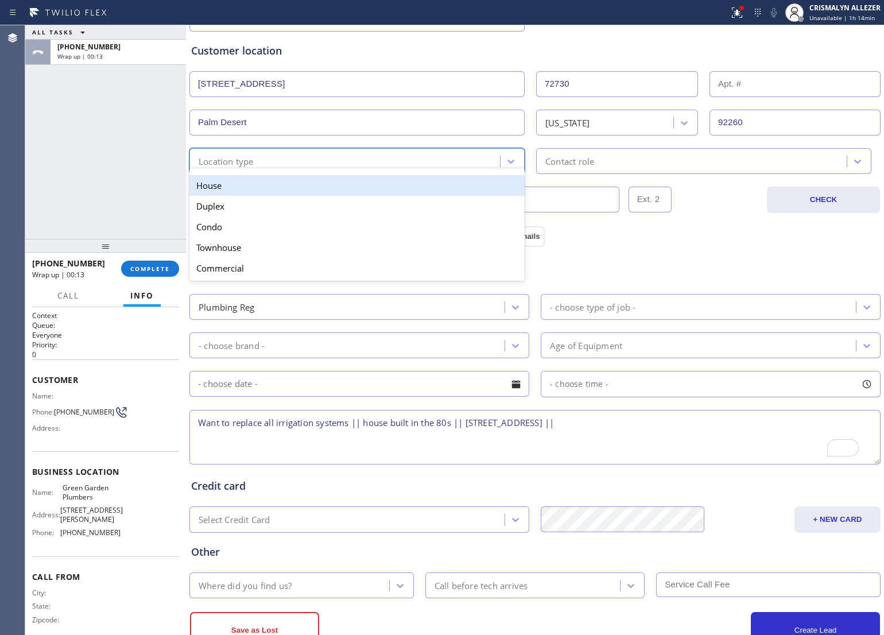
click at [434, 193] on div "House" at bounding box center [356, 185] width 335 height 21
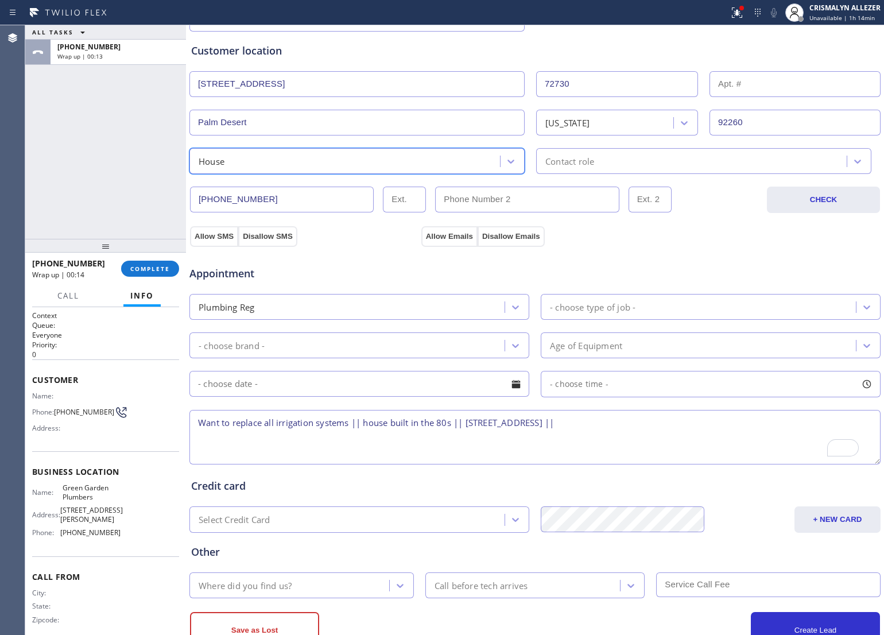
click at [597, 161] on div "Contact role" at bounding box center [692, 161] width 307 height 20
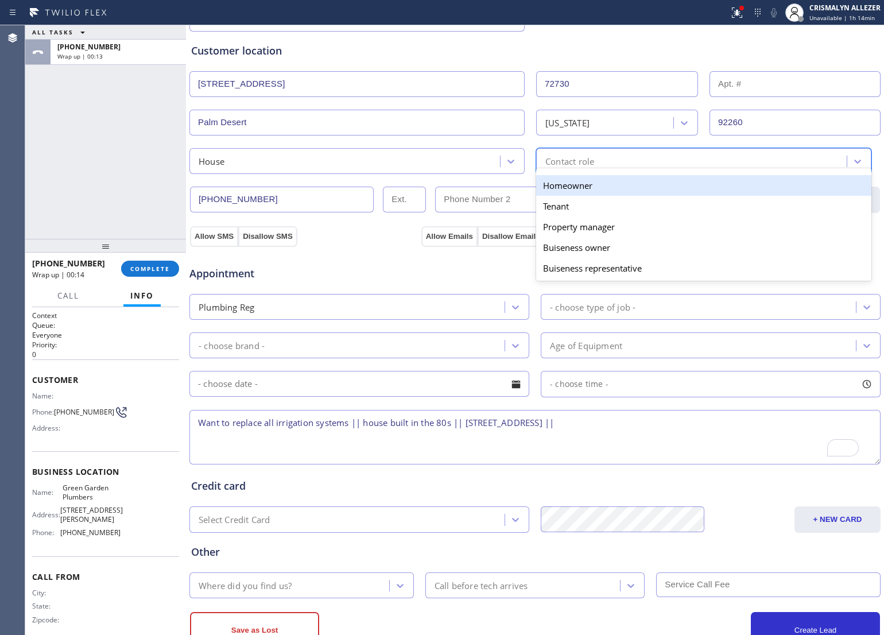
click at [580, 193] on div "Homeowner" at bounding box center [703, 185] width 335 height 21
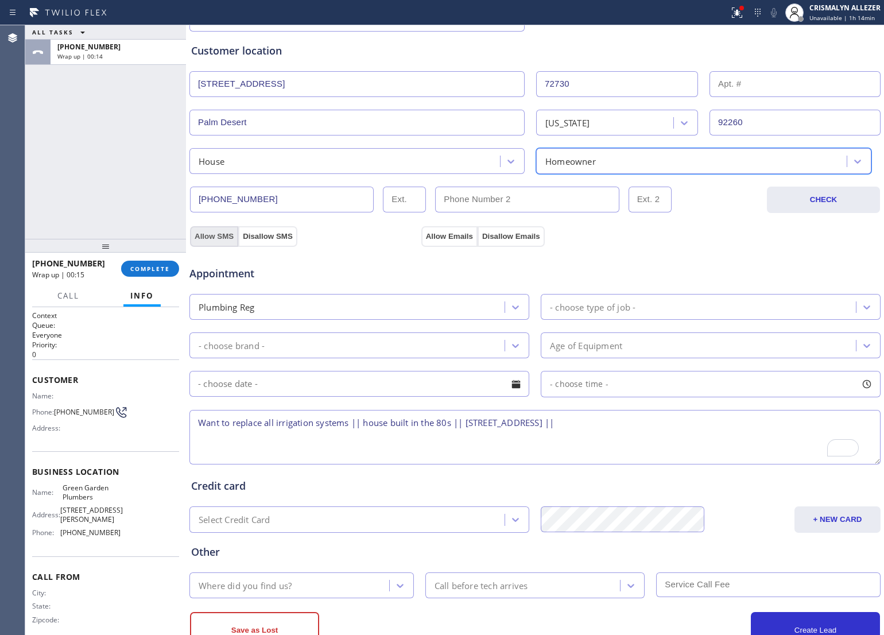
click at [220, 239] on button "Allow SMS" at bounding box center [214, 236] width 48 height 21
click at [445, 240] on button "Allow Emails" at bounding box center [449, 236] width 56 height 21
drag, startPoint x: 614, startPoint y: 422, endPoint x: 638, endPoint y: 428, distance: 24.8
click at [638, 428] on textarea "Want to replace all irrigation systems || house built in the 80s || [STREET_ADD…" at bounding box center [534, 437] width 691 height 55
drag, startPoint x: 197, startPoint y: 421, endPoint x: 696, endPoint y: 428, distance: 499.3
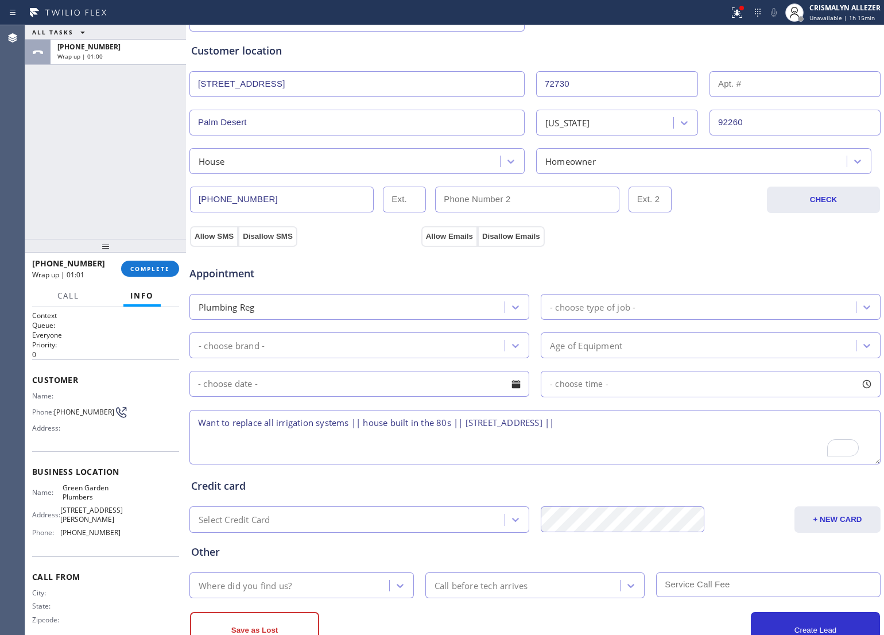
click at [696, 428] on textarea "Want to replace all irrigation systems || house built in the 80s || [STREET_ADD…" at bounding box center [534, 437] width 691 height 55
click at [411, 455] on textarea "Want to replace all irrigation systems || house built in the 80s || [STREET_ADD…" at bounding box center [534, 437] width 691 height 55
click at [679, 425] on textarea "Want to replace all irrigation systems || house built in the 80s || [STREET_ADD…" at bounding box center [534, 437] width 691 height 55
type textarea "Want to replace all irrigation systems || house built in the 80s || [STREET_ADD…"
click at [432, 234] on button "Allow Emails" at bounding box center [446, 236] width 51 height 21
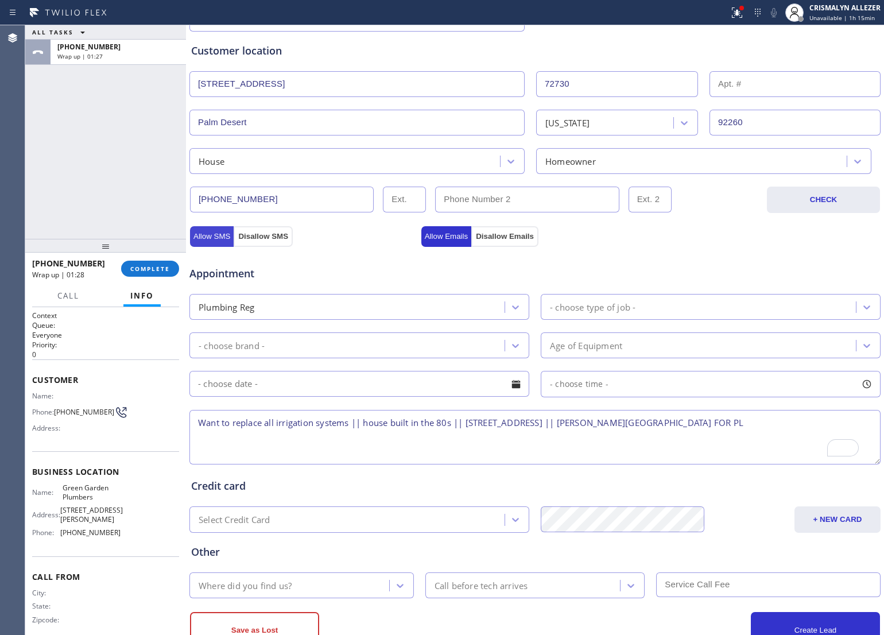
click at [209, 237] on button "Allow SMS" at bounding box center [212, 236] width 44 height 21
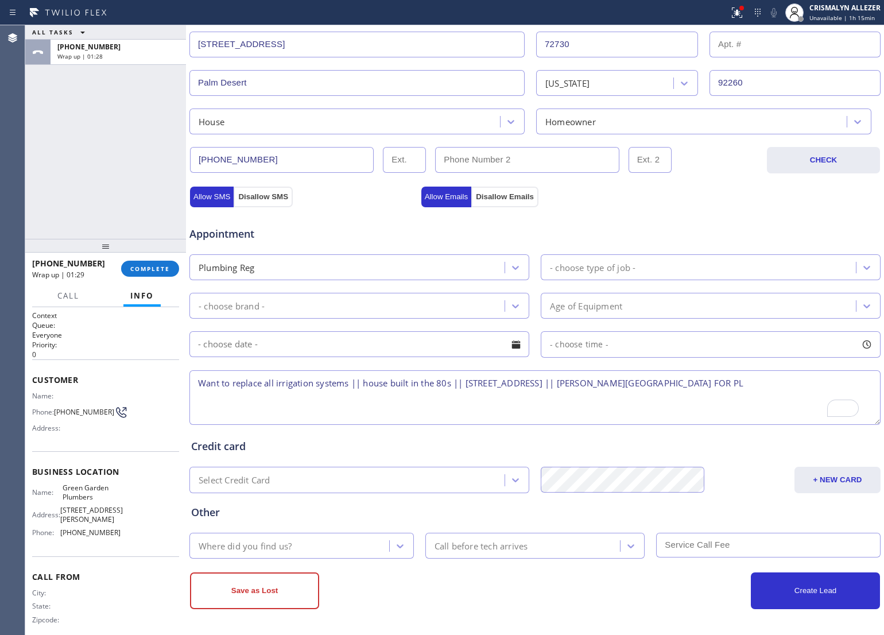
click at [629, 266] on div "- choose type of job -" at bounding box center [593, 267] width 86 height 13
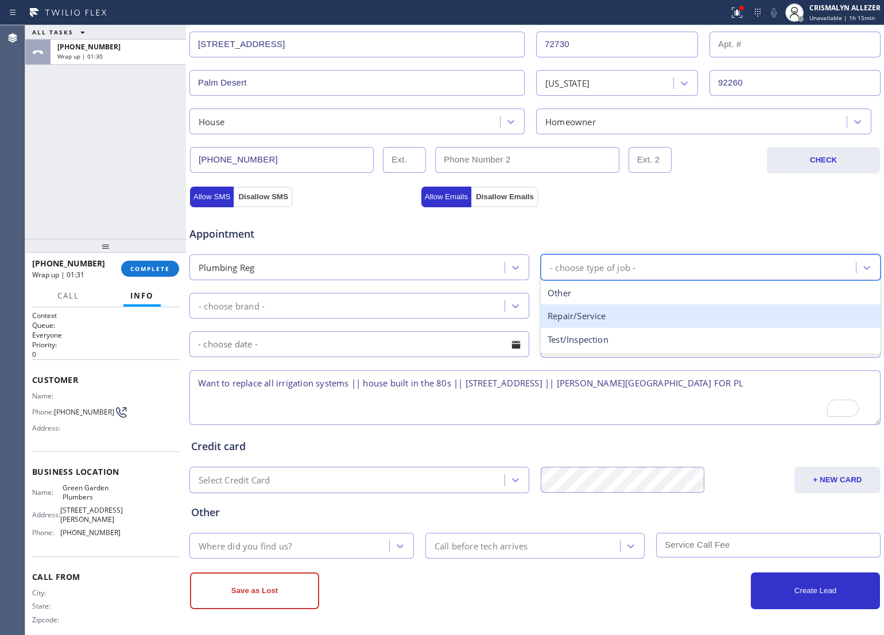
click at [618, 322] on div "Repair/Service" at bounding box center [711, 316] width 340 height 24
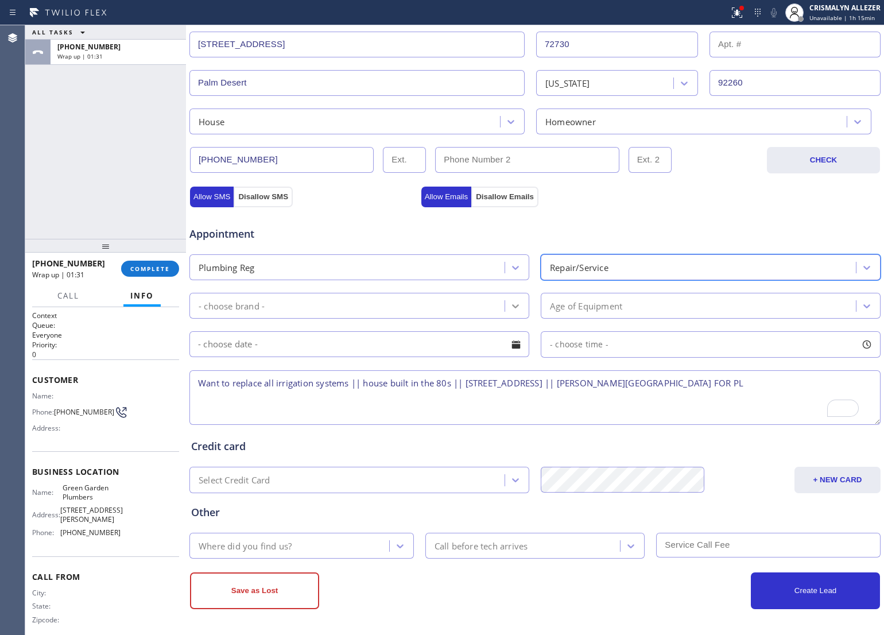
click at [506, 313] on div at bounding box center [515, 306] width 21 height 21
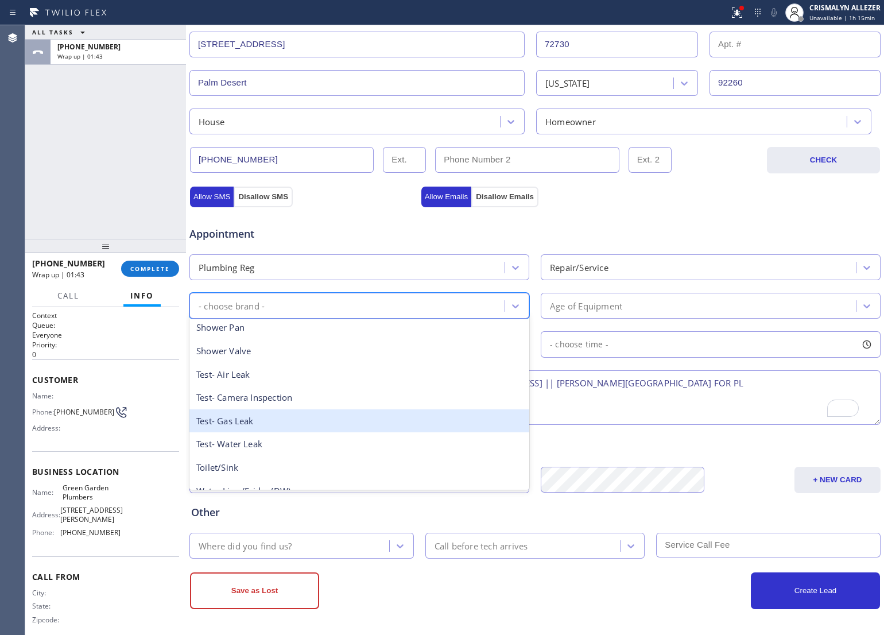
scroll to position [72, 0]
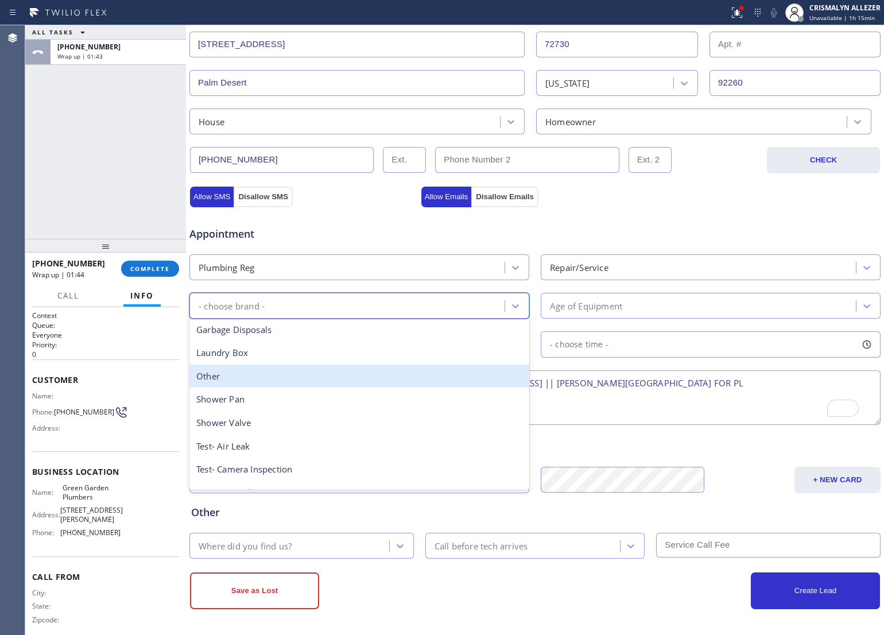
click at [269, 385] on div "Other" at bounding box center [359, 376] width 340 height 24
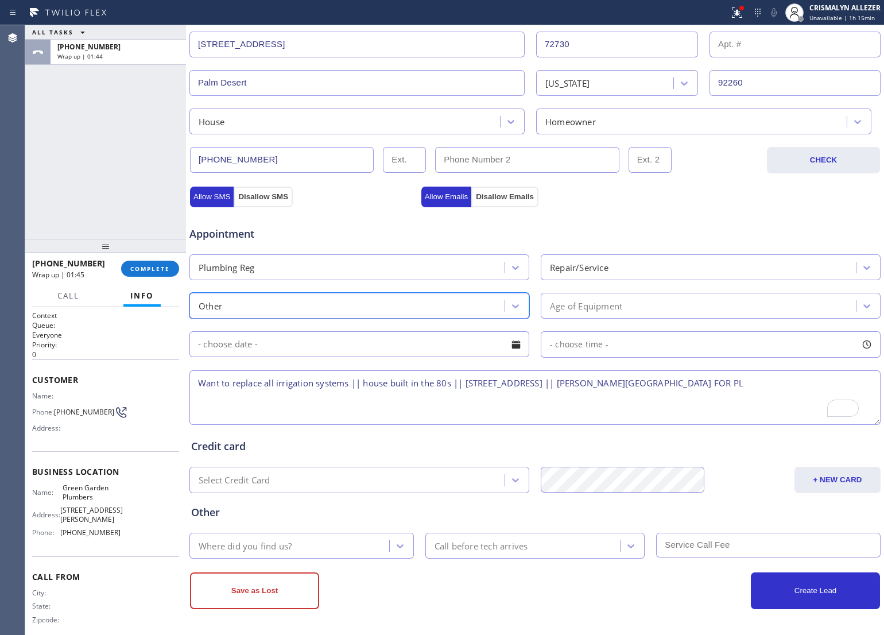
click at [643, 306] on div "Age of Equipment" at bounding box center [700, 306] width 312 height 20
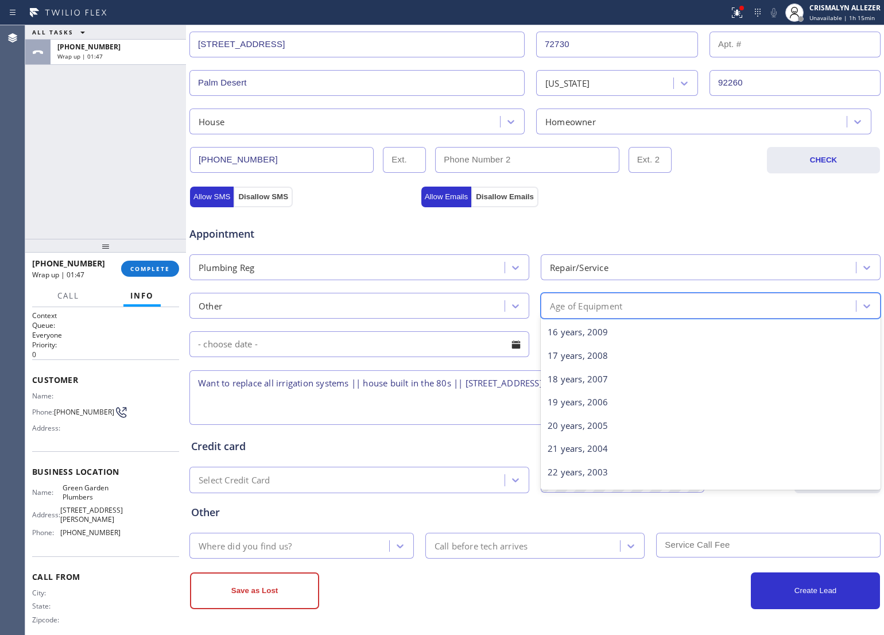
scroll to position [554, 0]
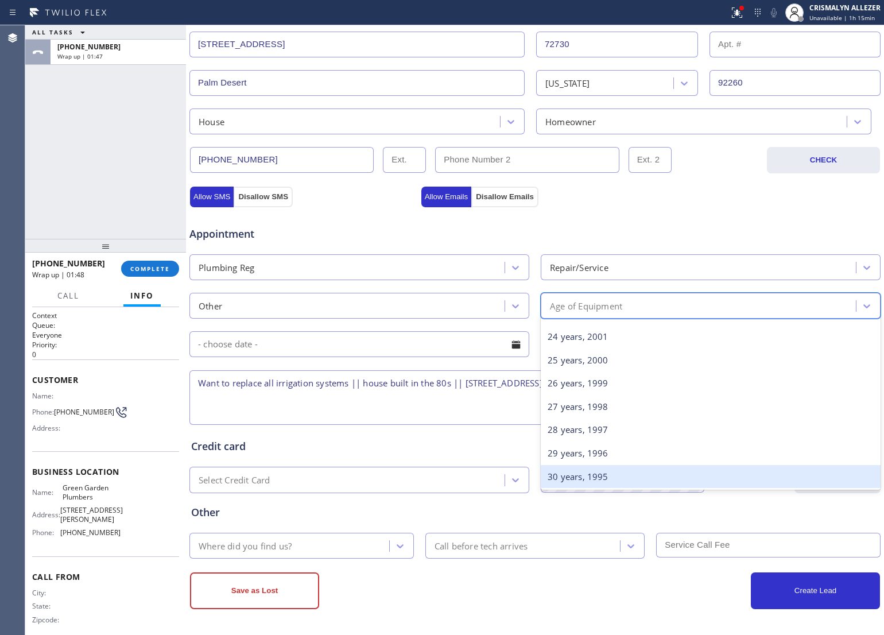
click at [620, 477] on div "30 years, 1995" at bounding box center [711, 477] width 340 height 24
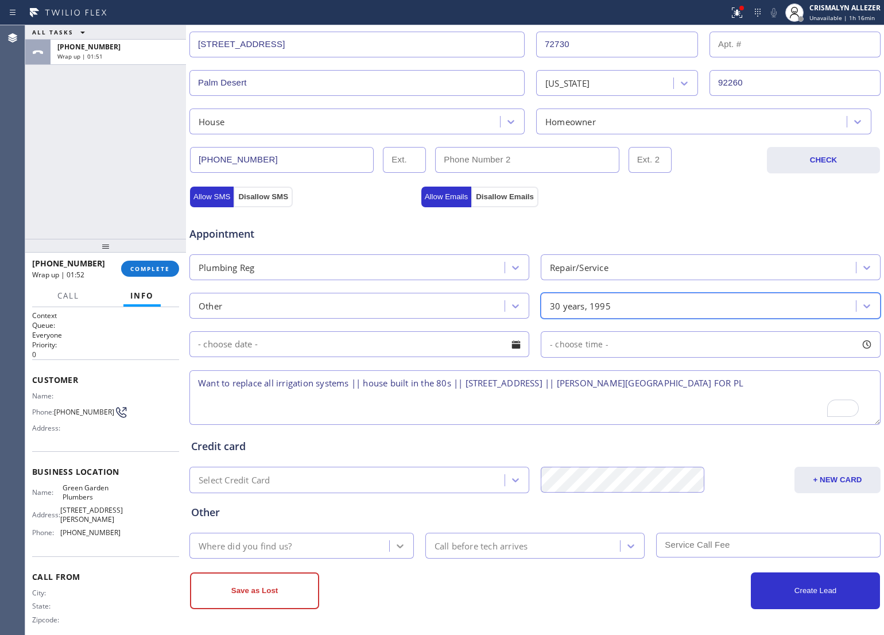
click at [401, 546] on icon at bounding box center [399, 545] width 11 height 11
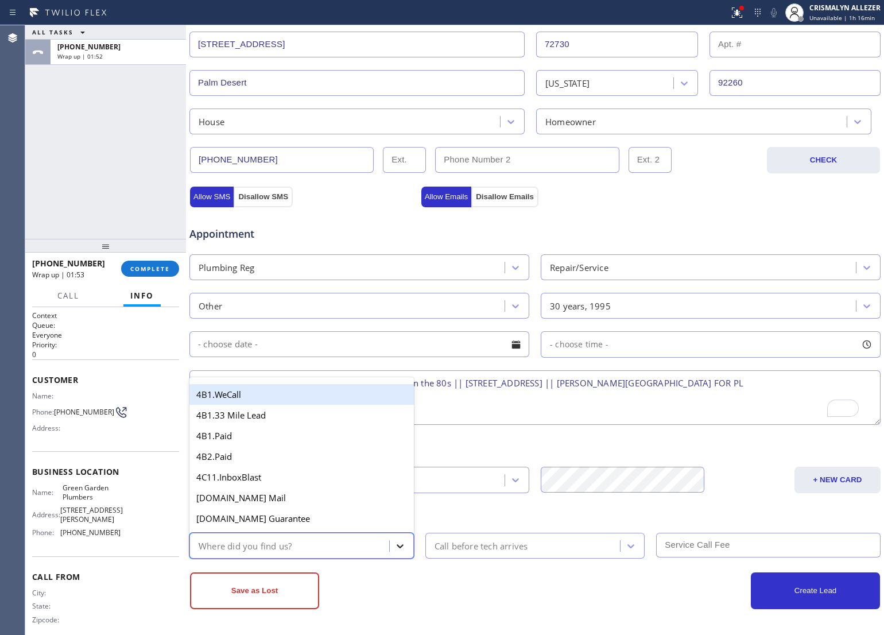
type input "WE"
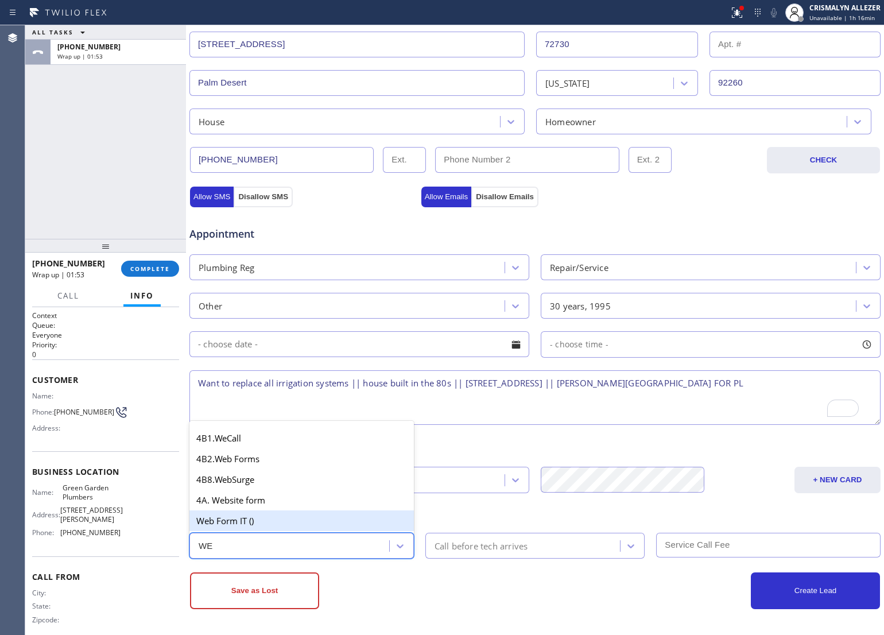
click at [325, 514] on div "Web Form IT ()" at bounding box center [301, 520] width 224 height 21
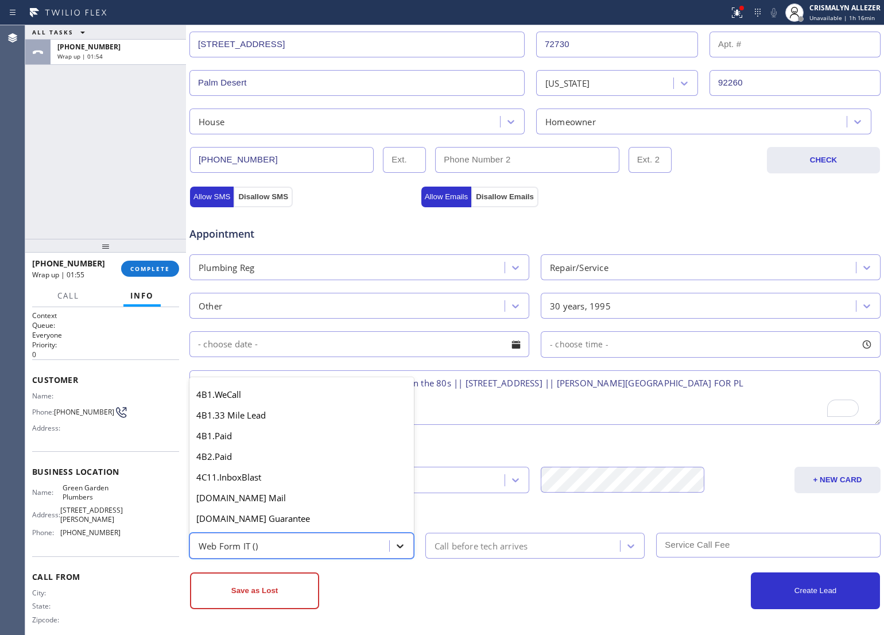
click at [399, 548] on icon at bounding box center [399, 545] width 11 height 11
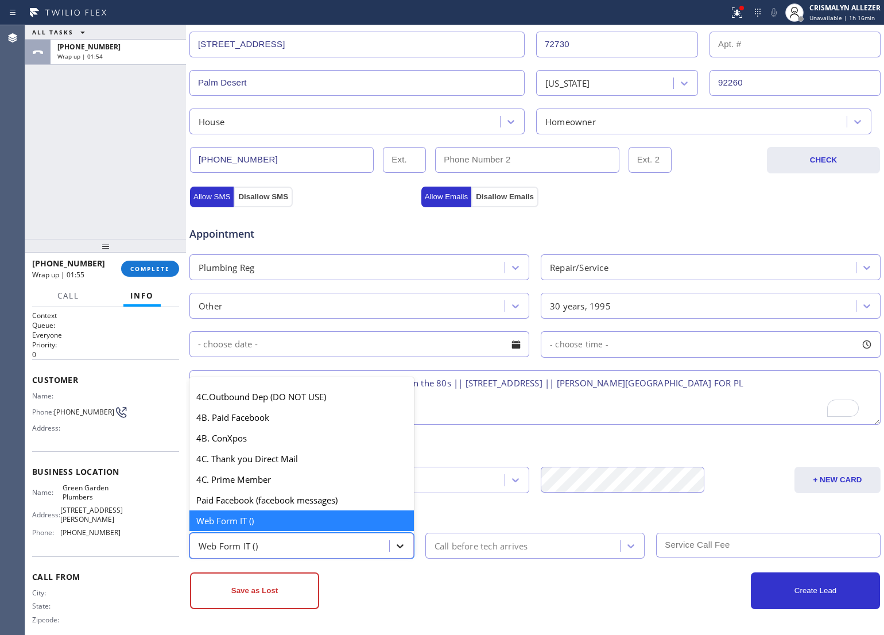
type input "WE"
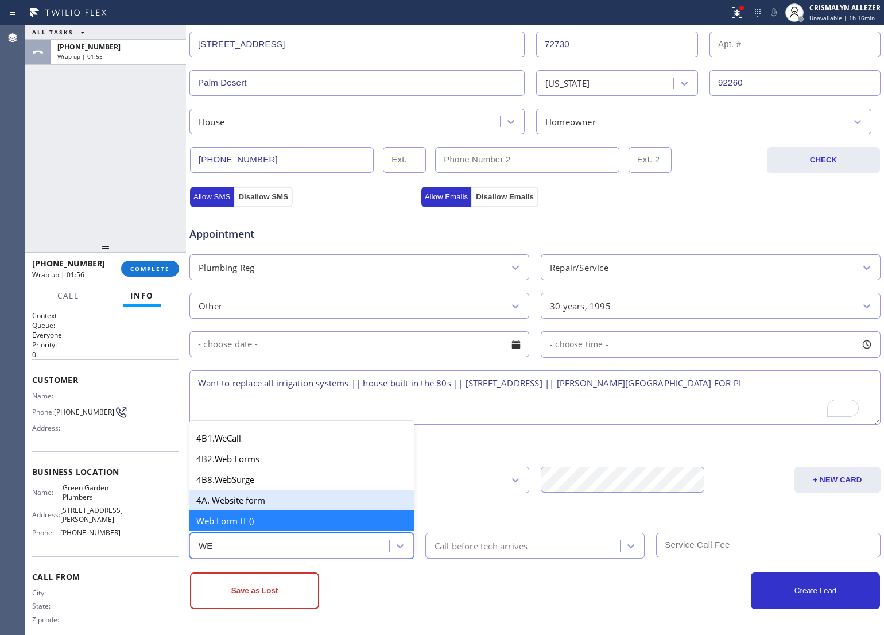
click at [291, 500] on div "4A. Website form" at bounding box center [301, 500] width 224 height 21
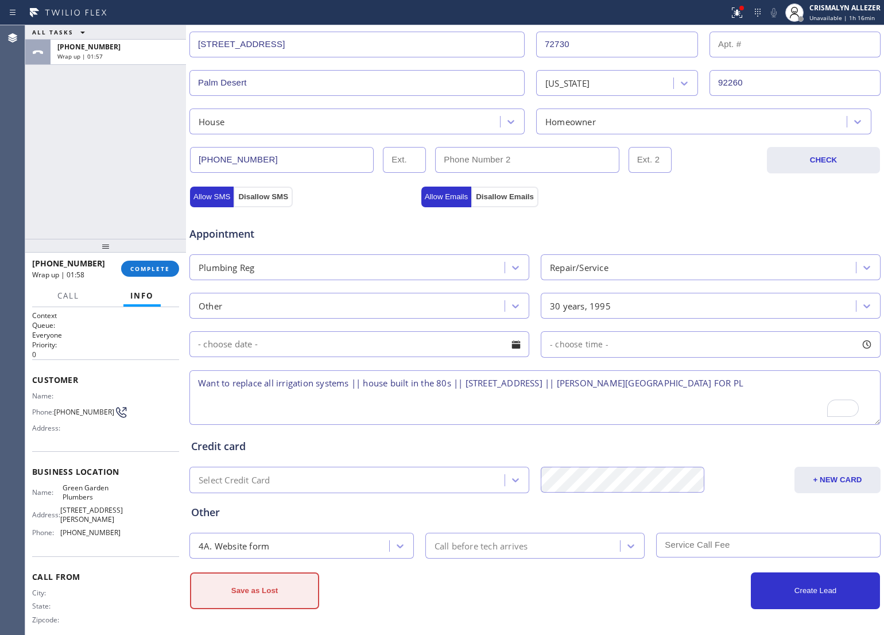
click at [280, 591] on button "Save as Lost" at bounding box center [254, 590] width 129 height 37
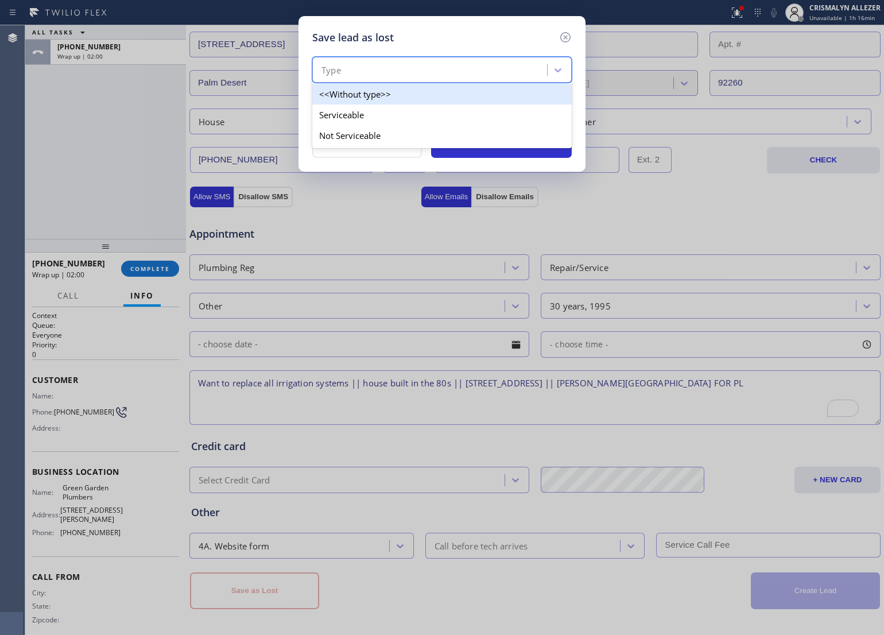
drag, startPoint x: 420, startPoint y: 65, endPoint x: 392, endPoint y: 111, distance: 53.8
click at [418, 70] on div "Type" at bounding box center [431, 70] width 231 height 20
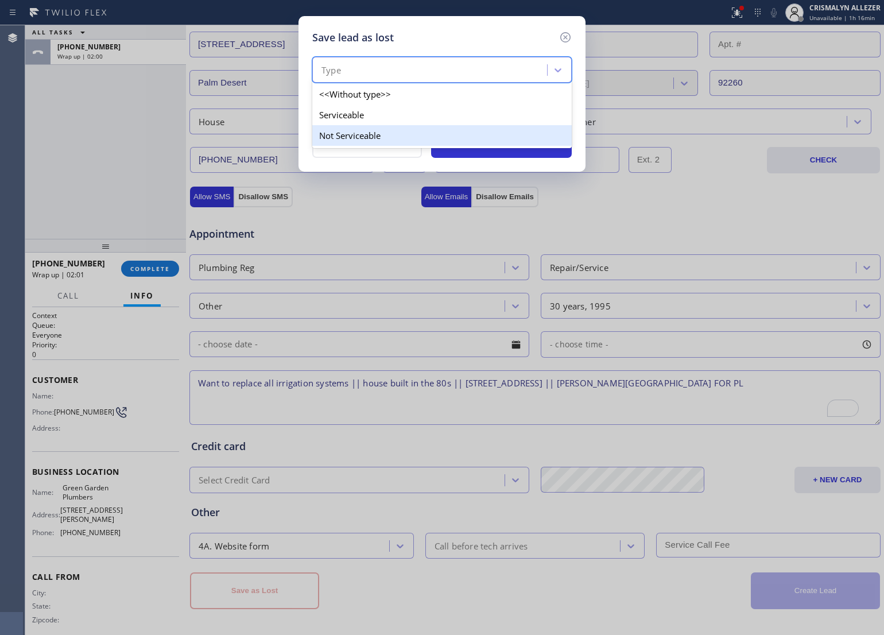
click at [367, 136] on div "Not Serviceable" at bounding box center [441, 135] width 259 height 21
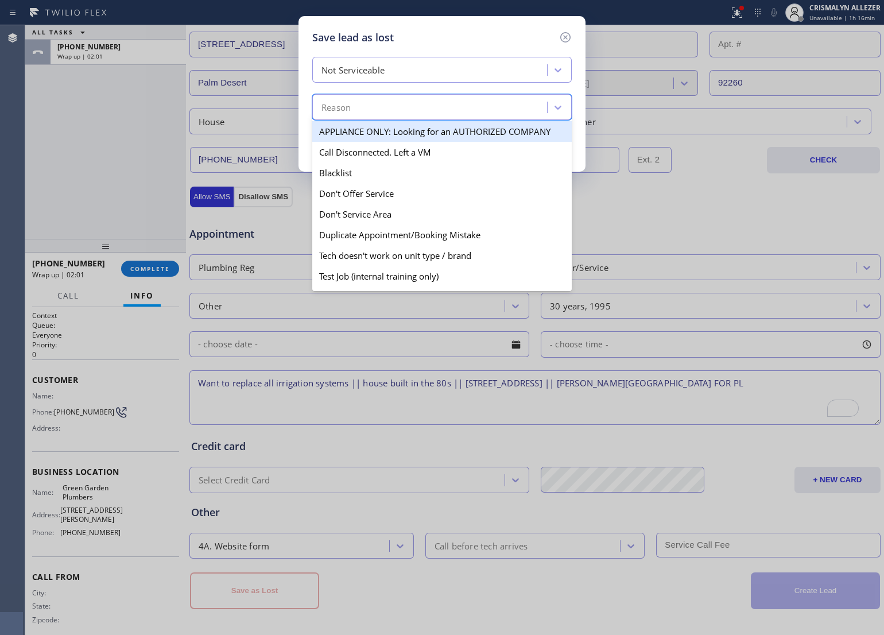
click at [403, 110] on div "Reason" at bounding box center [431, 108] width 231 height 20
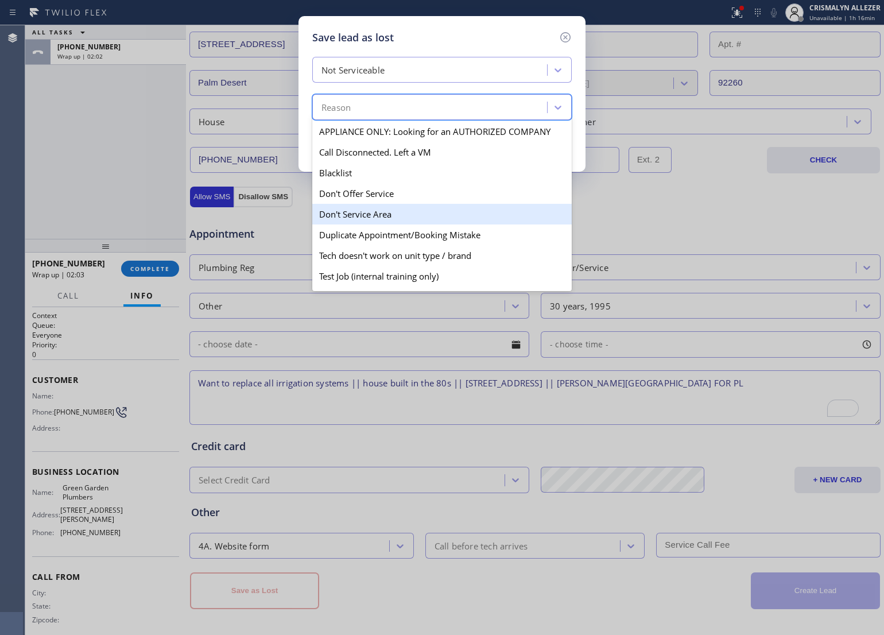
click at [376, 217] on div "Don't Service Area" at bounding box center [441, 214] width 259 height 21
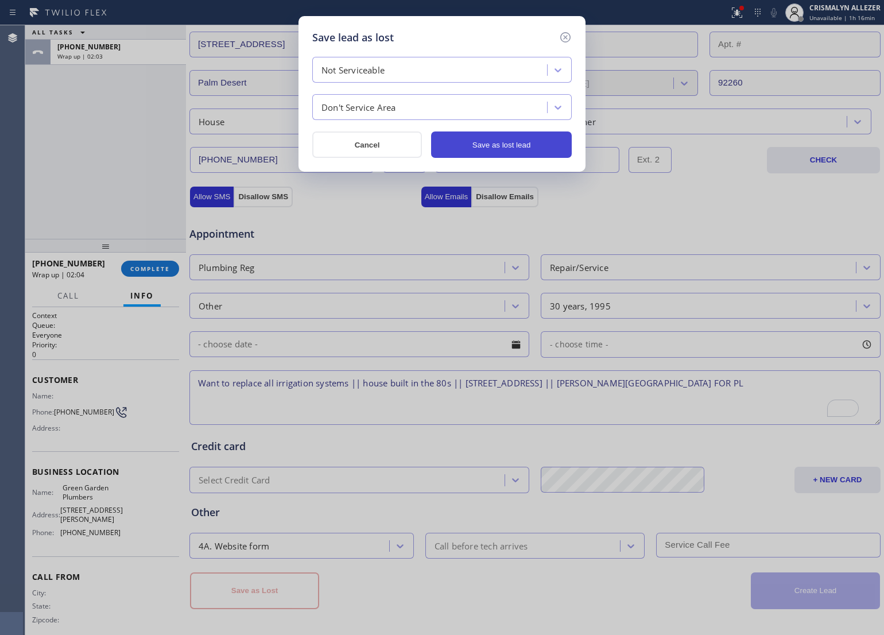
click at [517, 150] on button "Save as lost lead" at bounding box center [501, 144] width 141 height 26
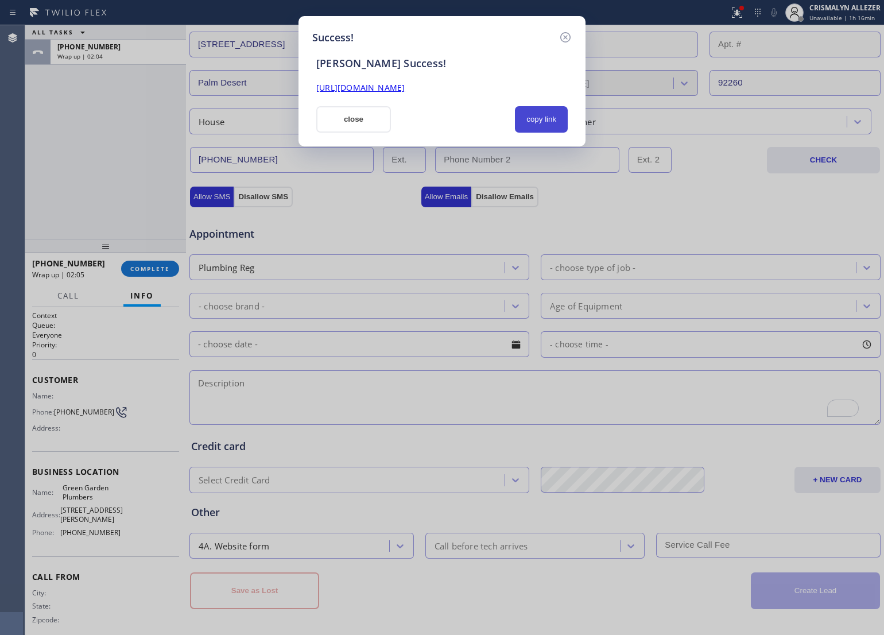
click at [542, 122] on button "copy link" at bounding box center [541, 119] width 53 height 26
click at [339, 117] on button "close" at bounding box center [353, 119] width 75 height 26
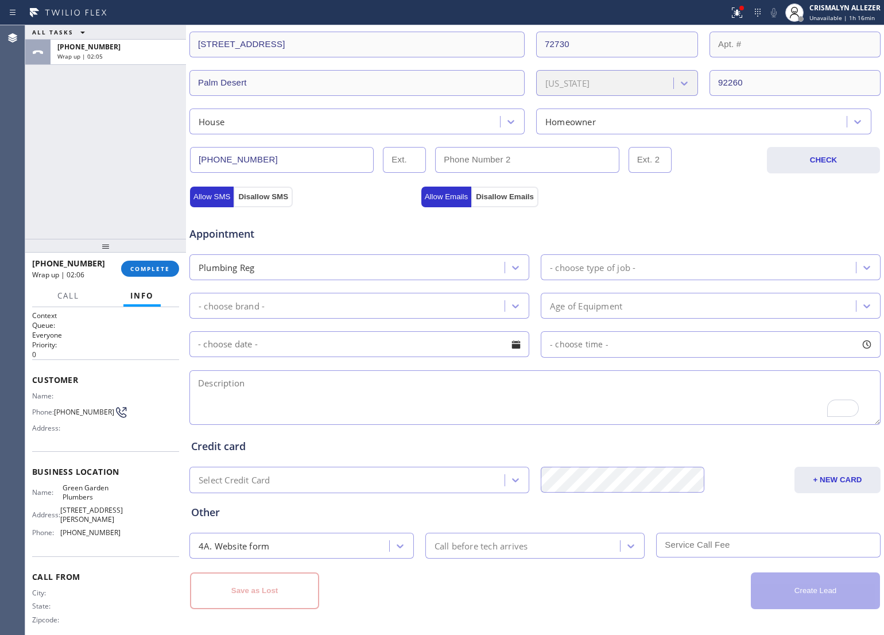
click at [145, 278] on div "[PHONE_NUMBER] Wrap up | 02:06 COMPLETE" at bounding box center [105, 269] width 147 height 30
click at [144, 274] on button "COMPLETE" at bounding box center [150, 269] width 58 height 16
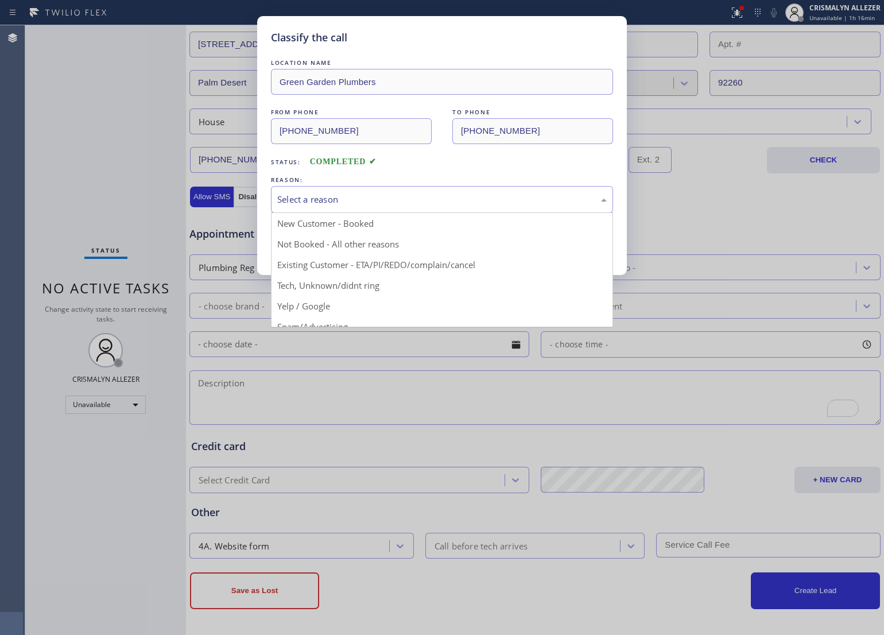
click at [399, 204] on div "Select a reason" at bounding box center [441, 199] width 329 height 13
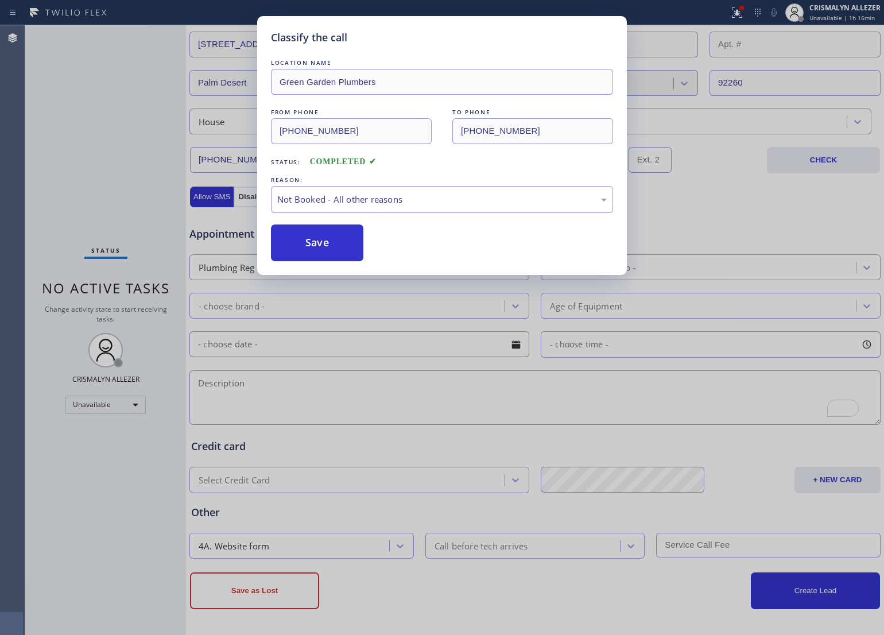
click at [315, 247] on button "Save" at bounding box center [317, 242] width 92 height 37
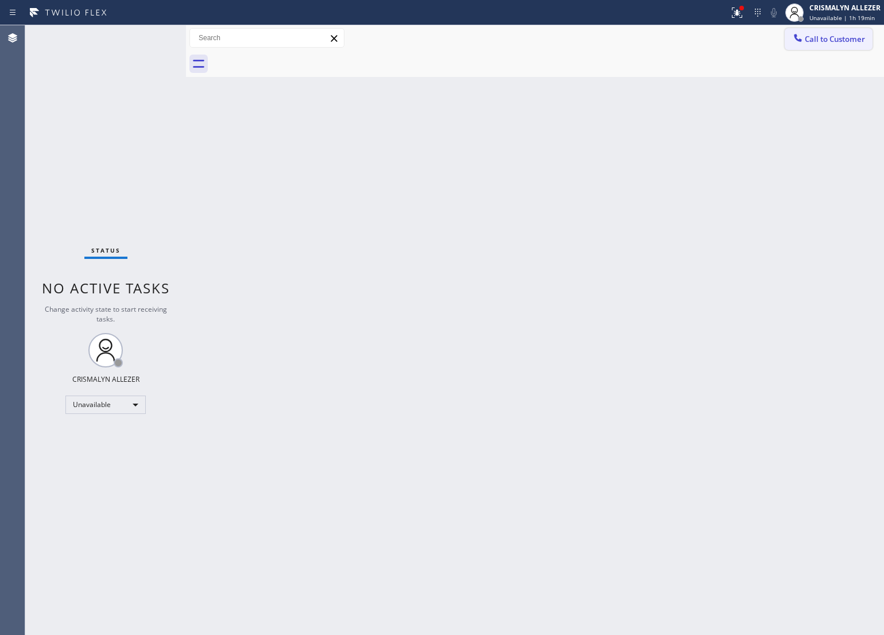
click at [815, 38] on span "Call to Customer" at bounding box center [835, 39] width 60 height 10
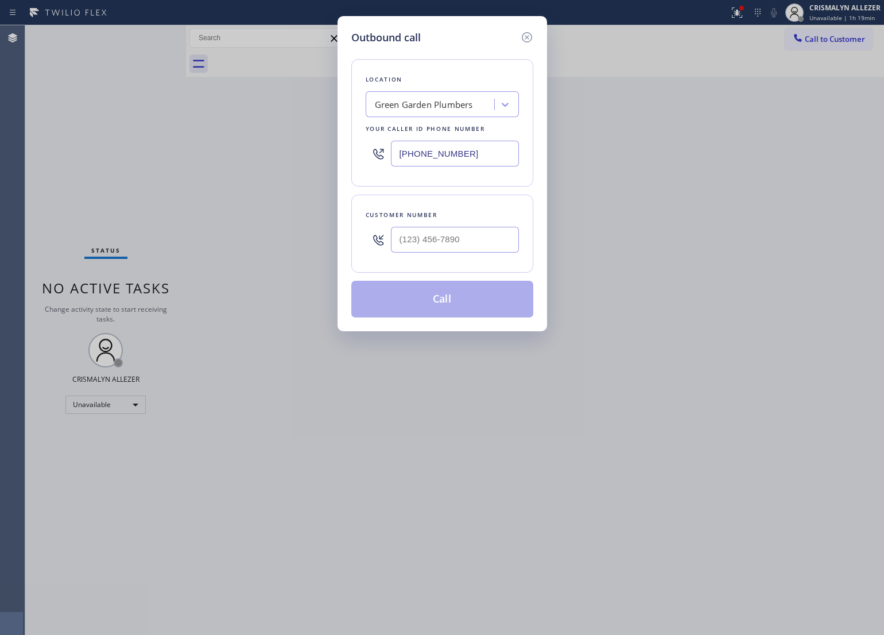
drag, startPoint x: 478, startPoint y: 155, endPoint x: 232, endPoint y: 165, distance: 245.9
click at [232, 165] on div "Outbound call Location [GEOGRAPHIC_DATA] Plumbers Your caller id phone number […" at bounding box center [442, 317] width 884 height 635
paste input "206) 202-1006"
type input "[PHONE_NUMBER]"
click at [480, 242] on input "(___) ___-____" at bounding box center [455, 240] width 128 height 26
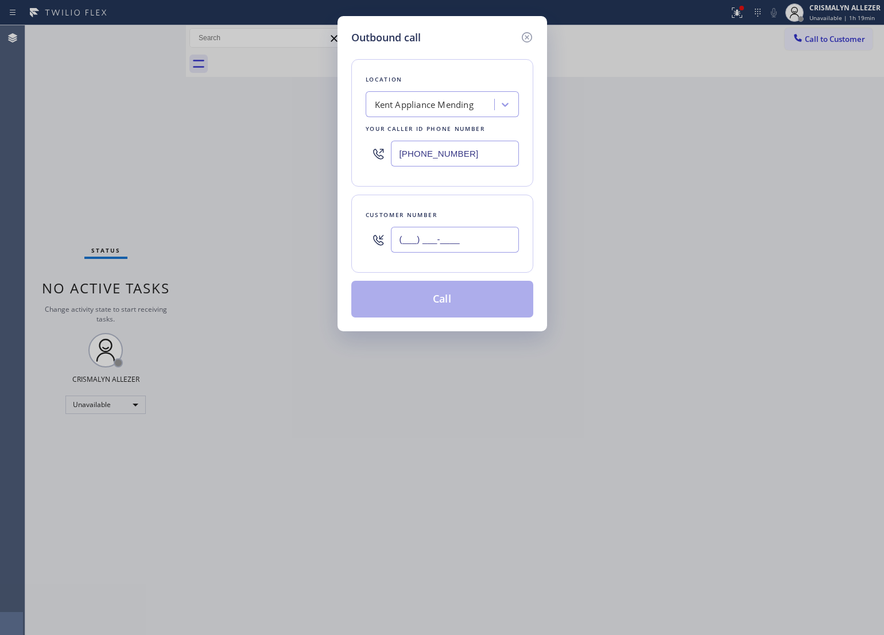
paste input "425) 350-6091"
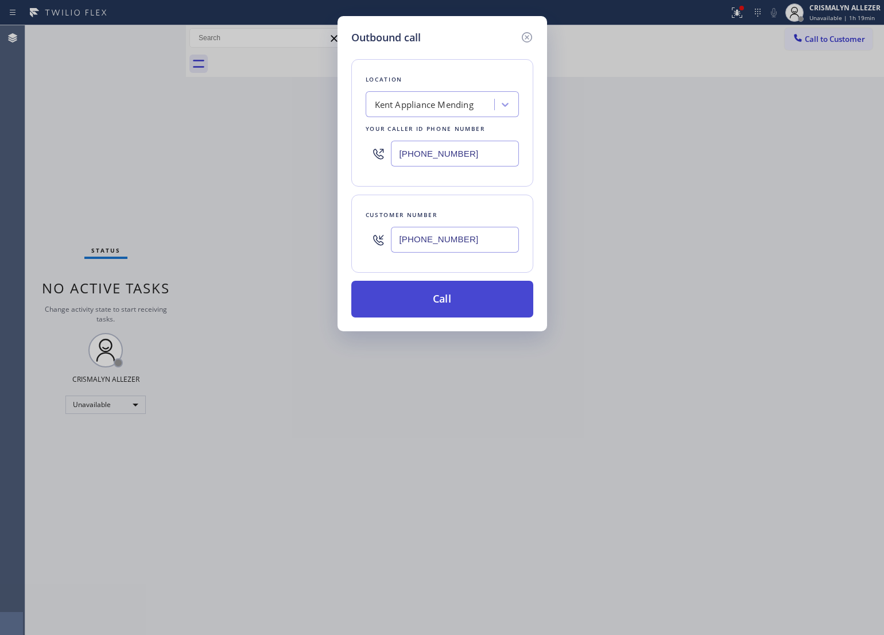
type input "[PHONE_NUMBER]"
click at [449, 311] on button "Call" at bounding box center [442, 299] width 182 height 37
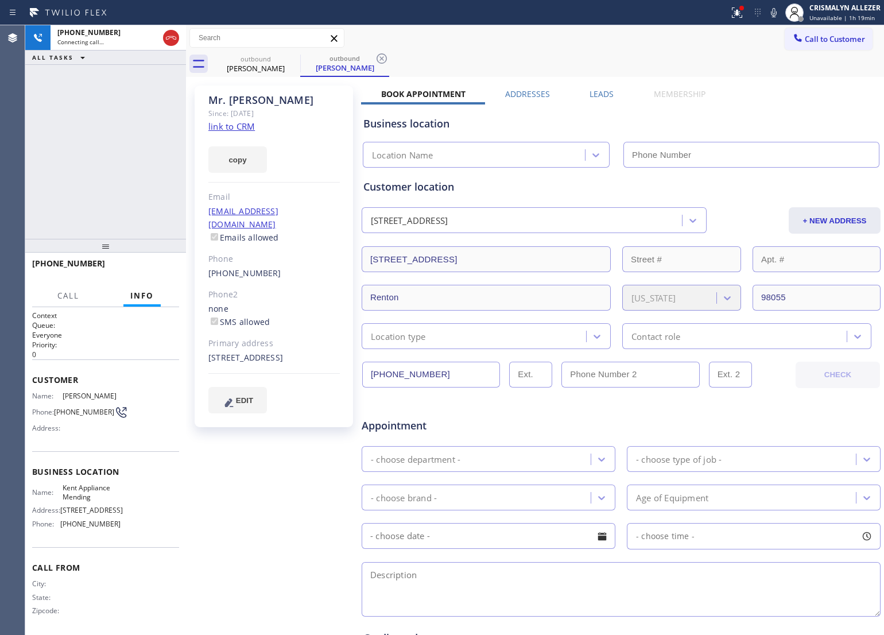
type input "[PHONE_NUMBER]"
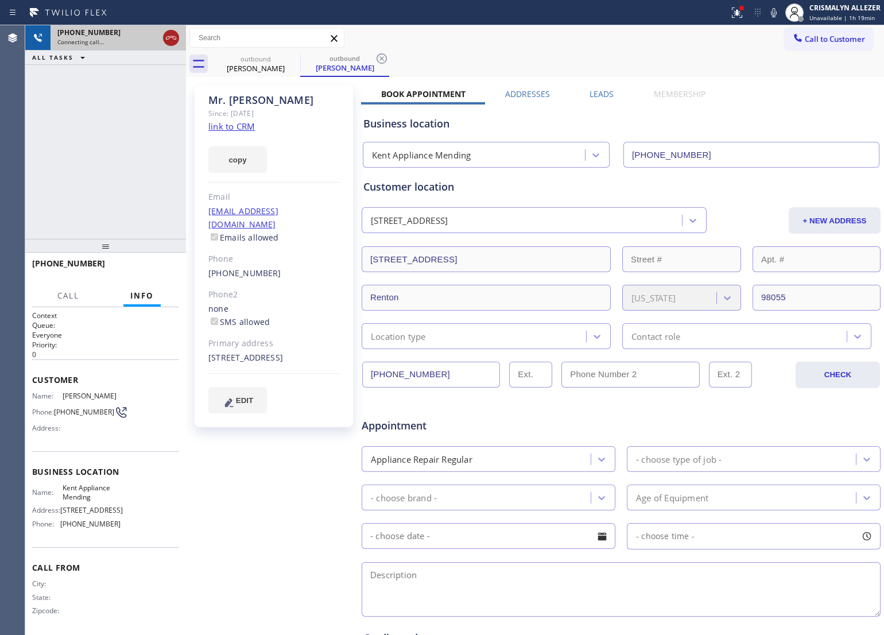
click at [166, 38] on icon at bounding box center [171, 37] width 10 height 3
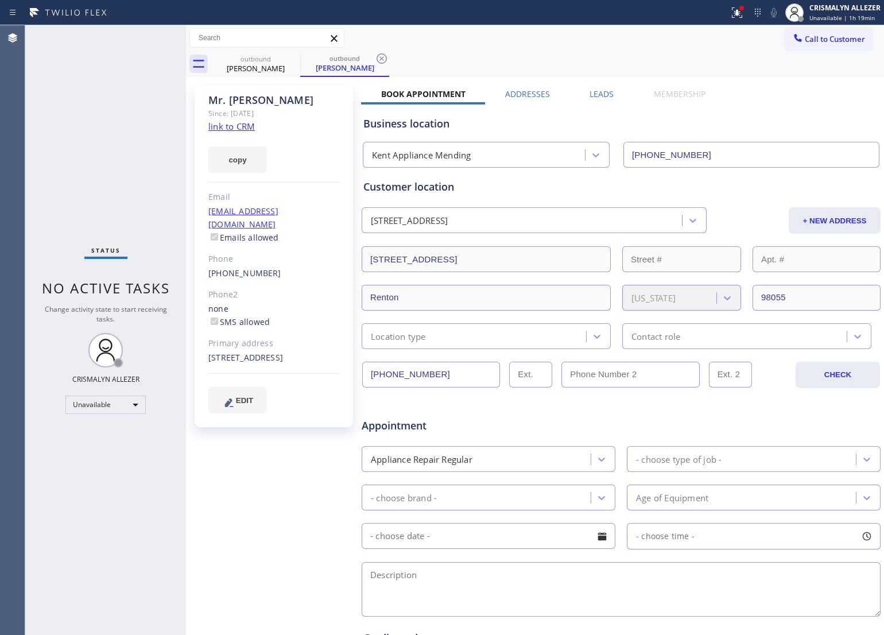
click at [234, 125] on link "link to CRM" at bounding box center [231, 126] width 46 height 11
click at [672, 118] on div "Business location" at bounding box center [620, 123] width 515 height 15
drag, startPoint x: 382, startPoint y: 57, endPoint x: 326, endPoint y: 60, distance: 56.3
click at [380, 58] on icon at bounding box center [382, 59] width 14 height 14
drag, startPoint x: 292, startPoint y: 61, endPoint x: 574, endPoint y: 59, distance: 282.9
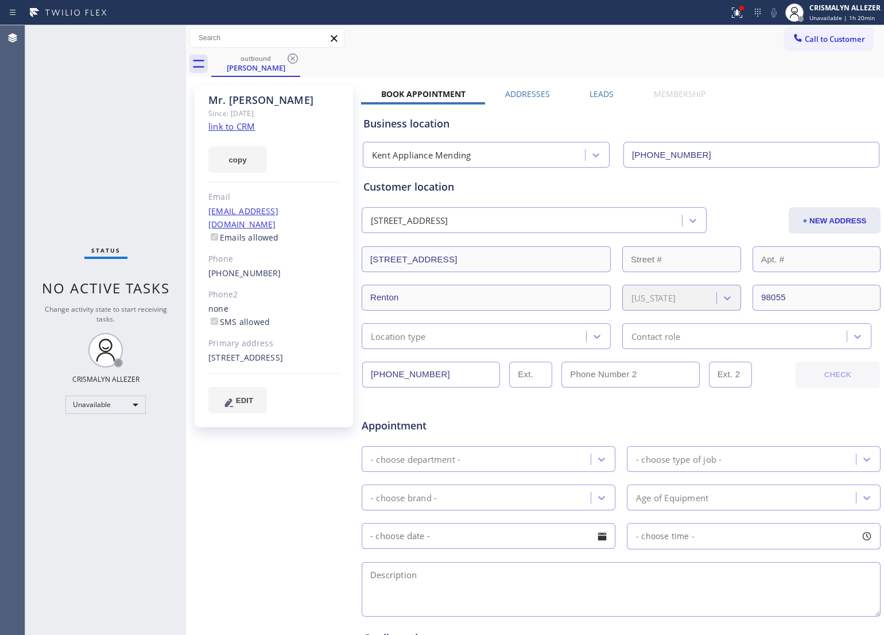
click at [299, 59] on icon at bounding box center [293, 59] width 14 height 14
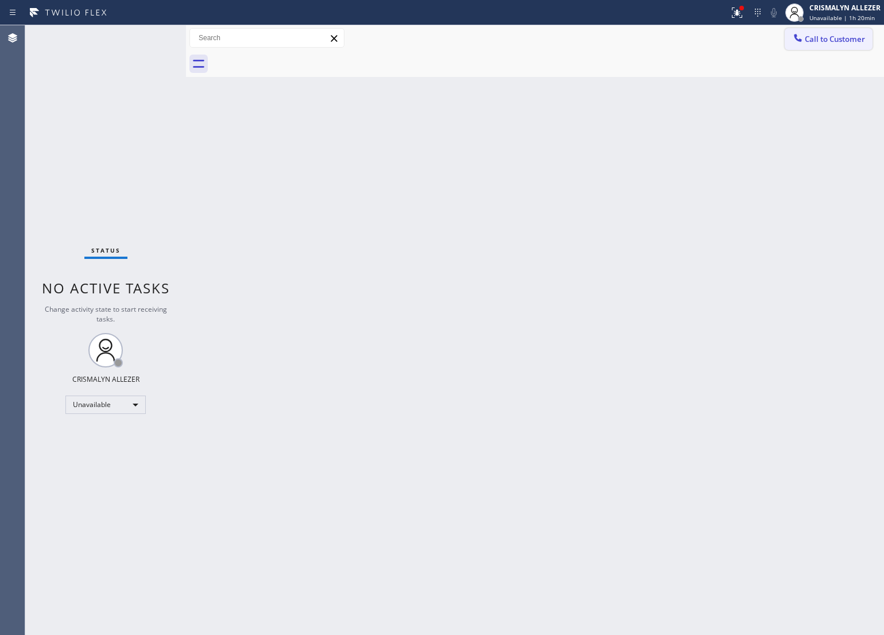
click at [834, 36] on span "Call to Customer" at bounding box center [835, 39] width 60 height 10
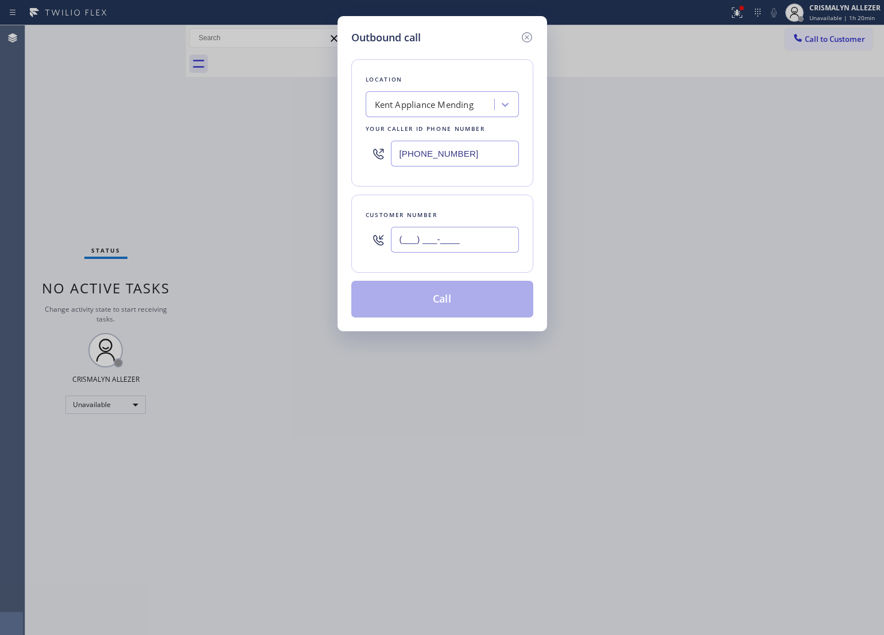
click at [477, 242] on input "(___) ___-____" at bounding box center [455, 240] width 128 height 26
paste input "425) 350-6091"
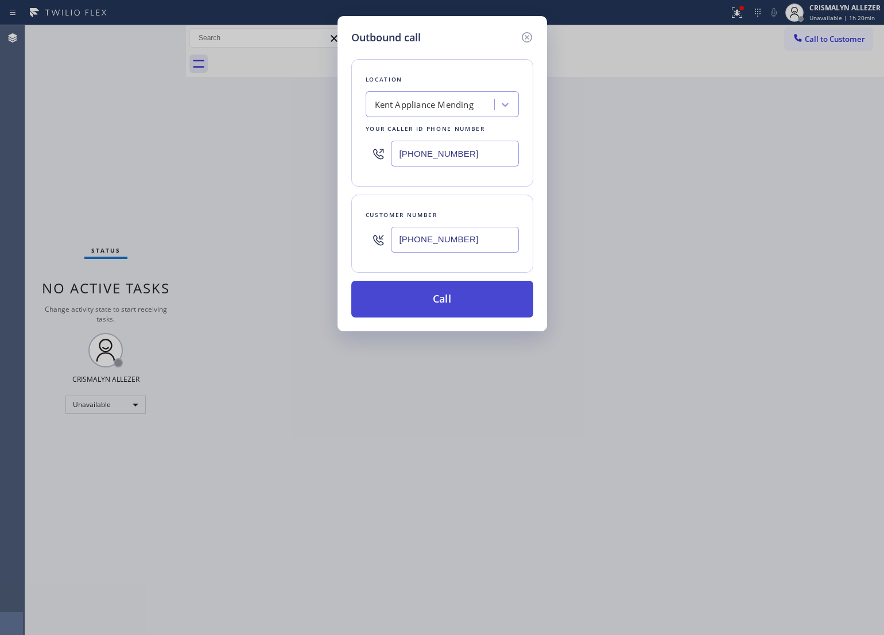
type input "[PHONE_NUMBER]"
click at [447, 304] on button "Call" at bounding box center [442, 299] width 182 height 37
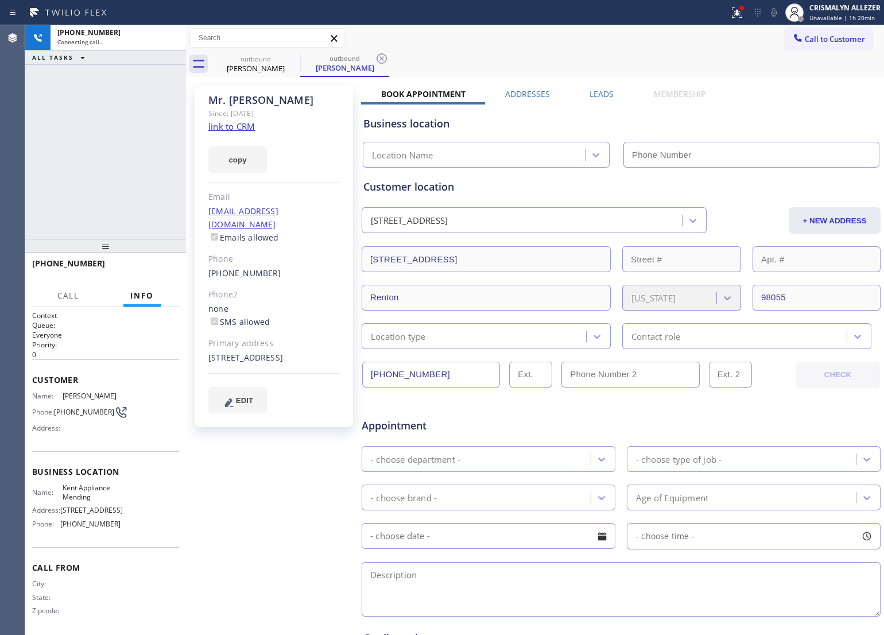
type input "[PHONE_NUMBER]"
click at [151, 271] on span "HANG UP" at bounding box center [152, 269] width 35 height 8
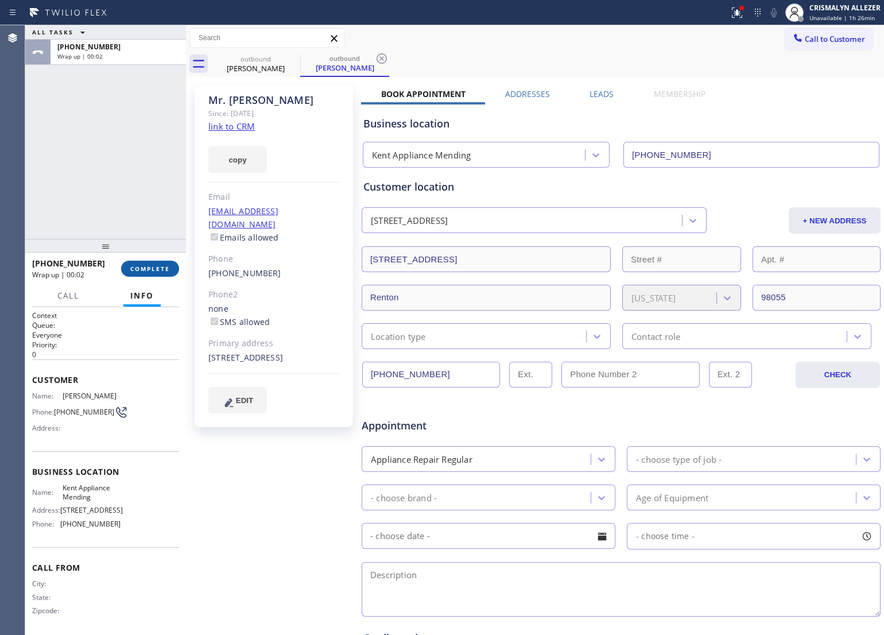
click at [139, 265] on span "COMPLETE" at bounding box center [150, 269] width 40 height 8
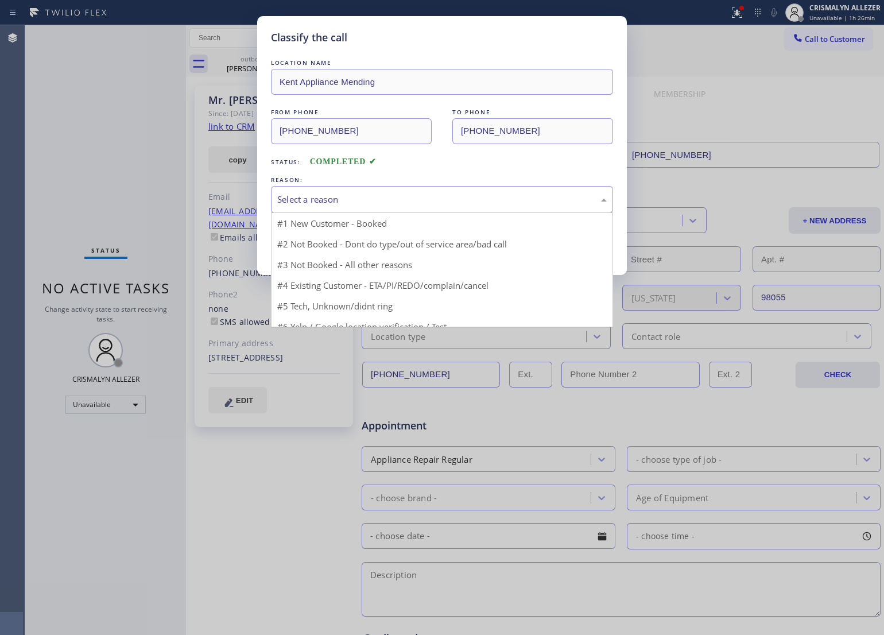
click at [460, 201] on div "Select a reason" at bounding box center [441, 199] width 329 height 13
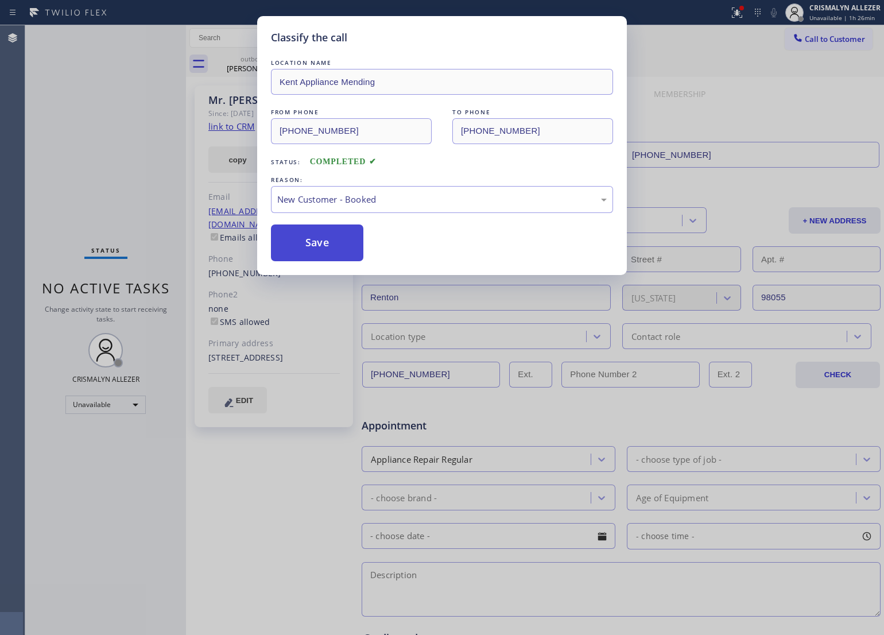
click at [317, 245] on button "Save" at bounding box center [317, 242] width 92 height 37
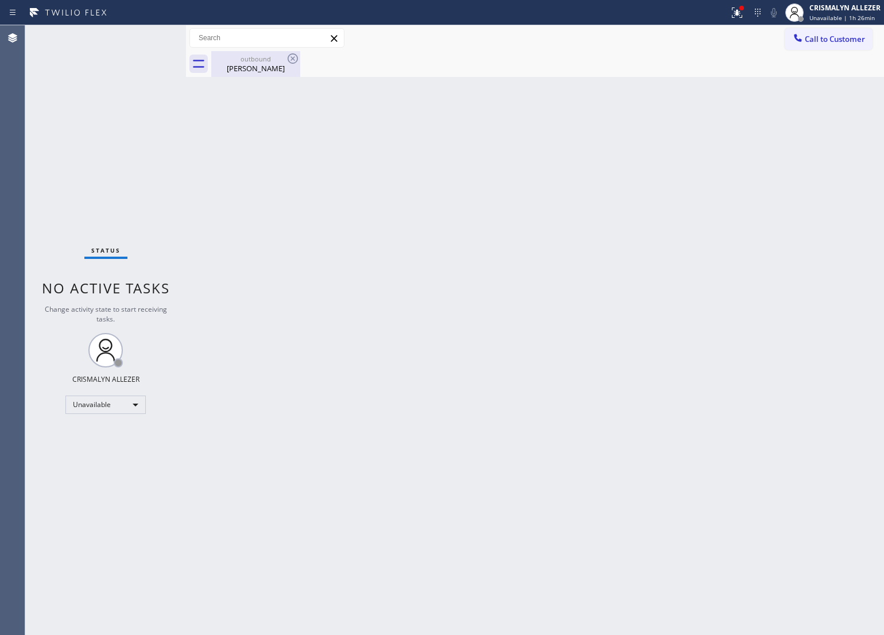
click at [262, 65] on div "[PERSON_NAME]" at bounding box center [255, 68] width 87 height 10
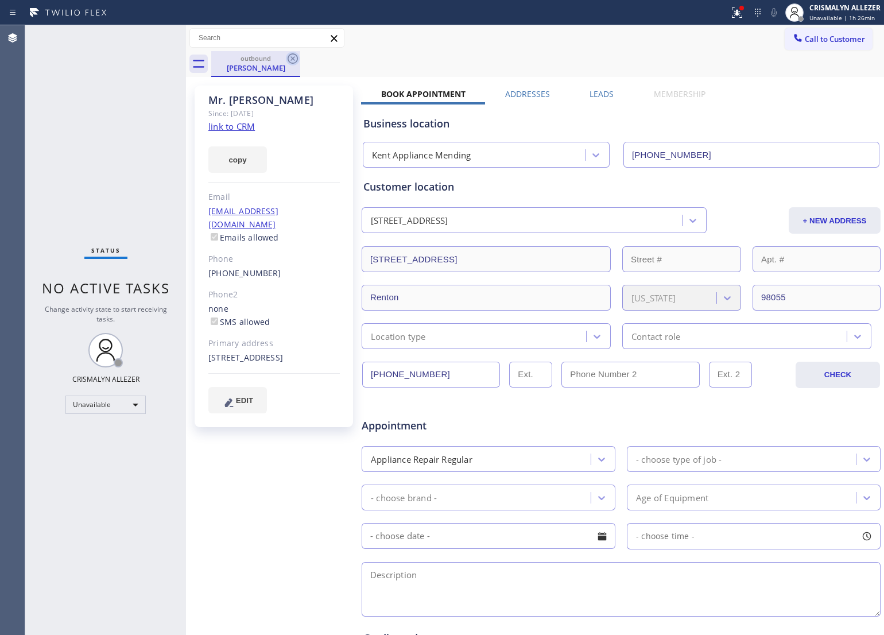
click at [290, 61] on icon at bounding box center [293, 59] width 14 height 14
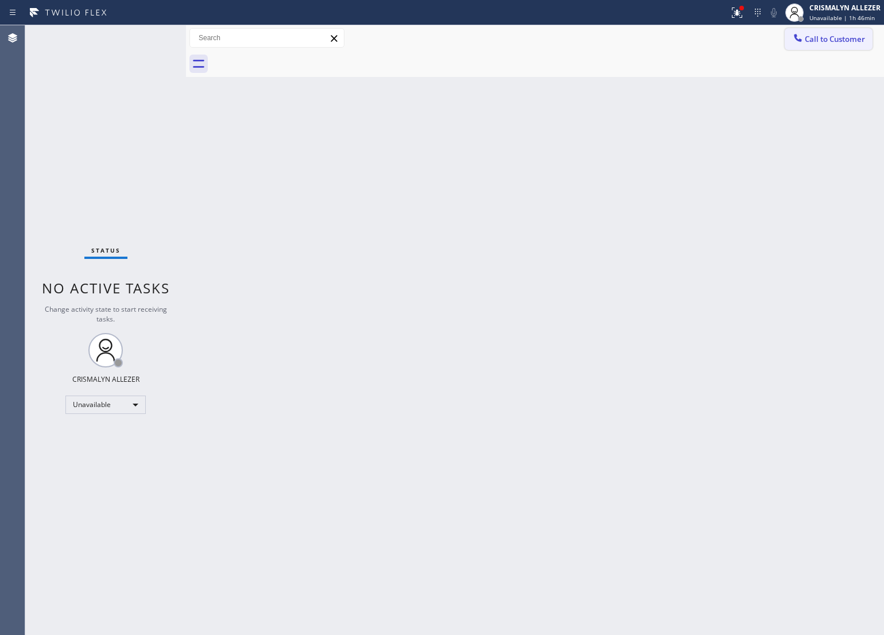
click at [805, 41] on span "Call to Customer" at bounding box center [835, 39] width 60 height 10
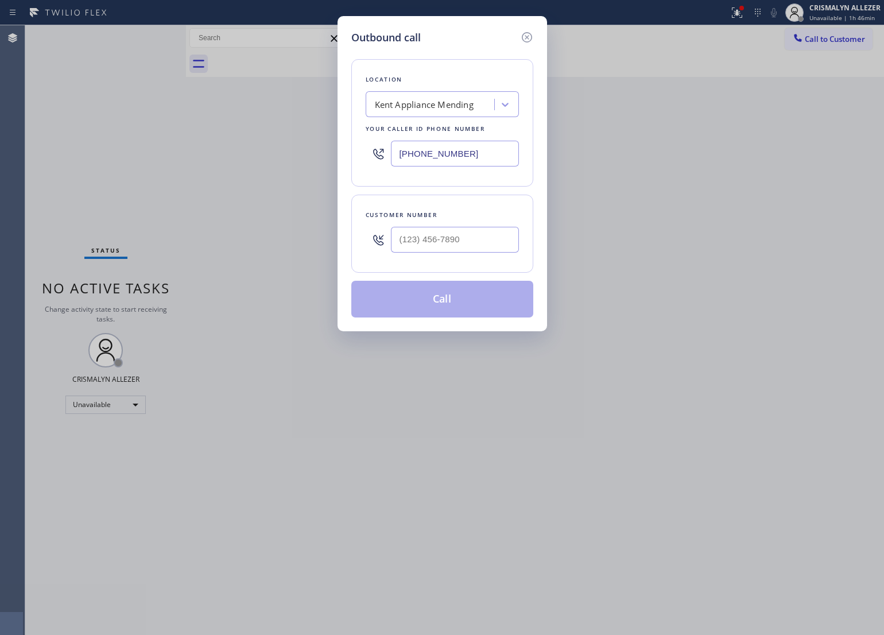
type input "(___) ___-____"
click at [486, 237] on input "(___) ___-____" at bounding box center [455, 240] width 128 height 26
click at [485, 98] on div "Kent Appliance Mending" at bounding box center [431, 105] width 125 height 20
paste input "LG Appliance Repair"
type input "LG Appliance Repair"
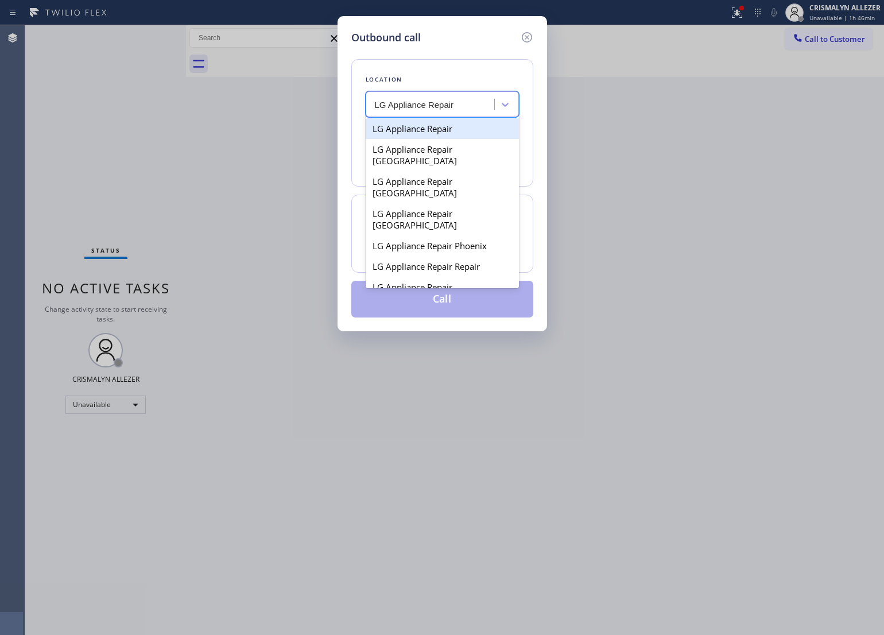
click at [448, 125] on div "LG Appliance Repair" at bounding box center [442, 128] width 153 height 21
type input "[PHONE_NUMBER]"
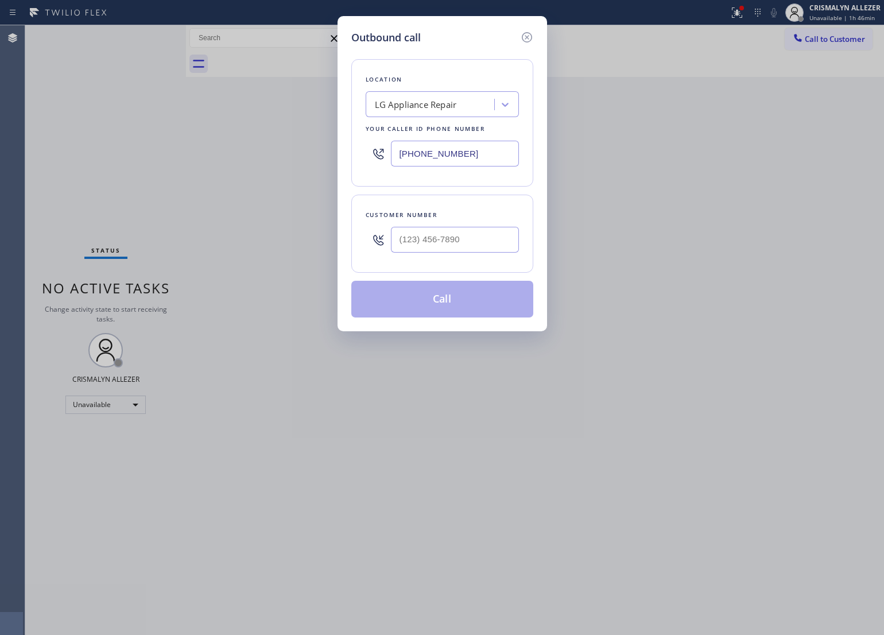
click at [460, 239] on input "text" at bounding box center [455, 240] width 128 height 26
paste input "760) 845-4022"
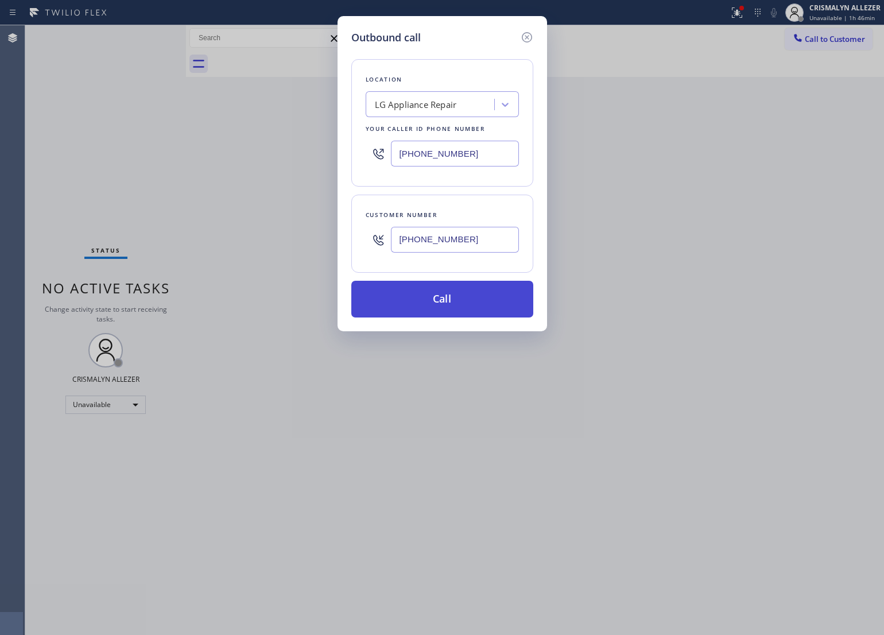
type input "[PHONE_NUMBER]"
click at [433, 307] on button "Call" at bounding box center [442, 299] width 182 height 37
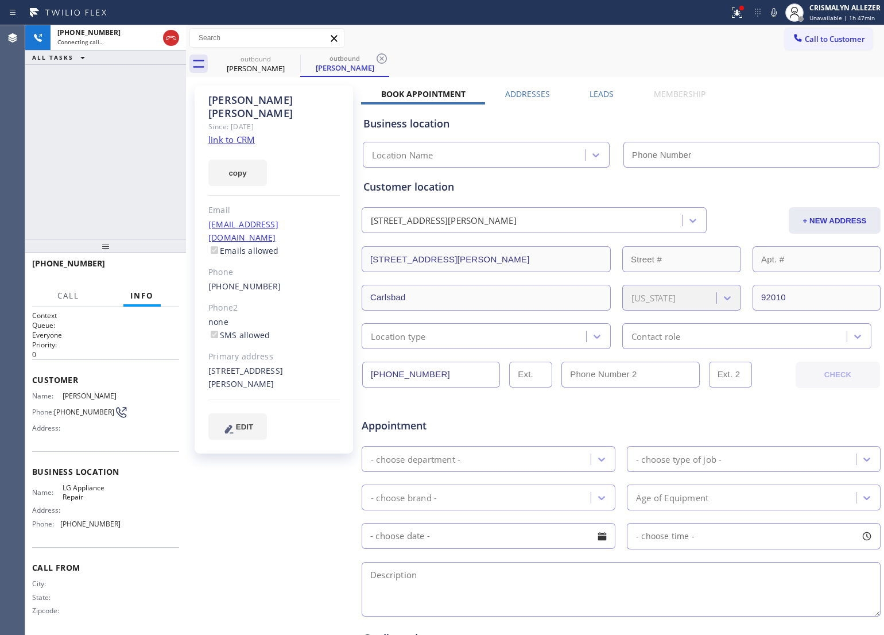
type input "[PHONE_NUMBER]"
click at [231, 134] on link "link to CRM" at bounding box center [231, 139] width 46 height 11
click at [145, 265] on span "HANG UP" at bounding box center [152, 269] width 35 height 8
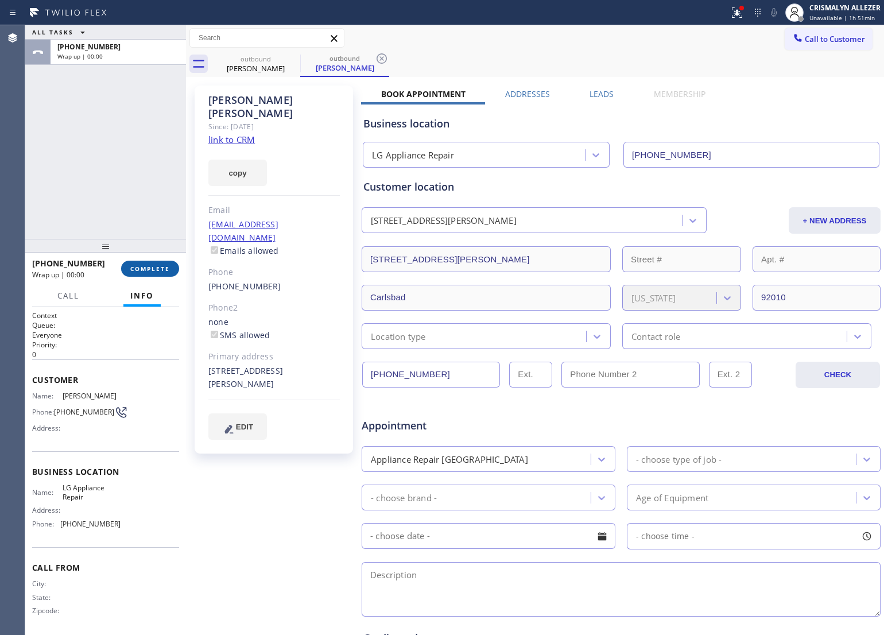
click at [145, 265] on span "COMPLETE" at bounding box center [150, 269] width 40 height 8
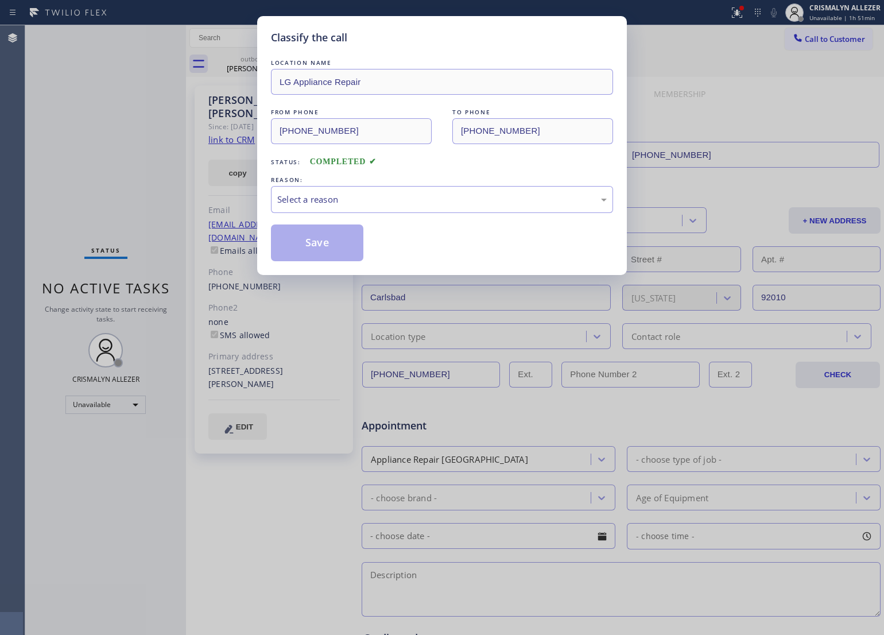
click at [452, 213] on div "Select a reason" at bounding box center [442, 199] width 342 height 27
click at [330, 238] on button "Save" at bounding box center [317, 242] width 92 height 37
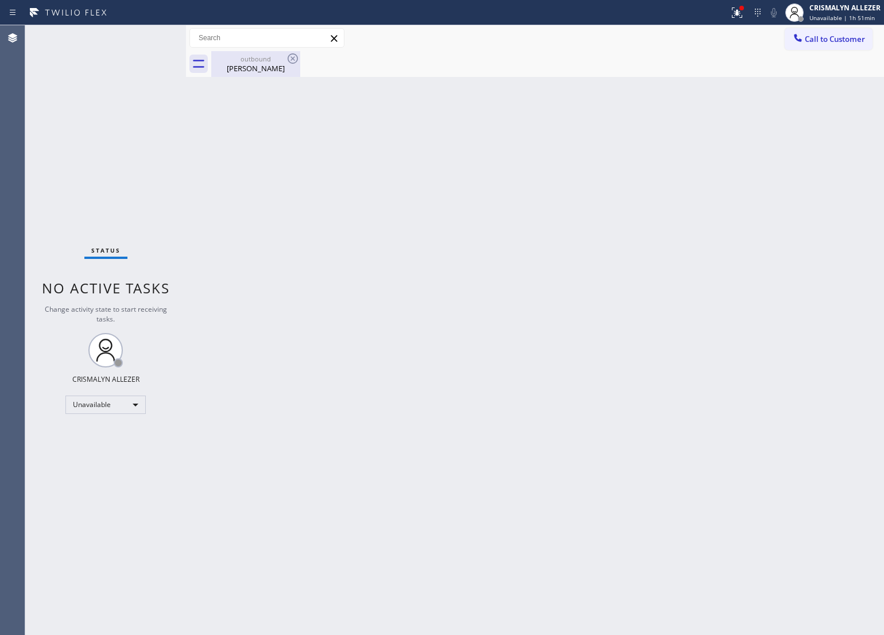
click at [260, 63] on div "[PERSON_NAME]" at bounding box center [255, 68] width 87 height 10
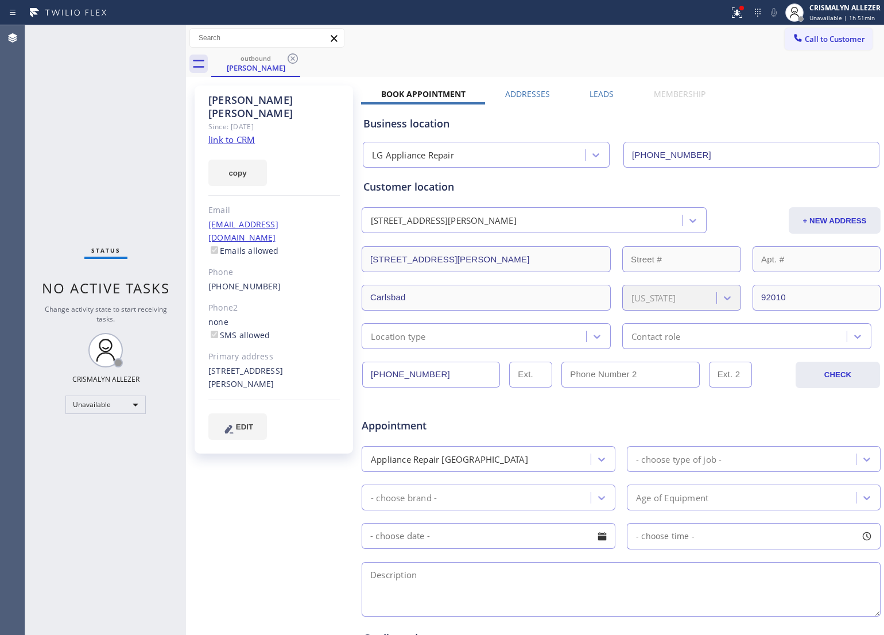
click at [589, 93] on label "Leads" at bounding box center [601, 93] width 24 height 11
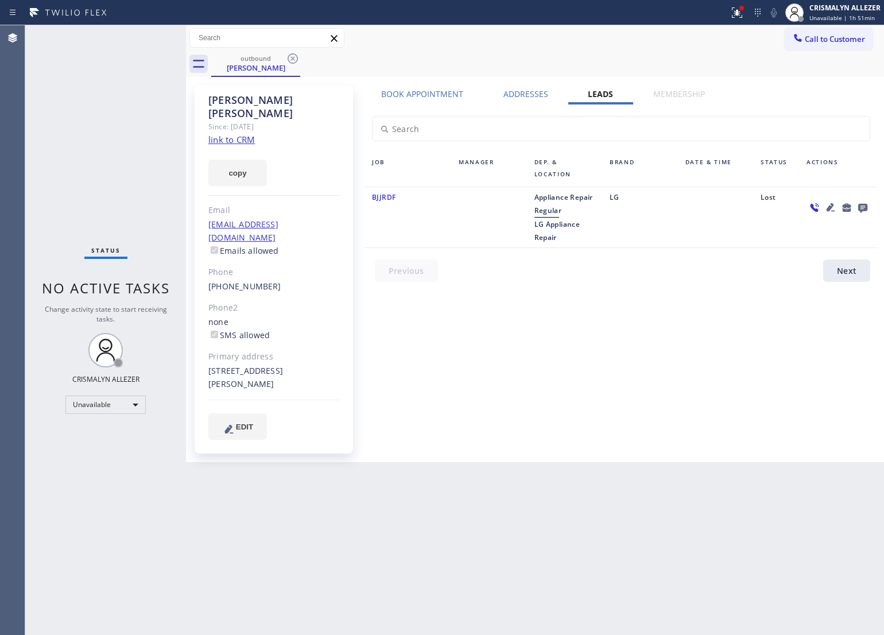
click at [862, 208] on icon at bounding box center [862, 208] width 9 height 9
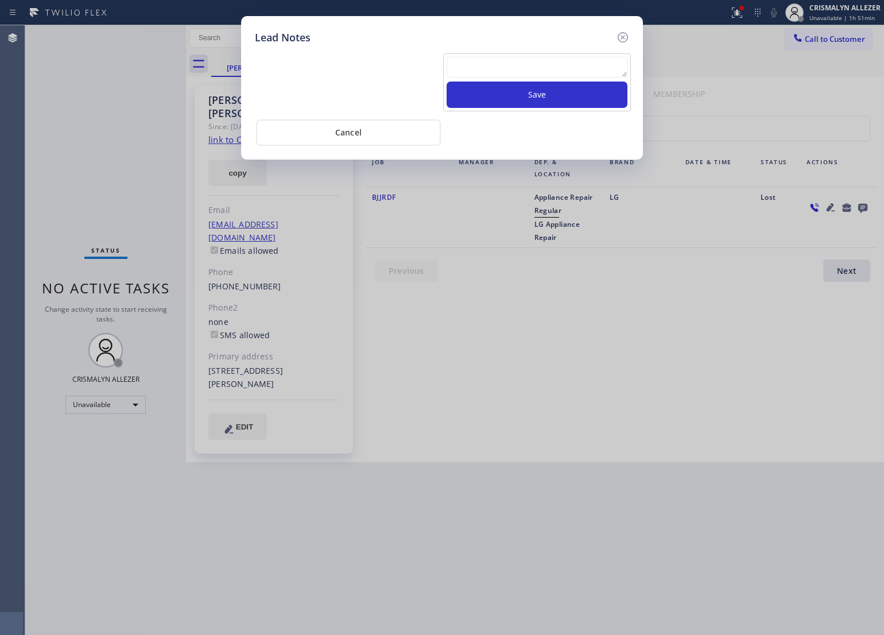
click at [494, 61] on textarea at bounding box center [537, 67] width 181 height 21
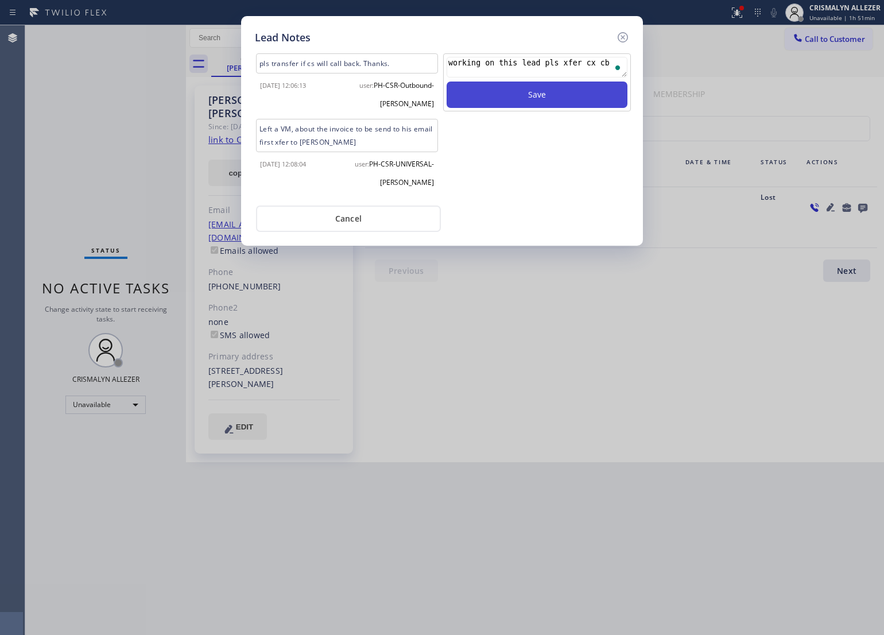
type textarea "working on this lead pls xfer cx cb"
click at [538, 103] on button "Save" at bounding box center [537, 94] width 181 height 26
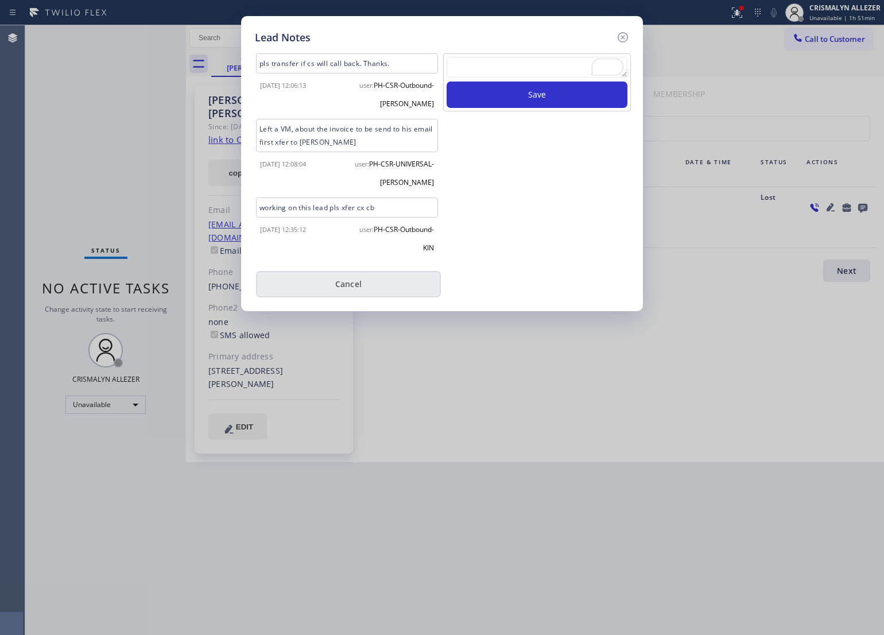
click at [353, 284] on button "Cancel" at bounding box center [348, 284] width 185 height 26
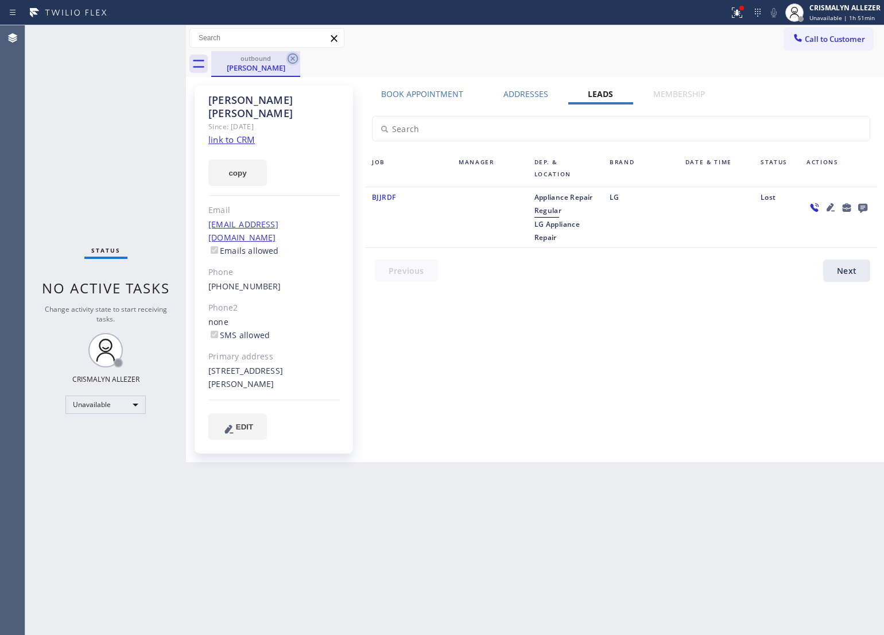
click at [294, 56] on icon at bounding box center [293, 59] width 14 height 14
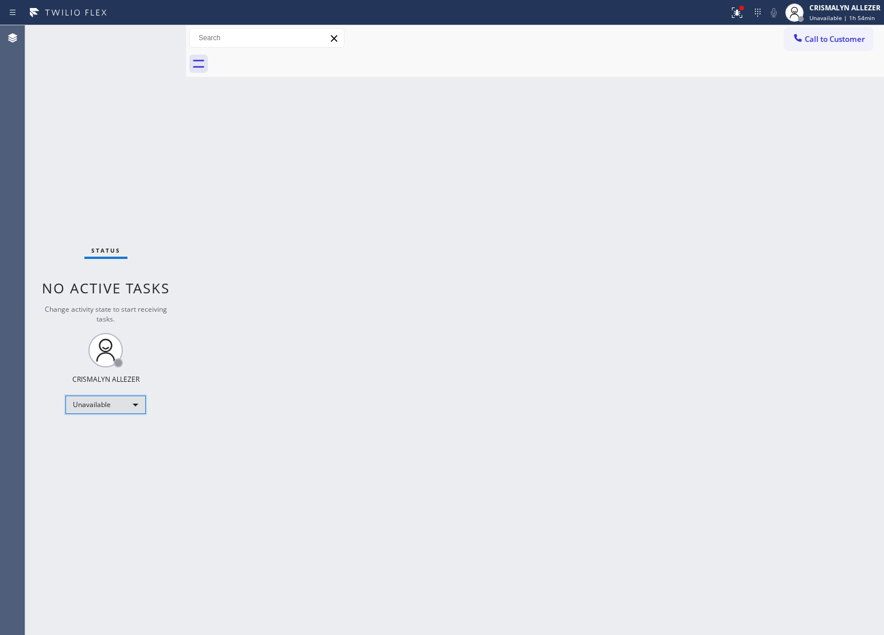
click at [135, 405] on div "Unavailable" at bounding box center [105, 404] width 80 height 18
click at [115, 464] on li "Break" at bounding box center [105, 463] width 78 height 14
